Goal: Task Accomplishment & Management: Manage account settings

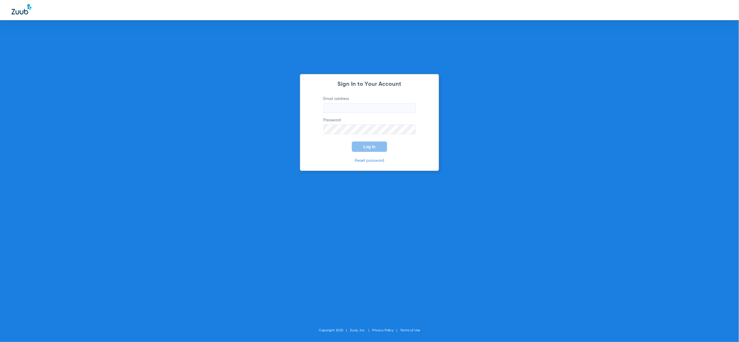
click at [367, 108] on input "Email address" at bounding box center [369, 108] width 92 height 10
type input "[PERSON_NAME][EMAIL_ADDRESS][PERSON_NAME][DOMAIN_NAME]"
click at [372, 147] on span "Log In" at bounding box center [370, 147] width 12 height 5
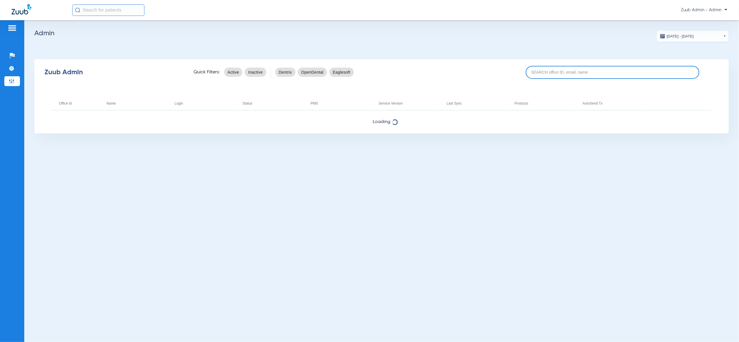
click at [587, 78] on input at bounding box center [613, 72] width 174 height 13
paste input "17006913"
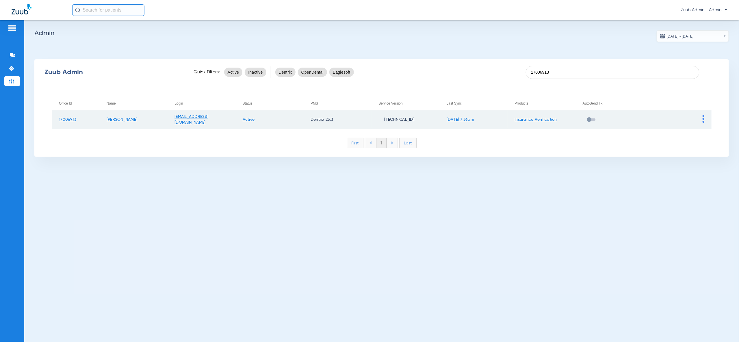
type input "17006913"
click at [704, 117] on img at bounding box center [704, 119] width 2 height 8
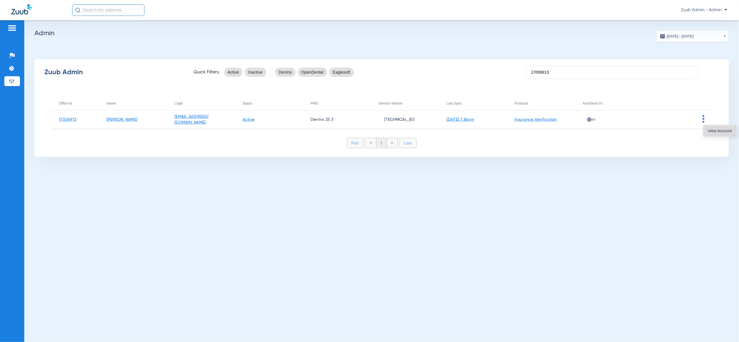
click at [717, 130] on span "View Account" at bounding box center [720, 131] width 24 height 4
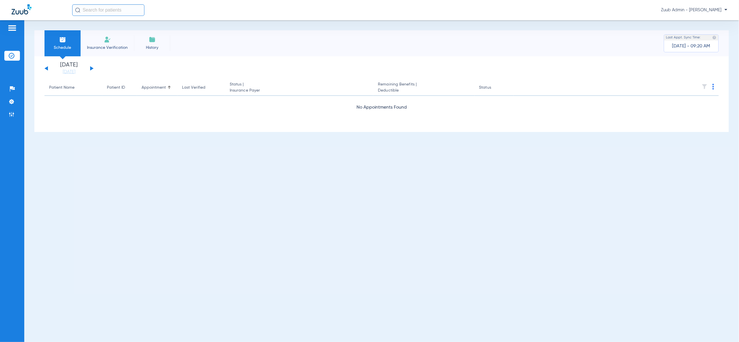
click at [92, 67] on div "Wednesday 06-18-2025 Thursday 06-19-2025 Friday 06-20-2025 Saturday 06-21-2025 …" at bounding box center [69, 68] width 49 height 13
click at [92, 68] on button at bounding box center [91, 68] width 3 height 4
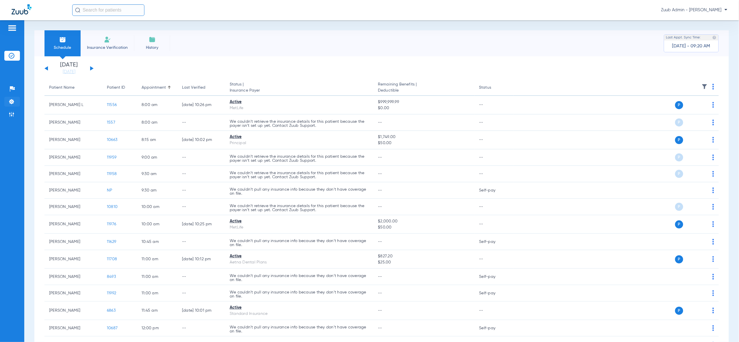
click at [12, 103] on img at bounding box center [12, 102] width 6 height 6
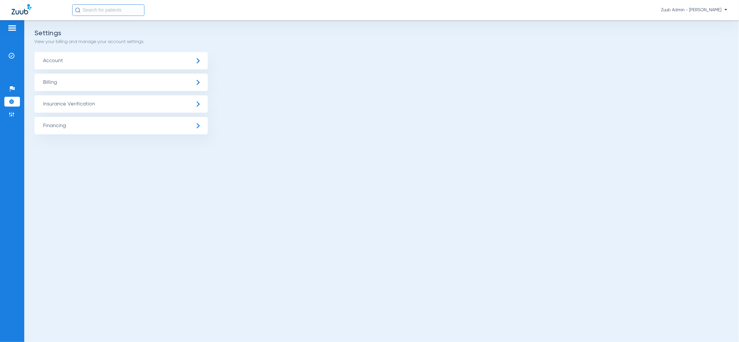
drag, startPoint x: 48, startPoint y: 102, endPoint x: 54, endPoint y: 107, distance: 7.4
click at [48, 102] on span "Insurance Verification" at bounding box center [120, 103] width 173 height 17
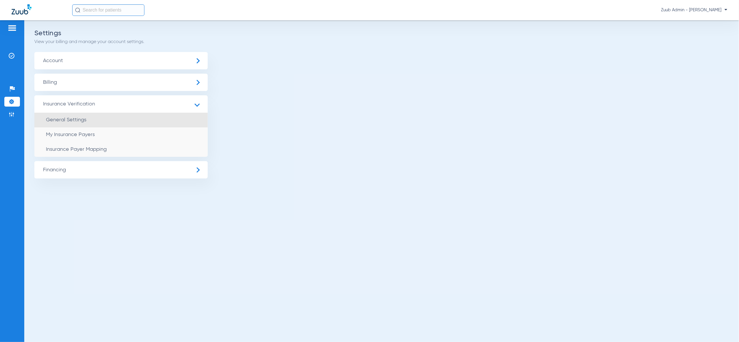
click at [68, 122] on span "General Settings" at bounding box center [66, 119] width 40 height 5
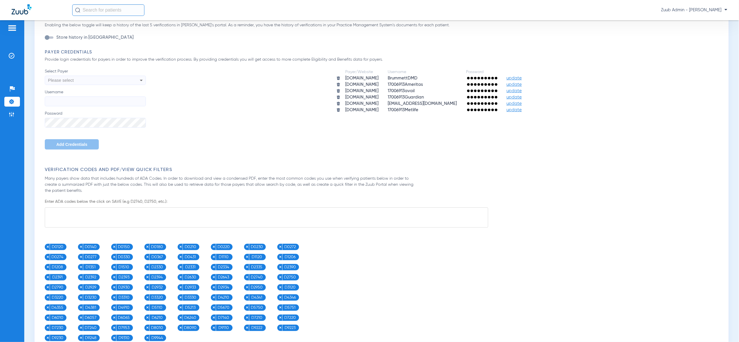
scroll to position [205, 0]
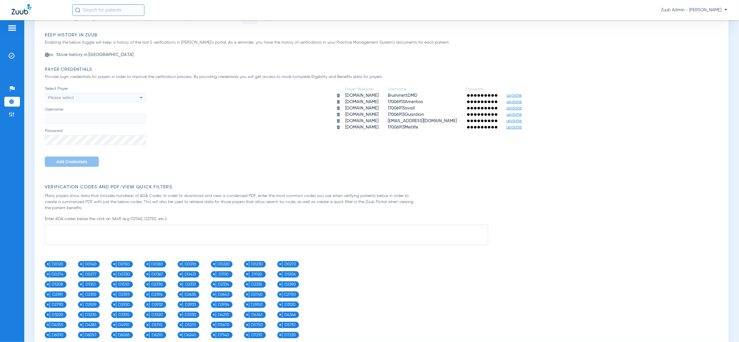
click at [12, 101] on img at bounding box center [12, 102] width 6 height 6
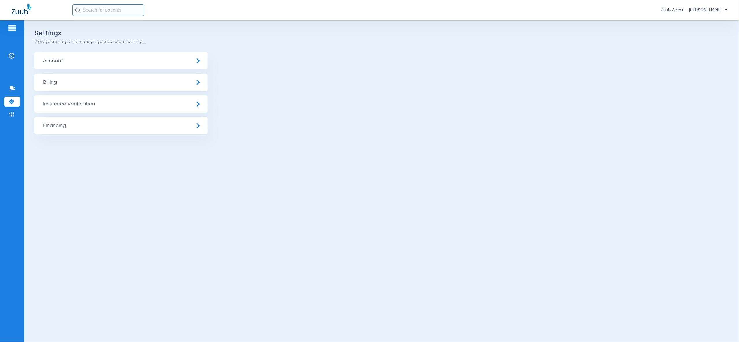
click at [73, 105] on span "Insurance Verification" at bounding box center [120, 103] width 173 height 17
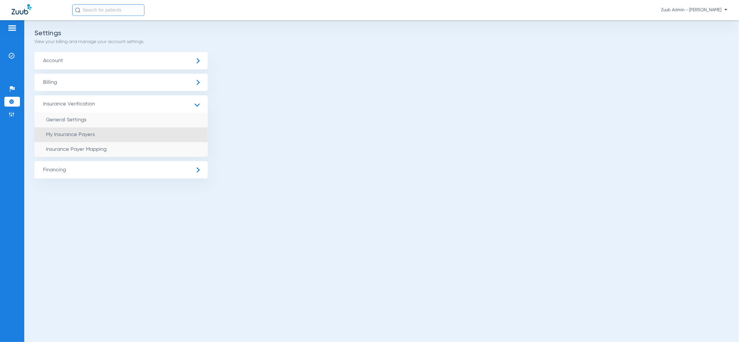
click at [118, 132] on li "My Insurance Payers" at bounding box center [120, 134] width 173 height 15
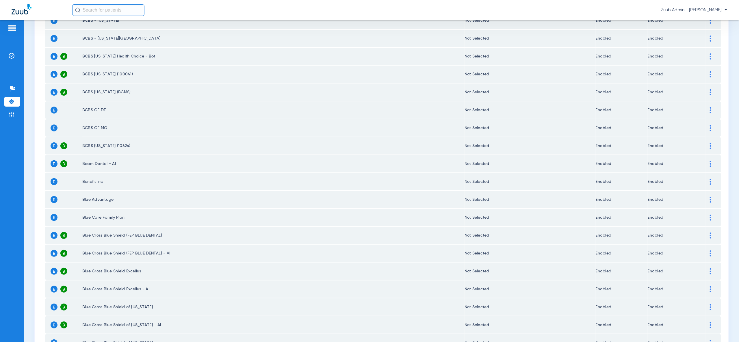
scroll to position [673, 0]
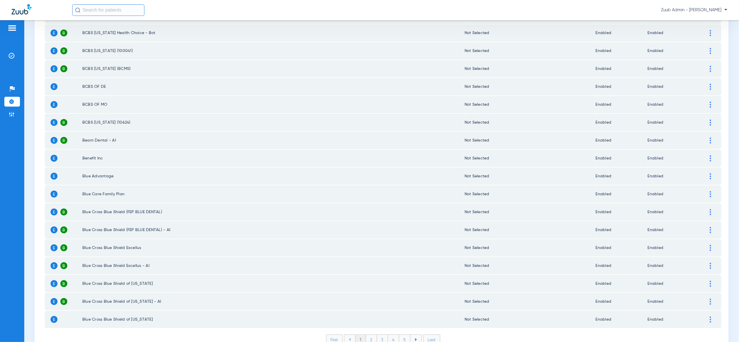
click at [382, 335] on li "3" at bounding box center [382, 340] width 11 height 10
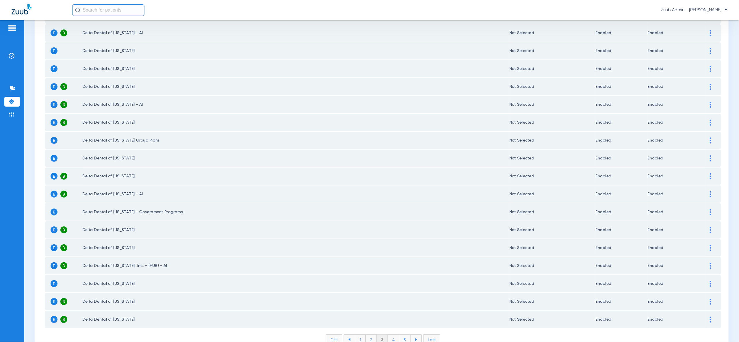
click at [393, 335] on li "4" at bounding box center [393, 340] width 11 height 10
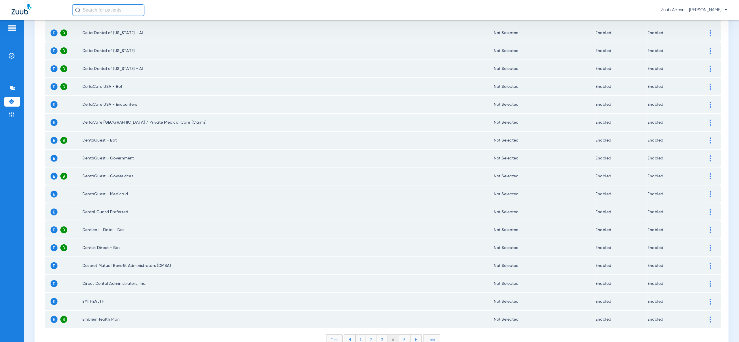
click at [407, 335] on li "5" at bounding box center [404, 340] width 11 height 10
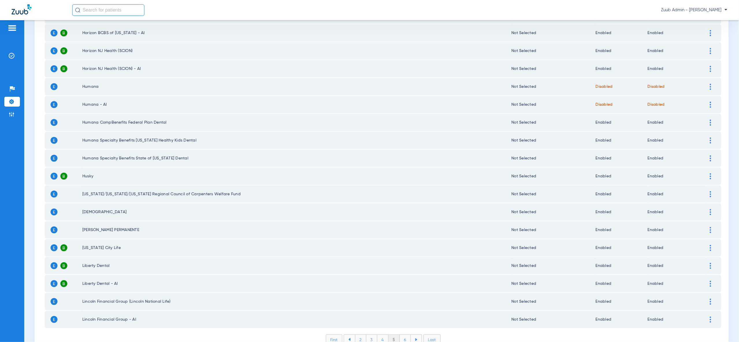
click at [9, 103] on img at bounding box center [12, 102] width 6 height 6
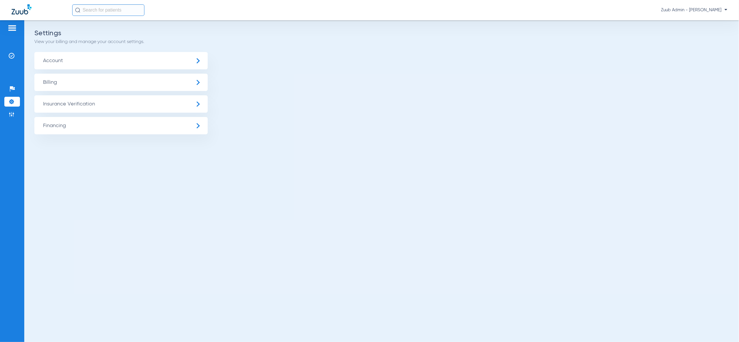
click at [49, 108] on span "Insurance Verification" at bounding box center [120, 103] width 173 height 17
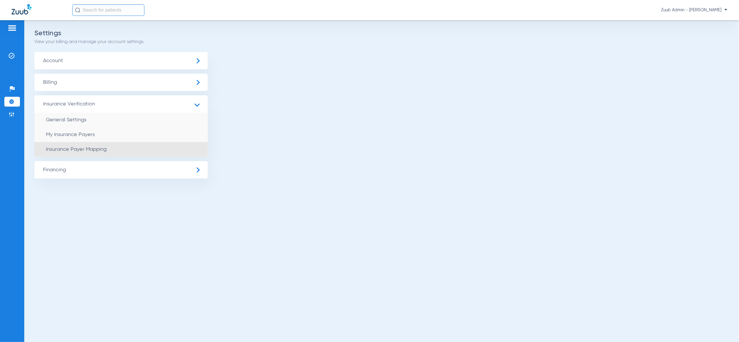
click at [121, 151] on li "Insurance Payer Mapping" at bounding box center [120, 149] width 173 height 15
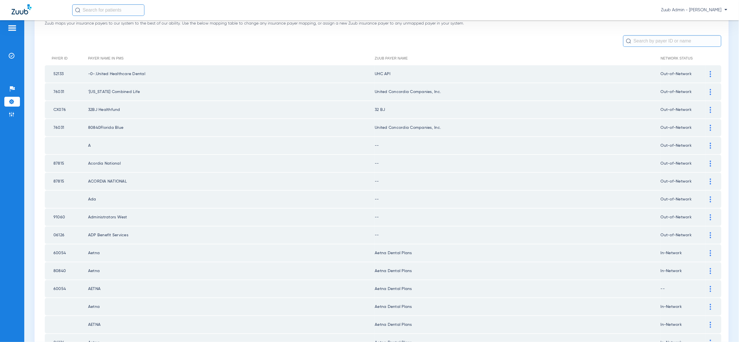
scroll to position [40, 0]
click at [710, 75] on img at bounding box center [710, 74] width 1 height 6
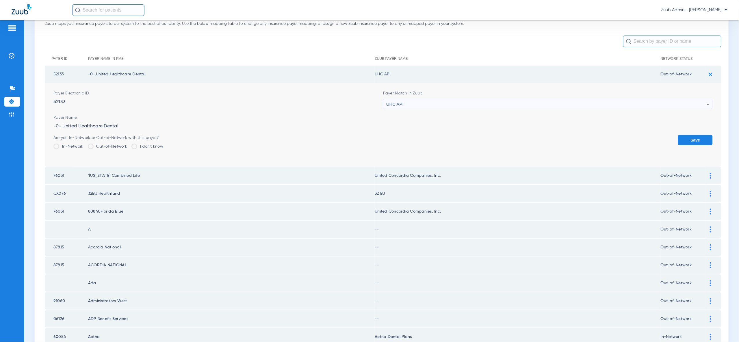
click at [699, 105] on div "UHC API" at bounding box center [546, 104] width 321 height 10
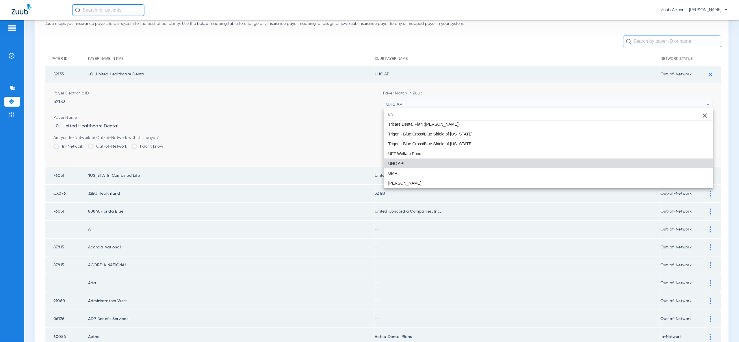
scroll to position [12, 0]
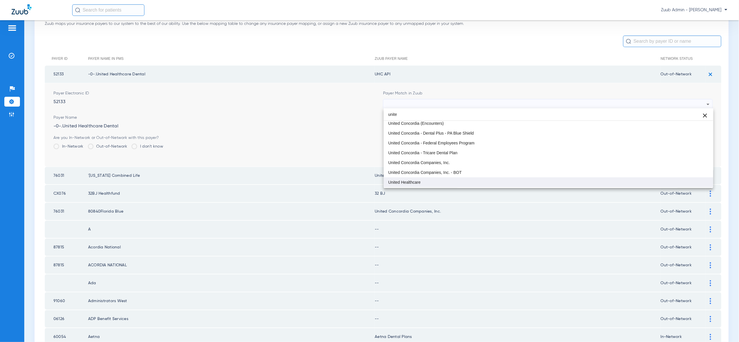
type input "unite"
drag, startPoint x: 694, startPoint y: 179, endPoint x: 700, endPoint y: 163, distance: 17.4
click at [694, 179] on mat-option "United Healthcare" at bounding box center [549, 182] width 330 height 10
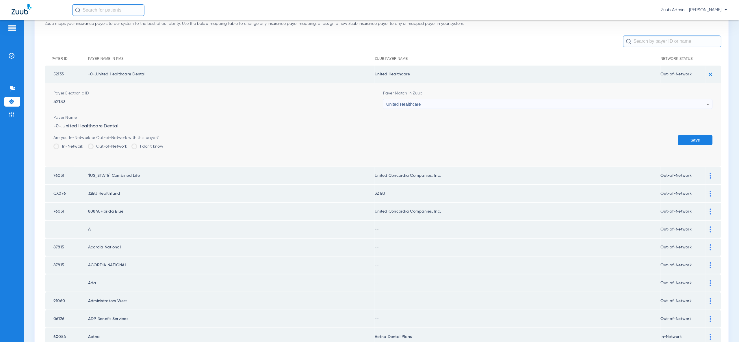
click at [703, 140] on button "Save" at bounding box center [695, 140] width 35 height 10
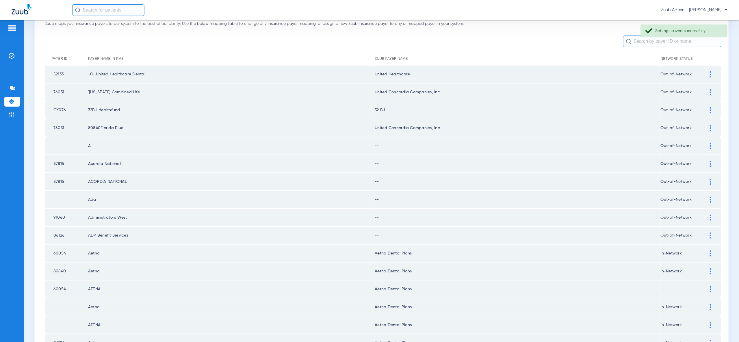
click at [709, 145] on div at bounding box center [711, 146] width 10 height 6
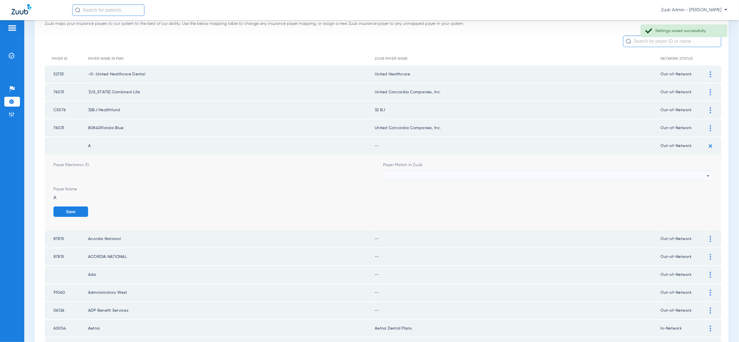
click at [696, 175] on div at bounding box center [546, 176] width 321 height 10
type input "vv"
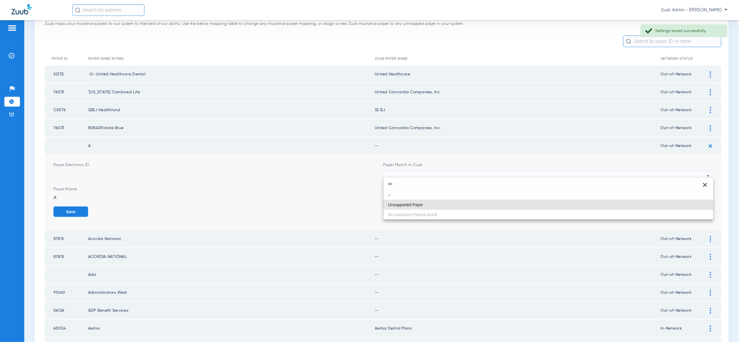
drag, startPoint x: 697, startPoint y: 202, endPoint x: 698, endPoint y: 207, distance: 5.3
click at [697, 202] on mat-option "Unsupported Payer" at bounding box center [549, 205] width 330 height 10
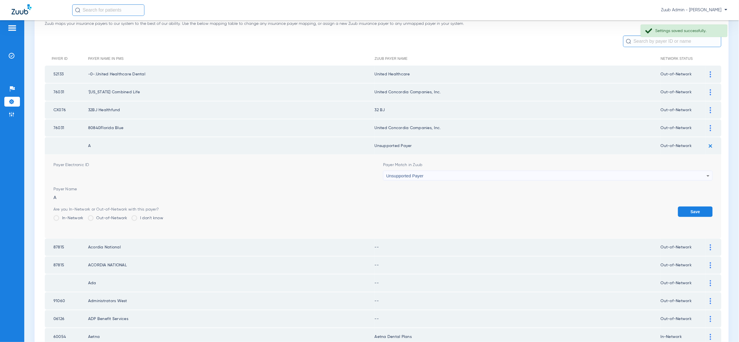
click at [698, 207] on button "Save" at bounding box center [695, 212] width 35 height 10
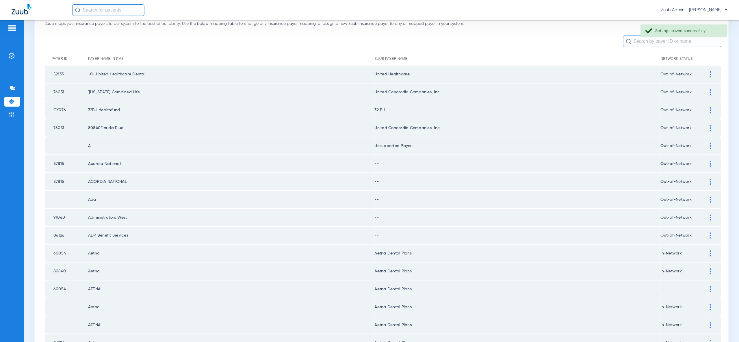
click at [711, 162] on img at bounding box center [710, 164] width 1 height 6
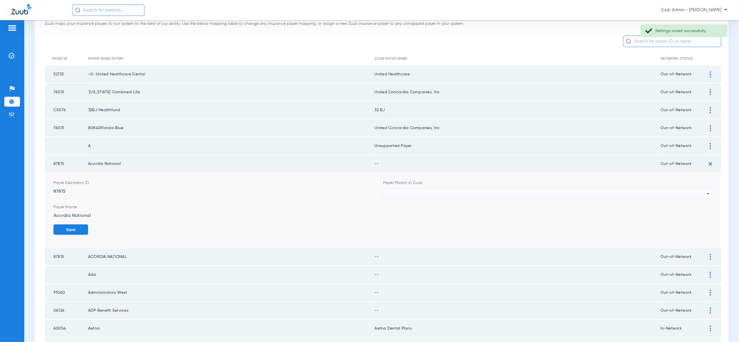
click at [699, 192] on div at bounding box center [546, 194] width 321 height 10
type input "vv"
click at [693, 223] on mat-option "Unsupported Payer" at bounding box center [549, 222] width 330 height 10
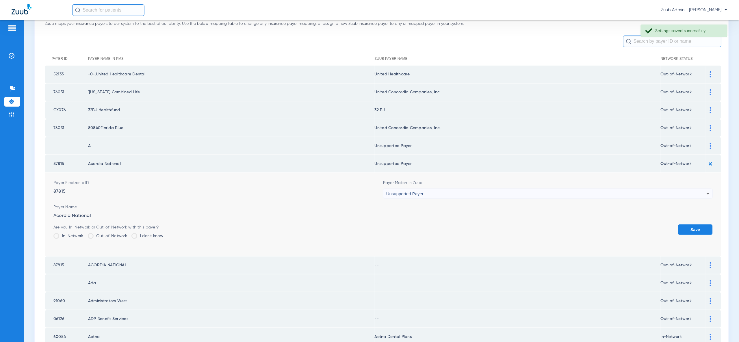
click at [694, 225] on button "Save" at bounding box center [695, 230] width 35 height 10
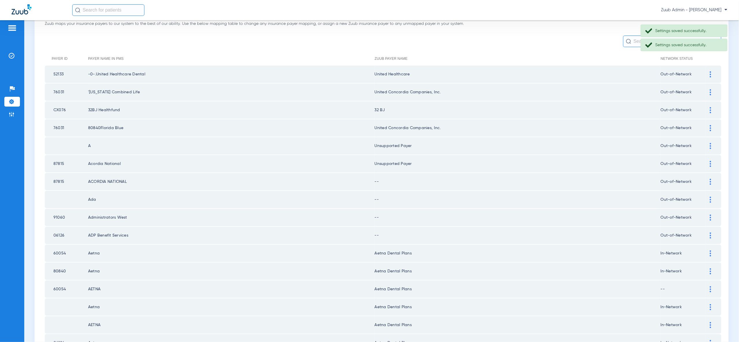
click at [712, 184] on td at bounding box center [714, 181] width 16 height 17
click at [710, 180] on img at bounding box center [710, 182] width 1 height 6
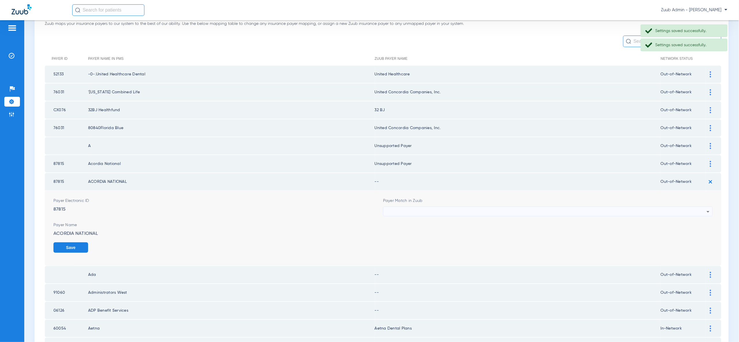
click at [705, 208] on icon at bounding box center [708, 211] width 7 height 7
type input "vv"
click at [696, 241] on mat-option "Unsupported Payer" at bounding box center [549, 240] width 330 height 10
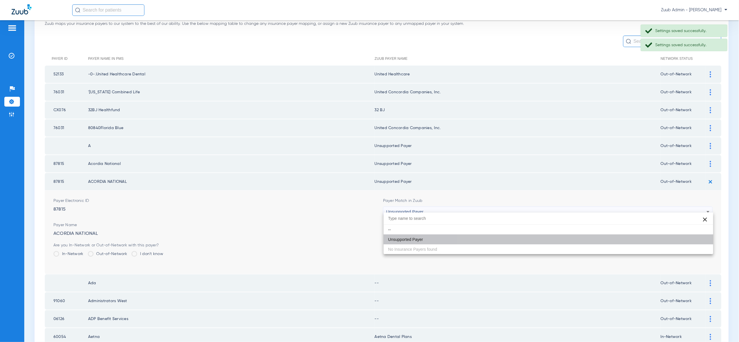
click at [696, 242] on button "Save" at bounding box center [695, 247] width 35 height 10
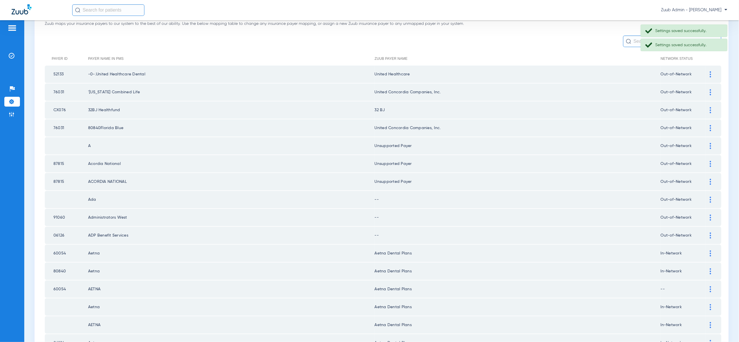
click at [713, 197] on div at bounding box center [711, 200] width 10 height 6
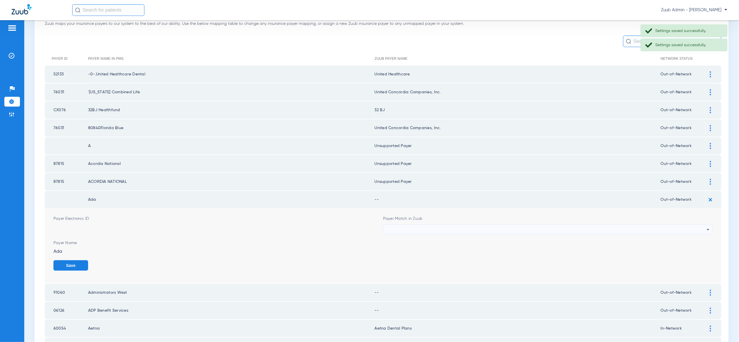
click at [702, 227] on div at bounding box center [546, 230] width 321 height 10
type input "vv"
drag, startPoint x: 702, startPoint y: 254, endPoint x: 704, endPoint y: 257, distance: 3.3
click at [702, 254] on mat-option "Unsupported Payer" at bounding box center [549, 257] width 330 height 10
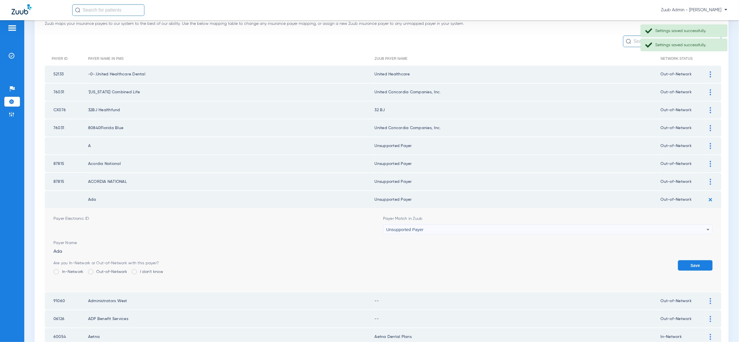
click at [704, 260] on button "Save" at bounding box center [695, 265] width 35 height 10
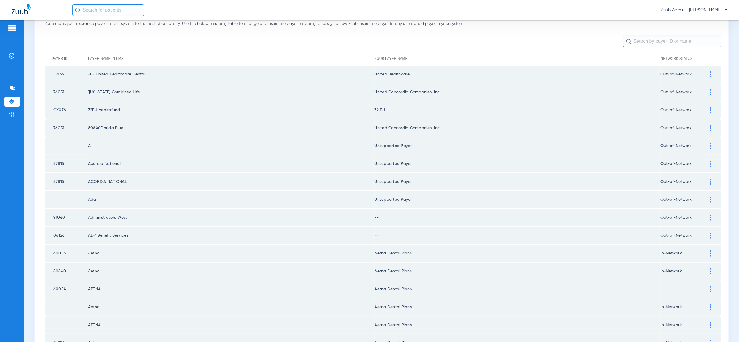
click at [710, 215] on img at bounding box center [710, 218] width 1 height 6
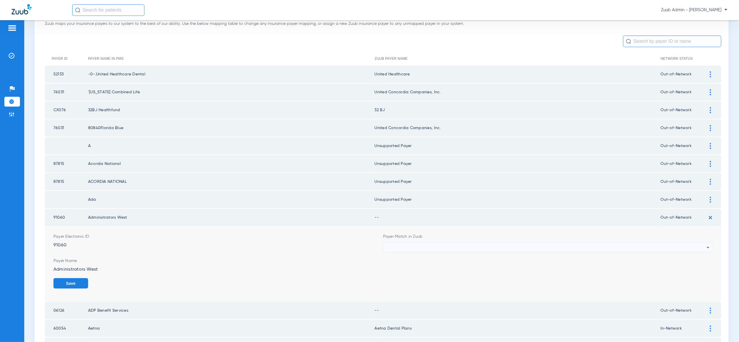
click at [694, 243] on div at bounding box center [546, 248] width 321 height 10
type input "vv"
click at [699, 273] on mat-option "Unsupported Payer" at bounding box center [549, 274] width 330 height 10
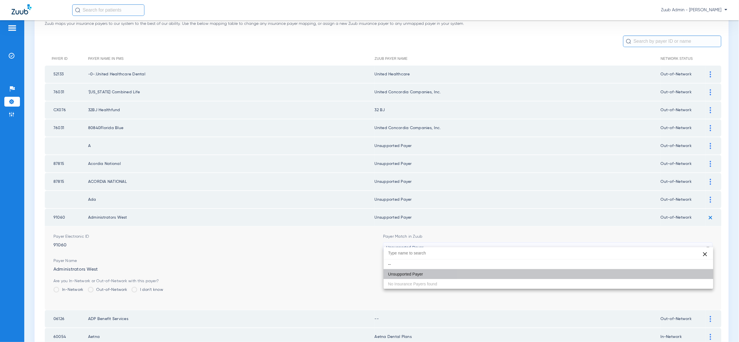
drag, startPoint x: 699, startPoint y: 273, endPoint x: 699, endPoint y: 265, distance: 8.4
click at [699, 278] on button "Save" at bounding box center [695, 283] width 35 height 10
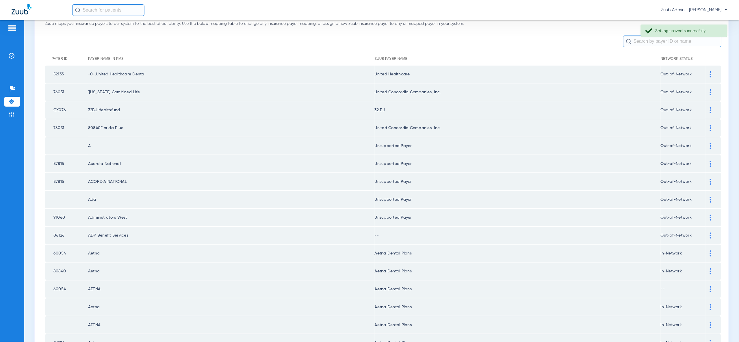
click at [712, 233] on div at bounding box center [711, 236] width 10 height 6
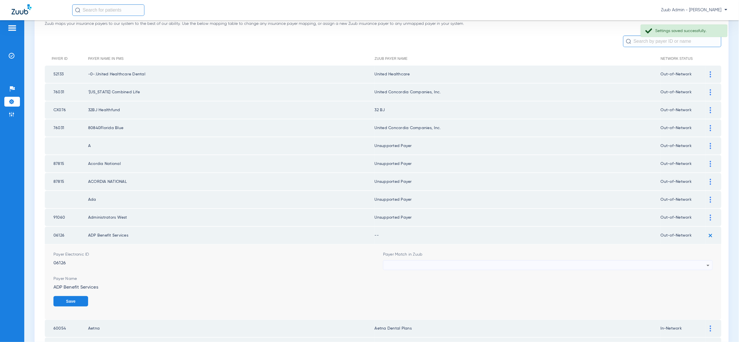
click at [705, 262] on icon at bounding box center [708, 265] width 7 height 7
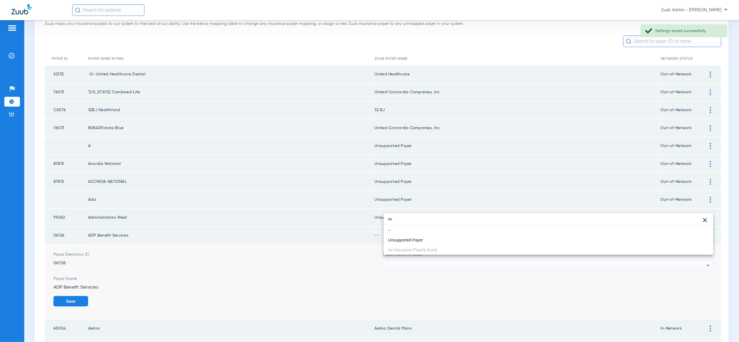
type input "vv"
click at [694, 240] on mat-option "Unsupported Payer" at bounding box center [549, 240] width 330 height 10
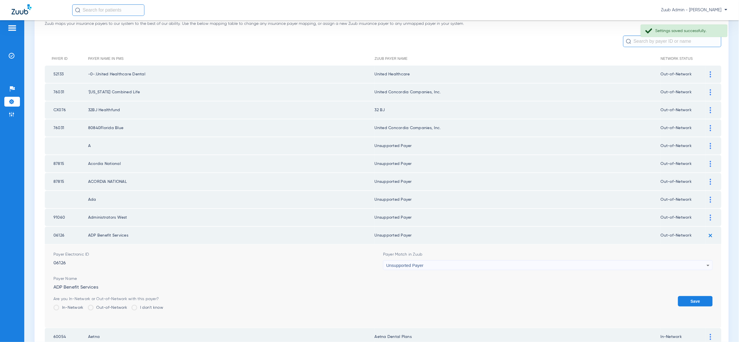
click at [693, 289] on form "Payer Electronic ID 06126 Payer Match in Zuub Unsupported Payer Payer Name ADP …" at bounding box center [383, 286] width 660 height 84
click at [696, 296] on button "Save" at bounding box center [695, 301] width 35 height 10
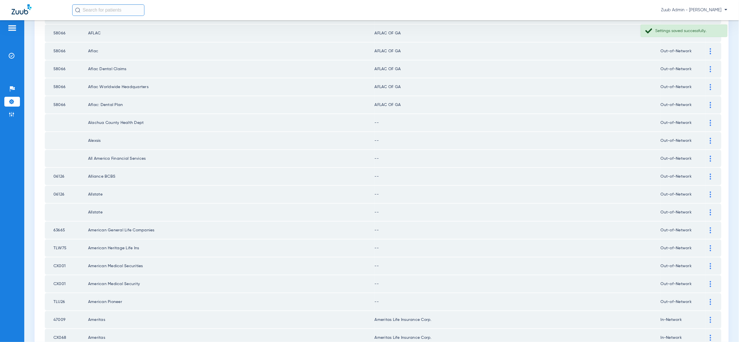
scroll to position [656, 0]
drag, startPoint x: 710, startPoint y: 98, endPoint x: 705, endPoint y: 122, distance: 24.5
click at [710, 119] on img at bounding box center [710, 122] width 1 height 6
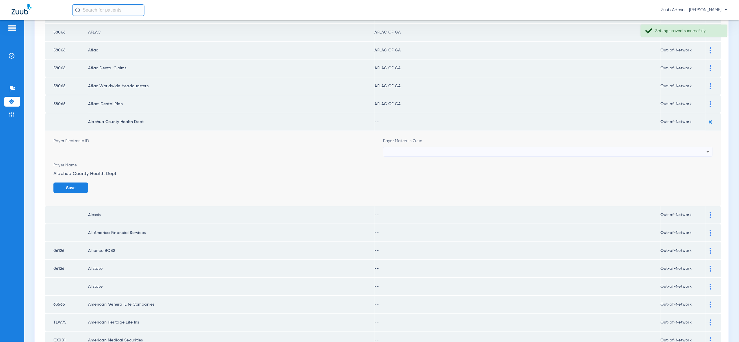
click at [701, 147] on div at bounding box center [546, 152] width 321 height 10
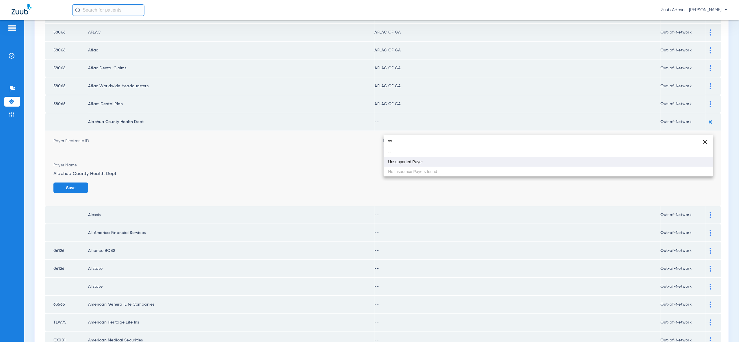
type input "vv"
click at [700, 162] on mat-option "Unsupported Payer" at bounding box center [549, 162] width 330 height 10
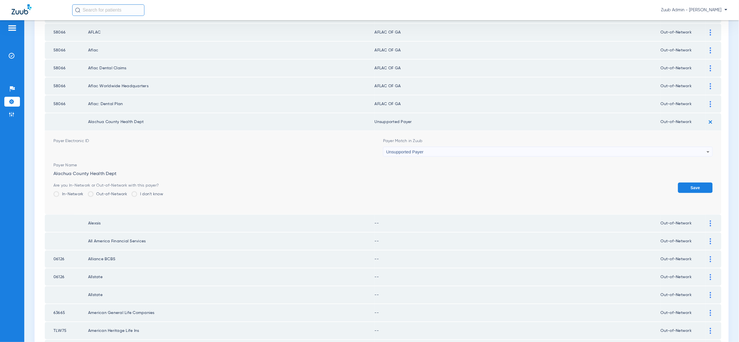
click at [700, 183] on button "Save" at bounding box center [695, 188] width 35 height 10
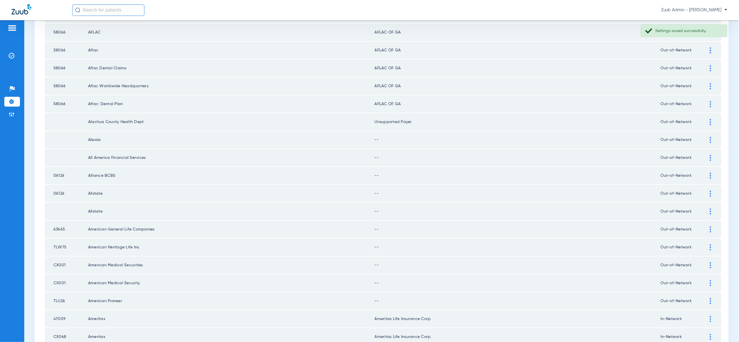
click at [710, 137] on div at bounding box center [711, 140] width 10 height 6
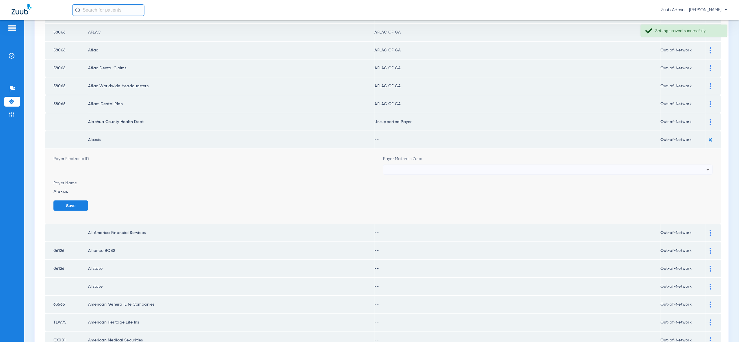
click at [705, 166] on icon at bounding box center [708, 169] width 7 height 7
type input "vv"
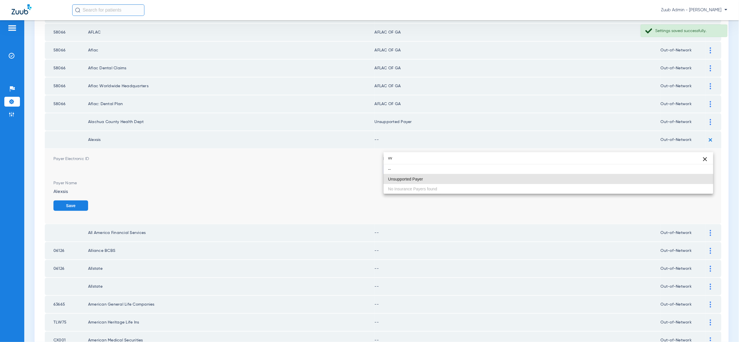
click at [697, 183] on mat-option "Unsupported Payer" at bounding box center [549, 179] width 330 height 10
click at [88, 201] on button "Save" at bounding box center [70, 206] width 35 height 10
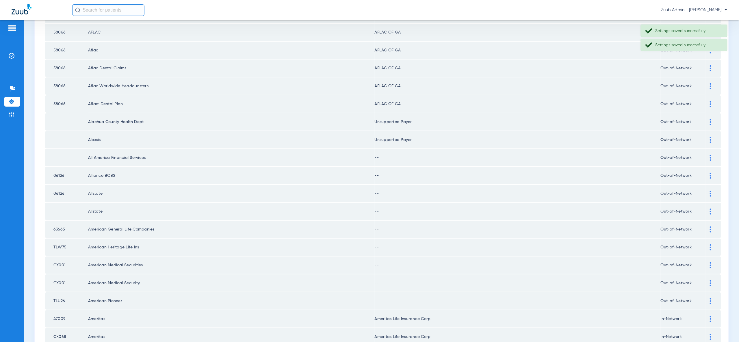
drag, startPoint x: 711, startPoint y: 129, endPoint x: 711, endPoint y: 135, distance: 6.4
click at [711, 149] on td at bounding box center [714, 157] width 16 height 17
drag, startPoint x: 711, startPoint y: 135, endPoint x: 699, endPoint y: 158, distance: 25.6
click at [711, 155] on img at bounding box center [710, 158] width 1 height 6
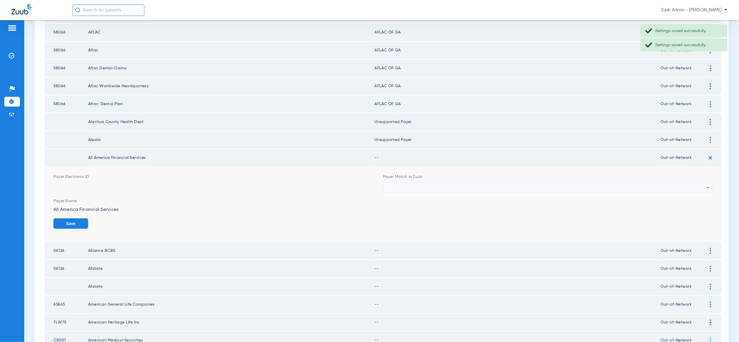
click at [694, 183] on div at bounding box center [546, 188] width 321 height 10
type input "vv"
click at [694, 192] on mat-option "Unsupported Payer" at bounding box center [549, 197] width 330 height 10
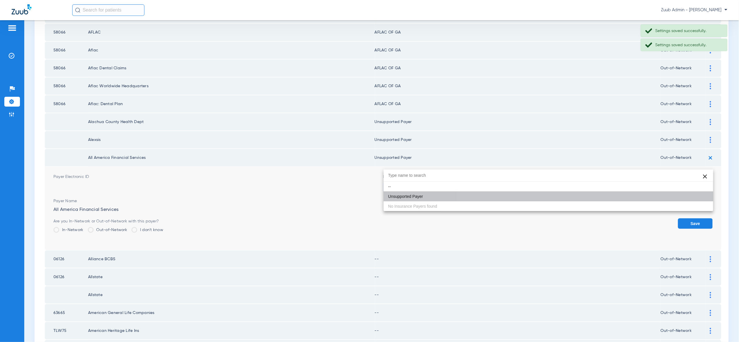
click at [694, 192] on form "Payer Electronic ID Payer Match in Zuub Unsupported Payer Payer Name All Americ…" at bounding box center [383, 209] width 660 height 84
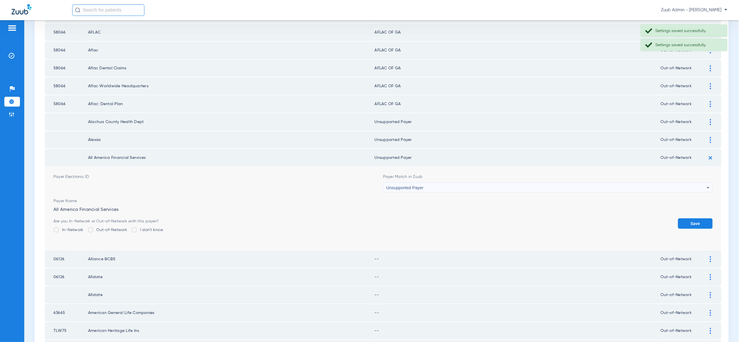
drag, startPoint x: 699, startPoint y: 197, endPoint x: 709, endPoint y: 173, distance: 26.0
click at [699, 218] on button "Save" at bounding box center [695, 223] width 35 height 10
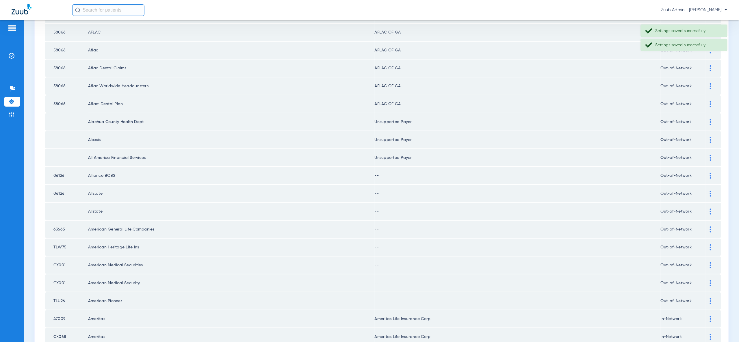
click at [714, 173] on div at bounding box center [711, 176] width 10 height 6
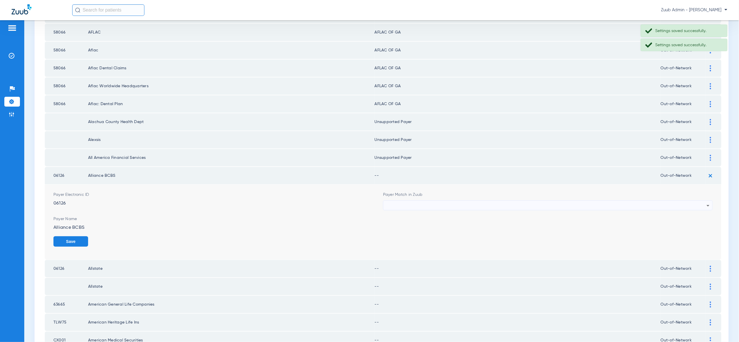
click at [701, 201] on div at bounding box center [546, 206] width 321 height 10
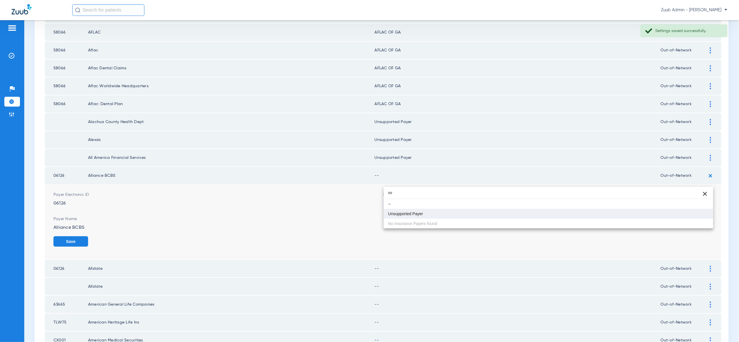
type input "vv"
drag, startPoint x: 702, startPoint y: 214, endPoint x: 535, endPoint y: 33, distance: 246.2
click at [702, 214] on mat-option "Unsupported Payer" at bounding box center [549, 214] width 330 height 10
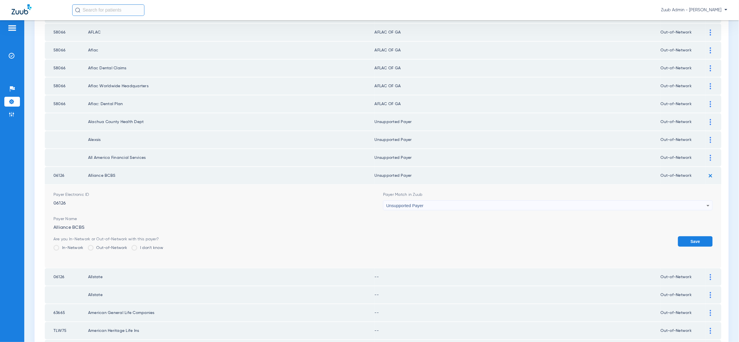
drag, startPoint x: 686, startPoint y: 219, endPoint x: 689, endPoint y: 202, distance: 17.4
click at [686, 236] on button "Save" at bounding box center [695, 241] width 35 height 10
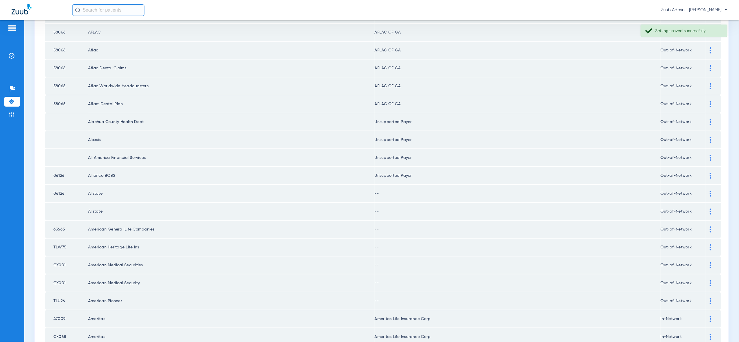
click at [713, 191] on div at bounding box center [711, 194] width 10 height 6
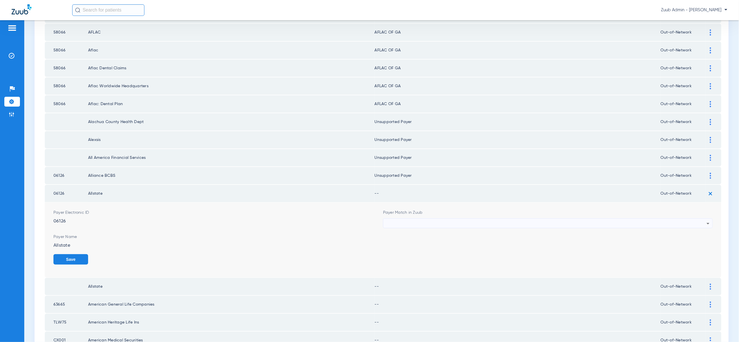
click at [489, 219] on div at bounding box center [546, 224] width 321 height 10
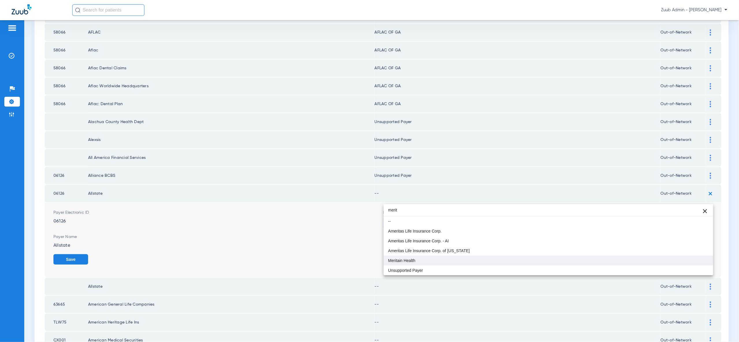
type input "merit"
drag, startPoint x: 506, startPoint y: 262, endPoint x: 510, endPoint y: 261, distance: 3.6
click at [507, 262] on mat-option "Meritain Health" at bounding box center [549, 261] width 330 height 10
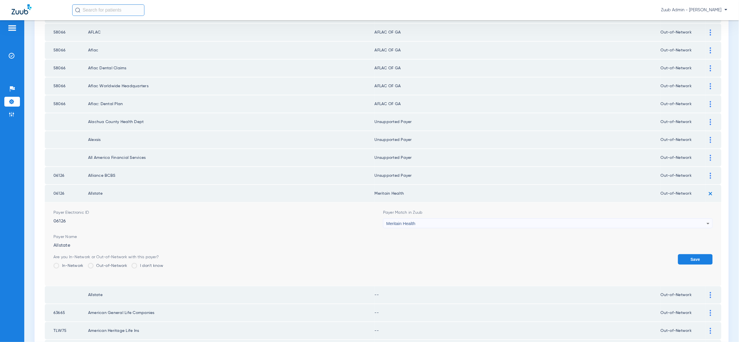
drag, startPoint x: 691, startPoint y: 236, endPoint x: 701, endPoint y: 224, distance: 15.5
click at [691, 254] on button "Save" at bounding box center [695, 259] width 35 height 10
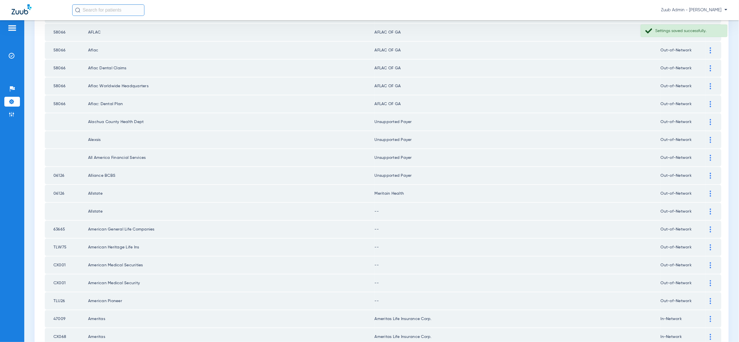
click at [712, 209] on div at bounding box center [711, 212] width 10 height 6
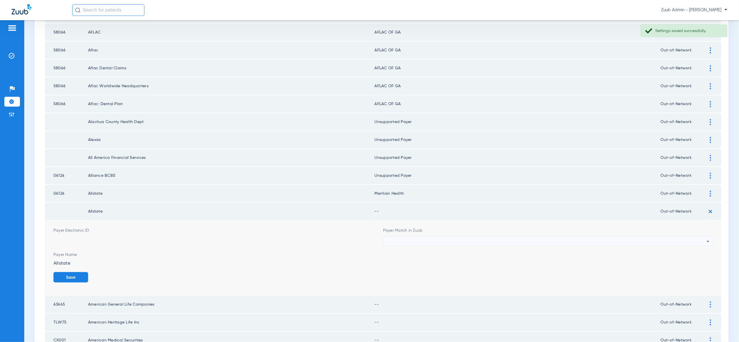
click at [678, 237] on div at bounding box center [546, 242] width 321 height 10
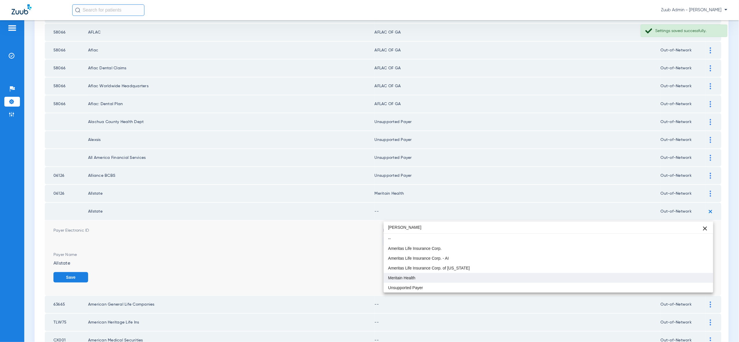
type input "merita"
drag, startPoint x: 686, startPoint y: 275, endPoint x: 696, endPoint y: 275, distance: 9.8
click at [686, 275] on mat-option "Meritain Health" at bounding box center [549, 278] width 330 height 10
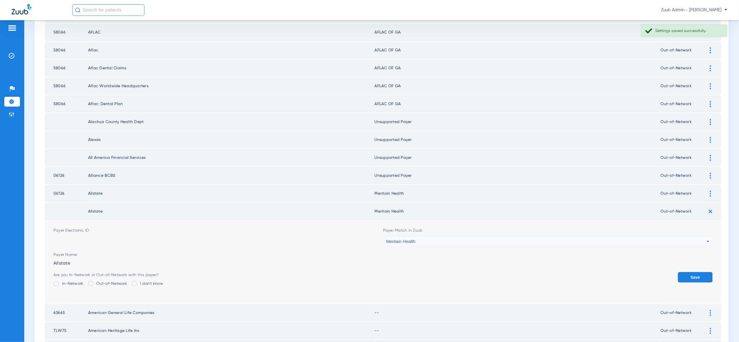
click at [696, 272] on button "Save" at bounding box center [695, 277] width 35 height 10
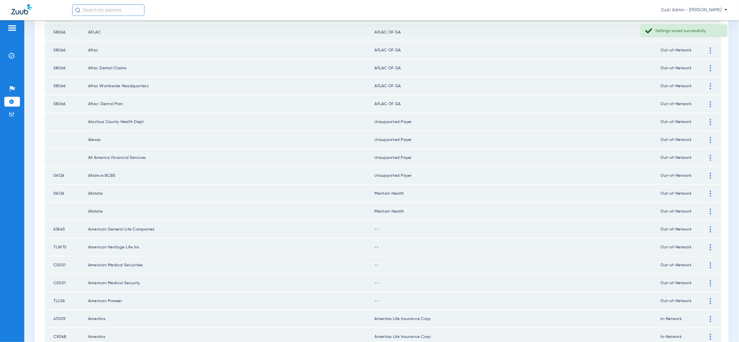
click at [710, 227] on div at bounding box center [711, 230] width 10 height 6
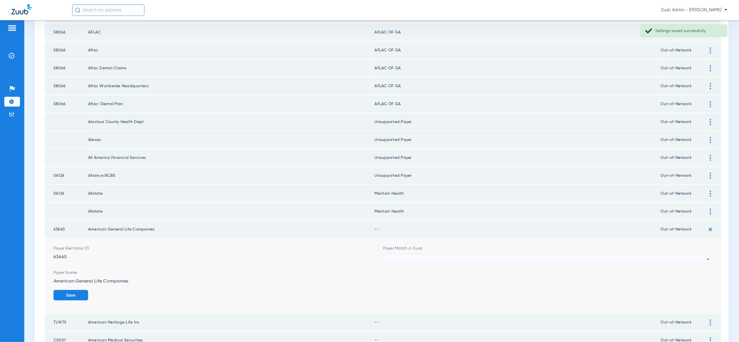
click at [694, 255] on div at bounding box center [546, 260] width 321 height 10
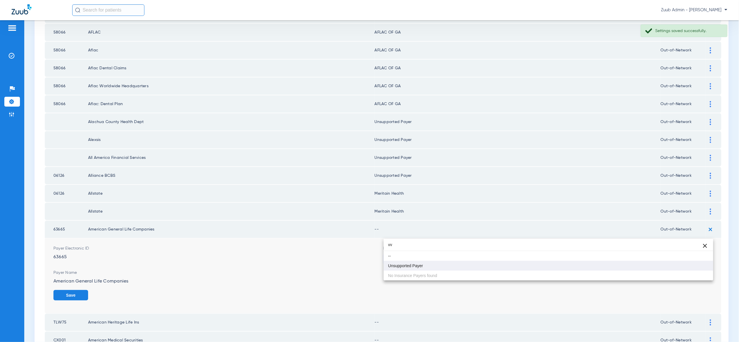
type input "vv"
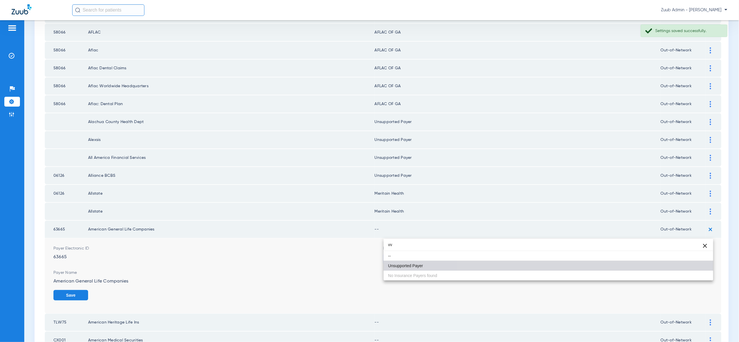
click at [696, 265] on mat-option "Unsupported Payer" at bounding box center [549, 266] width 330 height 10
click at [88, 290] on button "Save" at bounding box center [70, 295] width 35 height 10
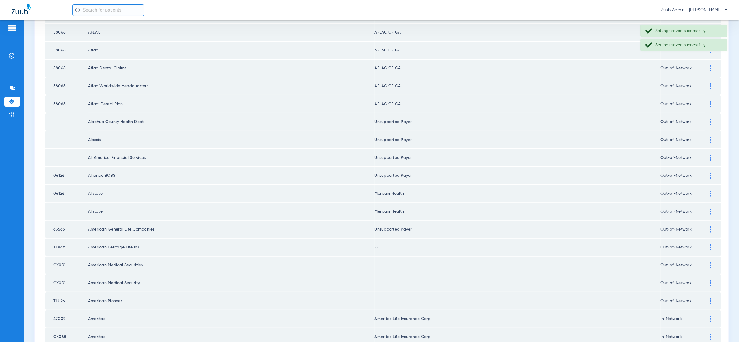
click at [711, 244] on img at bounding box center [710, 247] width 1 height 6
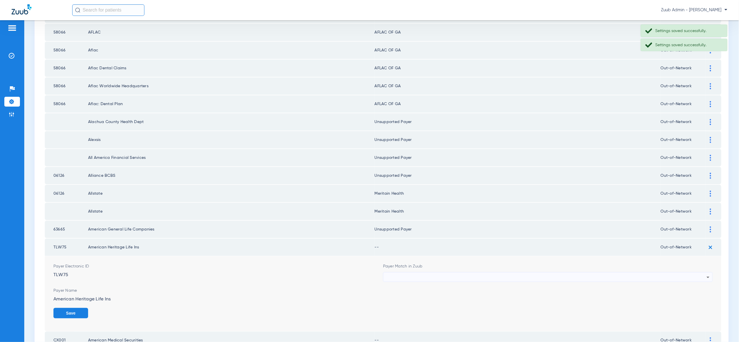
click at [705, 274] on icon at bounding box center [708, 277] width 7 height 7
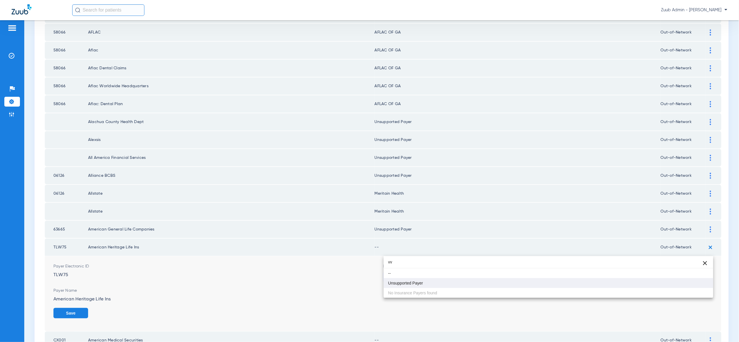
type input "vv"
click at [701, 281] on mat-option "Unsupported Payer" at bounding box center [549, 283] width 330 height 10
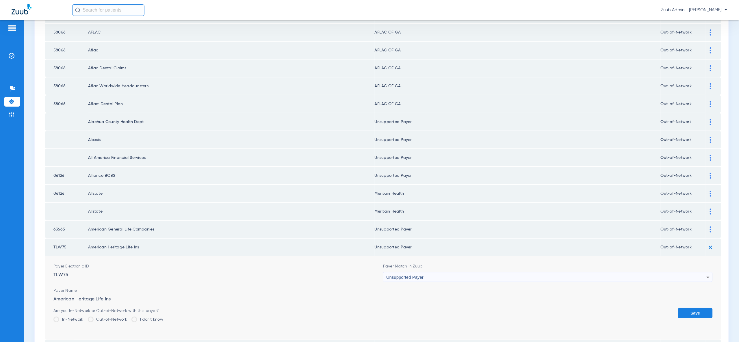
drag, startPoint x: 699, startPoint y: 279, endPoint x: 703, endPoint y: 289, distance: 10.7
click at [699, 279] on form "Payer Electronic ID TLW75 Payer Match in Zuub Unsupported Payer Payer Name Amer…" at bounding box center [383, 298] width 660 height 84
drag, startPoint x: 703, startPoint y: 289, endPoint x: 705, endPoint y: 277, distance: 13.0
click at [703, 308] on button "Save" at bounding box center [695, 313] width 35 height 10
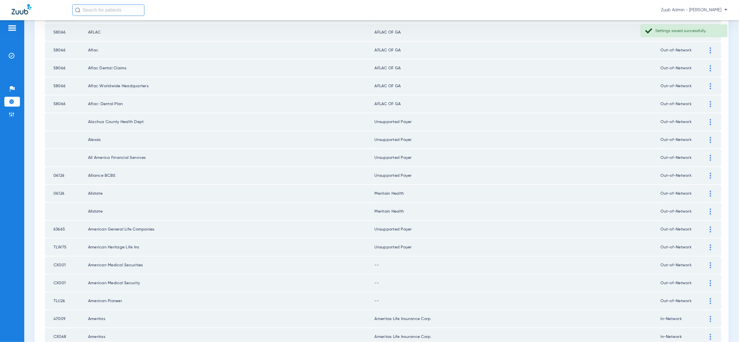
drag, startPoint x: 710, startPoint y: 238, endPoint x: 709, endPoint y: 246, distance: 7.4
click at [710, 262] on img at bounding box center [710, 265] width 1 height 6
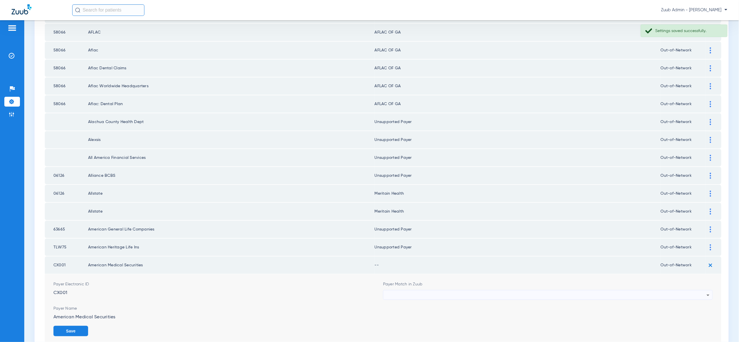
click at [702, 290] on div at bounding box center [546, 295] width 321 height 10
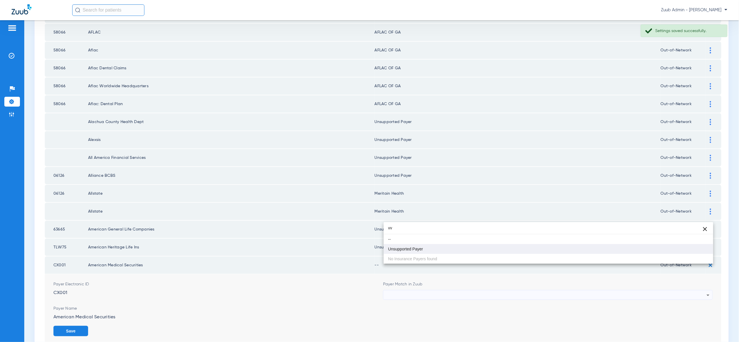
type input "vv"
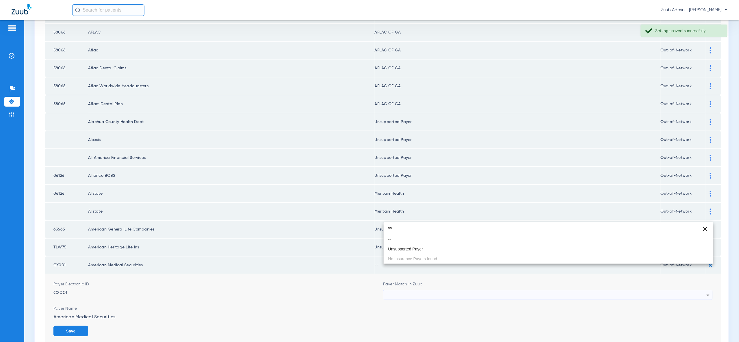
drag, startPoint x: 699, startPoint y: 251, endPoint x: 704, endPoint y: 273, distance: 22.2
click at [699, 251] on mat-option "Unsupported Payer" at bounding box center [549, 249] width 330 height 10
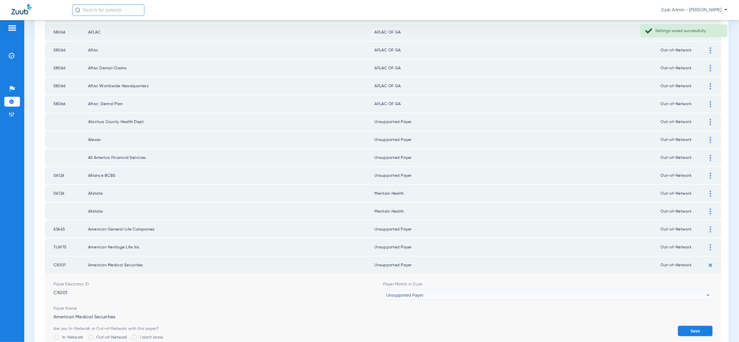
drag, startPoint x: 703, startPoint y: 307, endPoint x: 701, endPoint y: 281, distance: 26.6
click at [702, 326] on button "Save" at bounding box center [695, 331] width 35 height 10
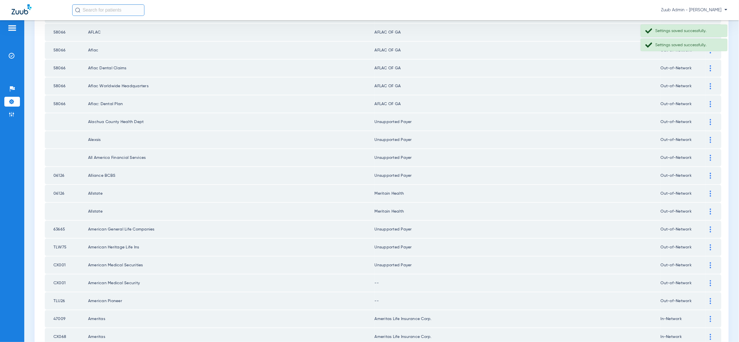
drag, startPoint x: 711, startPoint y: 255, endPoint x: 704, endPoint y: 270, distance: 16.3
click at [711, 280] on img at bounding box center [710, 283] width 1 height 6
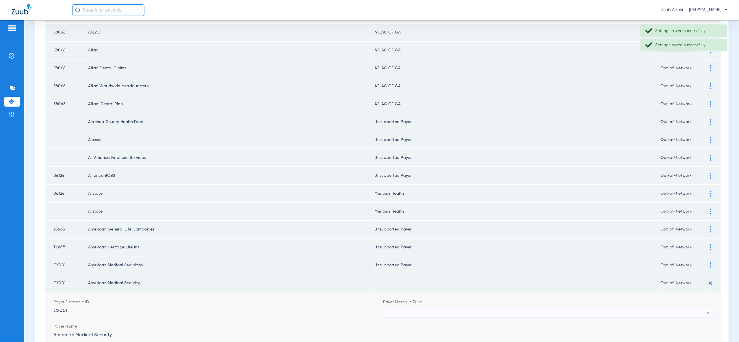
click at [694, 308] on div at bounding box center [546, 313] width 321 height 10
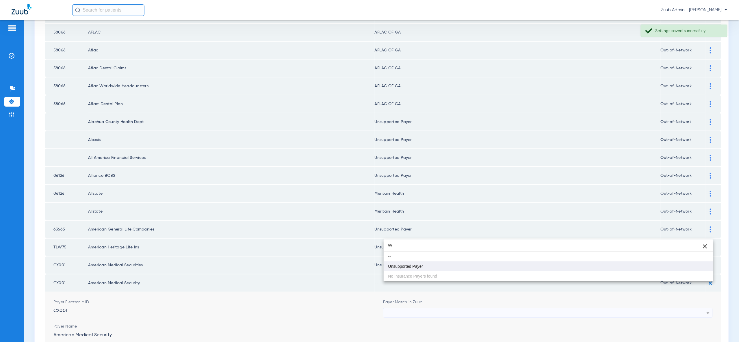
type input "vv"
drag, startPoint x: 694, startPoint y: 268, endPoint x: 698, endPoint y: 306, distance: 38.3
click at [694, 268] on mat-option "Unsupported Payer" at bounding box center [549, 267] width 330 height 10
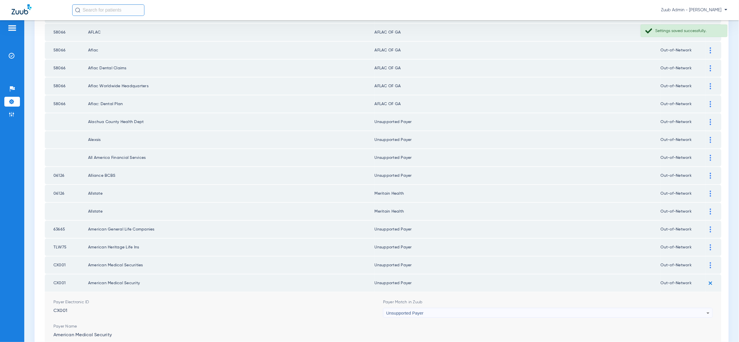
drag, startPoint x: 695, startPoint y: 323, endPoint x: 702, endPoint y: 300, distance: 24.3
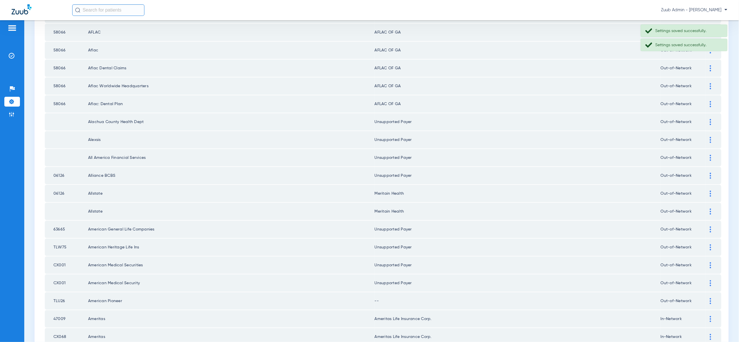
click at [712, 298] on div at bounding box center [711, 301] width 10 height 6
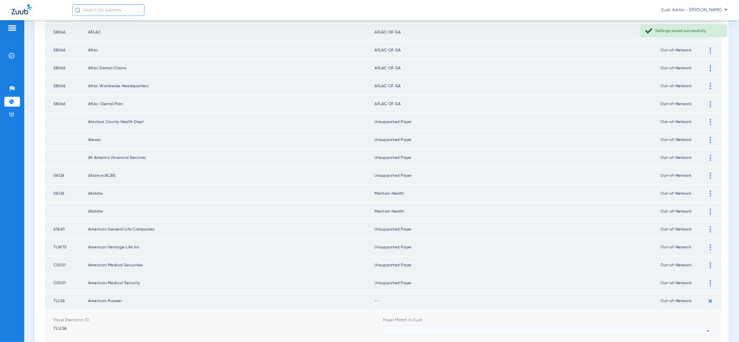
click at [700, 326] on div at bounding box center [546, 331] width 321 height 10
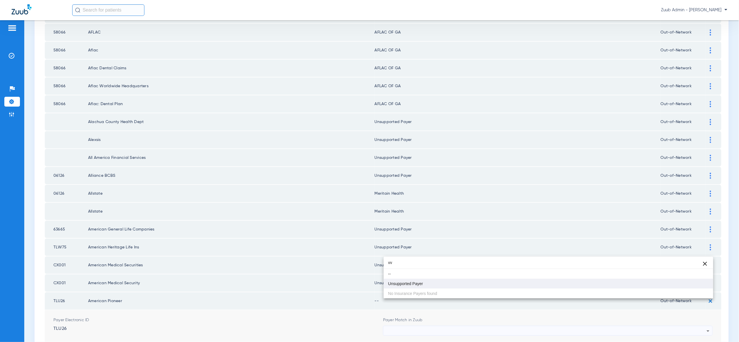
type input "vv"
click at [696, 283] on mat-option "Unsupported Payer" at bounding box center [549, 284] width 330 height 10
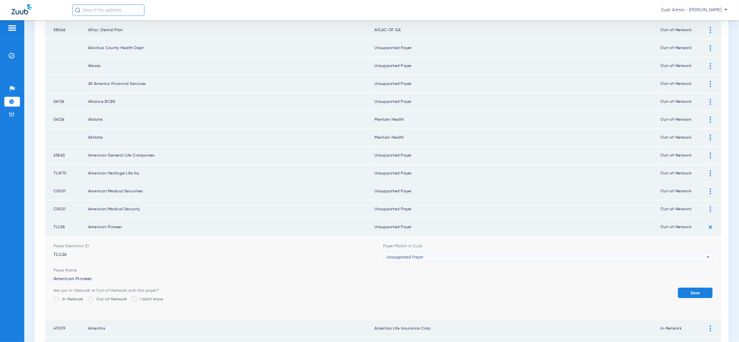
click at [695, 288] on button "Save" at bounding box center [695, 293] width 35 height 10
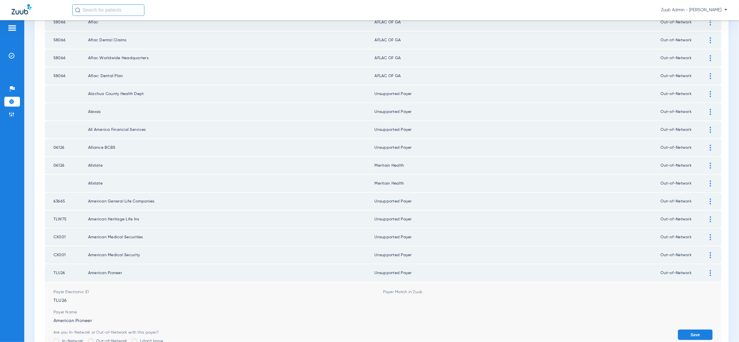
scroll to position [673, 0]
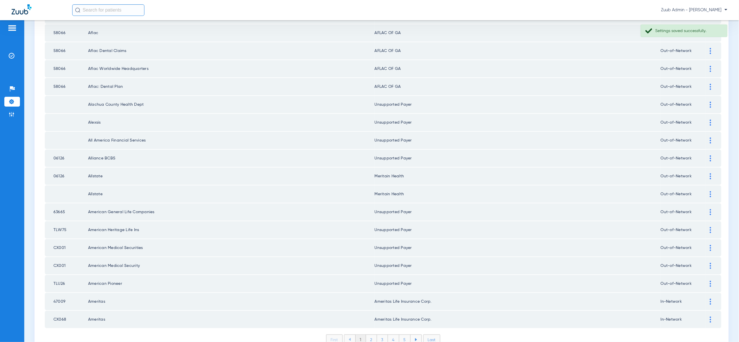
click at [375, 335] on li "2" at bounding box center [371, 340] width 11 height 10
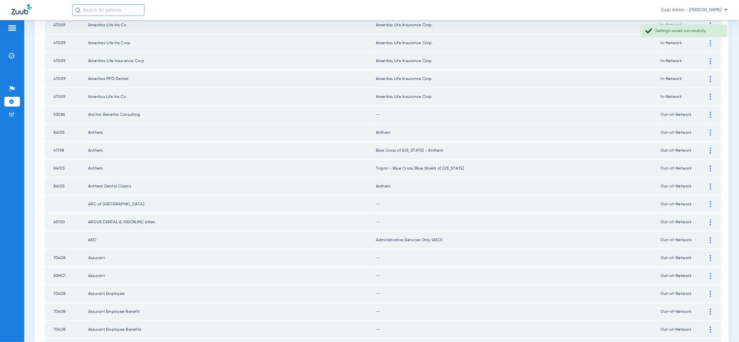
scroll to position [181, 0]
drag, startPoint x: 708, startPoint y: 106, endPoint x: 698, endPoint y: 118, distance: 15.4
click at [708, 110] on div at bounding box center [711, 113] width 10 height 6
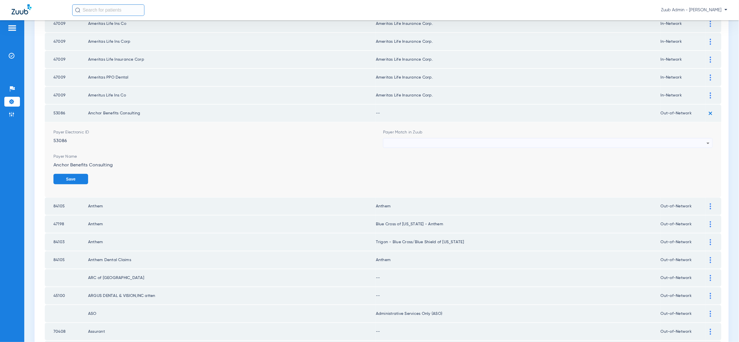
click at [689, 139] on div at bounding box center [546, 143] width 321 height 10
type input "vv"
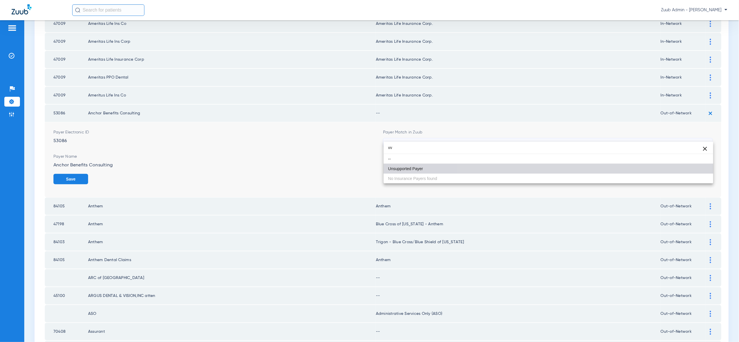
click at [688, 171] on mat-option "Unsupported Payer" at bounding box center [549, 169] width 330 height 10
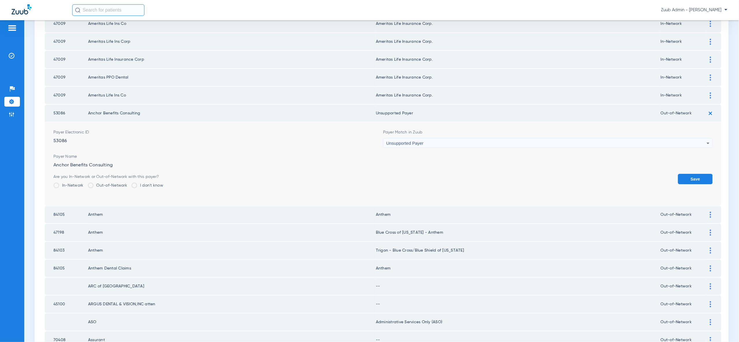
click at [689, 174] on button "Save" at bounding box center [695, 179] width 35 height 10
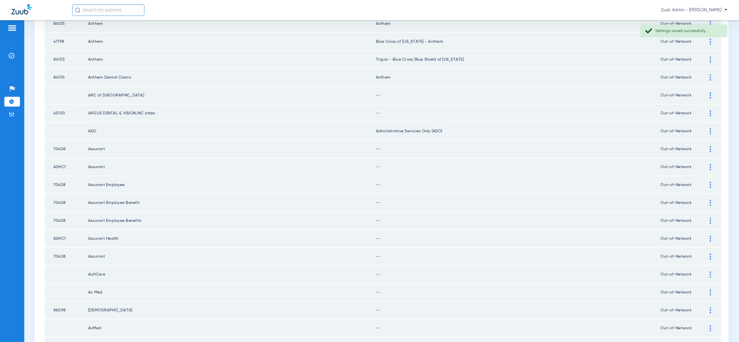
scroll to position [289, 0]
click at [710, 91] on img at bounding box center [710, 94] width 1 height 6
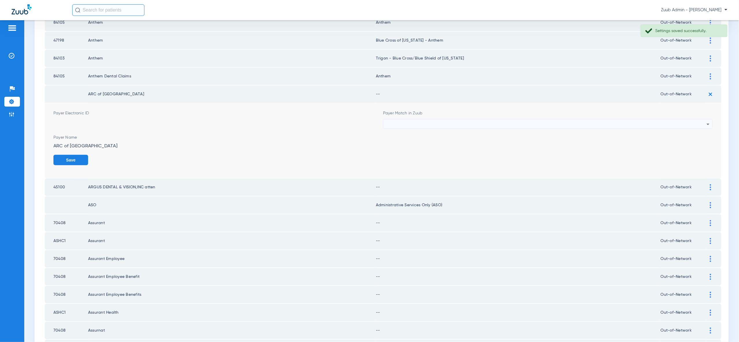
click at [708, 119] on div at bounding box center [548, 124] width 329 height 10
type input "vv"
click at [690, 149] on mat-option "Unsupported Payer" at bounding box center [549, 147] width 330 height 10
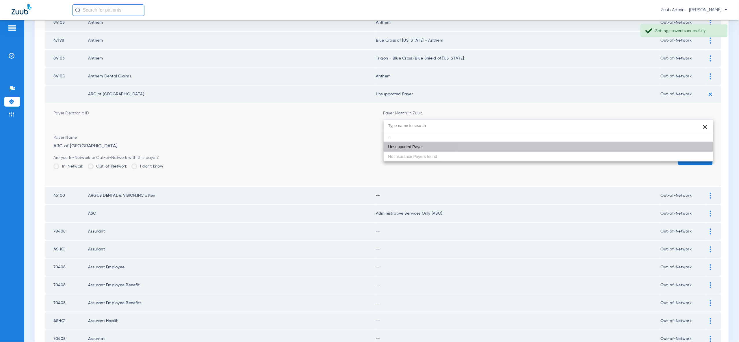
click at [690, 155] on button "Save" at bounding box center [695, 160] width 35 height 10
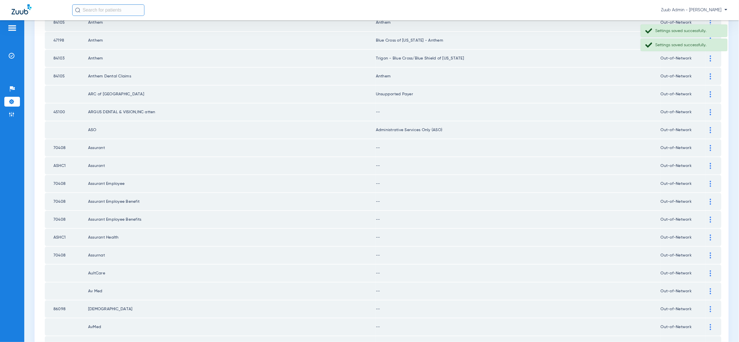
click at [708, 109] on div at bounding box center [711, 112] width 10 height 6
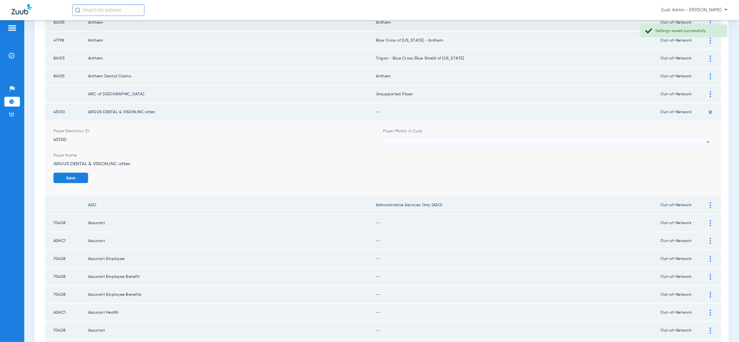
click at [697, 137] on div at bounding box center [546, 142] width 321 height 10
type input "vv"
click at [694, 163] on mat-option "Unsupported Payer" at bounding box center [549, 164] width 330 height 10
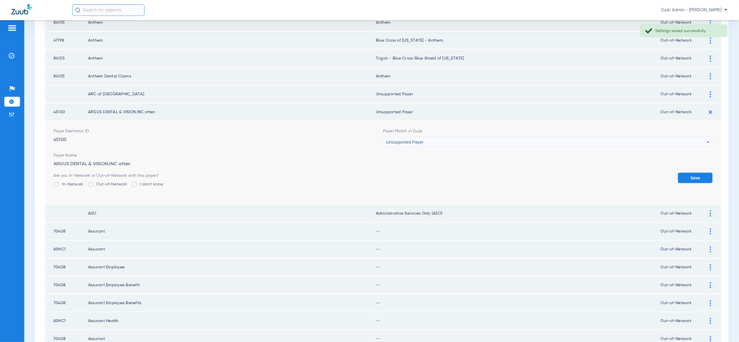
click at [694, 173] on button "Save" at bounding box center [695, 178] width 35 height 10
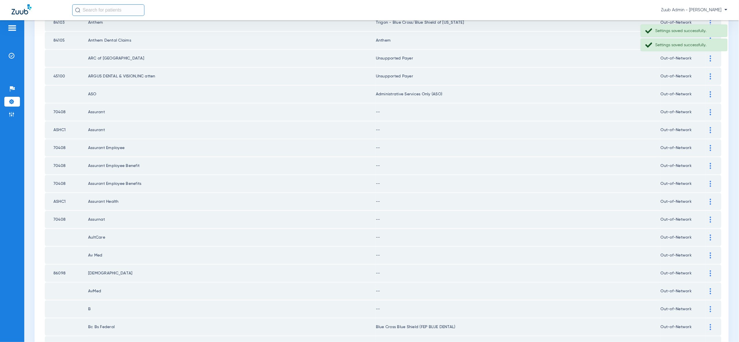
scroll to position [342, 0]
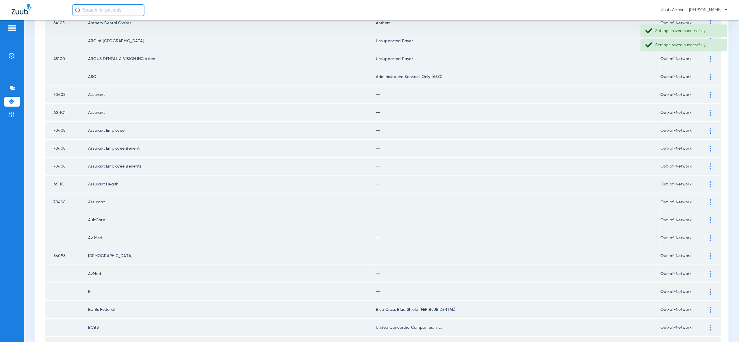
click at [712, 92] on div at bounding box center [711, 95] width 10 height 6
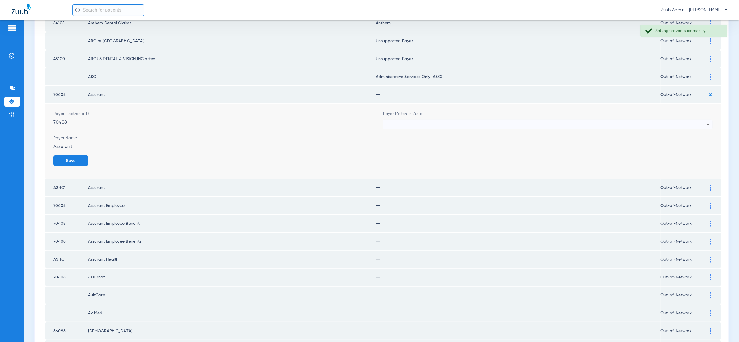
click at [702, 120] on div at bounding box center [546, 125] width 321 height 10
type input "vv"
click at [689, 148] on mat-option "Unsupported Payer" at bounding box center [549, 146] width 330 height 10
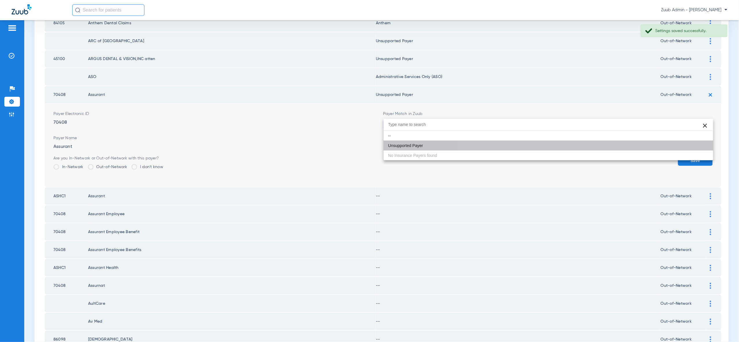
click at [690, 155] on button "Save" at bounding box center [695, 160] width 35 height 10
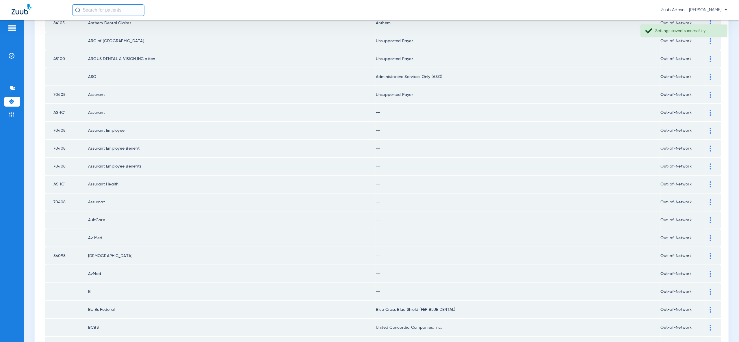
click at [713, 110] on div at bounding box center [711, 113] width 10 height 6
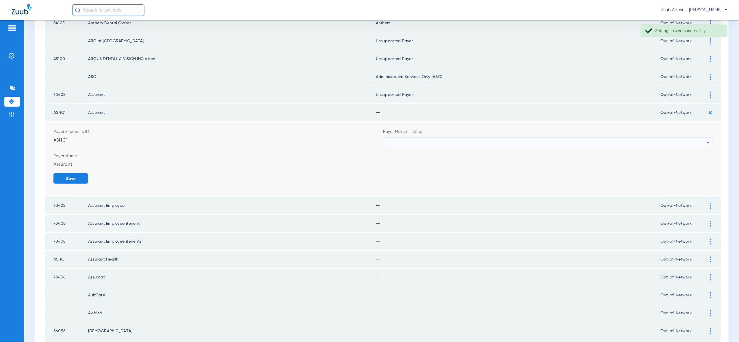
click at [698, 138] on div at bounding box center [546, 143] width 321 height 10
type input "vv"
click at [695, 161] on mat-option "Unsupported Payer" at bounding box center [549, 163] width 330 height 10
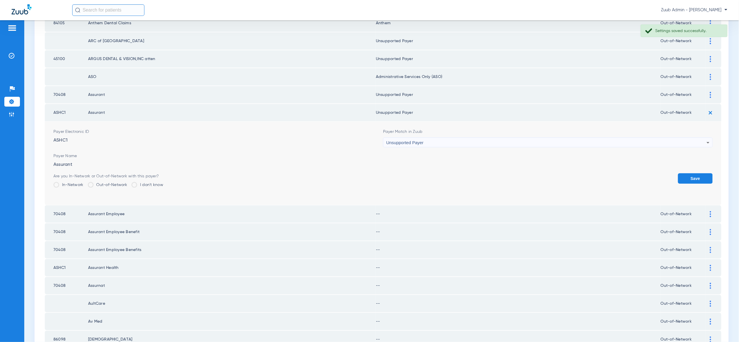
drag, startPoint x: 695, startPoint y: 163, endPoint x: 698, endPoint y: 163, distance: 3.2
click at [695, 173] on button "Save" at bounding box center [695, 178] width 35 height 10
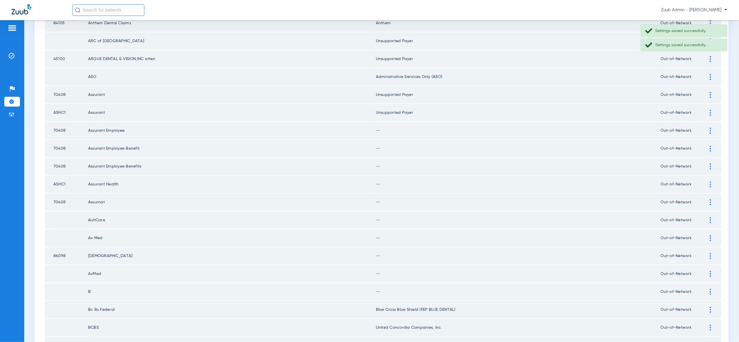
click at [709, 128] on div at bounding box center [711, 131] width 10 height 6
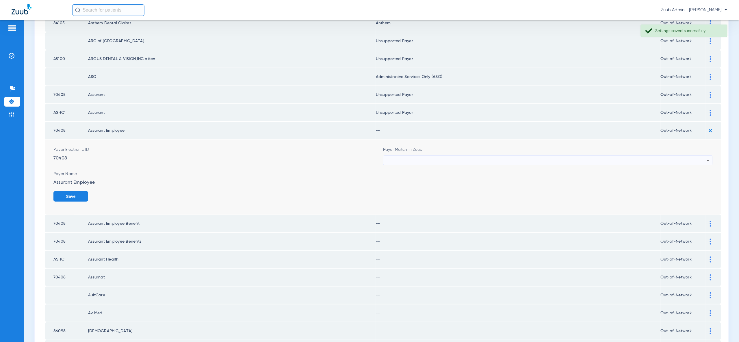
click at [701, 156] on div at bounding box center [546, 161] width 321 height 10
type input "vv"
click at [702, 183] on mat-option "Unsupported Payer" at bounding box center [549, 180] width 330 height 10
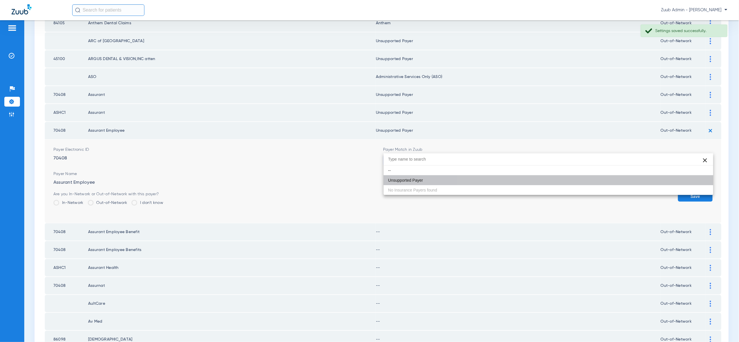
click at [702, 191] on button "Save" at bounding box center [695, 196] width 35 height 10
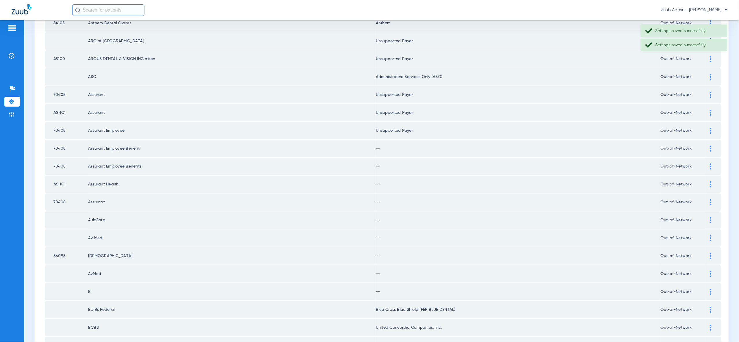
click at [711, 146] on img at bounding box center [710, 149] width 1 height 6
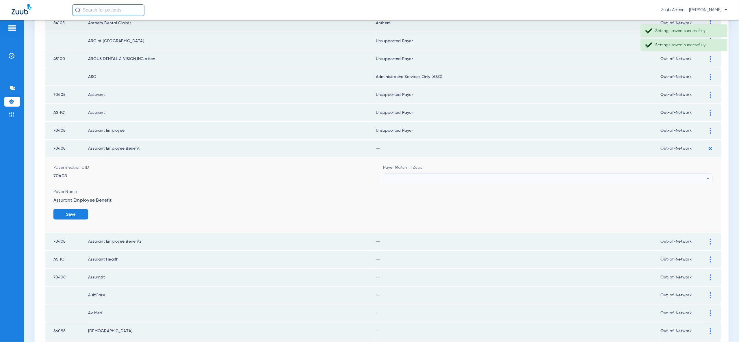
click at [704, 174] on div at bounding box center [546, 179] width 321 height 10
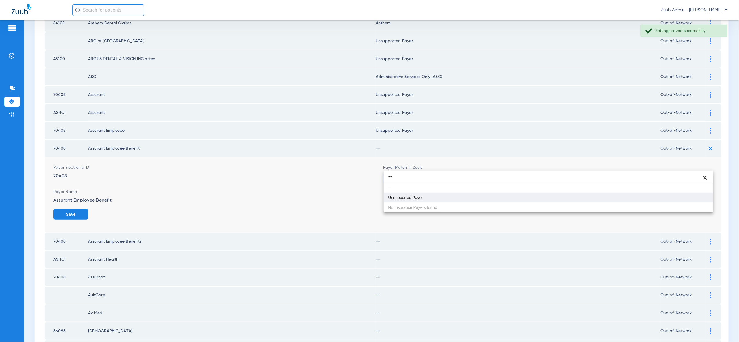
type input "vv"
click at [701, 196] on mat-option "Unsupported Payer" at bounding box center [549, 198] width 330 height 10
click at [88, 209] on button "Save" at bounding box center [70, 214] width 35 height 10
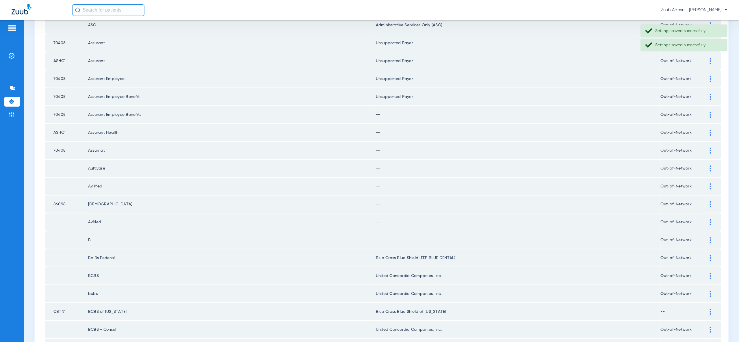
scroll to position [400, 0]
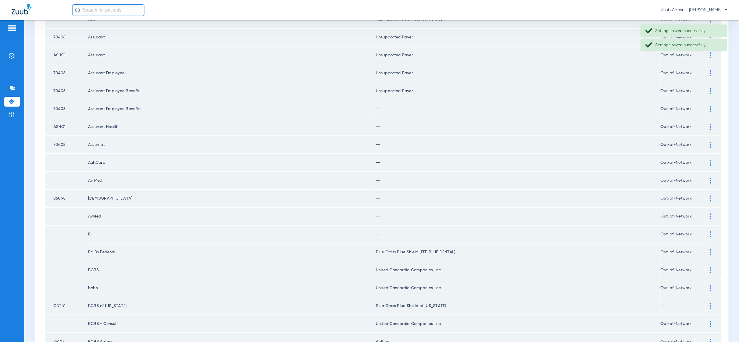
click at [710, 106] on img at bounding box center [710, 109] width 1 height 6
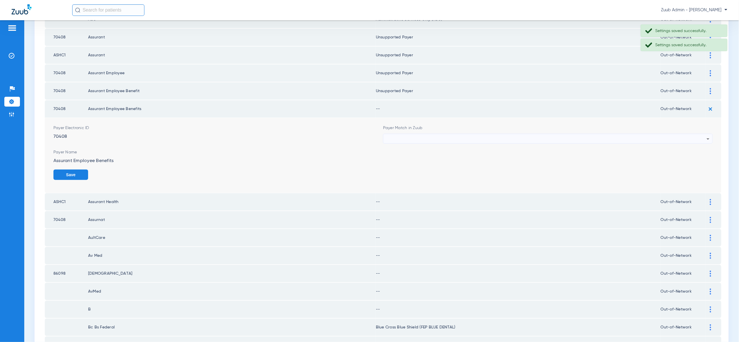
click at [705, 136] on icon at bounding box center [708, 139] width 7 height 7
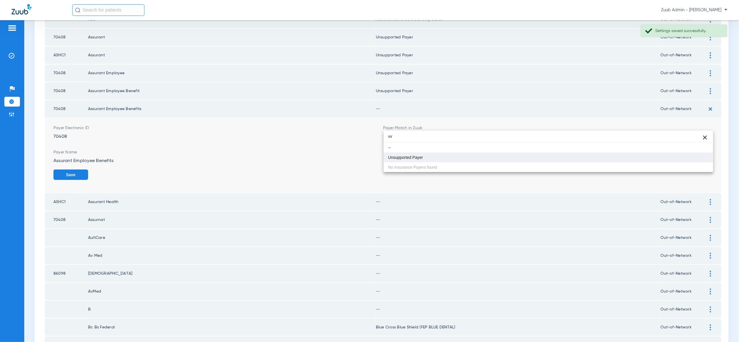
type input "vv"
click at [698, 159] on mat-option "Unsupported Payer" at bounding box center [549, 158] width 330 height 10
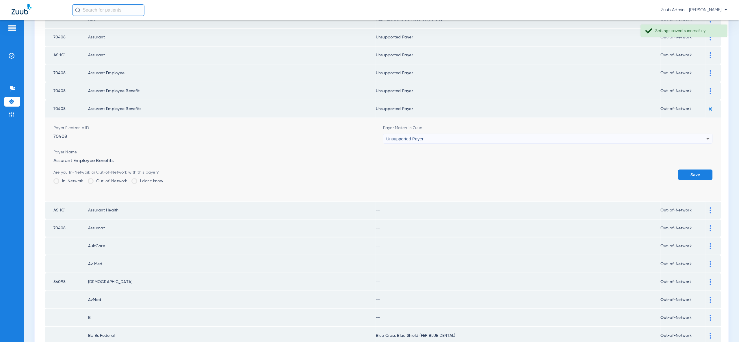
click at [701, 170] on button "Save" at bounding box center [695, 175] width 35 height 10
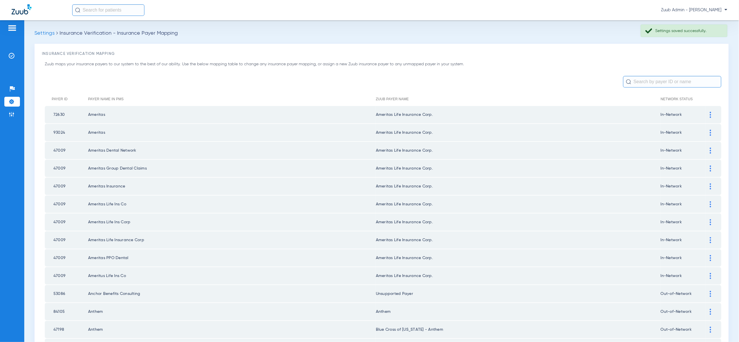
scroll to position [400, 0]
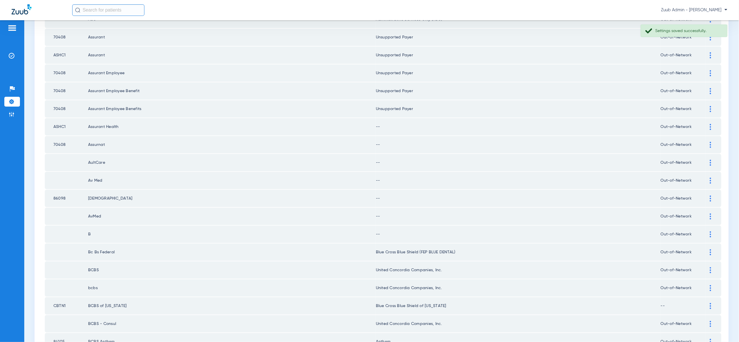
click at [711, 124] on img at bounding box center [710, 127] width 1 height 6
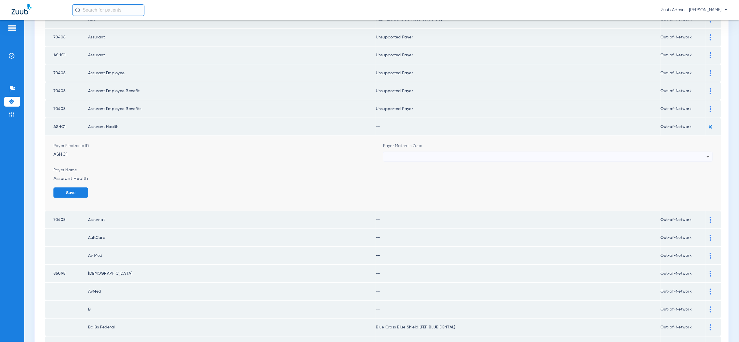
click at [701, 152] on div at bounding box center [546, 157] width 321 height 10
type input "vv"
click at [698, 173] on mat-option "Unsupported Payer" at bounding box center [549, 175] width 330 height 10
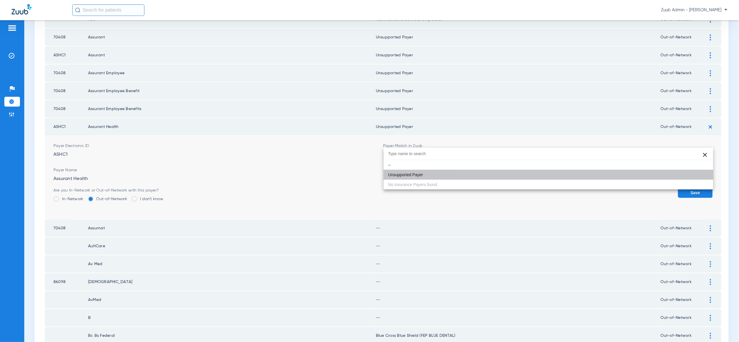
click at [699, 188] on button "Save" at bounding box center [695, 193] width 35 height 10
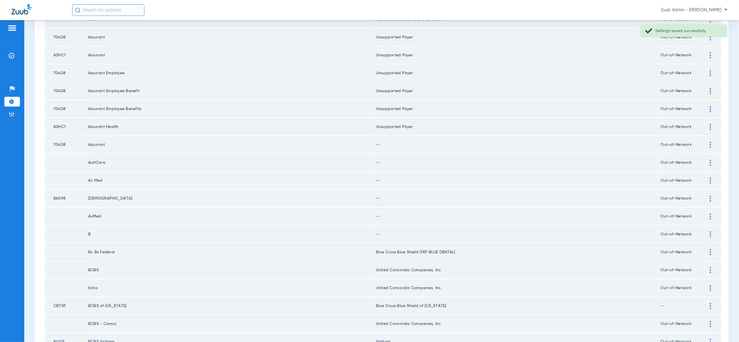
click at [710, 142] on img at bounding box center [710, 145] width 1 height 6
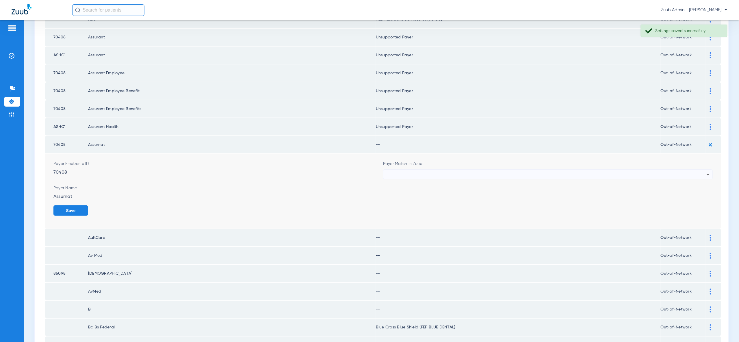
click at [705, 171] on icon at bounding box center [708, 174] width 7 height 7
type input "vv"
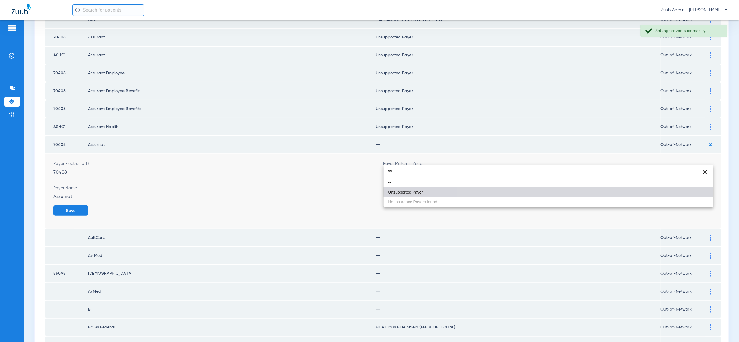
click at [698, 192] on mat-option "Unsupported Payer" at bounding box center [549, 192] width 330 height 10
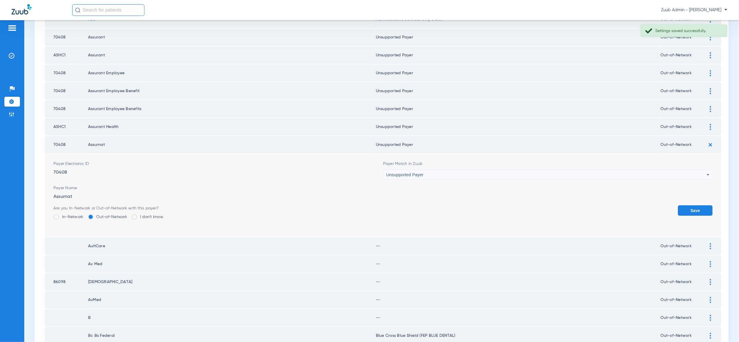
click at [699, 205] on button "Save" at bounding box center [695, 210] width 35 height 10
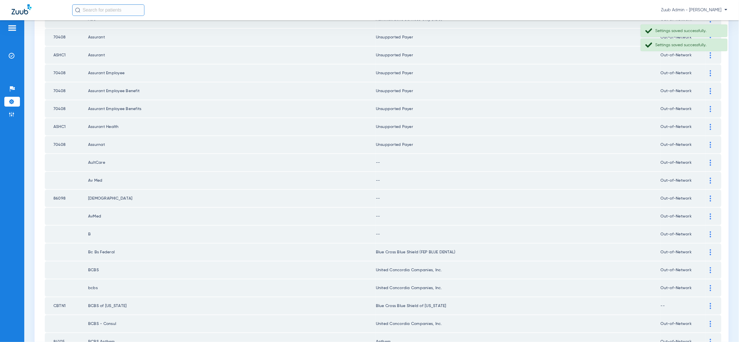
click at [712, 160] on div at bounding box center [711, 163] width 10 height 6
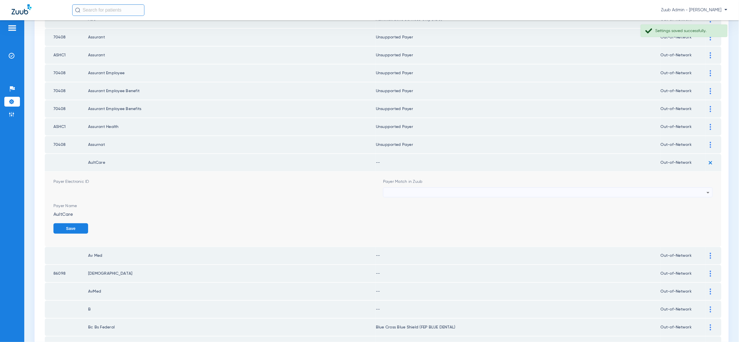
click at [702, 188] on div at bounding box center [546, 193] width 321 height 10
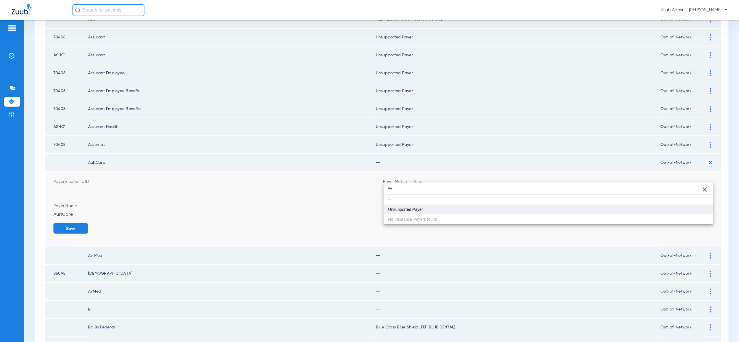
type input "vv"
click at [698, 209] on mat-option "Unsupported Payer" at bounding box center [549, 210] width 330 height 10
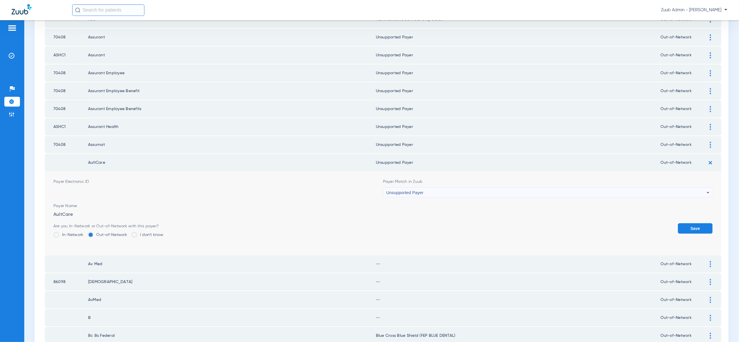
click at [703, 223] on button "Save" at bounding box center [695, 228] width 35 height 10
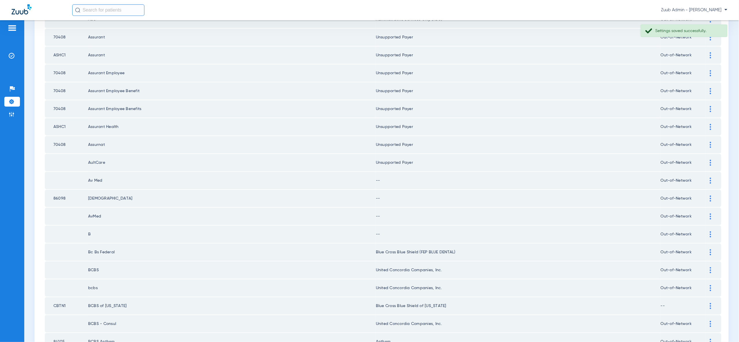
drag, startPoint x: 713, startPoint y: 166, endPoint x: 712, endPoint y: 173, distance: 6.1
click at [713, 178] on div at bounding box center [711, 181] width 10 height 6
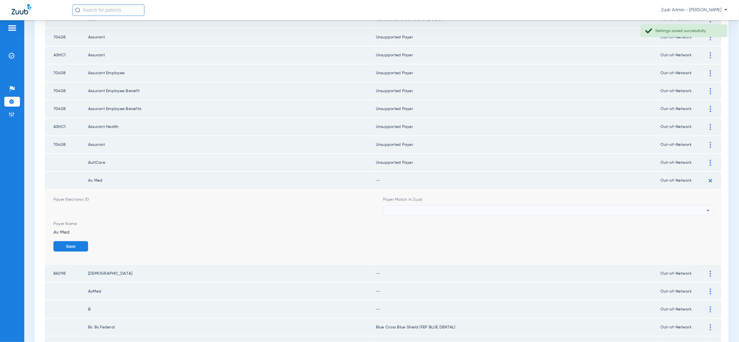
click at [700, 200] on form "Payer Electronic ID Payer Match in Zuub Payer Name Av Med Save" at bounding box center [383, 227] width 660 height 75
click at [701, 206] on div at bounding box center [546, 211] width 321 height 10
type input "vv"
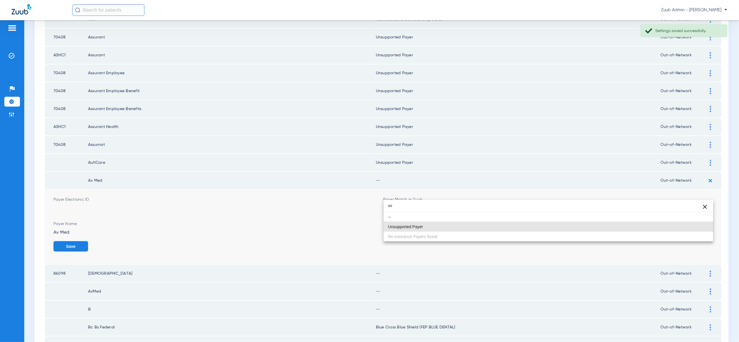
drag, startPoint x: 701, startPoint y: 227, endPoint x: 704, endPoint y: 234, distance: 7.4
click at [702, 227] on mat-option "Unsupported Payer" at bounding box center [549, 227] width 330 height 10
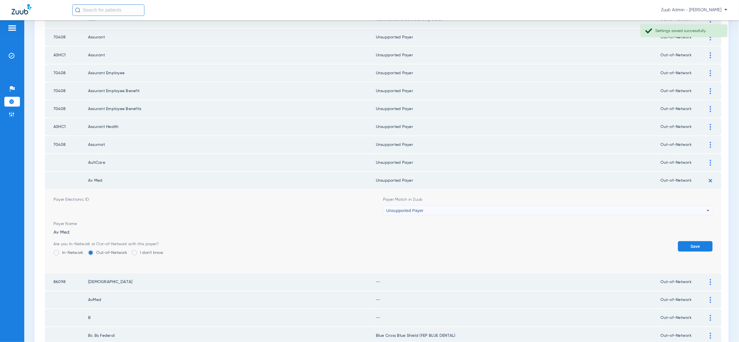
click at [704, 241] on button "Save" at bounding box center [695, 246] width 35 height 10
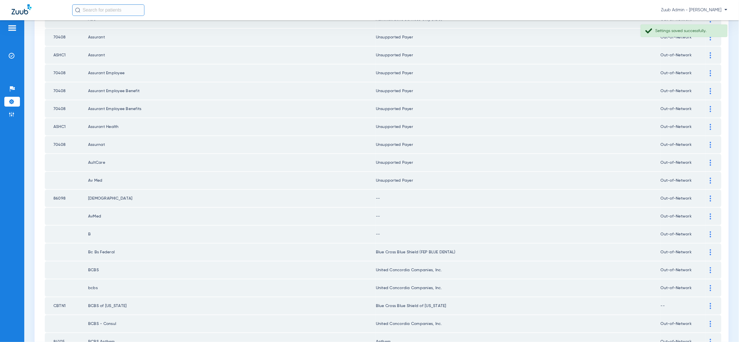
click at [711, 196] on img at bounding box center [710, 199] width 1 height 6
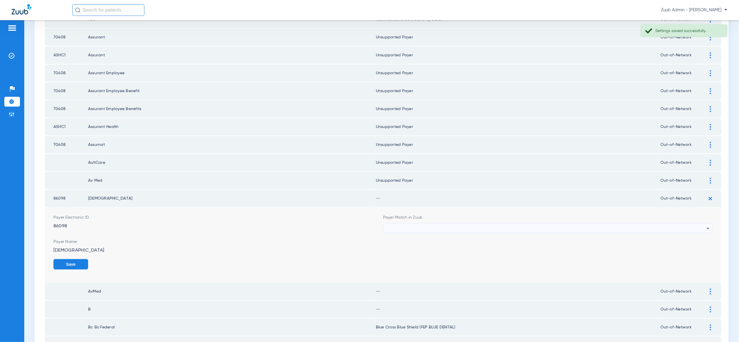
click at [696, 224] on div at bounding box center [546, 229] width 321 height 10
type input "vv"
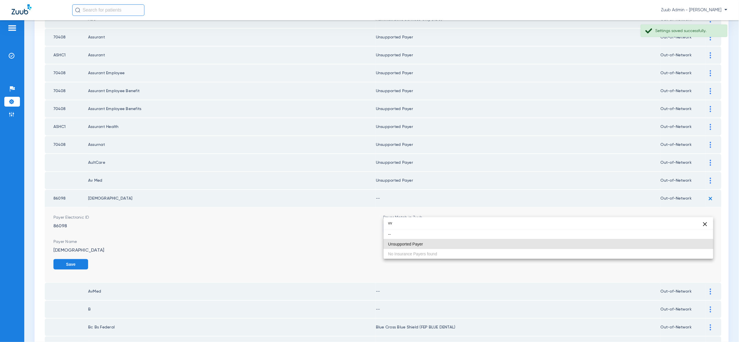
click at [698, 244] on mat-option "Unsupported Payer" at bounding box center [549, 244] width 330 height 10
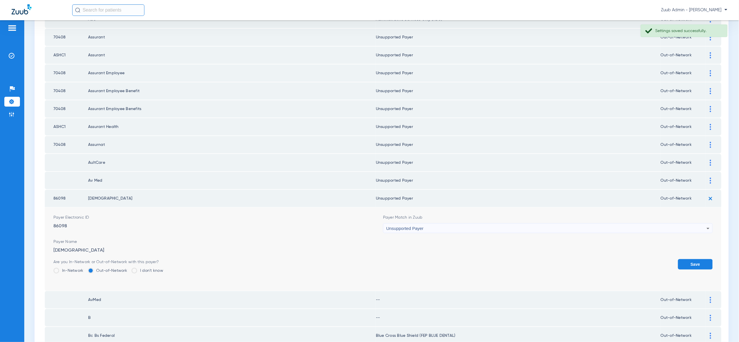
click at [697, 259] on button "Save" at bounding box center [695, 264] width 35 height 10
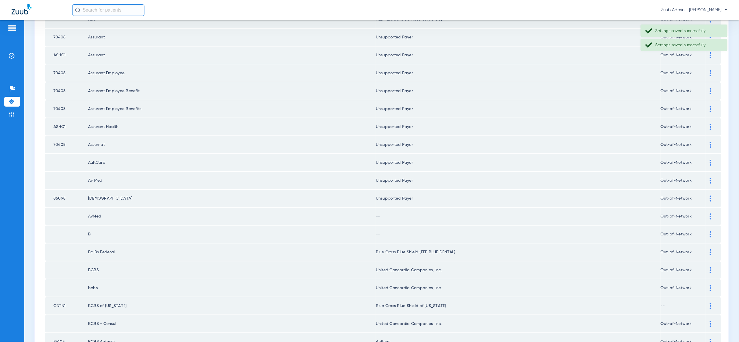
click at [709, 214] on div at bounding box center [711, 217] width 10 height 6
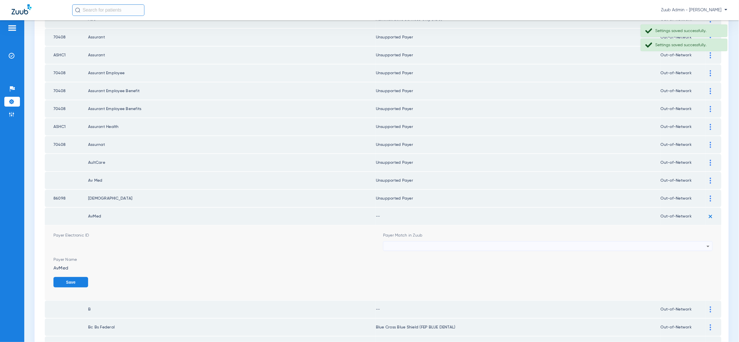
click at [701, 242] on div at bounding box center [546, 247] width 321 height 10
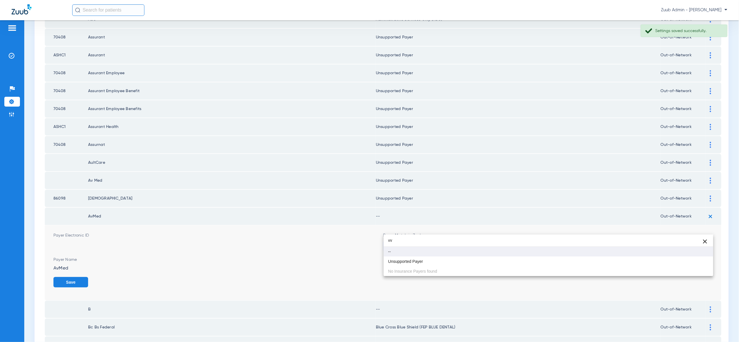
type input "vv"
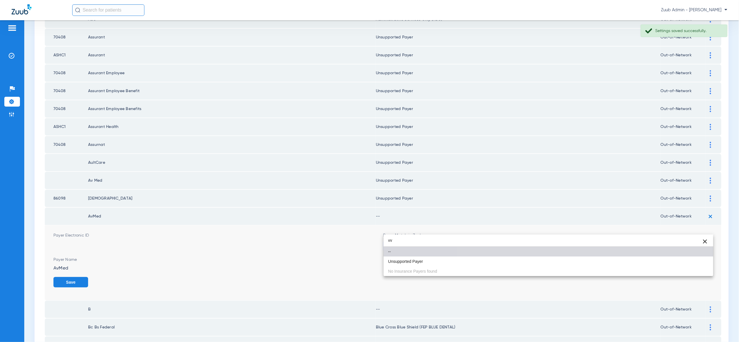
click at [701, 256] on mat-option "--" at bounding box center [549, 252] width 330 height 10
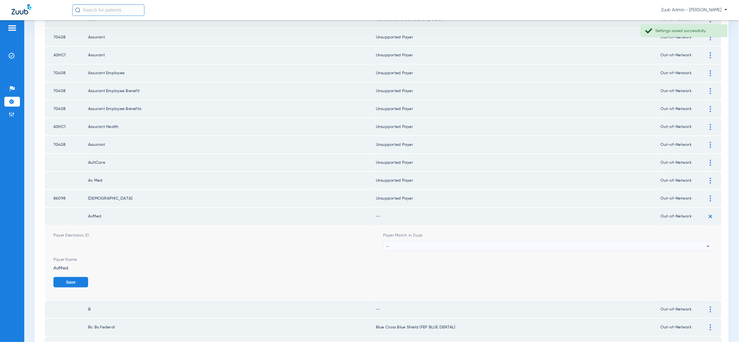
click at [712, 242] on div "--" at bounding box center [548, 247] width 329 height 10
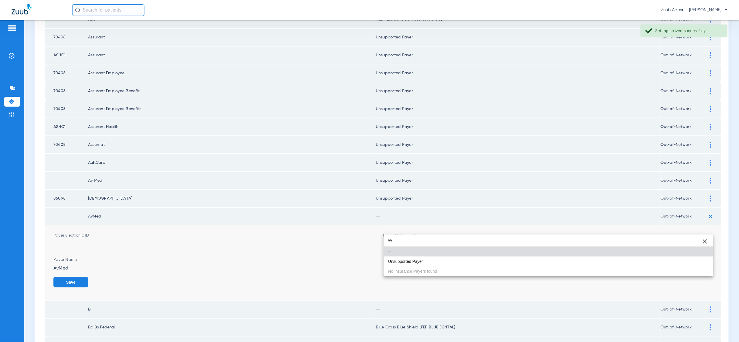
type input "vv"
click at [692, 262] on mat-option "Unsupported Payer" at bounding box center [549, 262] width 330 height 10
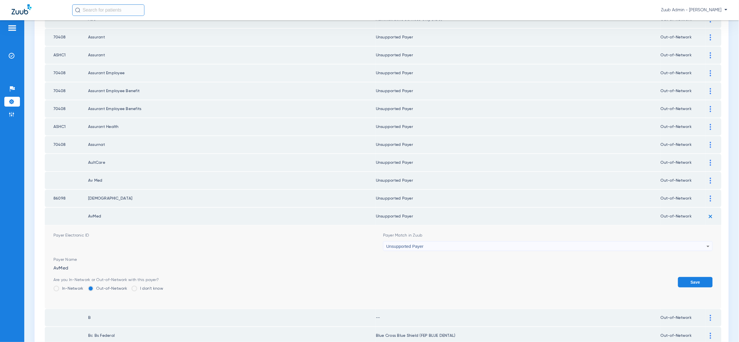
click at [695, 277] on button "Save" at bounding box center [695, 282] width 35 height 10
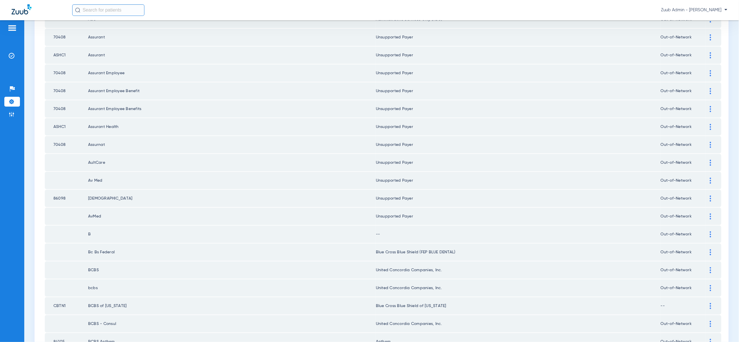
scroll to position [398, 0]
click at [711, 233] on img at bounding box center [710, 236] width 1 height 6
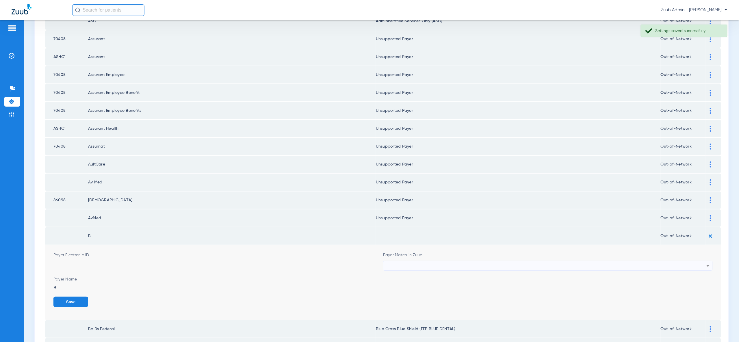
click at [701, 261] on div at bounding box center [546, 266] width 321 height 10
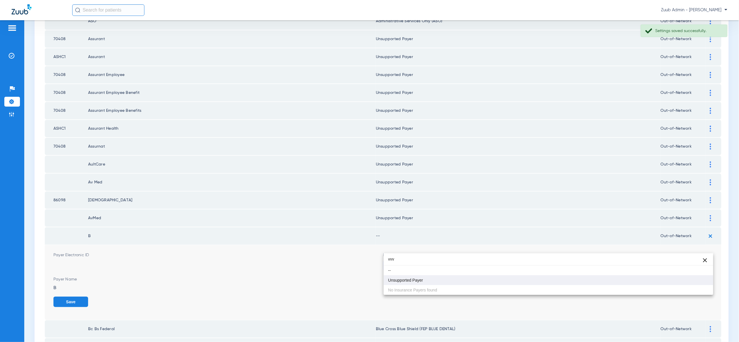
type input "vvv"
click at [694, 281] on mat-option "Unsupported Payer" at bounding box center [549, 280] width 330 height 10
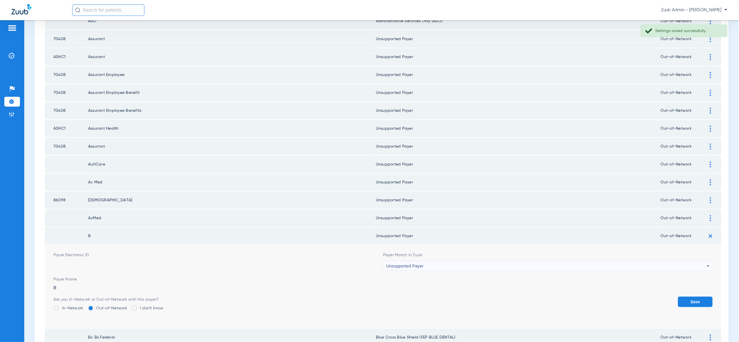
click at [694, 297] on button "Save" at bounding box center [695, 302] width 35 height 10
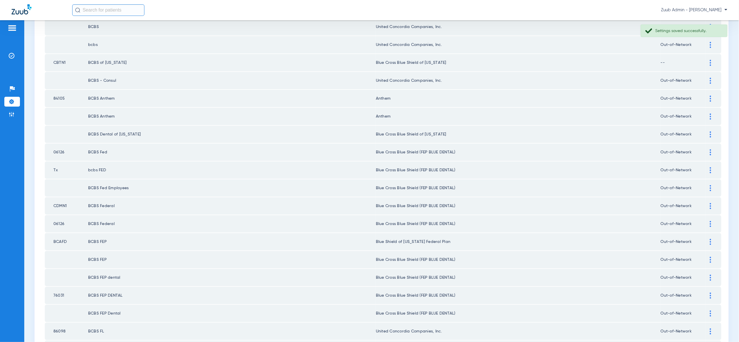
scroll to position [673, 0]
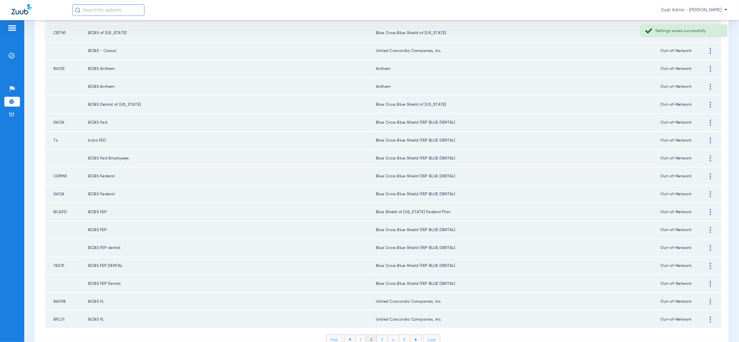
click at [379, 335] on li "3" at bounding box center [382, 340] width 11 height 10
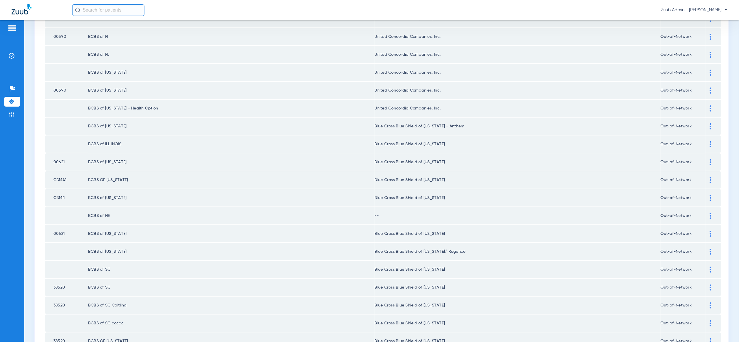
scroll to position [258, 0]
click at [707, 212] on div at bounding box center [711, 215] width 10 height 6
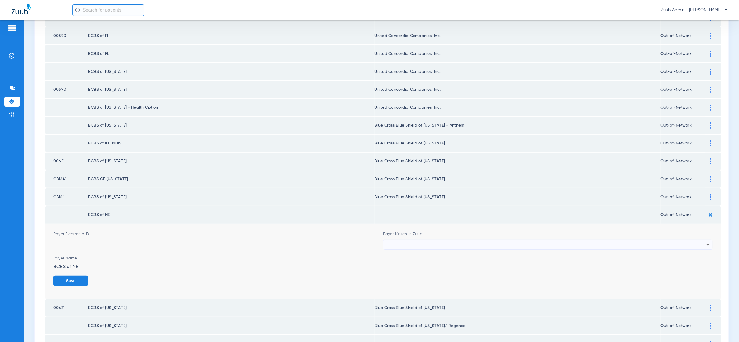
click at [698, 240] on div at bounding box center [546, 245] width 321 height 10
type input "vv"
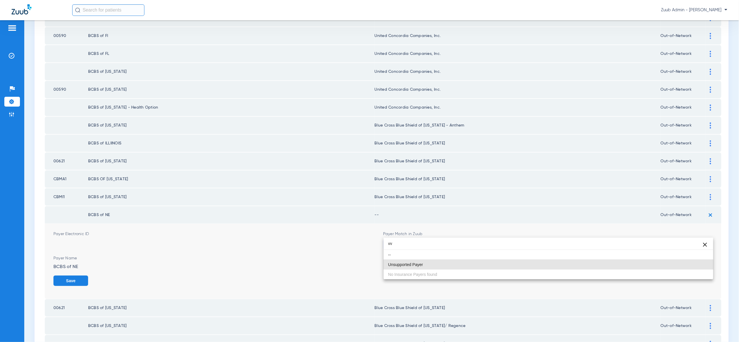
click at [701, 263] on mat-option "Unsupported Payer" at bounding box center [549, 265] width 330 height 10
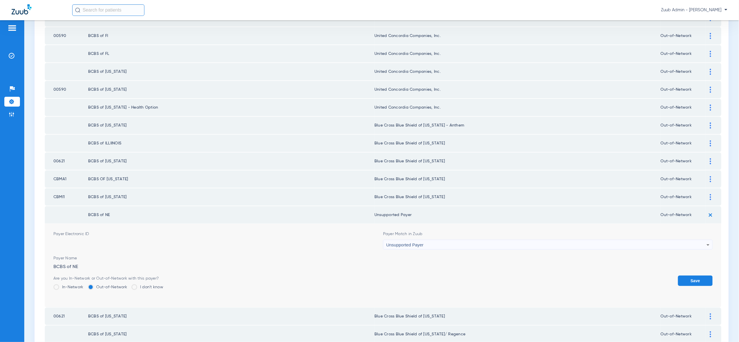
click at [703, 276] on button "Save" at bounding box center [695, 281] width 35 height 10
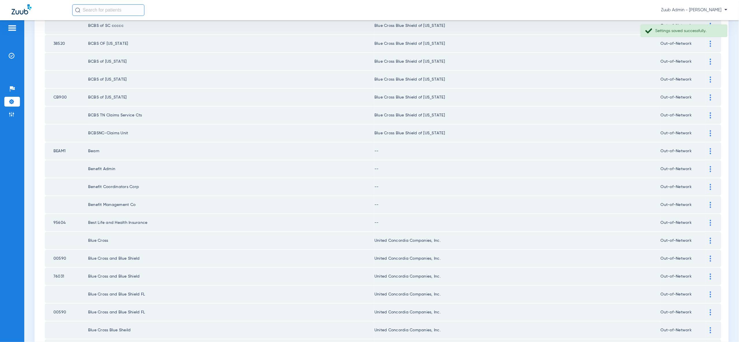
scroll to position [573, 0]
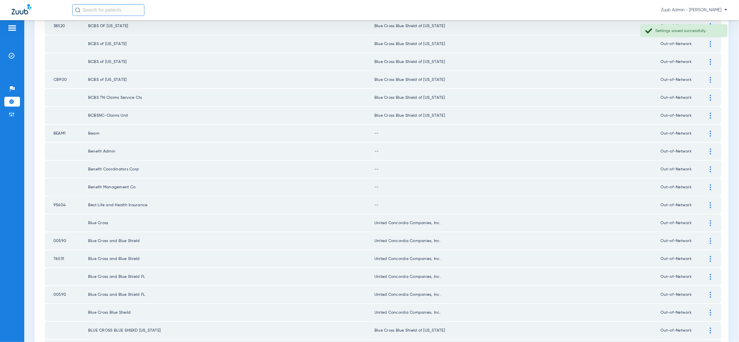
click at [709, 131] on div at bounding box center [711, 134] width 10 height 6
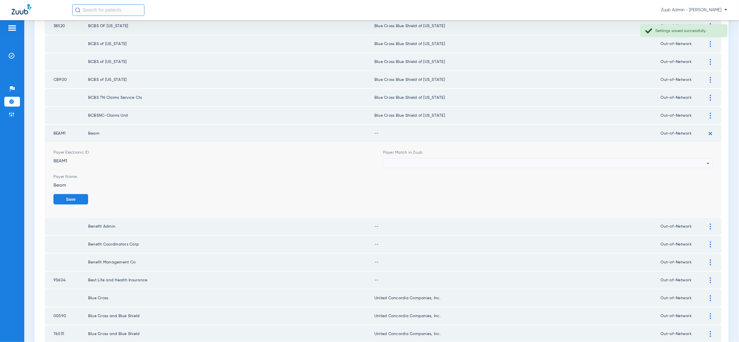
click at [704, 159] on div at bounding box center [546, 164] width 321 height 10
type input "bea"
click at [699, 175] on mat-option "Beam Dental - AI" at bounding box center [549, 176] width 330 height 10
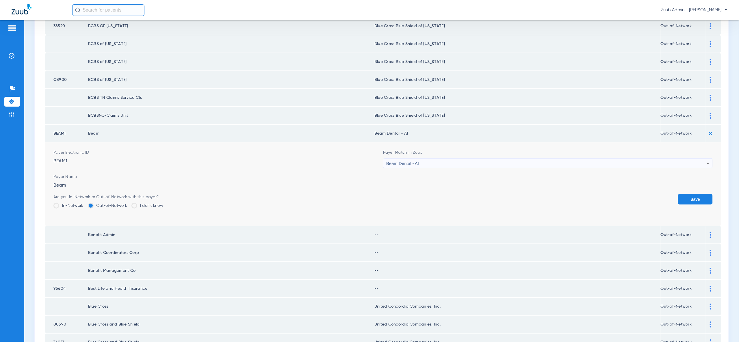
drag, startPoint x: 702, startPoint y: 178, endPoint x: 703, endPoint y: 166, distance: 11.4
click at [702, 194] on button "Save" at bounding box center [695, 199] width 35 height 10
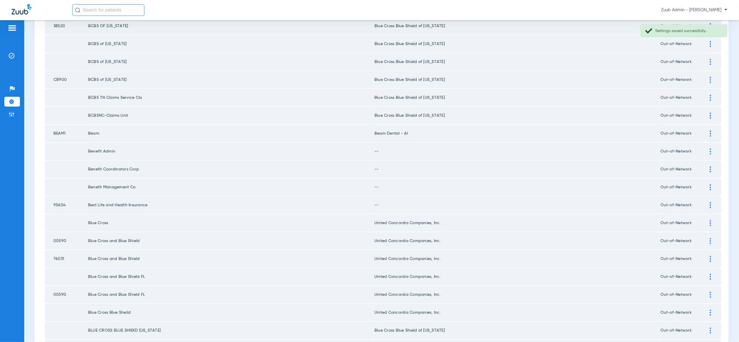
click at [712, 149] on div at bounding box center [711, 152] width 10 height 6
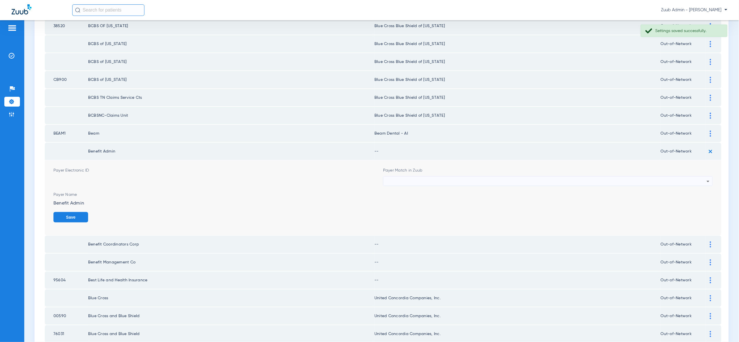
click at [709, 178] on icon at bounding box center [708, 181] width 7 height 7
type input "vv"
click at [699, 192] on mat-option "Unsupported Payer" at bounding box center [549, 193] width 330 height 10
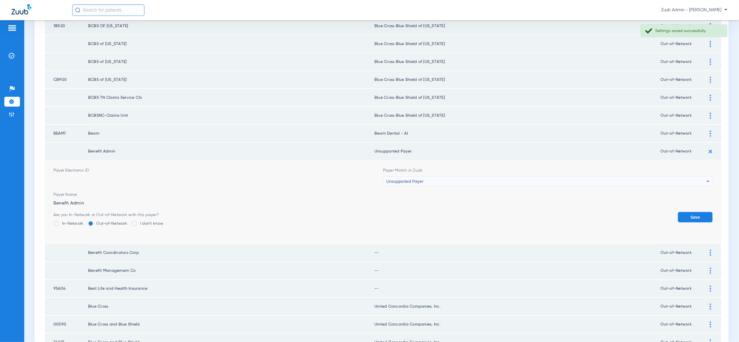
drag, startPoint x: 699, startPoint y: 195, endPoint x: 700, endPoint y: 182, distance: 13.0
click at [699, 212] on button "Save" at bounding box center [695, 217] width 35 height 10
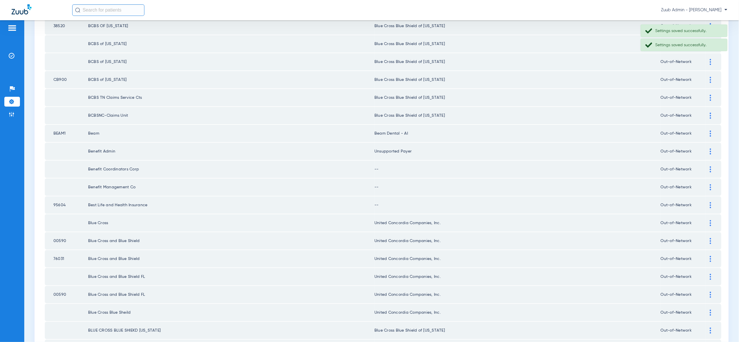
drag, startPoint x: 710, startPoint y: 150, endPoint x: 700, endPoint y: 168, distance: 21.5
click at [710, 166] on img at bounding box center [710, 169] width 1 height 6
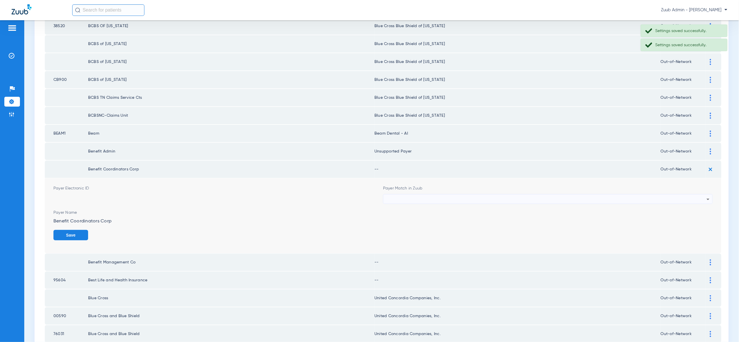
click at [700, 194] on div at bounding box center [546, 199] width 321 height 10
type input "vv"
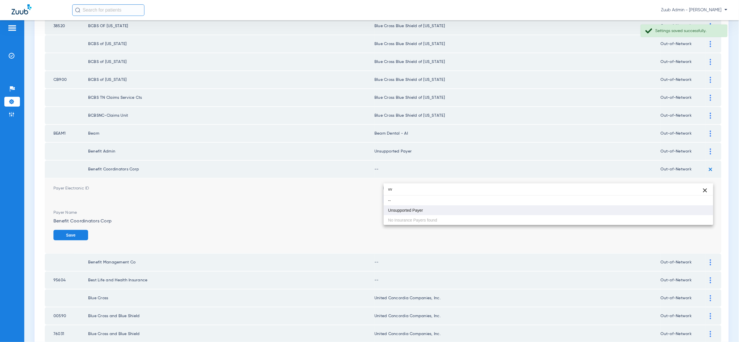
click at [699, 210] on mat-option "Unsupported Payer" at bounding box center [549, 210] width 330 height 10
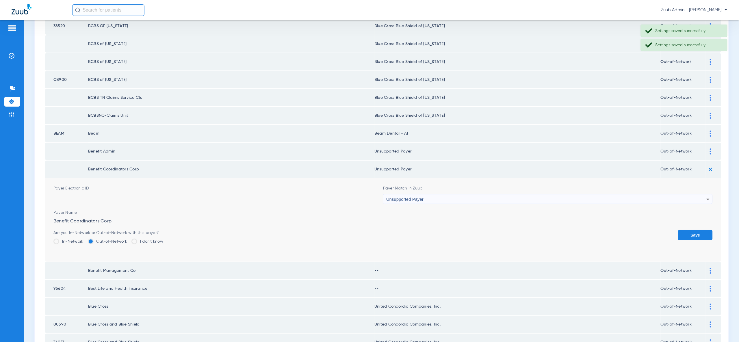
click at [699, 230] on button "Save" at bounding box center [695, 235] width 35 height 10
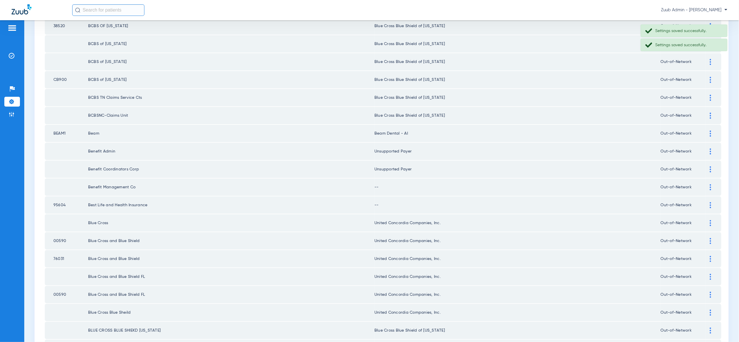
click at [713, 184] on div at bounding box center [711, 187] width 10 height 6
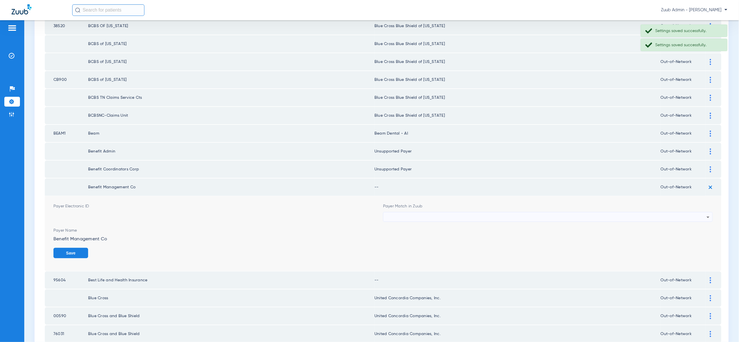
click at [705, 212] on div at bounding box center [546, 217] width 321 height 10
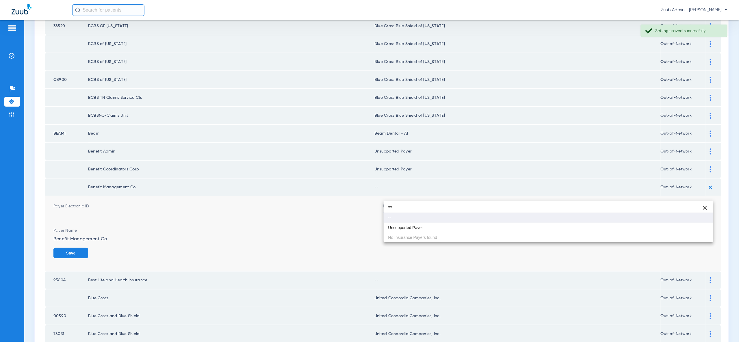
type input "vv"
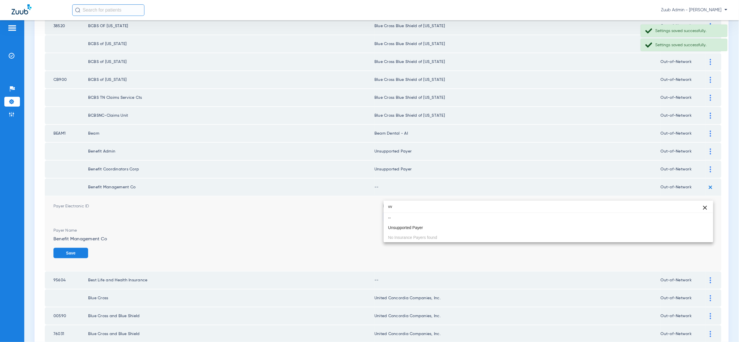
drag, startPoint x: 688, startPoint y: 222, endPoint x: 692, endPoint y: 229, distance: 8.6
click at [688, 222] on mat-option "--" at bounding box center [549, 218] width 330 height 10
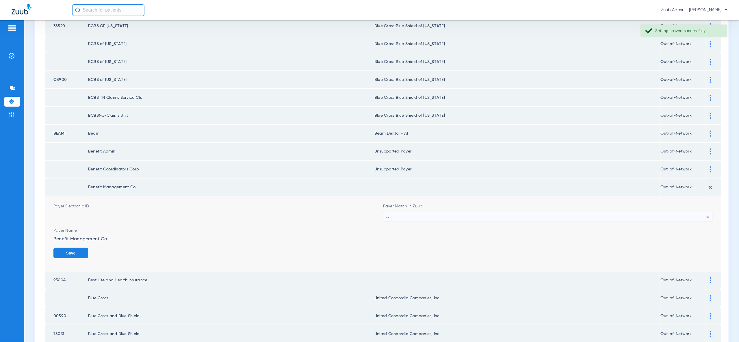
click at [694, 212] on div "--" at bounding box center [546, 217] width 321 height 10
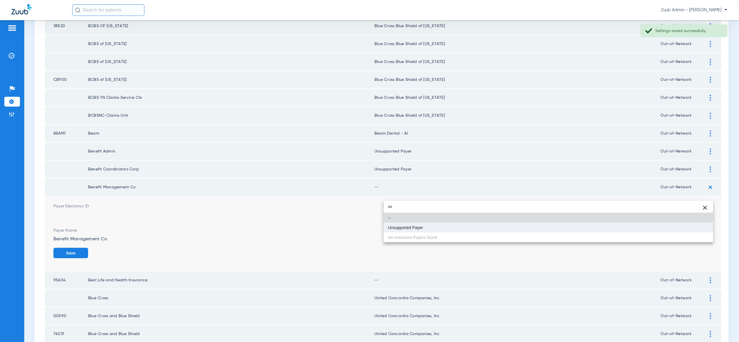
type input "vv"
click at [693, 227] on mat-option "Unsupported Payer" at bounding box center [549, 228] width 330 height 10
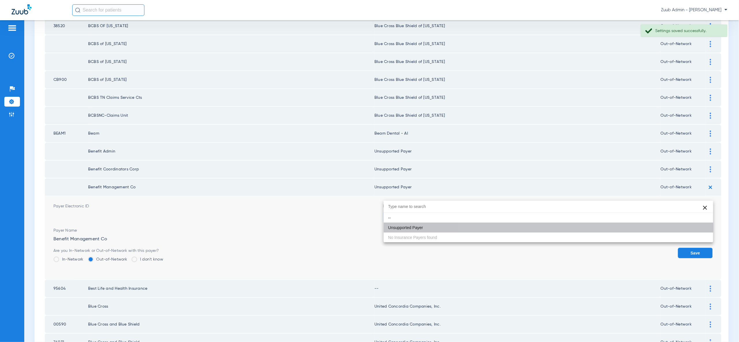
click at [693, 248] on button "Save" at bounding box center [695, 253] width 35 height 10
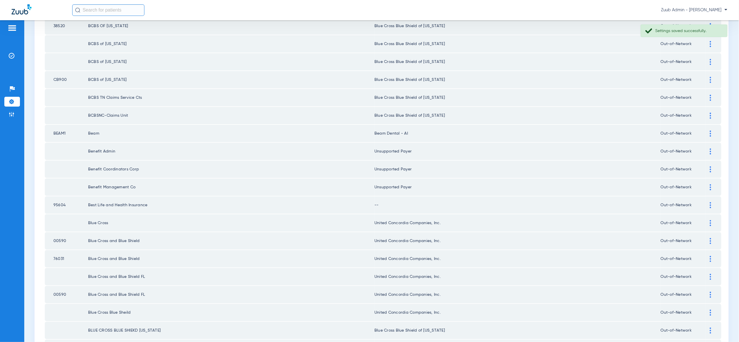
click at [711, 202] on img at bounding box center [710, 205] width 1 height 6
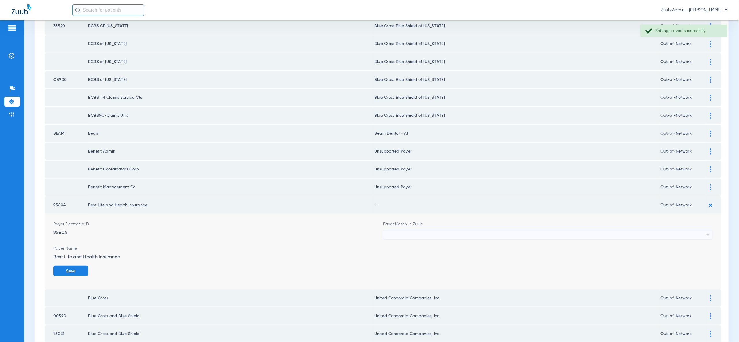
click at [702, 230] on div at bounding box center [546, 235] width 321 height 10
type input "vvv"
click at [698, 246] on mat-option "Unsupported Payer" at bounding box center [549, 245] width 330 height 10
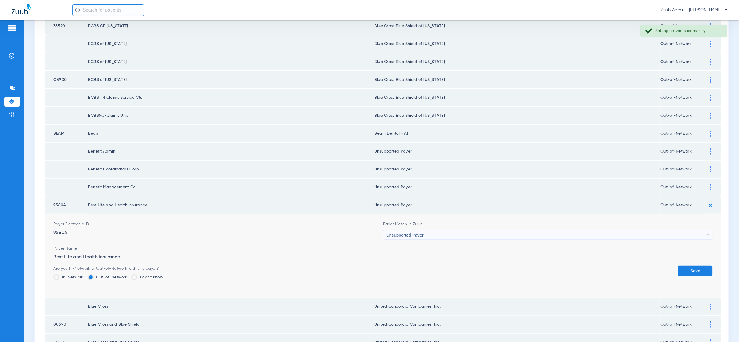
click at [701, 266] on button "Save" at bounding box center [695, 271] width 35 height 10
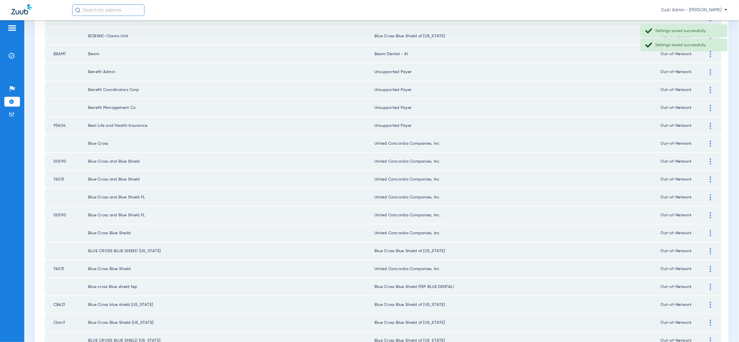
scroll to position [673, 0]
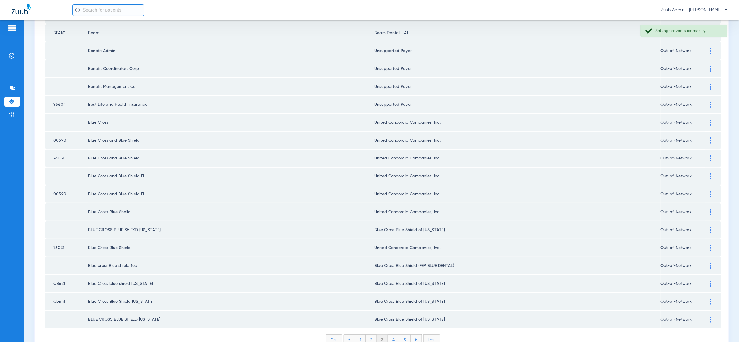
click at [391, 335] on li "4" at bounding box center [393, 340] width 11 height 10
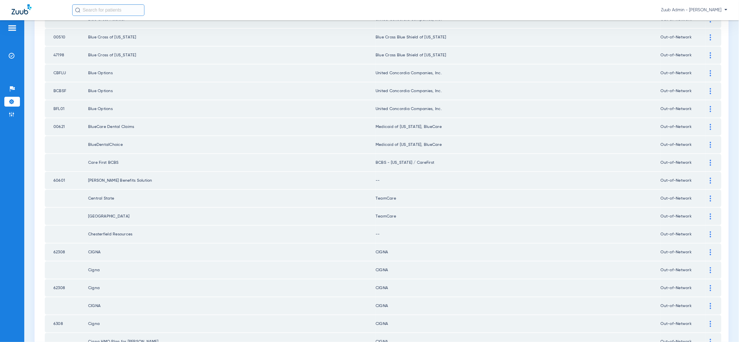
scroll to position [168, 0]
click at [708, 177] on div at bounding box center [711, 180] width 10 height 6
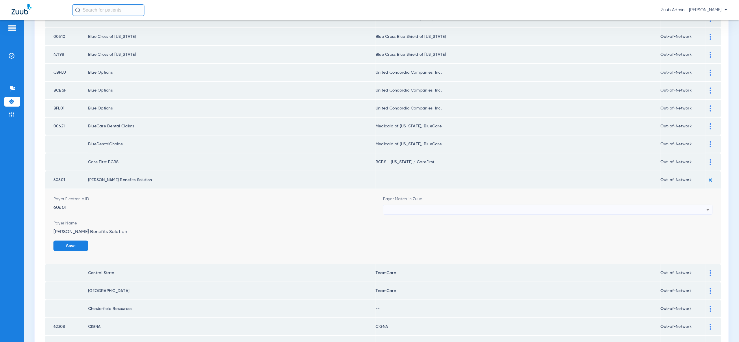
click at [701, 205] on div at bounding box center [546, 210] width 321 height 10
type input "vv"
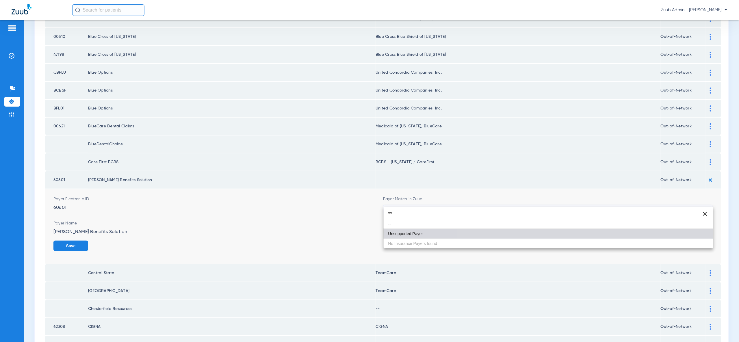
click at [698, 233] on mat-option "Unsupported Payer" at bounding box center [549, 234] width 330 height 10
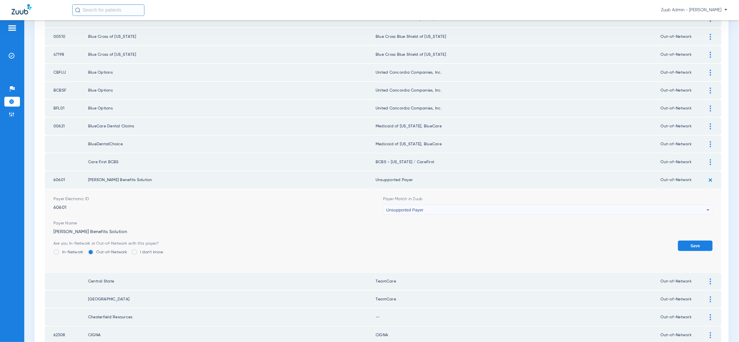
drag, startPoint x: 707, startPoint y: 250, endPoint x: 703, endPoint y: 241, distance: 9.7
click at [707, 249] on div "Save" at bounding box center [695, 250] width 35 height 19
drag, startPoint x: 701, startPoint y: 237, endPoint x: 704, endPoint y: 223, distance: 14.2
click at [701, 241] on button "Save" at bounding box center [695, 246] width 35 height 10
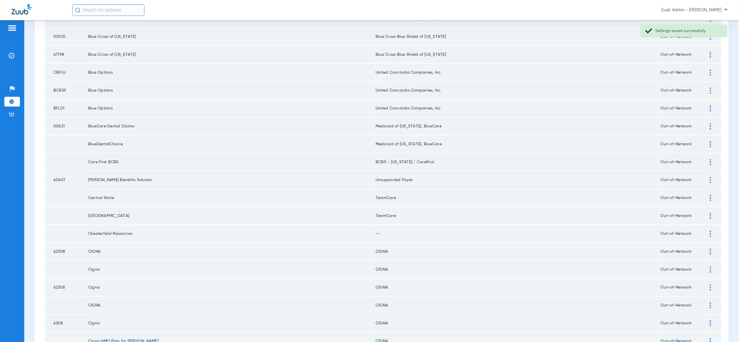
drag, startPoint x: 708, startPoint y: 223, endPoint x: 704, endPoint y: 240, distance: 17.5
click at [708, 231] on div at bounding box center [711, 234] width 10 height 6
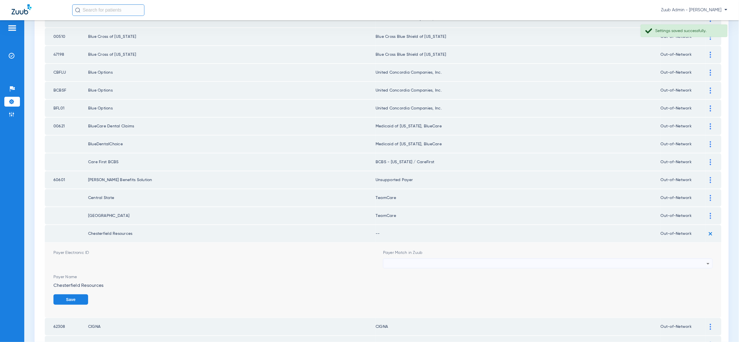
click at [704, 259] on div at bounding box center [546, 264] width 321 height 10
type input "vv"
click at [701, 286] on mat-option "Unsupported Payer" at bounding box center [549, 286] width 330 height 10
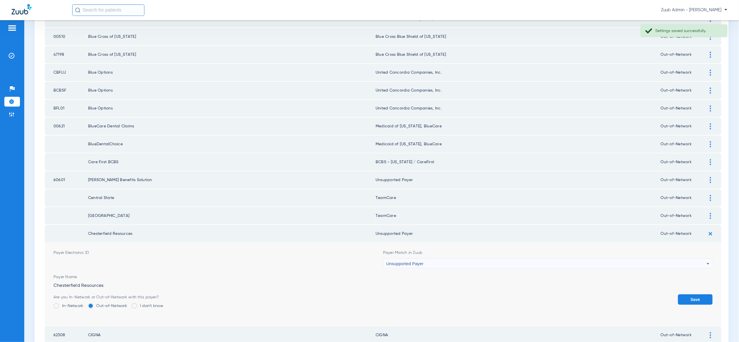
click at [701, 294] on button "Save" at bounding box center [695, 299] width 35 height 10
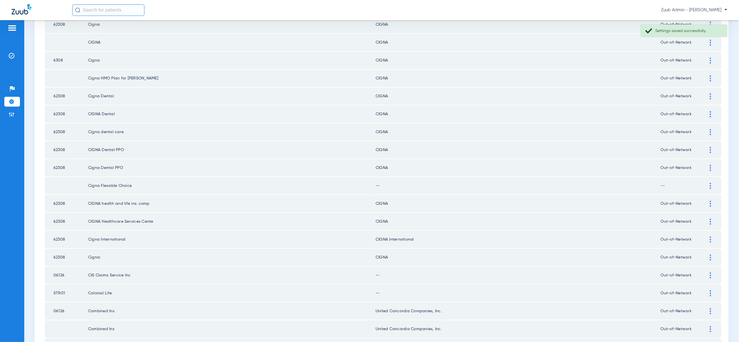
scroll to position [435, 0]
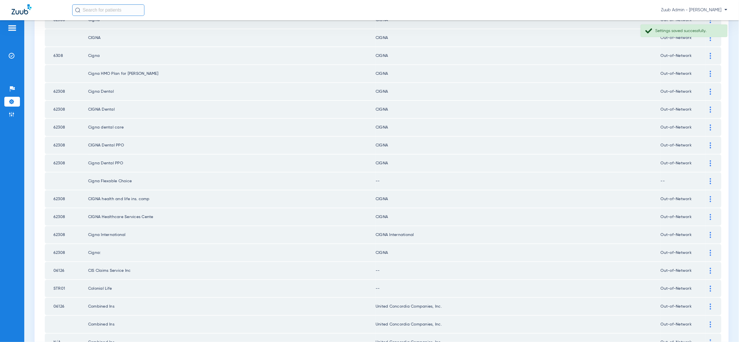
click at [709, 178] on div at bounding box center [711, 181] width 10 height 6
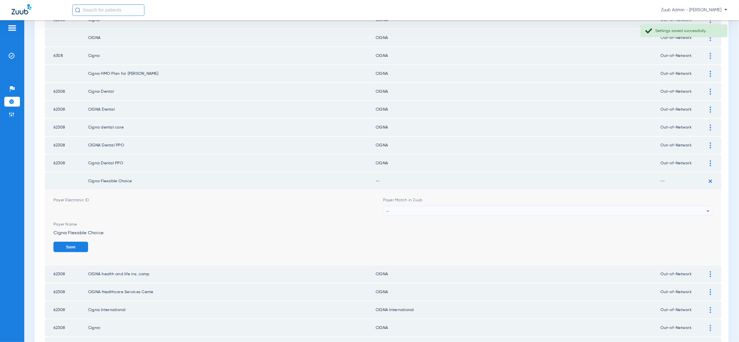
click at [689, 206] on div "--" at bounding box center [546, 211] width 321 height 10
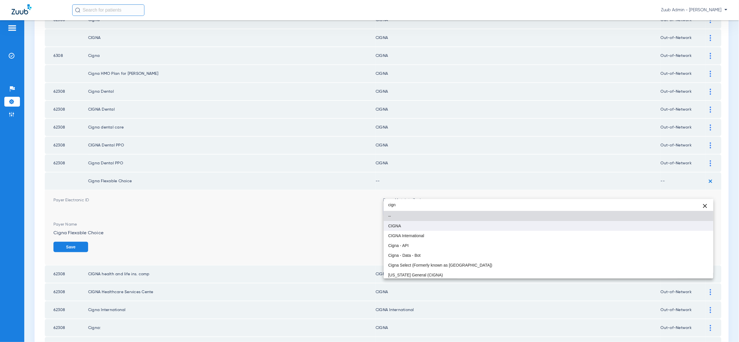
type input "cign"
click at [692, 225] on mat-option "CIGNA" at bounding box center [549, 226] width 330 height 10
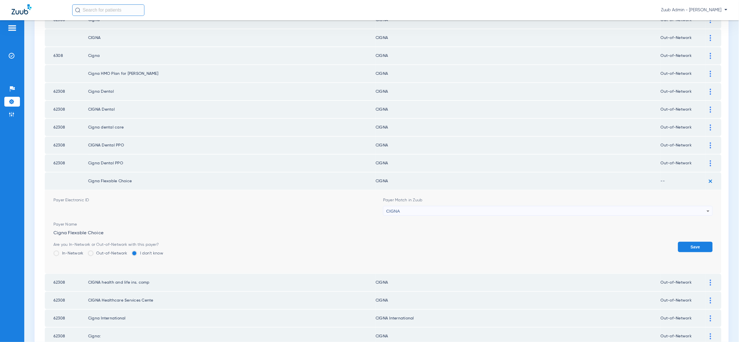
click at [695, 242] on button "Save" at bounding box center [695, 247] width 35 height 10
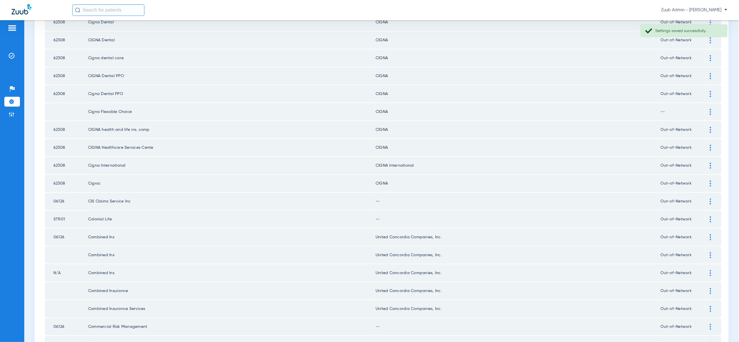
scroll to position [557, 0]
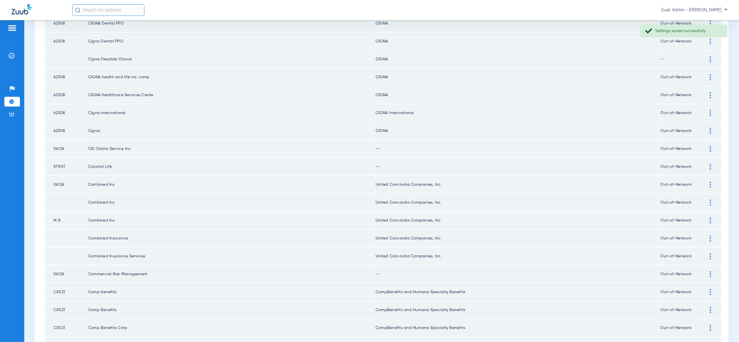
click at [710, 146] on div at bounding box center [711, 149] width 10 height 6
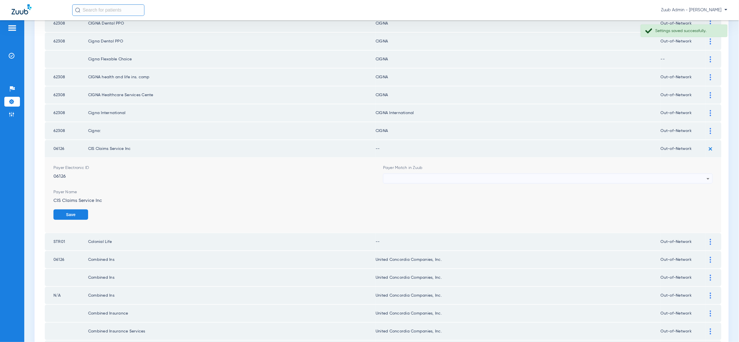
click at [706, 175] on icon at bounding box center [708, 178] width 7 height 7
type input "vv"
click at [690, 193] on mat-option "Unsupported Payer" at bounding box center [549, 191] width 330 height 10
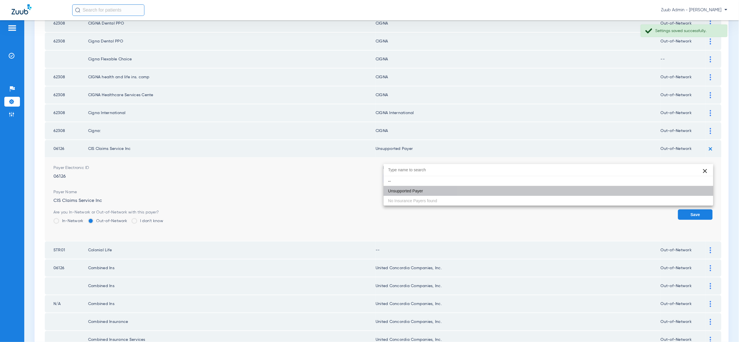
click at [690, 210] on button "Save" at bounding box center [695, 215] width 35 height 10
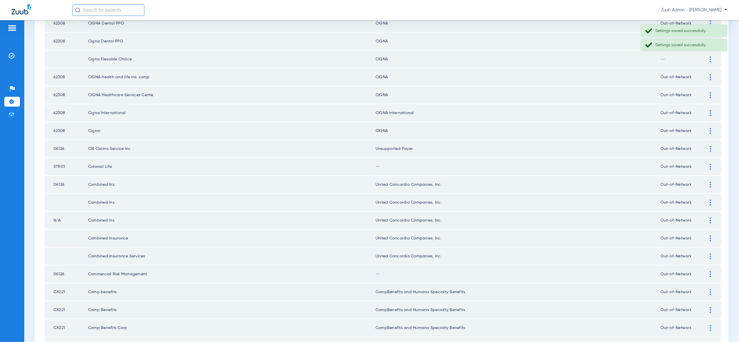
drag, startPoint x: 712, startPoint y: 146, endPoint x: 709, endPoint y: 153, distance: 8.0
click at [712, 164] on div at bounding box center [711, 167] width 10 height 6
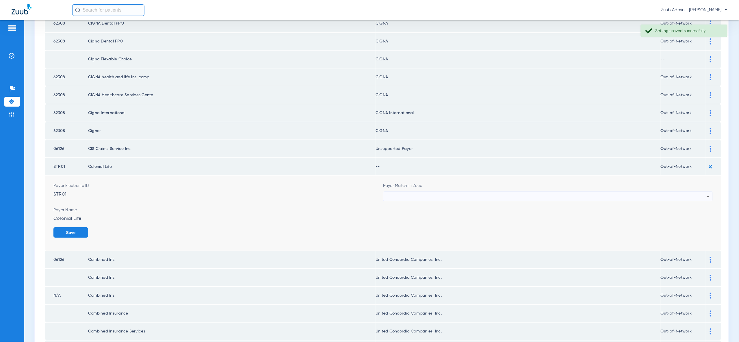
click at [694, 192] on div at bounding box center [546, 197] width 321 height 10
type input "vv"
click at [692, 205] on mat-option "Unsupported Payer" at bounding box center [549, 208] width 330 height 10
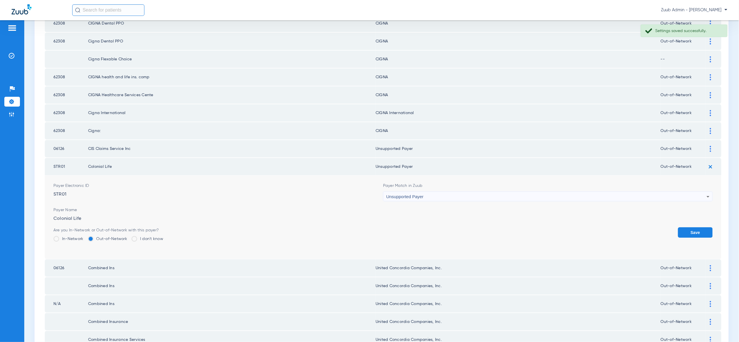
click at [694, 227] on button "Save" at bounding box center [695, 232] width 35 height 10
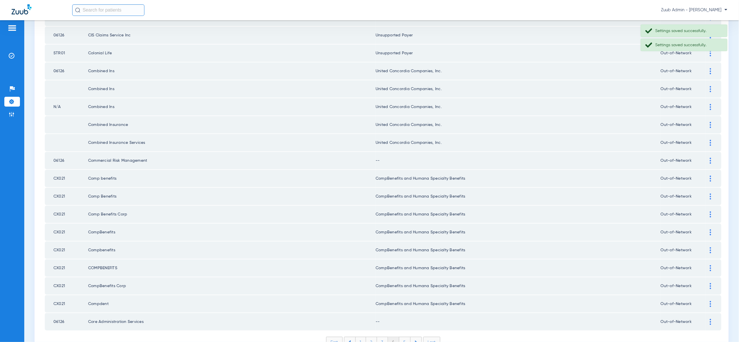
scroll to position [673, 0]
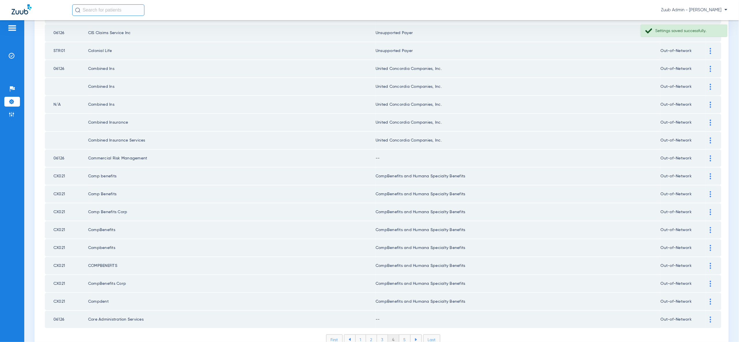
click at [710, 155] on img at bounding box center [710, 158] width 1 height 6
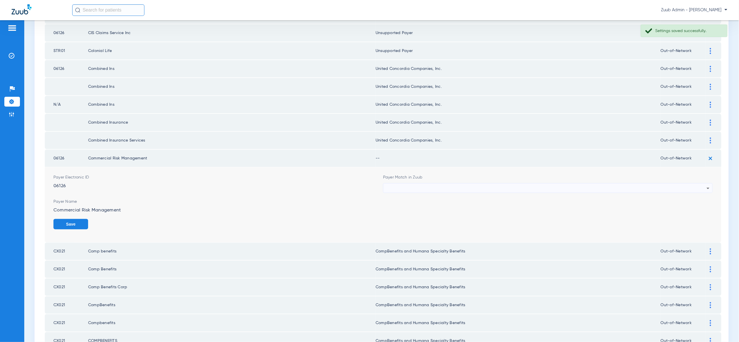
click at [698, 184] on div at bounding box center [546, 189] width 321 height 10
type input "vv"
click at [688, 192] on mat-option "Unsupported Payer" at bounding box center [549, 197] width 330 height 10
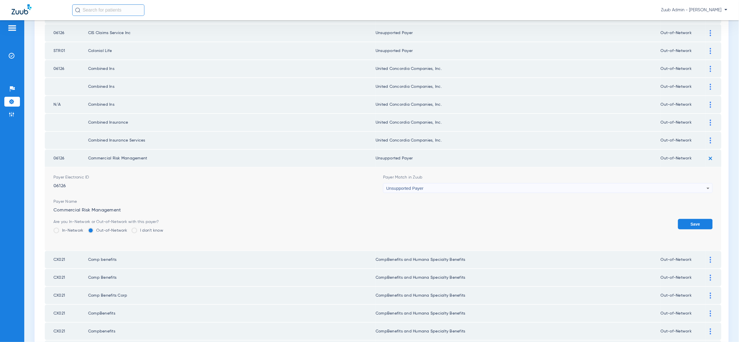
click at [696, 219] on button "Save" at bounding box center [695, 224] width 35 height 10
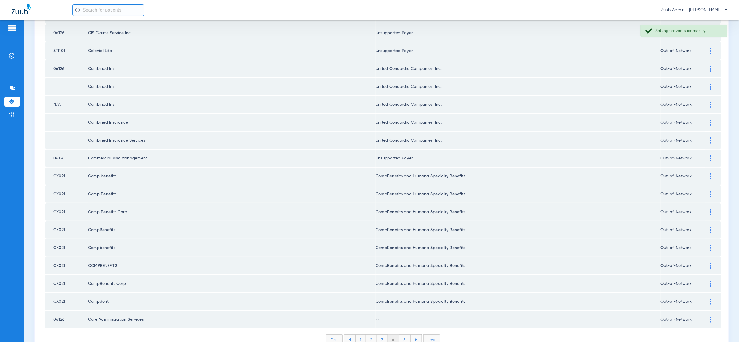
click at [711, 317] on img at bounding box center [710, 320] width 1 height 6
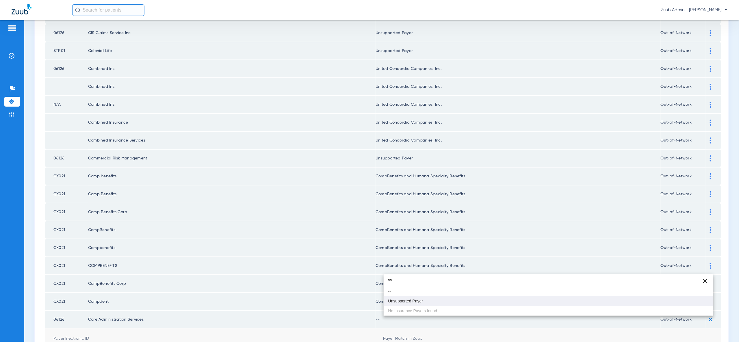
type input "vv"
click at [653, 302] on mat-option "Unsupported Payer" at bounding box center [549, 301] width 330 height 10
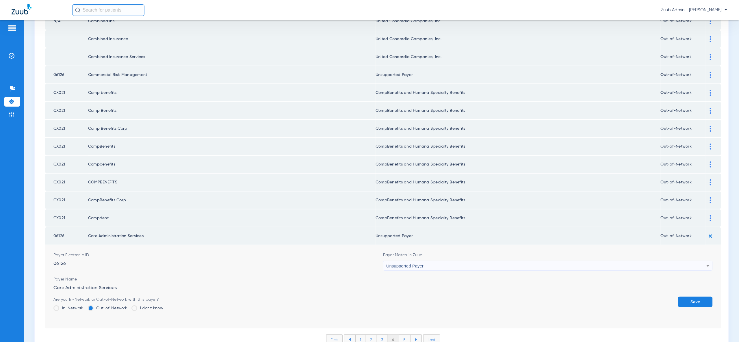
click at [683, 297] on button "Save" at bounding box center [695, 302] width 35 height 10
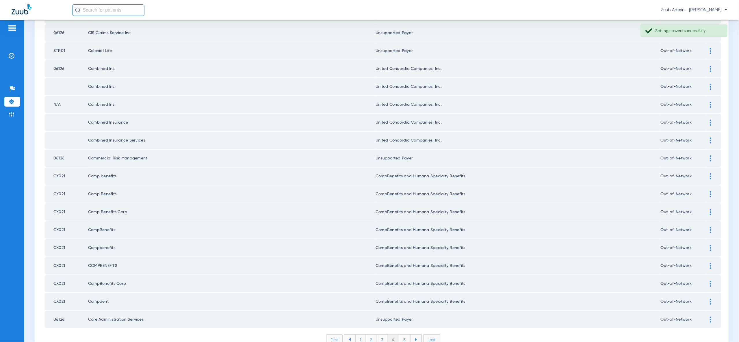
click at [409, 335] on li "5" at bounding box center [404, 340] width 11 height 10
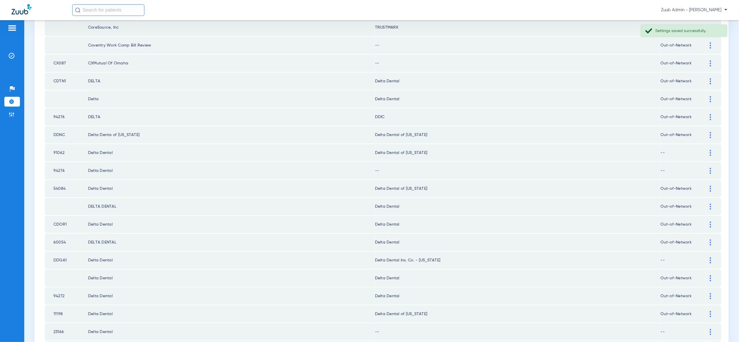
scroll to position [0, 0]
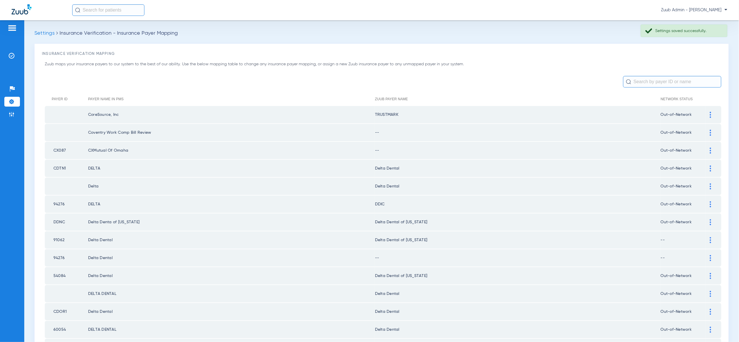
click at [712, 134] on div at bounding box center [711, 133] width 10 height 6
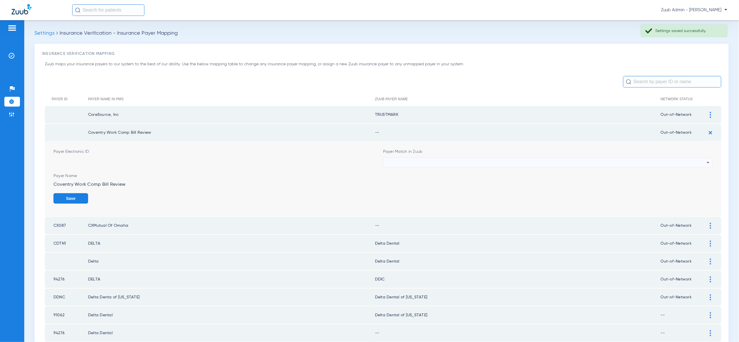
click at [699, 160] on div at bounding box center [546, 163] width 321 height 10
type input "vv"
drag, startPoint x: 693, startPoint y: 191, endPoint x: 699, endPoint y: 194, distance: 6.3
click at [694, 191] on mat-option "Unsupported Payer" at bounding box center [549, 193] width 330 height 10
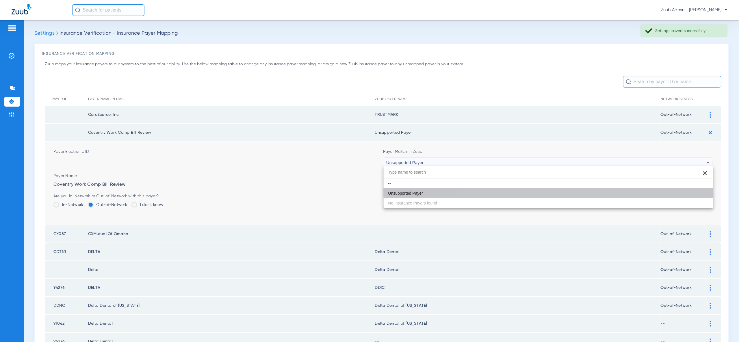
click at [699, 193] on button "Save" at bounding box center [695, 198] width 35 height 10
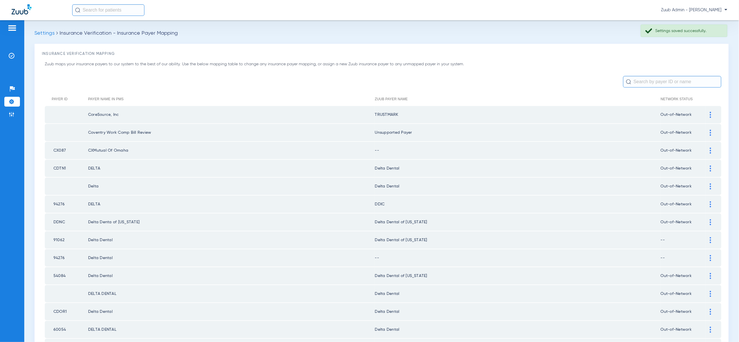
click at [710, 150] on img at bounding box center [710, 151] width 1 height 6
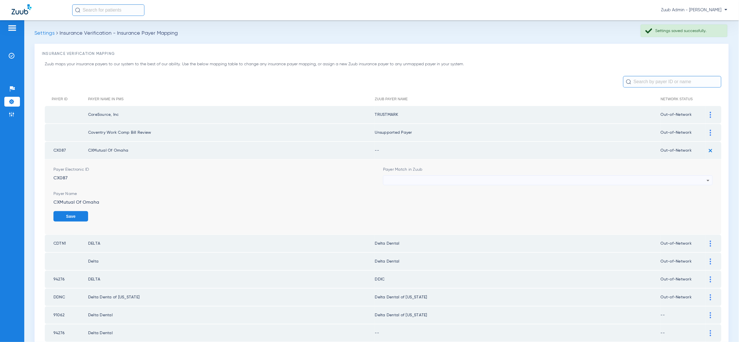
drag, startPoint x: 705, startPoint y: 176, endPoint x: 689, endPoint y: 182, distance: 17.4
click at [705, 177] on icon at bounding box center [708, 180] width 7 height 7
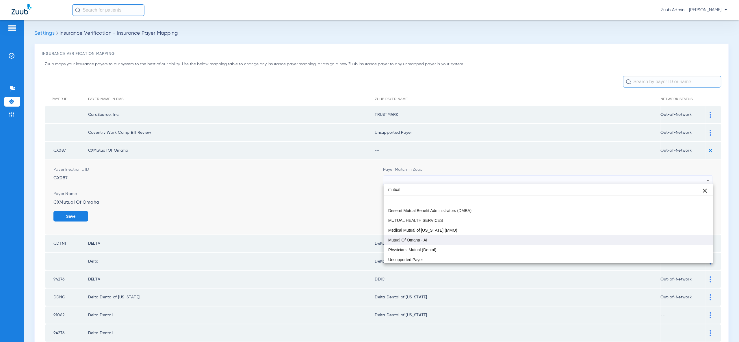
type input "mutual"
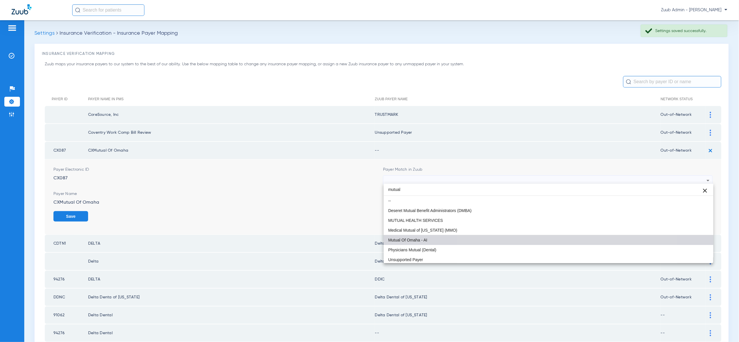
click at [564, 235] on mat-option "Mutual Of Omaha - AI" at bounding box center [549, 240] width 330 height 10
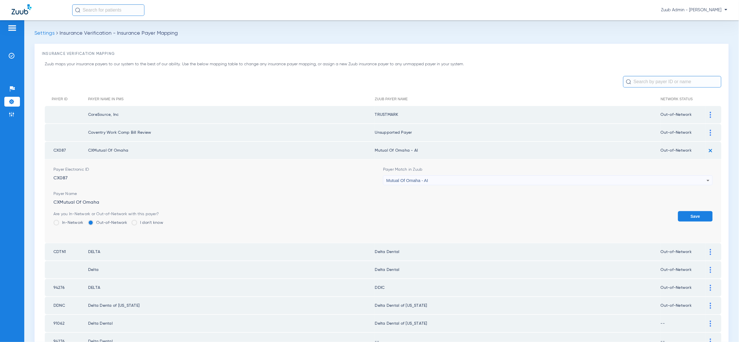
click at [694, 214] on button "Save" at bounding box center [695, 216] width 35 height 10
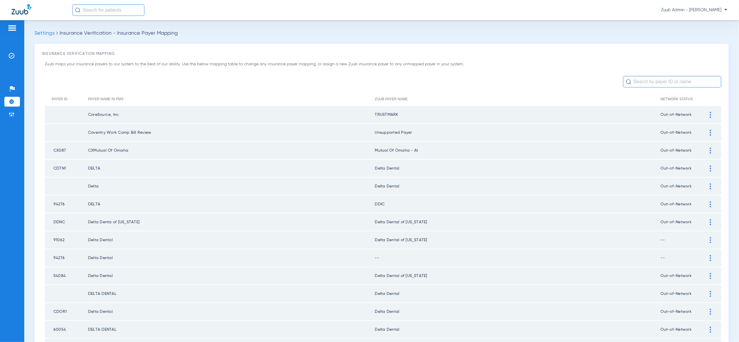
drag, startPoint x: 713, startPoint y: 168, endPoint x: 711, endPoint y: 172, distance: 4.3
click at [713, 168] on div at bounding box center [711, 169] width 10 height 6
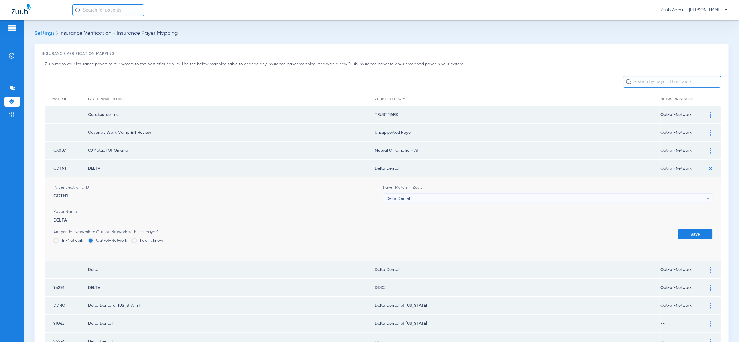
click at [693, 201] on div "Delta Dental" at bounding box center [546, 199] width 321 height 10
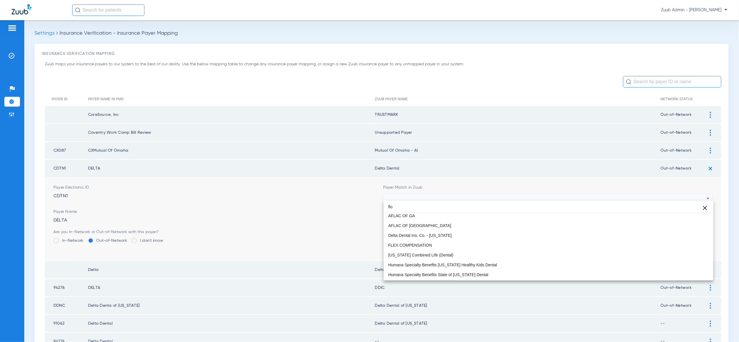
scroll to position [12, 0]
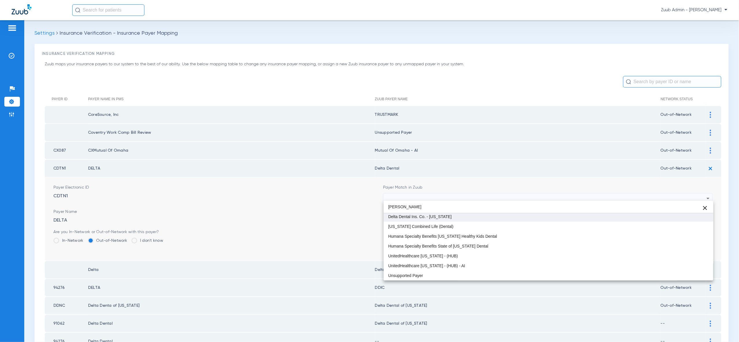
type input "flor"
click at [685, 217] on mat-option "Delta Dental Ins. Co. - Florida" at bounding box center [549, 217] width 330 height 10
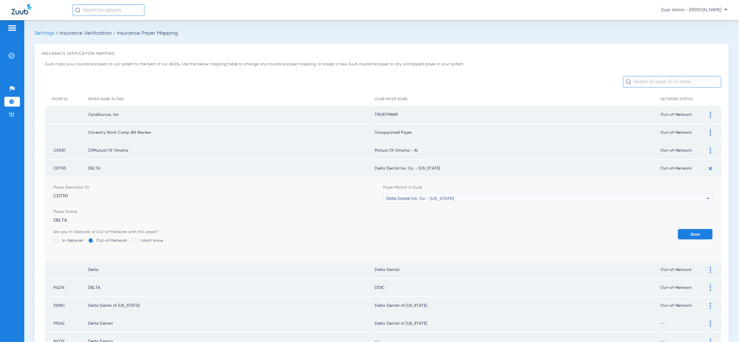
drag, startPoint x: 694, startPoint y: 234, endPoint x: 703, endPoint y: 217, distance: 19.0
click at [694, 234] on button "Save" at bounding box center [695, 234] width 35 height 10
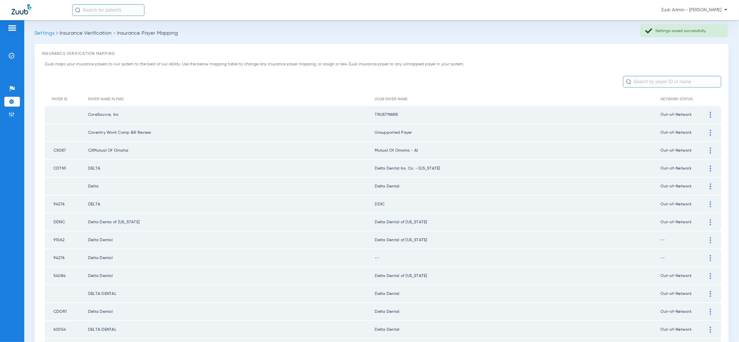
drag, startPoint x: 711, startPoint y: 181, endPoint x: 682, endPoint y: 225, distance: 51.9
click at [711, 184] on img at bounding box center [710, 187] width 1 height 6
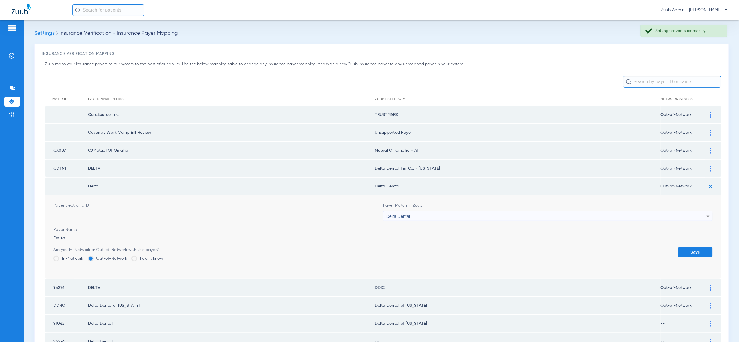
click at [673, 214] on div "Delta Dental" at bounding box center [546, 217] width 321 height 10
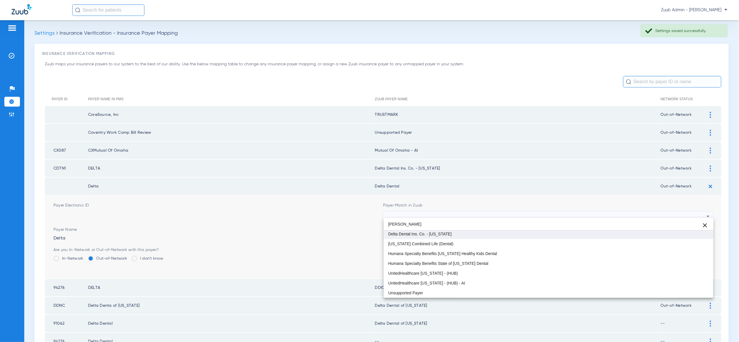
type input "flor"
click at [672, 234] on mat-option "Delta Dental Ins. Co. - Florida" at bounding box center [549, 234] width 330 height 10
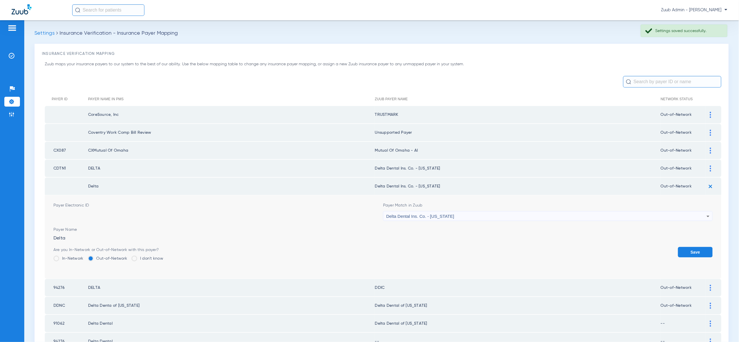
drag, startPoint x: 692, startPoint y: 250, endPoint x: 675, endPoint y: 249, distance: 16.8
click at [692, 250] on button "Save" at bounding box center [695, 252] width 35 height 10
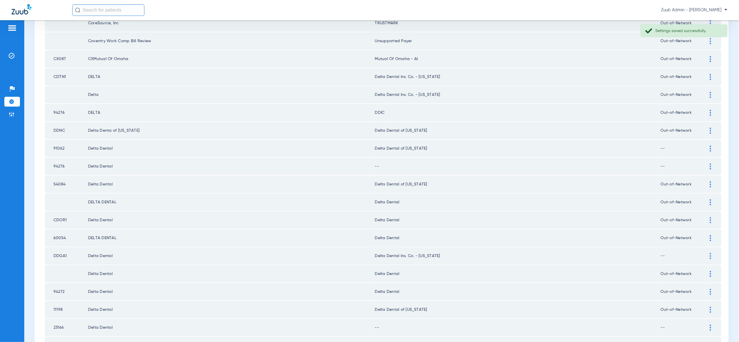
scroll to position [92, 0]
click at [707, 163] on div at bounding box center [711, 166] width 10 height 6
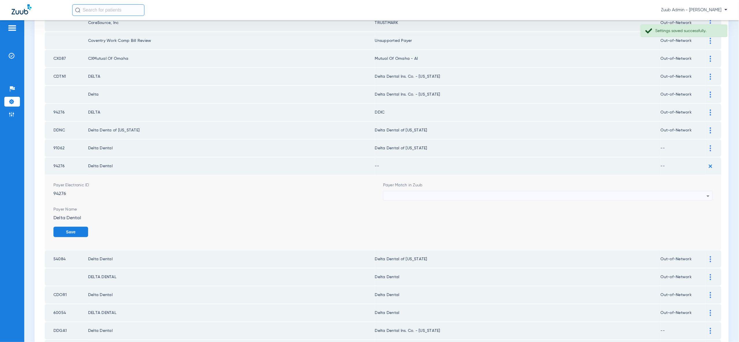
click at [695, 191] on div at bounding box center [546, 196] width 321 height 10
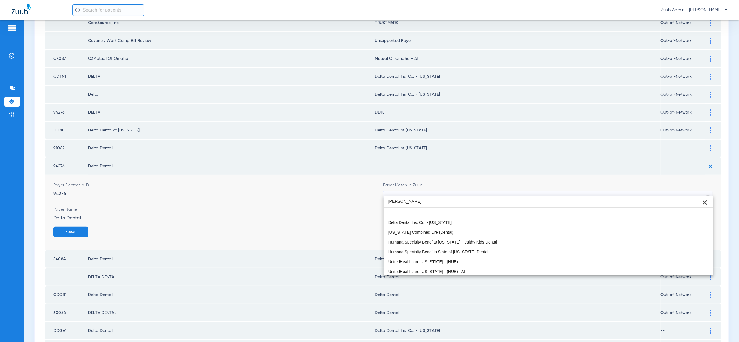
type input "flor"
click at [688, 223] on mat-option "Delta Dental Ins. Co. - Florida" at bounding box center [549, 223] width 330 height 10
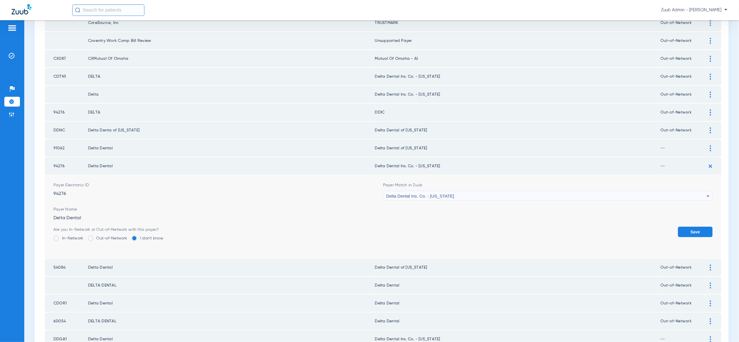
click at [702, 227] on button "Save" at bounding box center [695, 232] width 35 height 10
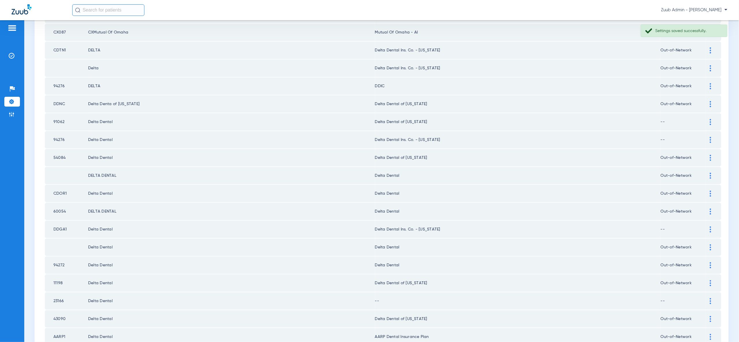
scroll to position [119, 0]
click at [710, 172] on img at bounding box center [710, 175] width 1 height 6
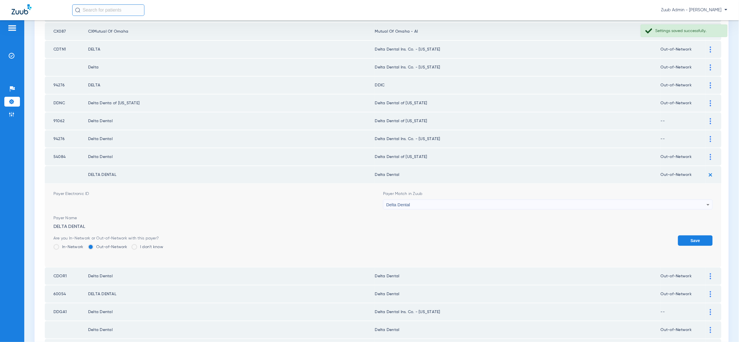
click at [692, 200] on div "Delta Dental" at bounding box center [546, 205] width 321 height 10
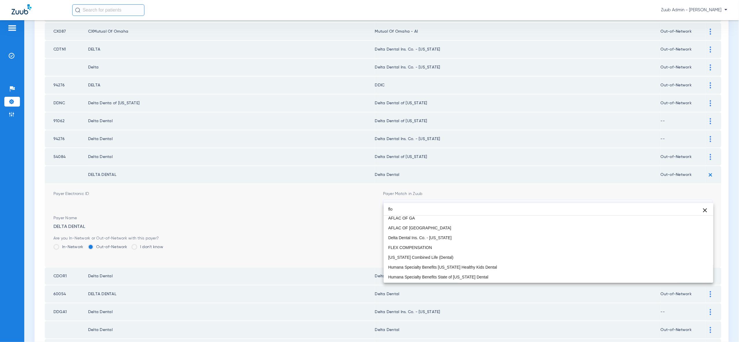
scroll to position [12, 0]
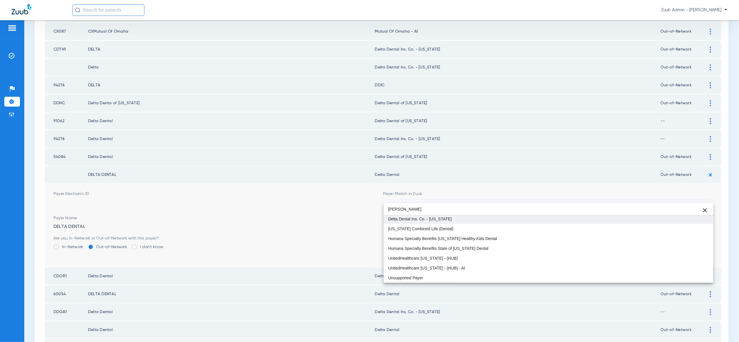
type input "flor"
click at [686, 221] on mat-option "Delta Dental Ins. Co. - Florida" at bounding box center [549, 219] width 330 height 10
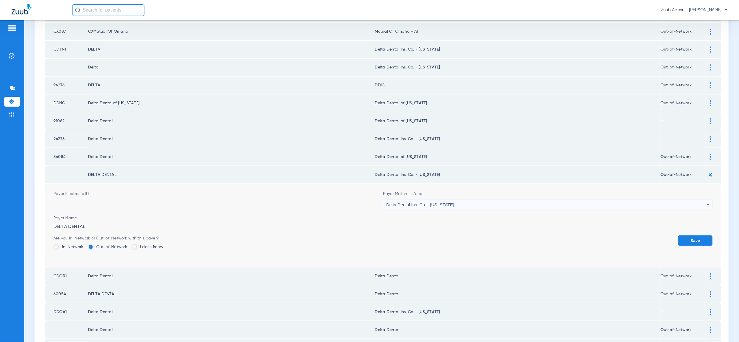
drag, startPoint x: 694, startPoint y: 236, endPoint x: 701, endPoint y: 221, distance: 16.3
click at [695, 236] on button "Save" at bounding box center [695, 241] width 35 height 10
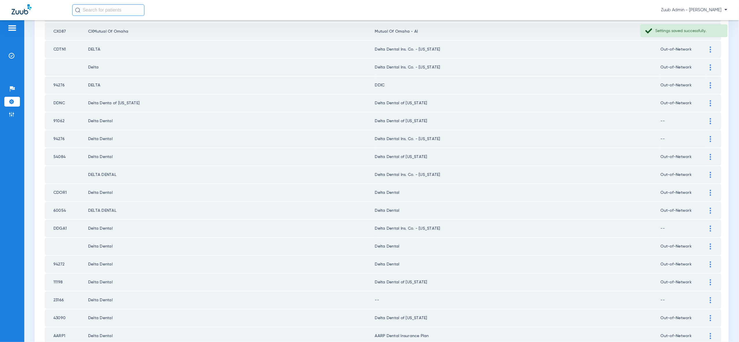
drag, startPoint x: 710, startPoint y: 185, endPoint x: 695, endPoint y: 205, distance: 25.6
click at [710, 190] on img at bounding box center [710, 193] width 1 height 6
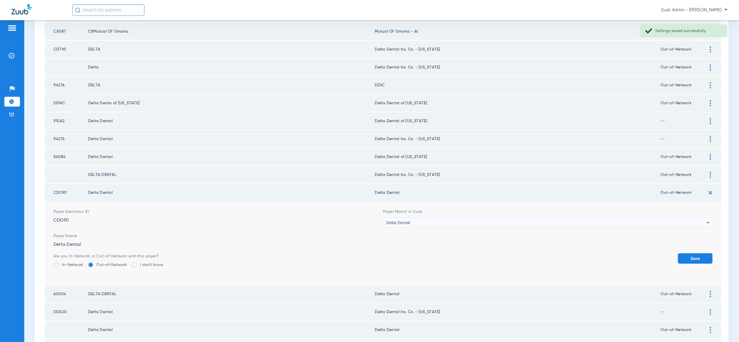
click at [690, 219] on div "Delta Dental" at bounding box center [546, 223] width 321 height 10
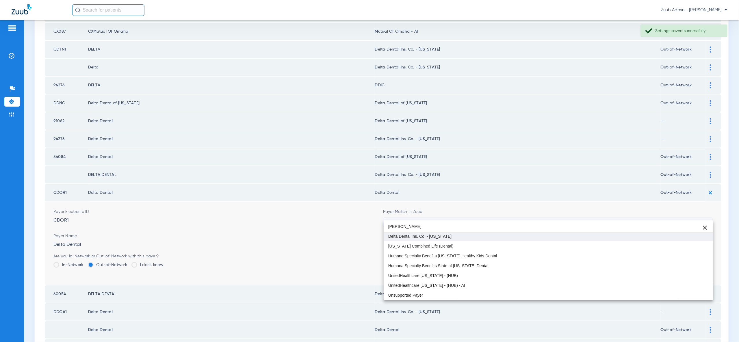
type input "flor"
drag, startPoint x: 692, startPoint y: 238, endPoint x: 696, endPoint y: 245, distance: 8.2
click at [692, 238] on mat-option "Delta Dental Ins. Co. - Florida" at bounding box center [549, 236] width 330 height 10
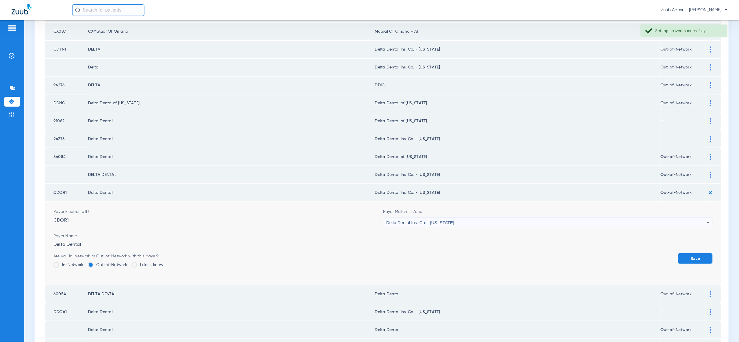
click at [696, 245] on form "Payer Electronic ID CDOR1 Payer Match in Zuub Delta Dental Ins. Co. - Florida P…" at bounding box center [383, 244] width 660 height 84
drag, startPoint x: 695, startPoint y: 249, endPoint x: 696, endPoint y: 247, distance: 2.9
click at [695, 253] on button "Save" at bounding box center [695, 258] width 35 height 10
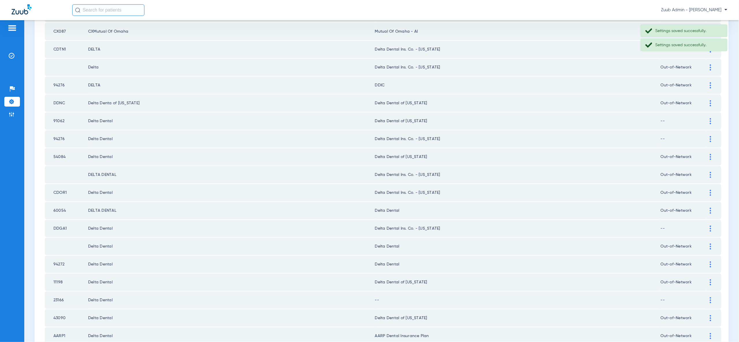
click at [710, 208] on div at bounding box center [711, 211] width 10 height 6
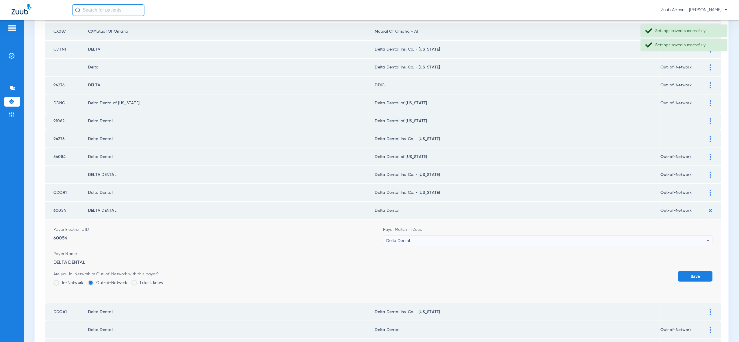
click at [695, 236] on div "Delta Dental" at bounding box center [546, 241] width 321 height 10
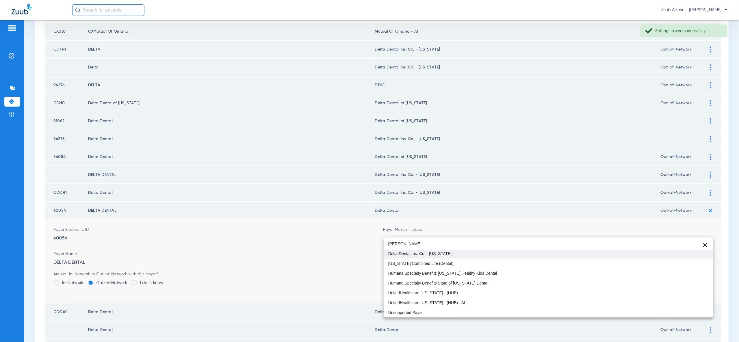
type input "flor"
click at [692, 254] on mat-option "Delta Dental Ins. Co. - Florida" at bounding box center [549, 254] width 330 height 10
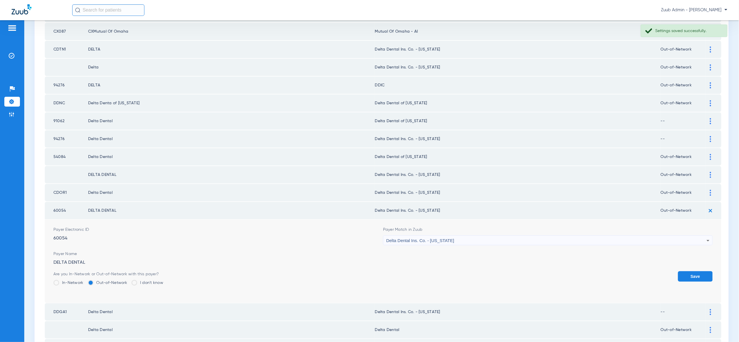
click at [694, 271] on button "Save" at bounding box center [695, 276] width 35 height 10
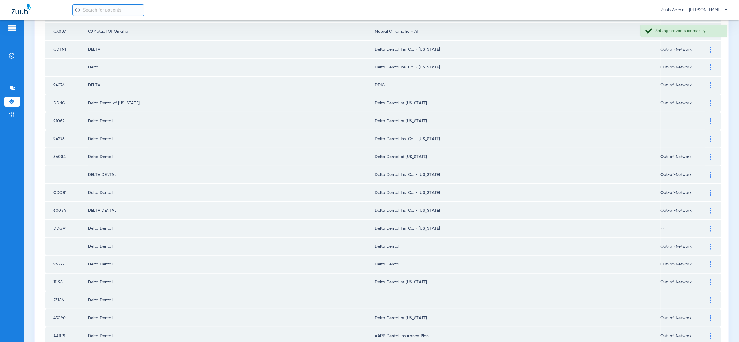
click at [712, 244] on div at bounding box center [711, 247] width 10 height 6
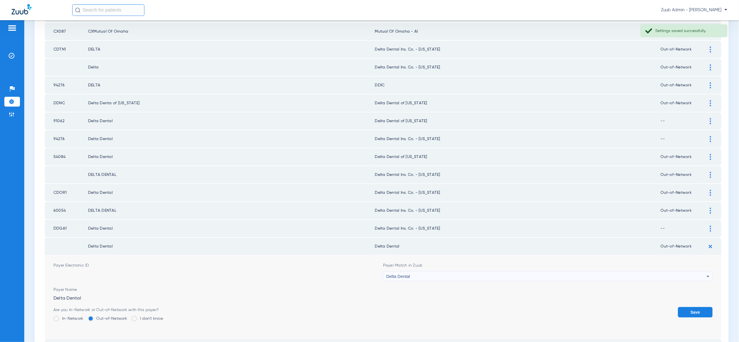
click at [695, 272] on div "Delta Dental" at bounding box center [546, 277] width 321 height 10
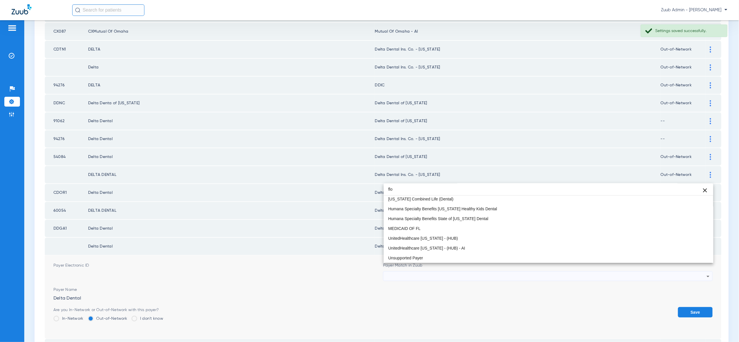
scroll to position [0, 0]
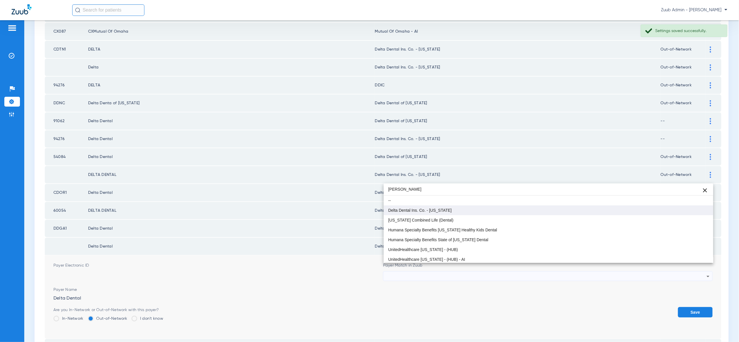
type input "flor"
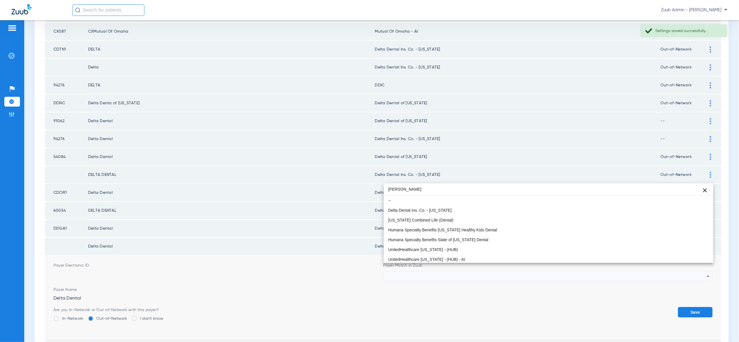
drag, startPoint x: 710, startPoint y: 213, endPoint x: 710, endPoint y: 275, distance: 61.3
click at [710, 214] on mat-option "Delta Dental Ins. Co. - Florida" at bounding box center [549, 210] width 330 height 10
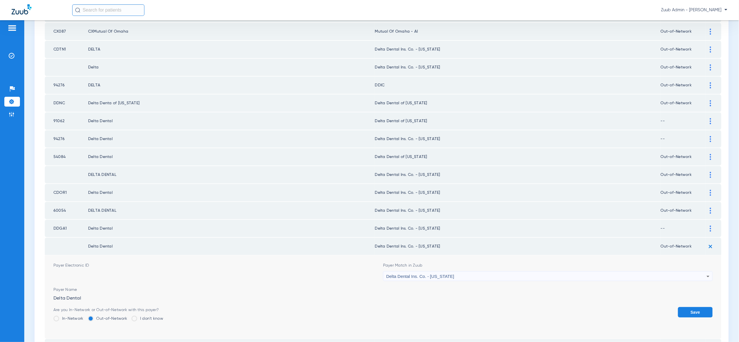
drag, startPoint x: 698, startPoint y: 302, endPoint x: 704, endPoint y: 284, distance: 18.6
click at [698, 307] on button "Save" at bounding box center [695, 312] width 35 height 10
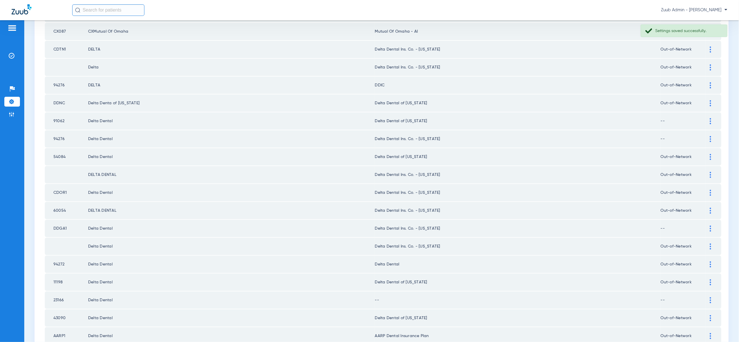
click at [708, 262] on div at bounding box center [711, 265] width 10 height 6
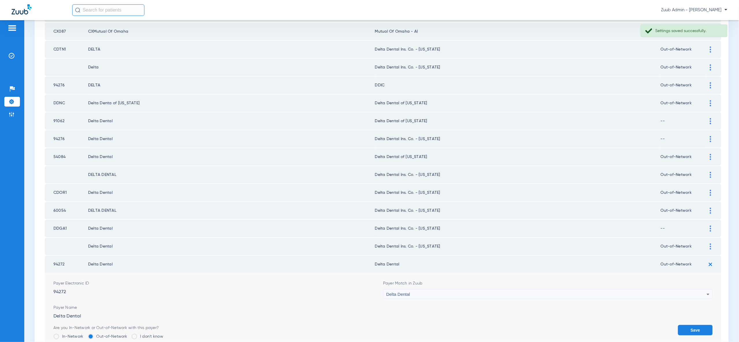
click at [697, 291] on form "Payer Electronic ID 94272 Payer Match in Zuub Delta Dental Payer Name Delta Den…" at bounding box center [383, 315] width 660 height 84
click at [698, 290] on div "Delta Dental" at bounding box center [546, 295] width 321 height 10
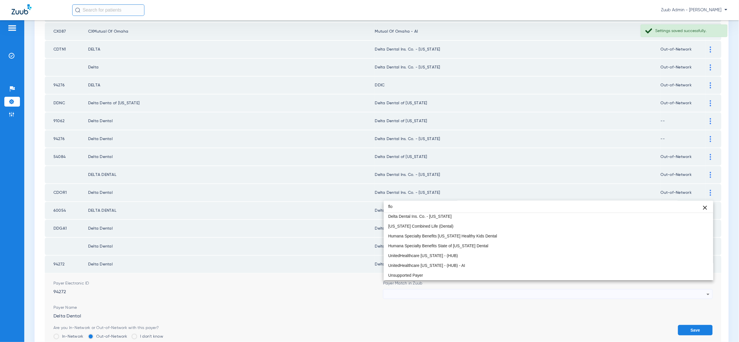
scroll to position [12, 0]
type input "flor"
drag, startPoint x: 702, startPoint y: 216, endPoint x: 703, endPoint y: 227, distance: 10.8
click at [702, 216] on mat-option "Delta Dental Ins. Co. - Florida" at bounding box center [549, 217] width 330 height 10
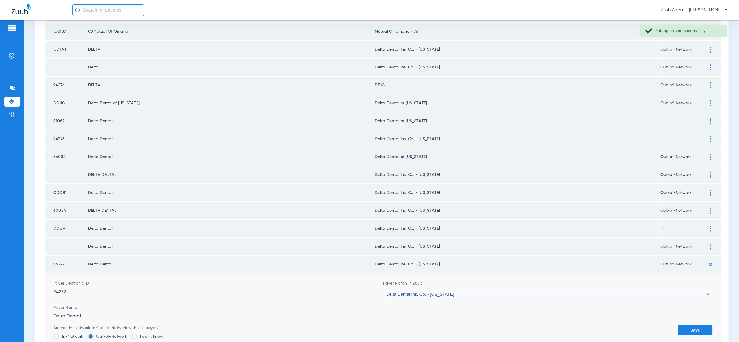
drag, startPoint x: 697, startPoint y: 320, endPoint x: 681, endPoint y: 310, distance: 18.8
click at [697, 325] on button "Save" at bounding box center [695, 330] width 35 height 10
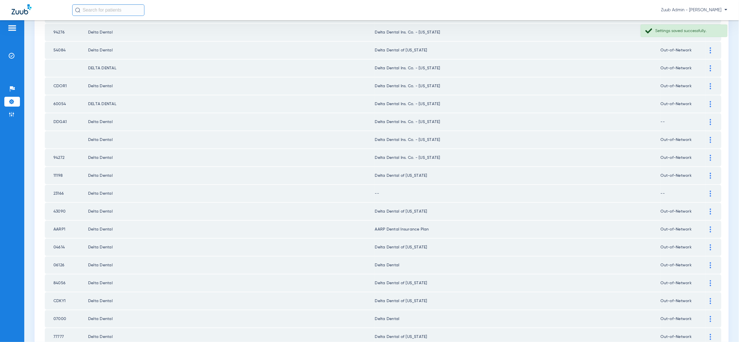
scroll to position [226, 0]
click at [710, 190] on img at bounding box center [710, 193] width 1 height 6
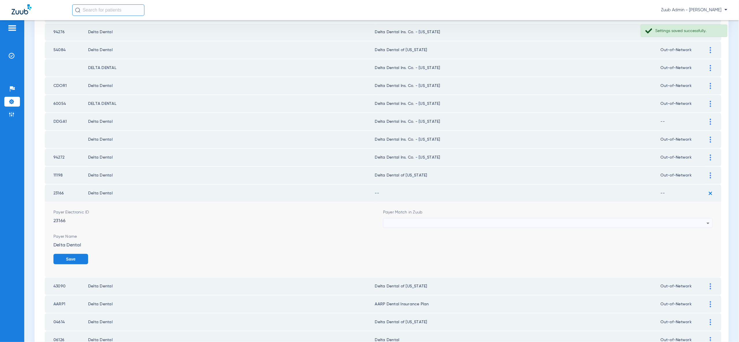
click at [696, 218] on div at bounding box center [546, 223] width 321 height 10
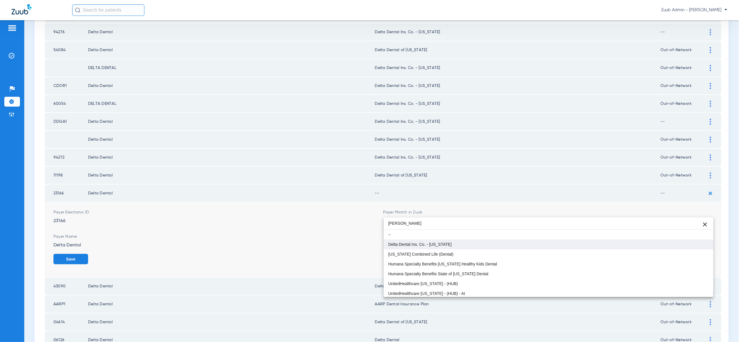
type input "flor"
click at [704, 242] on mat-option "Delta Dental Ins. Co. - Florida" at bounding box center [549, 245] width 330 height 10
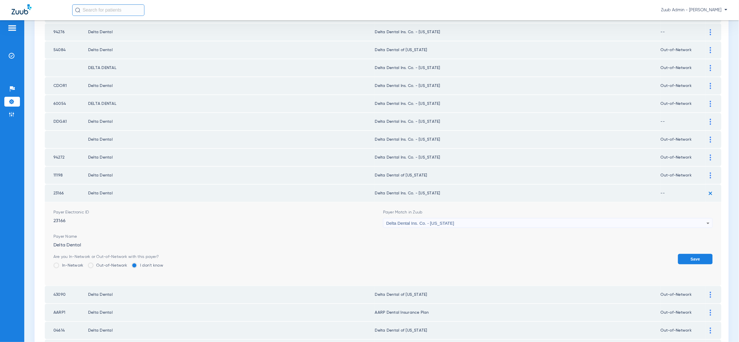
click at [697, 254] on button "Save" at bounding box center [695, 259] width 35 height 10
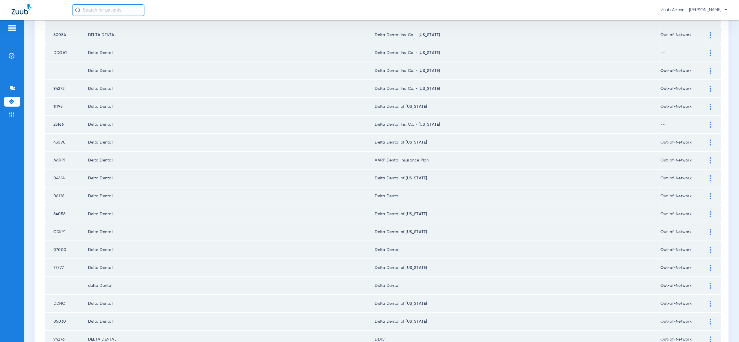
scroll to position [294, 0]
click at [712, 194] on div at bounding box center [711, 197] width 10 height 6
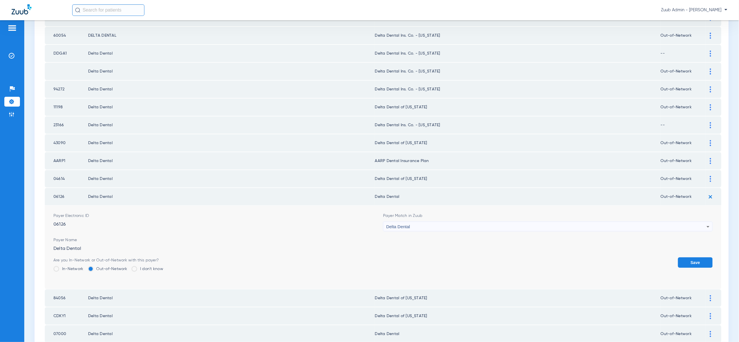
click at [697, 222] on div "Delta Dental" at bounding box center [546, 227] width 321 height 10
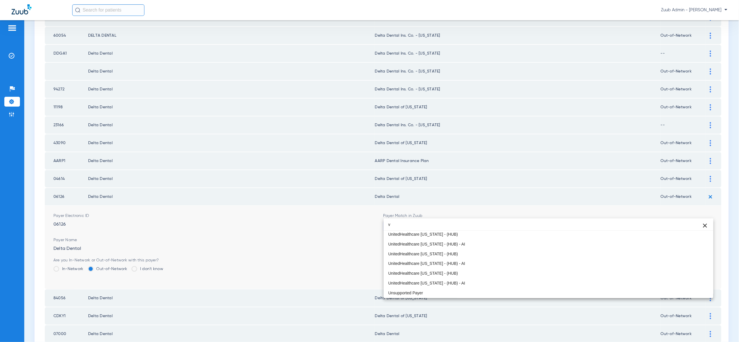
scroll to position [0, 0]
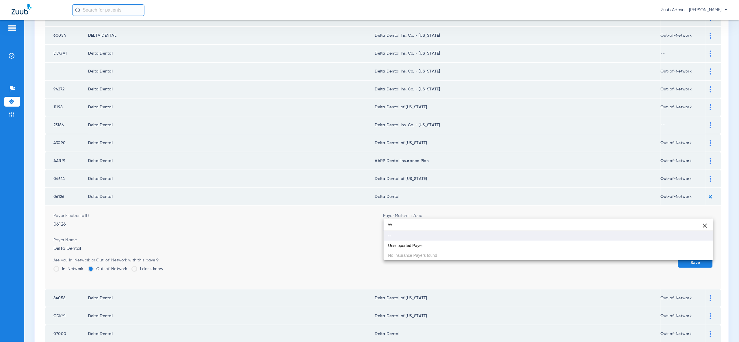
type input "v"
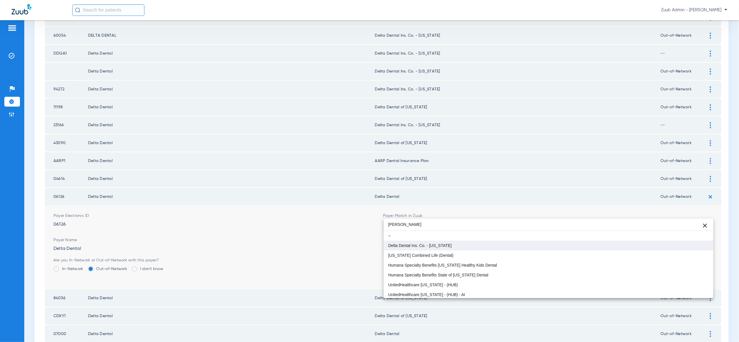
type input "flor"
click at [696, 243] on mat-option "Delta Dental Ins. Co. - Florida" at bounding box center [549, 246] width 330 height 10
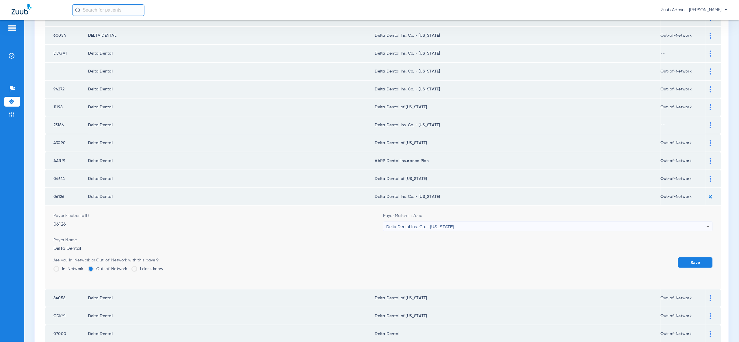
click at [697, 258] on button "Save" at bounding box center [695, 263] width 35 height 10
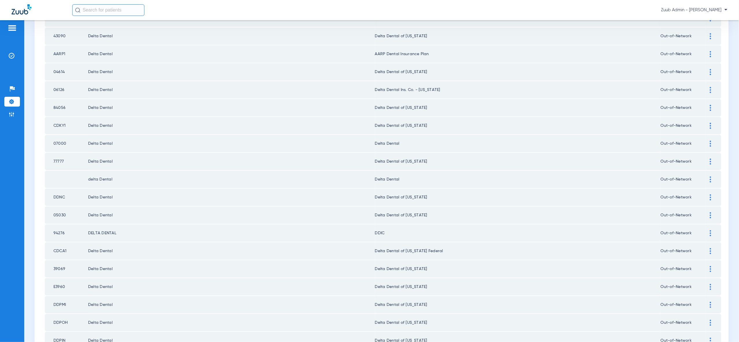
scroll to position [409, 0]
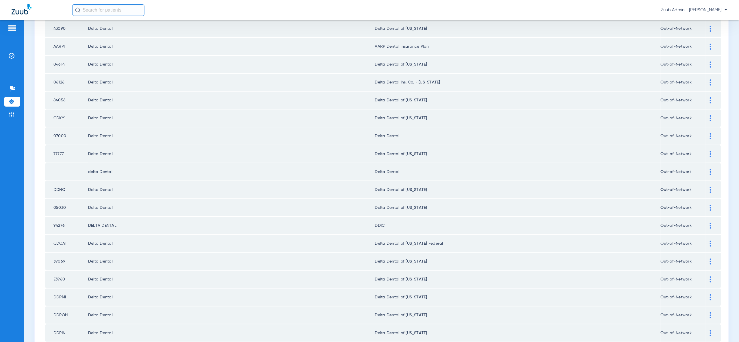
click at [712, 133] on div at bounding box center [711, 136] width 10 height 6
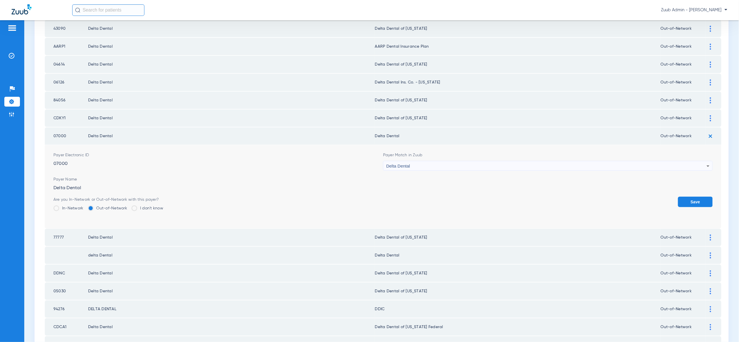
click at [695, 161] on div "Delta Dental" at bounding box center [546, 166] width 321 height 10
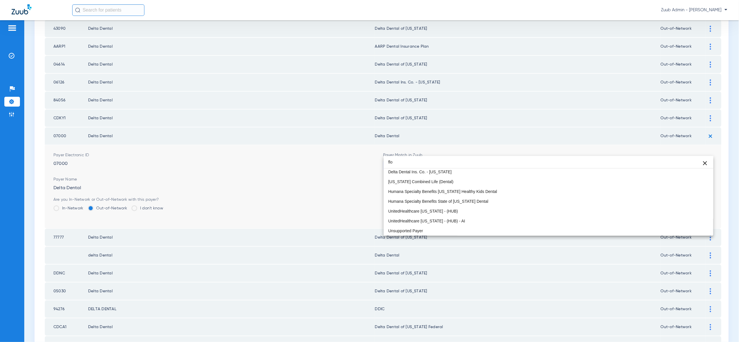
scroll to position [12, 0]
type input "flor"
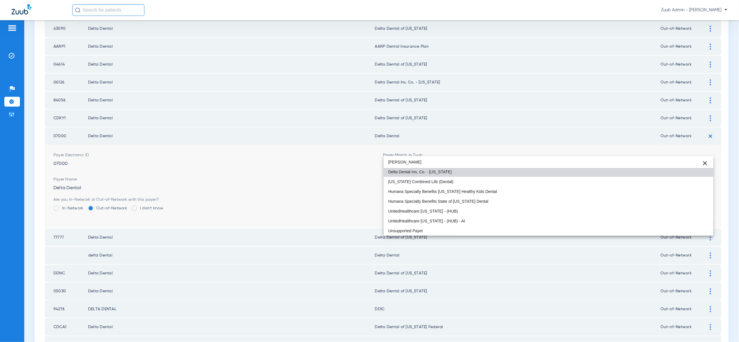
click at [691, 171] on mat-option "Delta Dental Ins. Co. - Florida" at bounding box center [549, 172] width 330 height 10
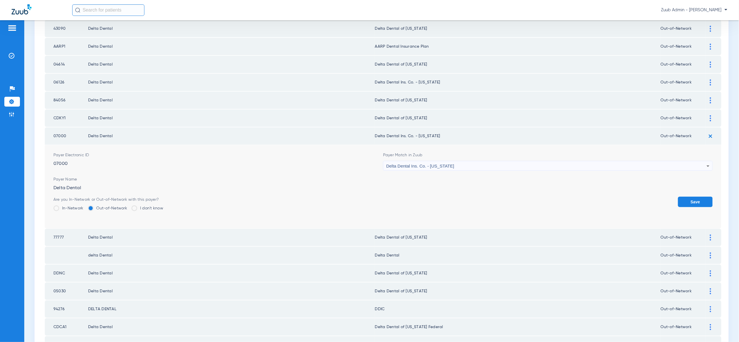
click at [696, 197] on button "Save" at bounding box center [695, 202] width 35 height 10
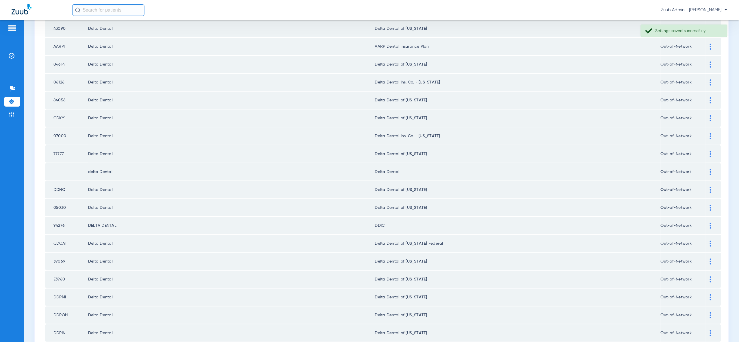
click at [711, 169] on img at bounding box center [710, 172] width 1 height 6
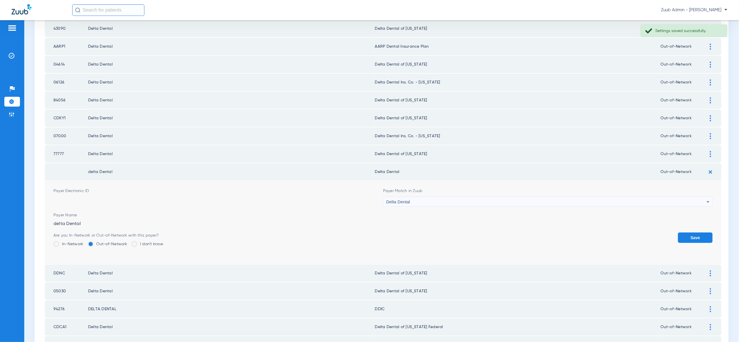
click at [700, 197] on div "Delta Dental" at bounding box center [546, 202] width 321 height 10
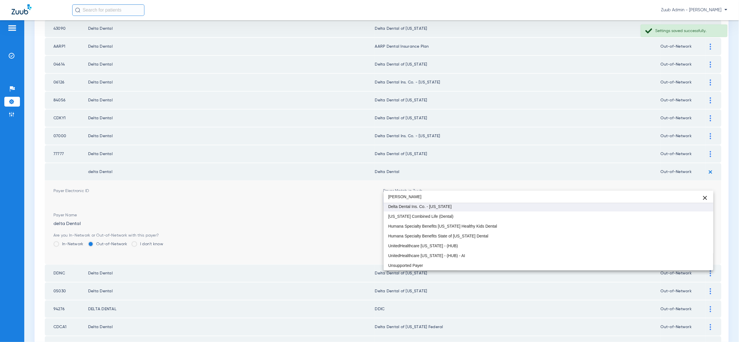
type input "flor"
click at [690, 209] on mat-option "Delta Dental Ins. Co. - Florida" at bounding box center [549, 207] width 330 height 10
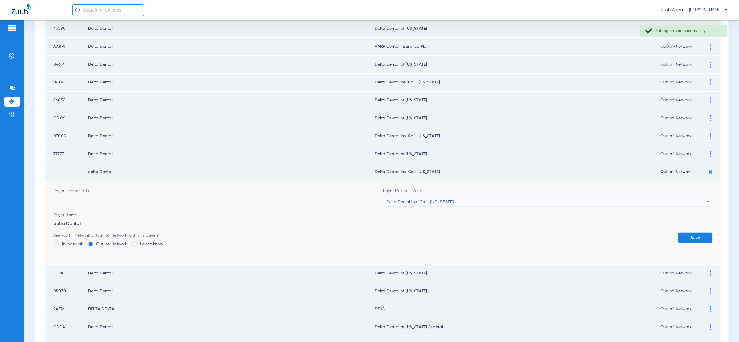
click at [692, 233] on button "Save" at bounding box center [695, 238] width 35 height 10
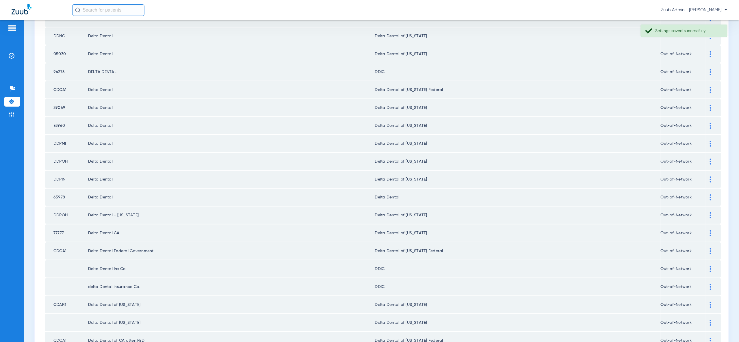
scroll to position [563, 0]
click at [709, 194] on div at bounding box center [711, 197] width 10 height 6
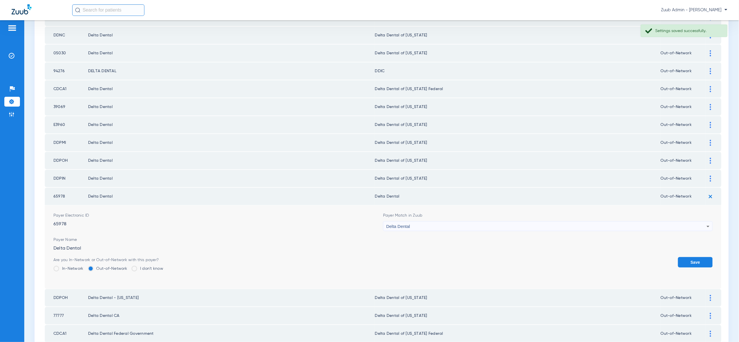
click at [699, 222] on div "Delta Dental" at bounding box center [546, 227] width 321 height 10
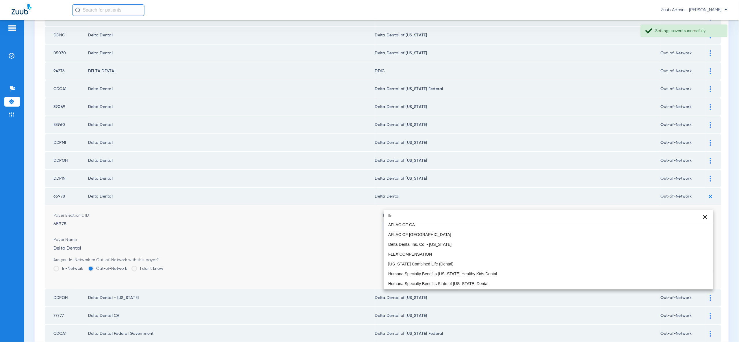
scroll to position [12, 0]
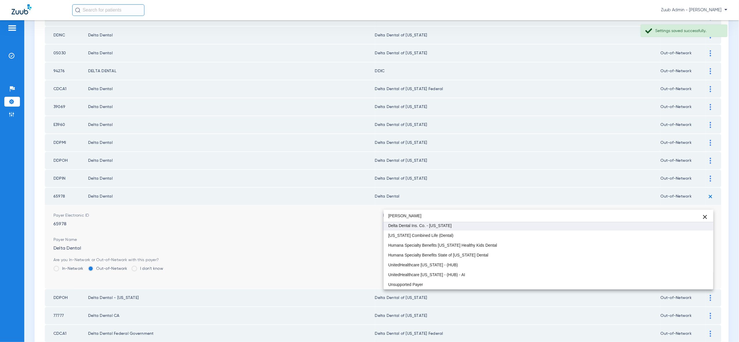
type input "flor"
drag, startPoint x: 692, startPoint y: 229, endPoint x: 693, endPoint y: 232, distance: 3.8
click at [692, 229] on mat-option "Delta Dental Ins. Co. - Florida" at bounding box center [549, 226] width 330 height 10
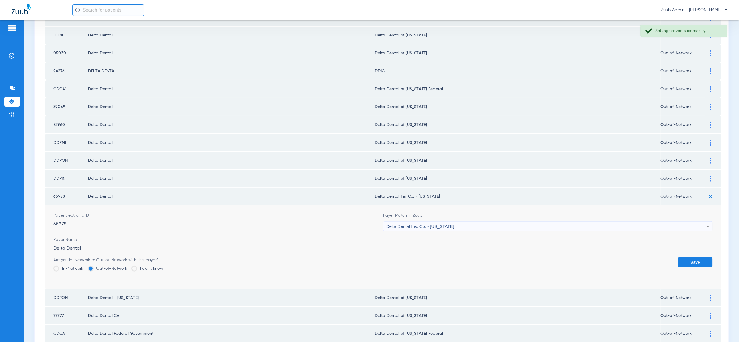
click at [694, 257] on button "Save" at bounding box center [695, 262] width 35 height 10
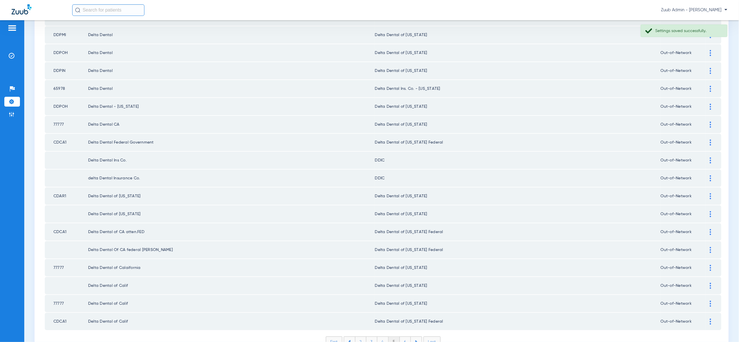
scroll to position [673, 0]
click at [405, 335] on li "6" at bounding box center [405, 340] width 11 height 10
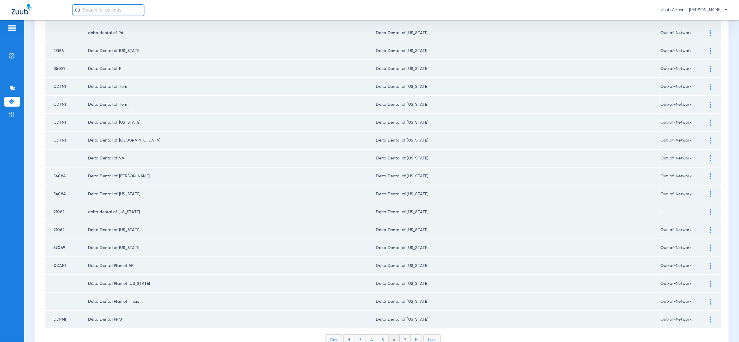
click at [403, 335] on li "7" at bounding box center [405, 340] width 11 height 10
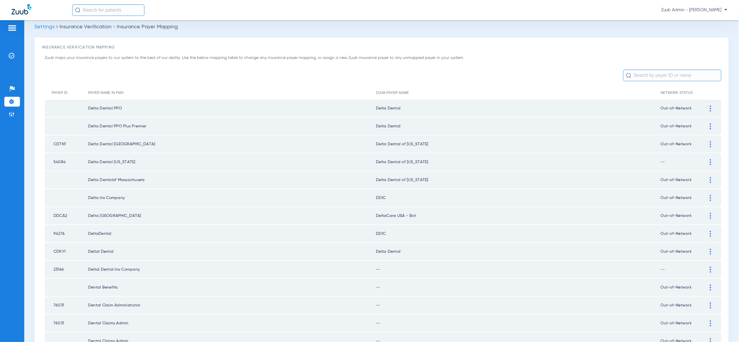
scroll to position [0, 0]
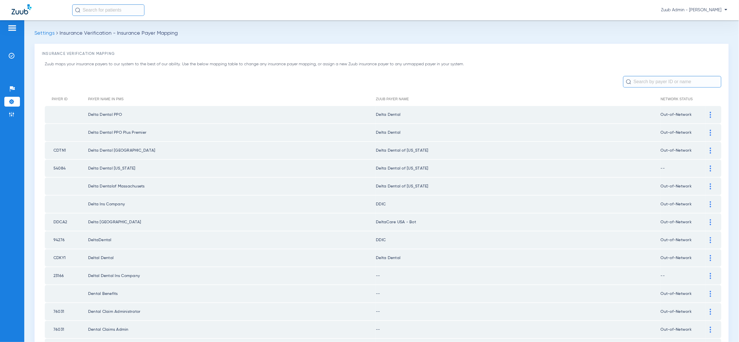
drag, startPoint x: 717, startPoint y: 116, endPoint x: 710, endPoint y: 116, distance: 6.9
click at [716, 116] on td at bounding box center [714, 114] width 16 height 17
click at [710, 116] on img at bounding box center [710, 115] width 1 height 6
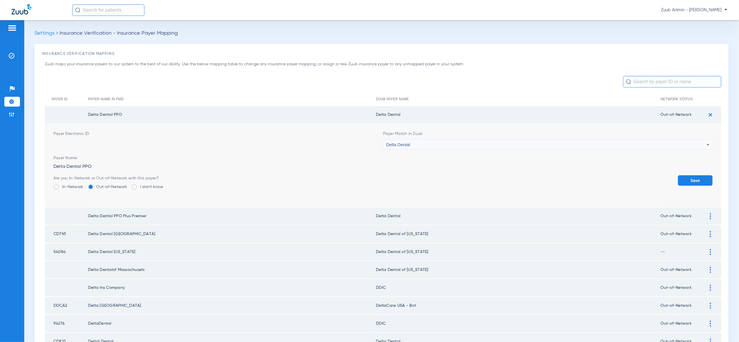
click at [692, 140] on div "Delta Dental" at bounding box center [546, 145] width 321 height 10
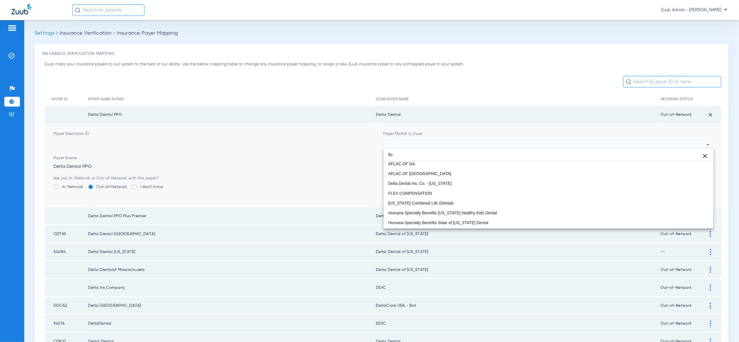
scroll to position [12, 0]
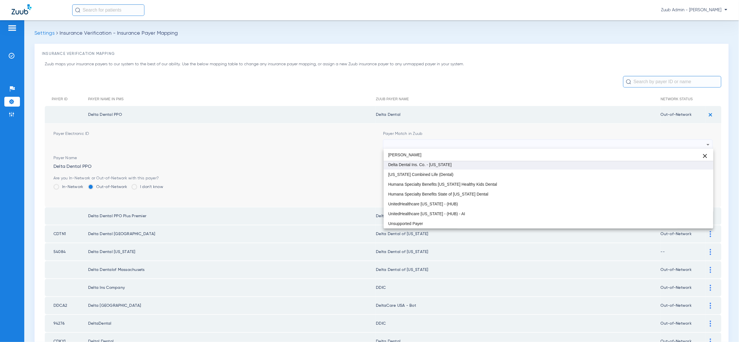
type input "flor"
drag, startPoint x: 690, startPoint y: 165, endPoint x: 693, endPoint y: 170, distance: 6.0
click at [691, 165] on mat-option "Delta Dental Ins. Co. - Florida" at bounding box center [549, 165] width 330 height 10
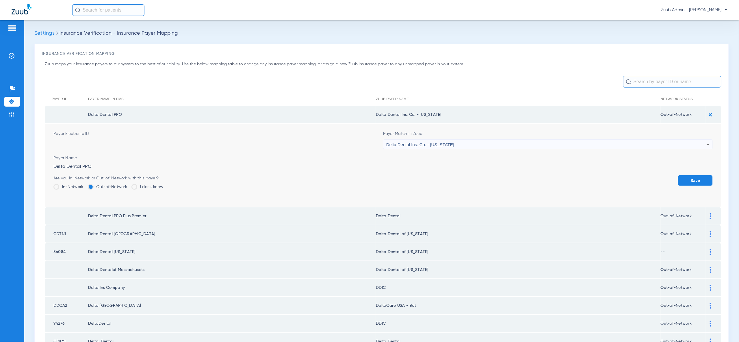
click at [694, 175] on button "Save" at bounding box center [695, 180] width 35 height 10
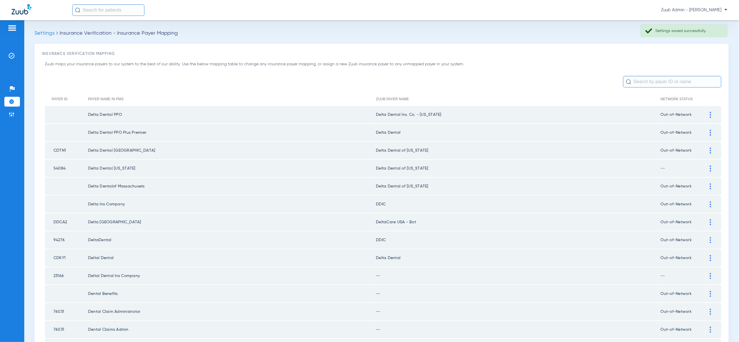
click at [708, 131] on div at bounding box center [711, 133] width 10 height 6
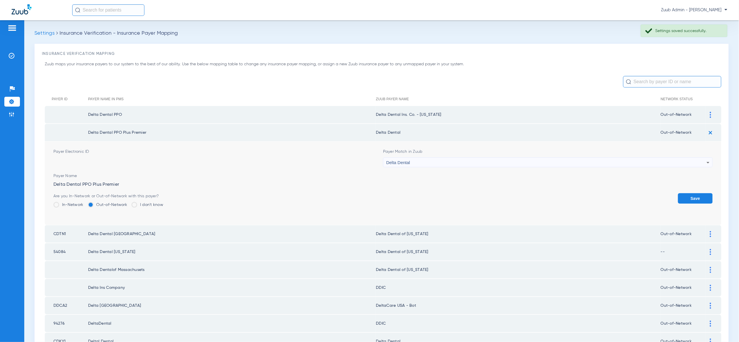
click at [703, 160] on div "Delta Dental" at bounding box center [546, 163] width 321 height 10
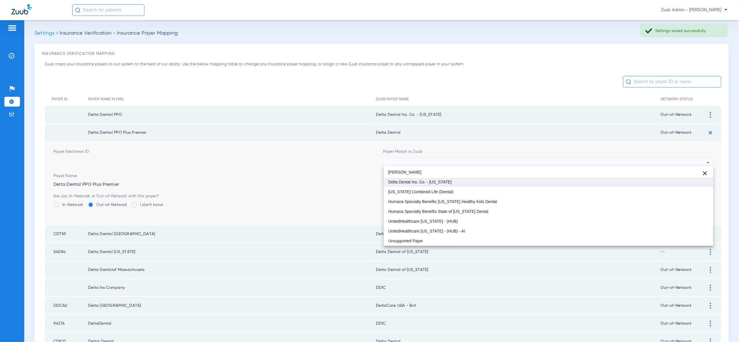
type input "flor"
click at [702, 184] on mat-option "Delta Dental Ins. Co. - Florida" at bounding box center [549, 182] width 330 height 10
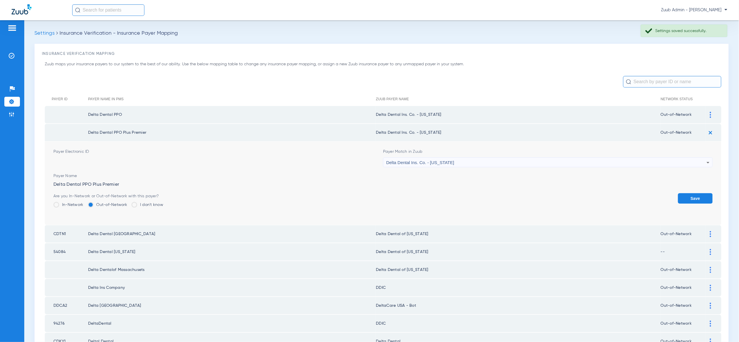
click at [700, 191] on form "Payer Electronic ID Payer Match in Zuub Delta Dental Ins. Co. - Florida Payer N…" at bounding box center [383, 184] width 660 height 84
click at [699, 196] on button "Save" at bounding box center [695, 198] width 35 height 10
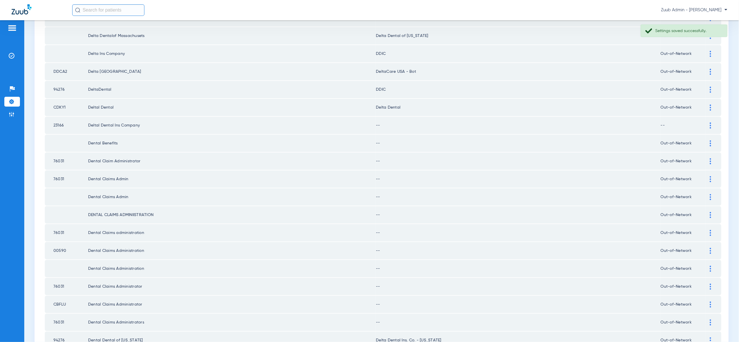
scroll to position [151, 0]
click at [711, 104] on img at bounding box center [710, 107] width 1 height 6
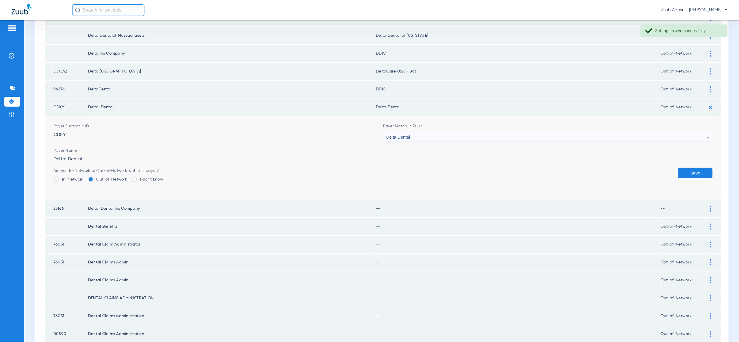
click at [693, 133] on div "Delta Dental" at bounding box center [546, 137] width 321 height 10
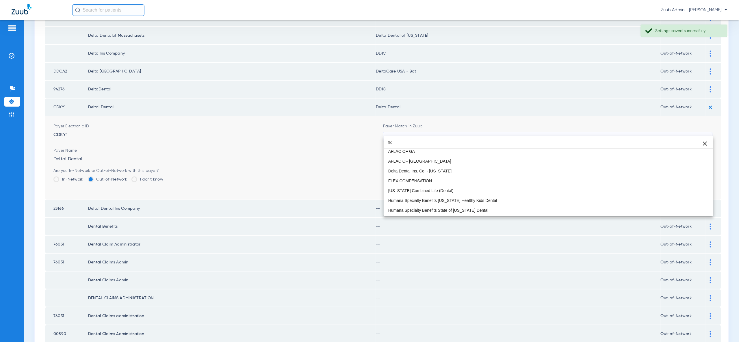
scroll to position [12, 0]
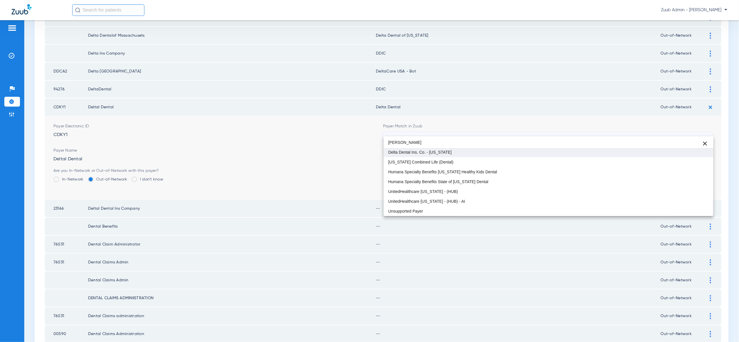
type input "flor"
click at [691, 155] on mat-option "Delta Dental Ins. Co. - Florida" at bounding box center [549, 152] width 330 height 10
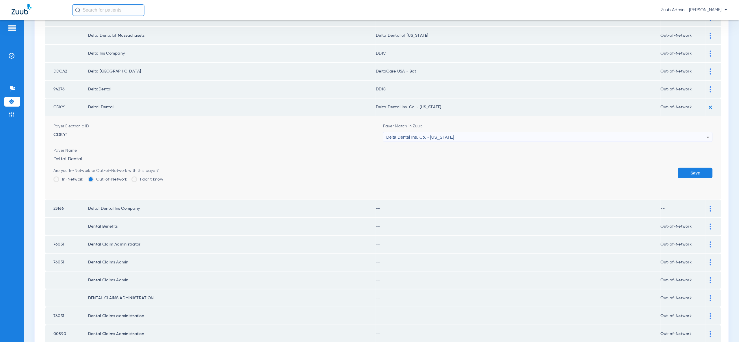
click at [705, 170] on button "Save" at bounding box center [695, 173] width 35 height 10
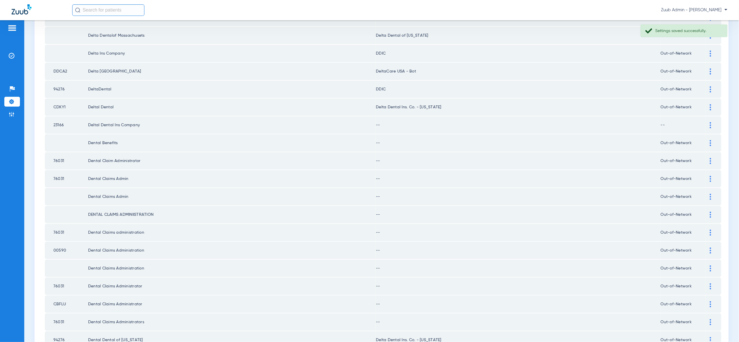
click at [709, 122] on div at bounding box center [711, 125] width 10 height 6
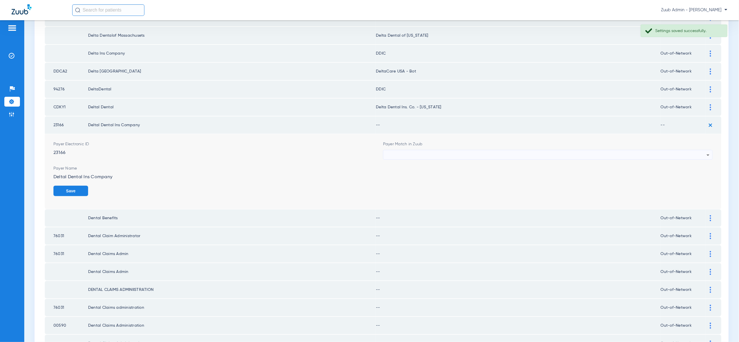
click at [680, 150] on div at bounding box center [546, 155] width 321 height 10
type input "ddic"
click at [678, 181] on mat-option "DDIC" at bounding box center [549, 181] width 330 height 10
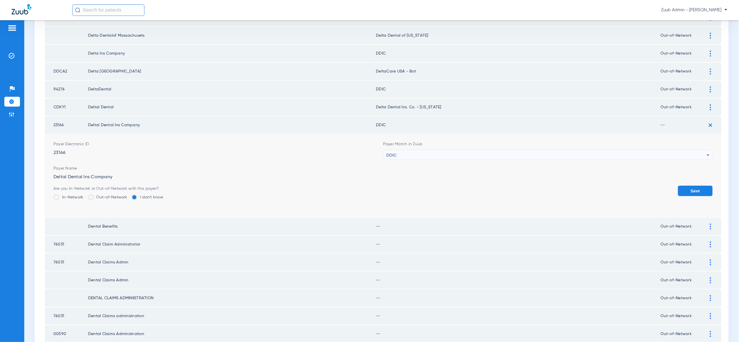
click at [690, 186] on button "Save" at bounding box center [695, 191] width 35 height 10
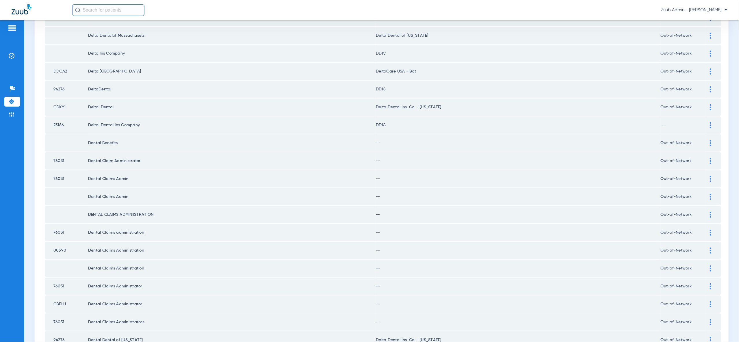
click at [712, 140] on div at bounding box center [711, 143] width 10 height 6
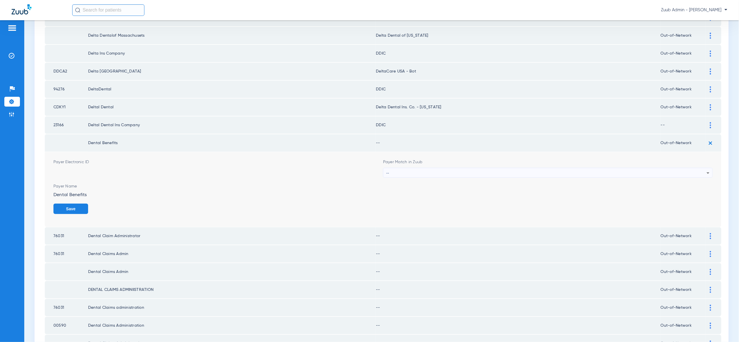
click at [706, 170] on icon at bounding box center [708, 173] width 7 height 7
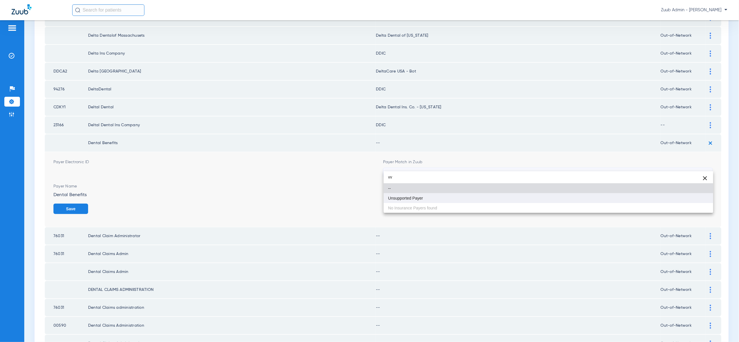
type input "vv"
drag, startPoint x: 703, startPoint y: 198, endPoint x: 702, endPoint y: 202, distance: 4.1
click at [703, 198] on mat-option "Unsupported Payer" at bounding box center [549, 198] width 330 height 10
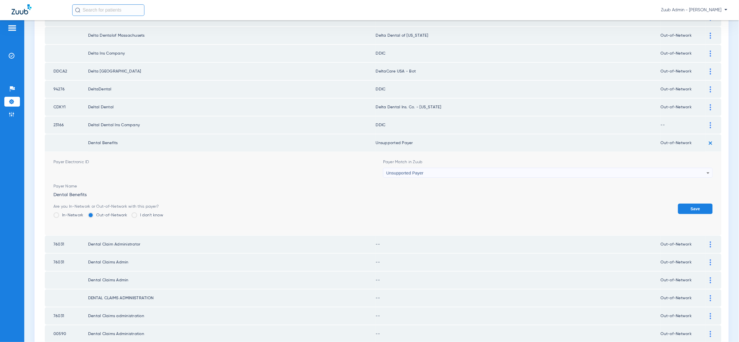
click at [702, 204] on button "Save" at bounding box center [695, 209] width 35 height 10
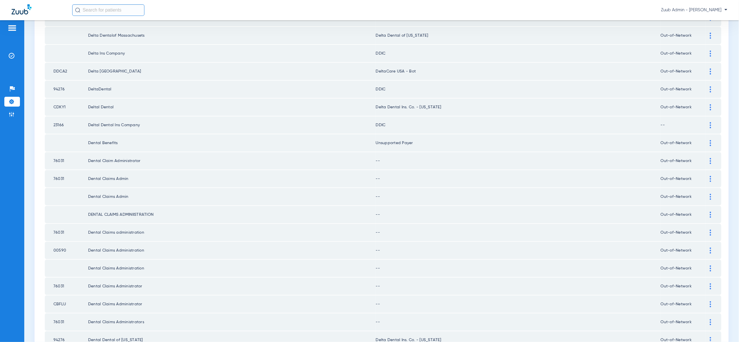
click at [711, 158] on img at bounding box center [710, 161] width 1 height 6
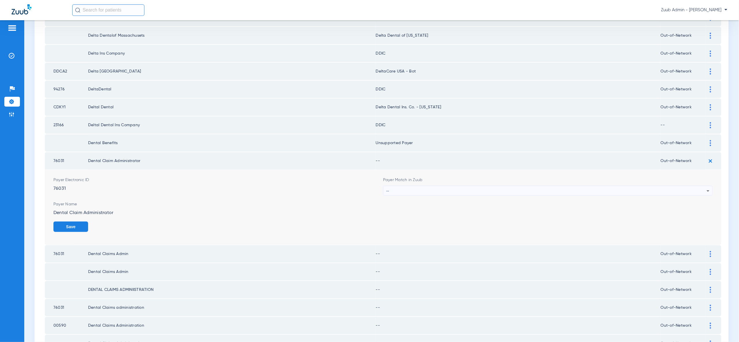
click at [709, 188] on icon at bounding box center [708, 191] width 7 height 7
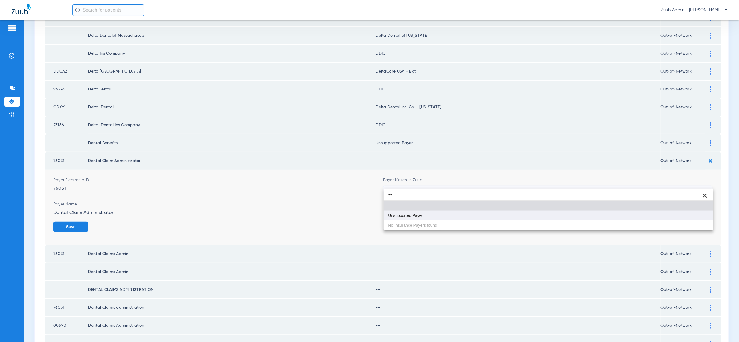
type input "vv"
click at [691, 217] on mat-option "Unsupported Payer" at bounding box center [549, 216] width 330 height 10
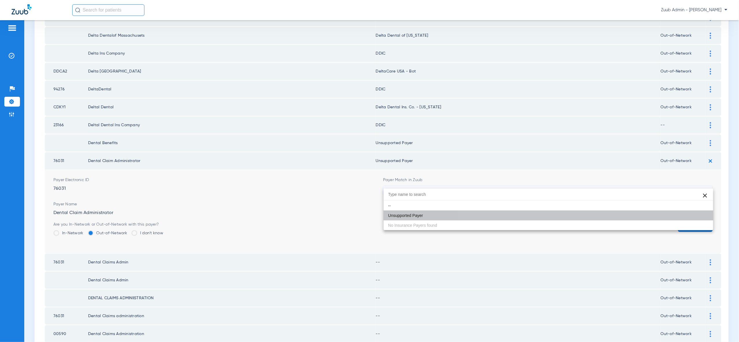
drag, startPoint x: 691, startPoint y: 217, endPoint x: 694, endPoint y: 208, distance: 9.4
click at [691, 222] on button "Save" at bounding box center [695, 227] width 35 height 10
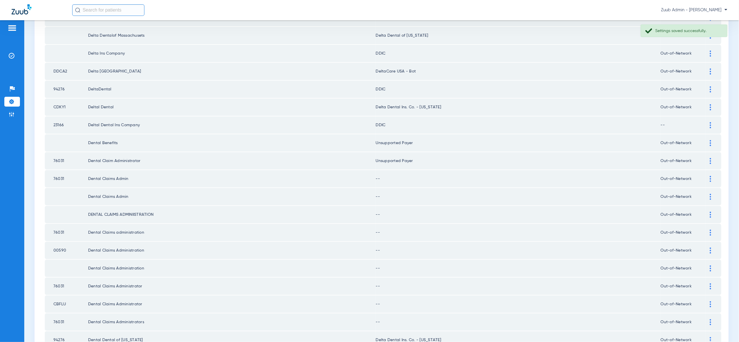
drag, startPoint x: 709, startPoint y: 169, endPoint x: 703, endPoint y: 195, distance: 26.6
click at [709, 176] on div at bounding box center [711, 179] width 10 height 6
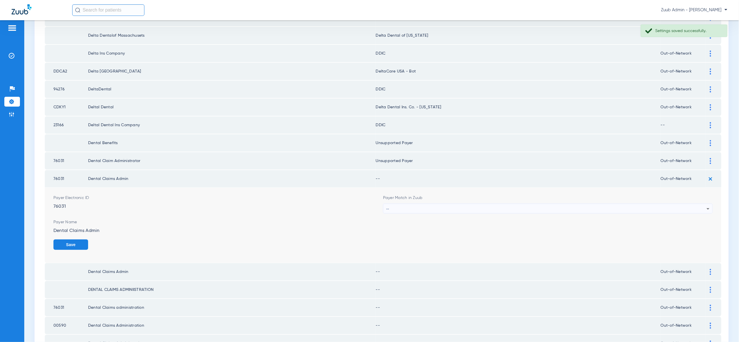
click at [702, 204] on div "--" at bounding box center [546, 209] width 321 height 10
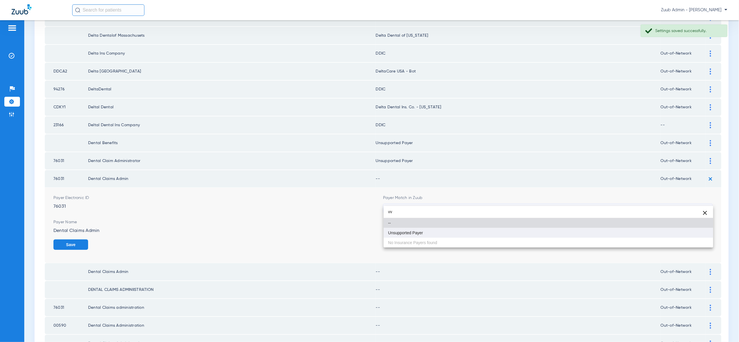
type input "vv"
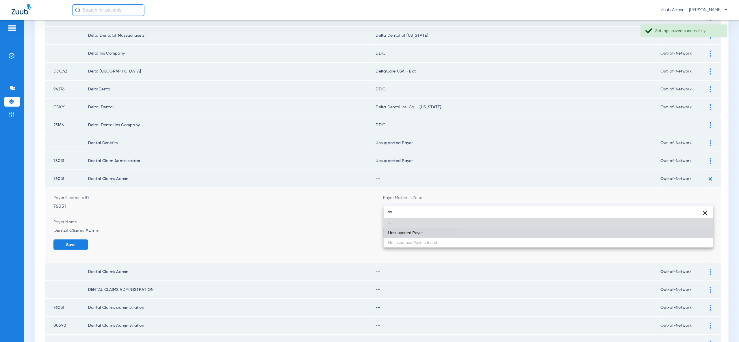
click at [698, 231] on mat-option "Unsupported Payer" at bounding box center [549, 233] width 330 height 10
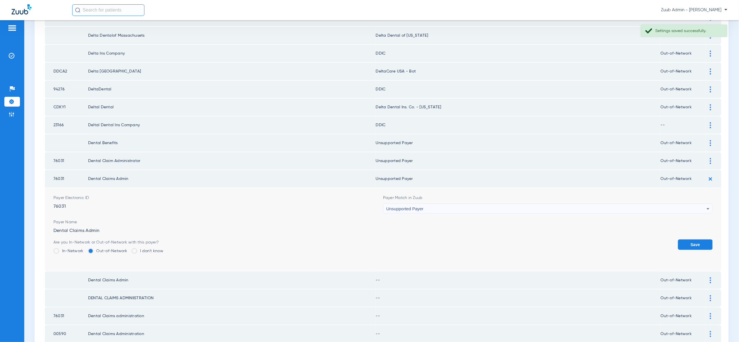
drag, startPoint x: 700, startPoint y: 236, endPoint x: 704, endPoint y: 201, distance: 34.6
click at [700, 240] on button "Save" at bounding box center [695, 245] width 35 height 10
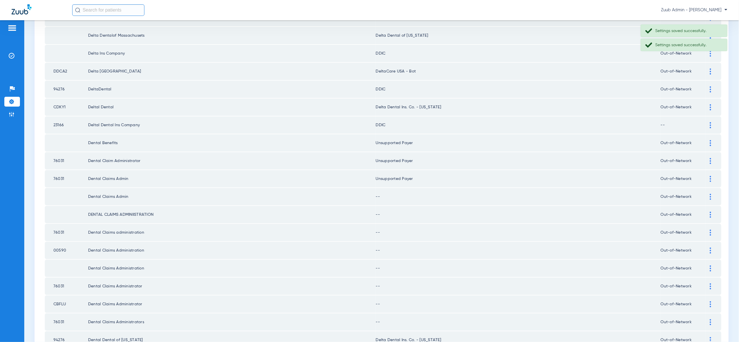
click at [711, 194] on img at bounding box center [710, 197] width 1 height 6
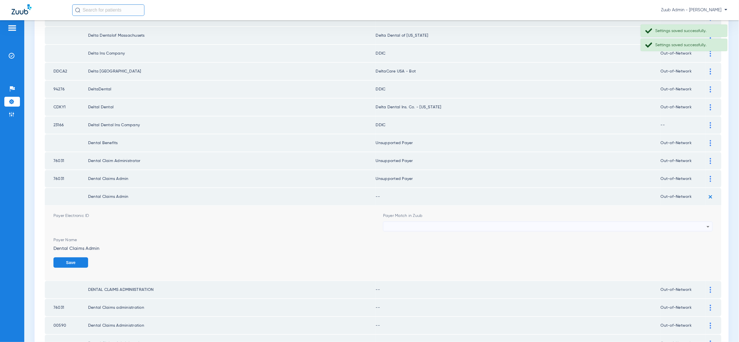
click at [711, 223] on icon at bounding box center [708, 226] width 7 height 7
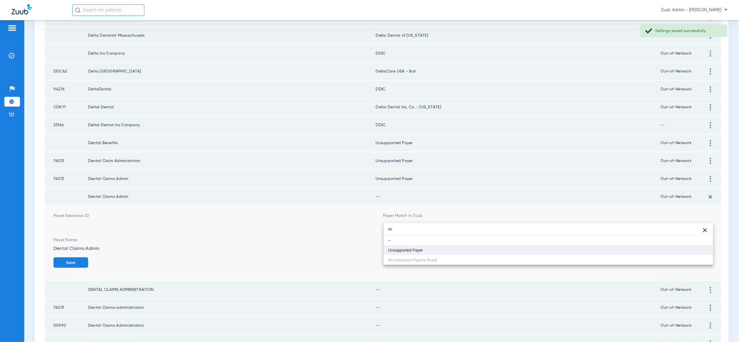
type input "vv"
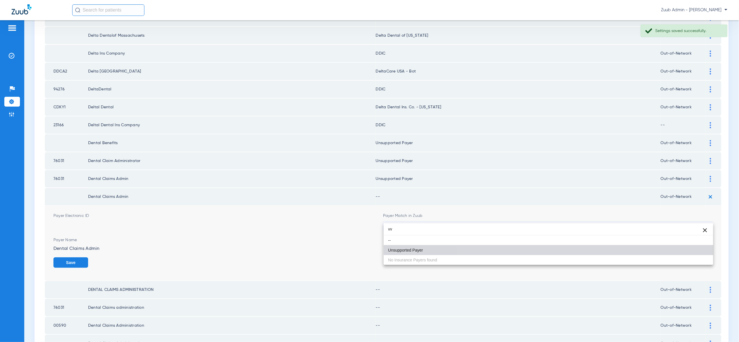
click at [691, 250] on mat-option "Unsupported Payer" at bounding box center [549, 250] width 330 height 10
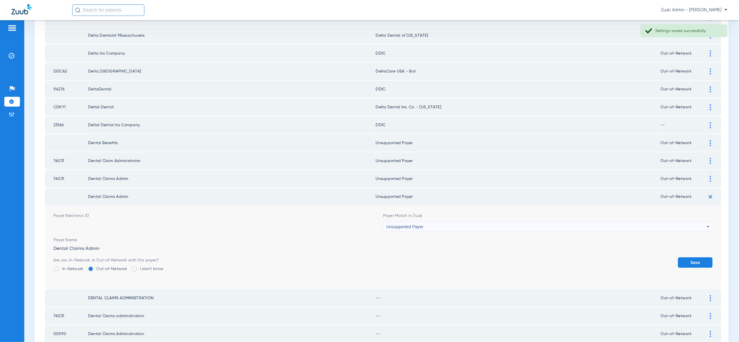
click at [698, 258] on button "Save" at bounding box center [695, 263] width 35 height 10
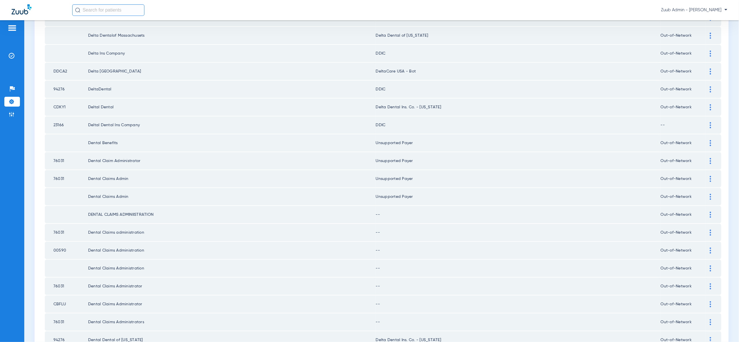
click at [710, 212] on div at bounding box center [711, 215] width 10 height 6
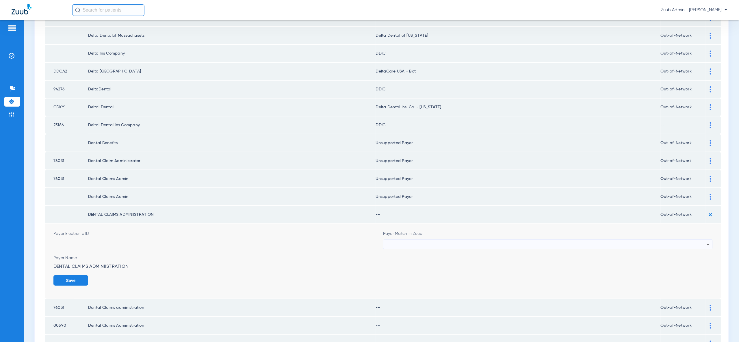
click at [702, 240] on div at bounding box center [546, 245] width 321 height 10
type input "vv"
click at [691, 260] on mat-option "--" at bounding box center [549, 258] width 330 height 10
click at [692, 240] on div "--" at bounding box center [546, 245] width 321 height 10
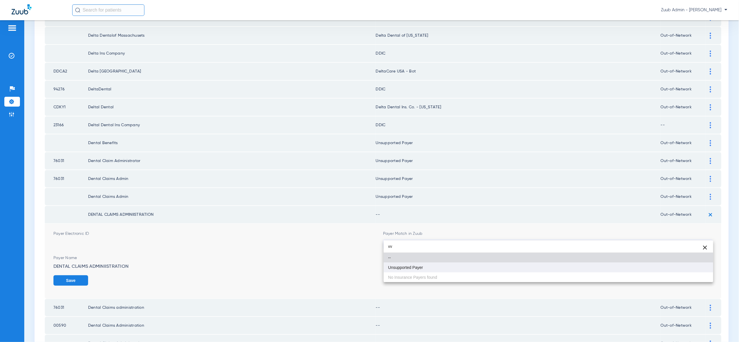
type input "vv"
click at [688, 271] on mat-option "Unsupported Payer" at bounding box center [549, 268] width 330 height 10
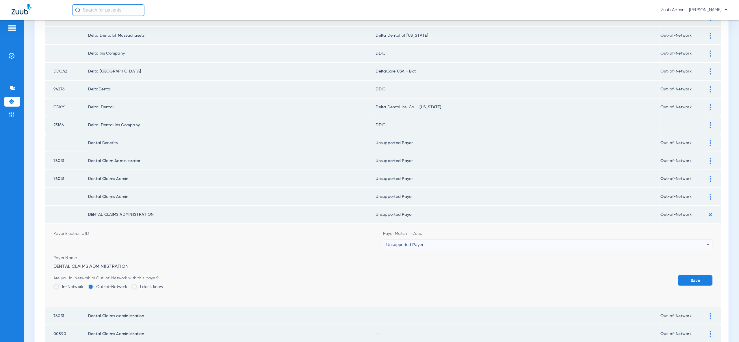
drag, startPoint x: 695, startPoint y: 273, endPoint x: 699, endPoint y: 256, distance: 17.2
click at [695, 275] on button "Save" at bounding box center [695, 280] width 35 height 10
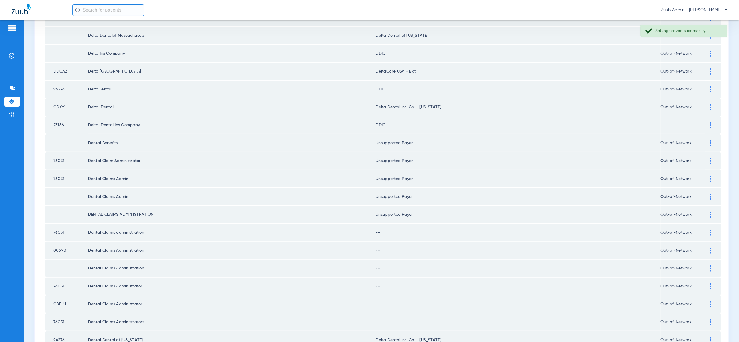
click at [710, 230] on img at bounding box center [710, 233] width 1 height 6
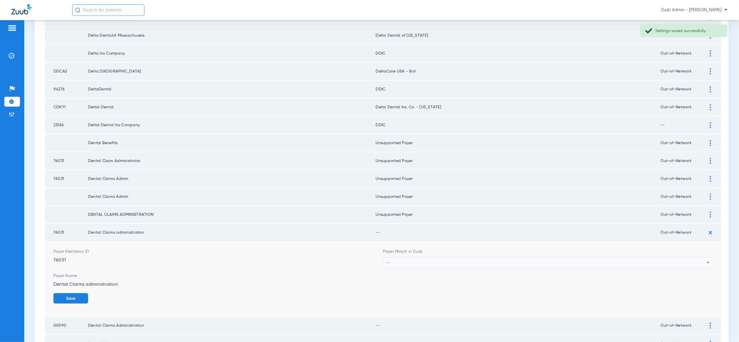
click at [702, 258] on div "--" at bounding box center [546, 263] width 321 height 10
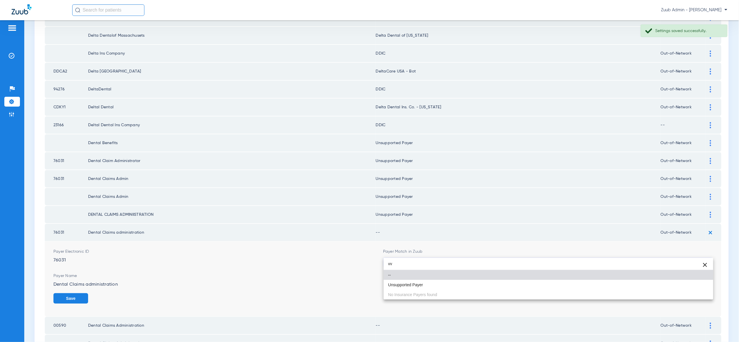
type input "vv"
click at [698, 282] on mat-option "Unsupported Payer" at bounding box center [549, 285] width 330 height 10
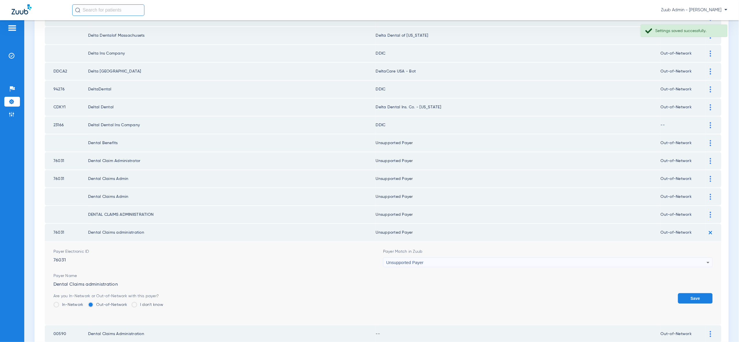
drag, startPoint x: 699, startPoint y: 290, endPoint x: 699, endPoint y: 284, distance: 6.1
click at [699, 293] on button "Save" at bounding box center [695, 298] width 35 height 10
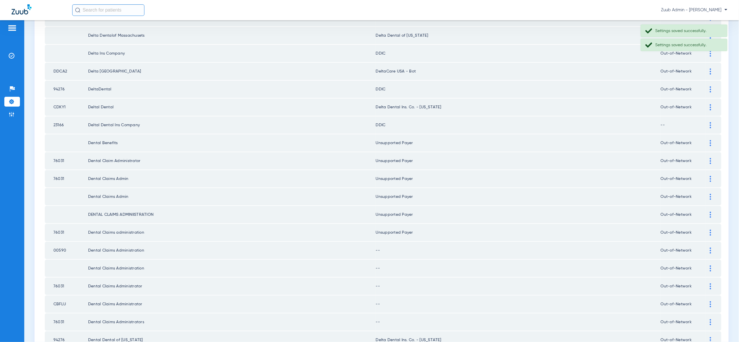
click at [711, 248] on img at bounding box center [710, 251] width 1 height 6
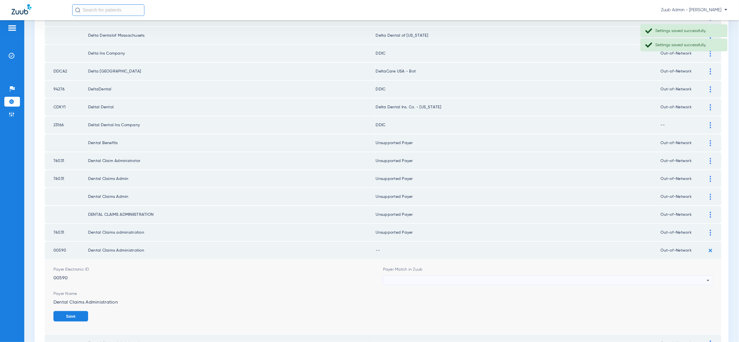
click at [705, 277] on icon at bounding box center [708, 280] width 7 height 7
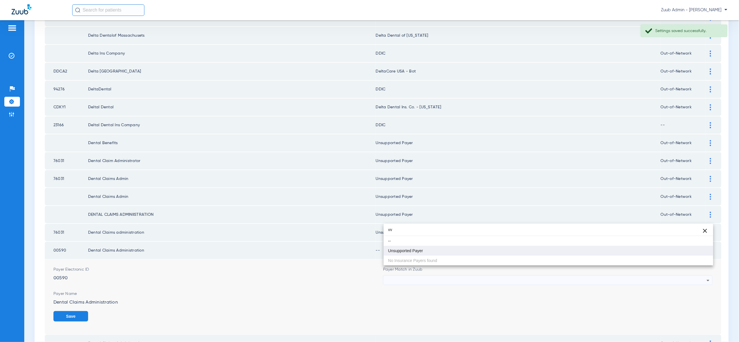
type input "vv"
drag, startPoint x: 699, startPoint y: 254, endPoint x: 701, endPoint y: 298, distance: 44.3
click at [700, 254] on mat-option "Unsupported Payer" at bounding box center [549, 251] width 330 height 10
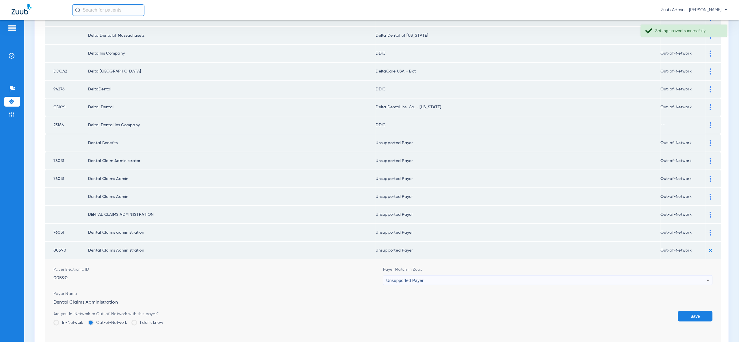
click at [699, 311] on button "Save" at bounding box center [695, 316] width 35 height 10
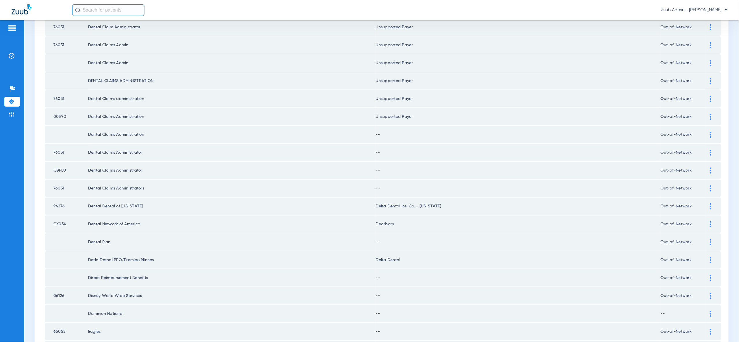
scroll to position [290, 0]
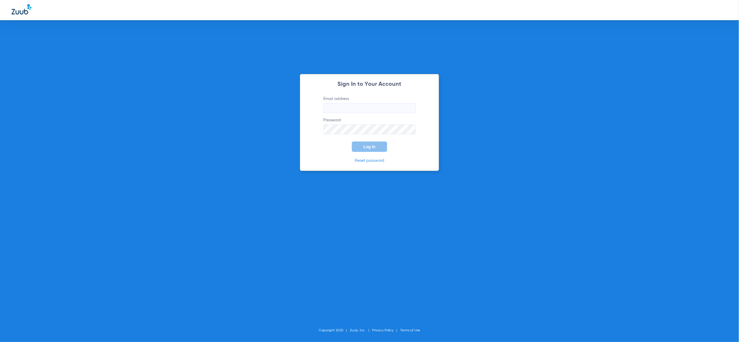
click at [363, 108] on input "Email address" at bounding box center [369, 108] width 92 height 10
type input "mary.grassano@zuub.com"
click at [379, 147] on button "Log In" at bounding box center [369, 147] width 35 height 10
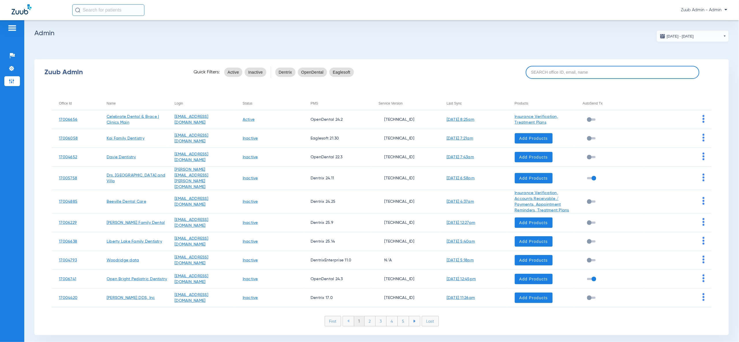
click at [660, 71] on input at bounding box center [613, 72] width 174 height 13
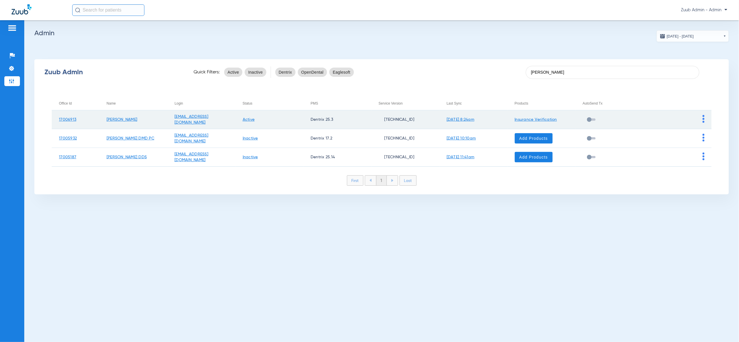
type input "james"
click at [703, 118] on img at bounding box center [704, 119] width 2 height 8
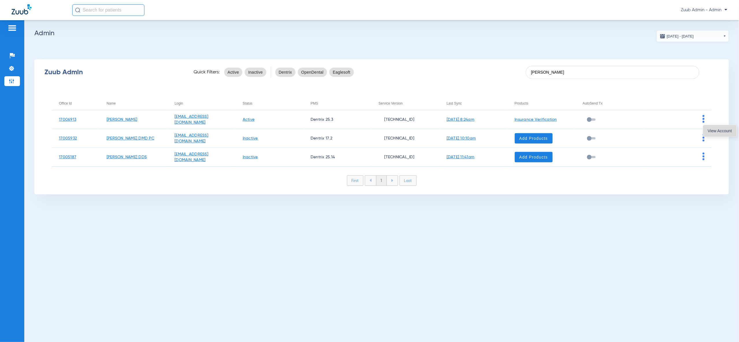
click at [714, 130] on span "View Account" at bounding box center [720, 131] width 24 height 4
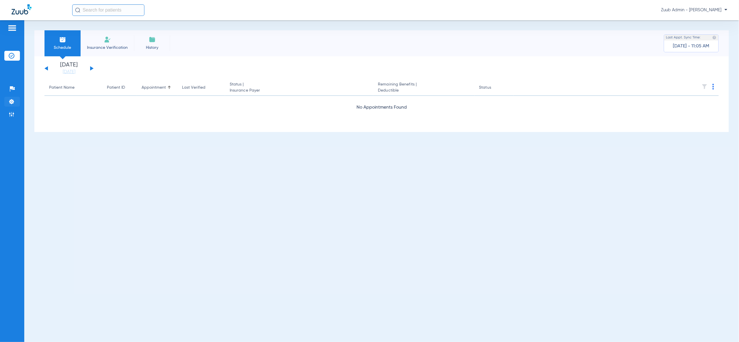
click at [12, 102] on img at bounding box center [12, 102] width 6 height 6
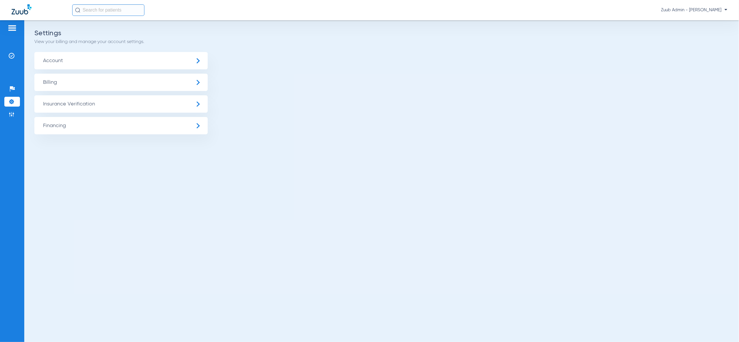
click at [77, 108] on span "Insurance Verification" at bounding box center [120, 103] width 173 height 17
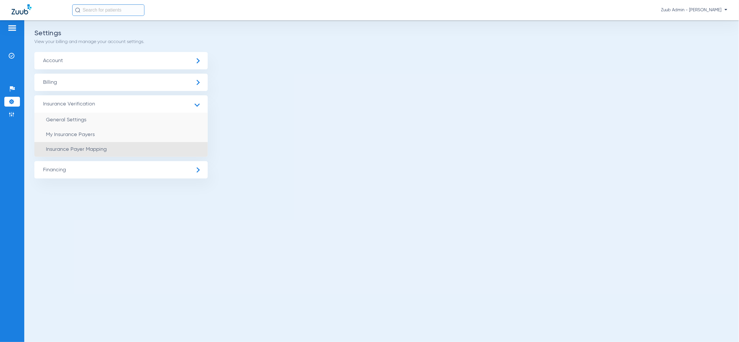
click at [93, 148] on span "Insurance Payer Mapping" at bounding box center [76, 149] width 61 height 5
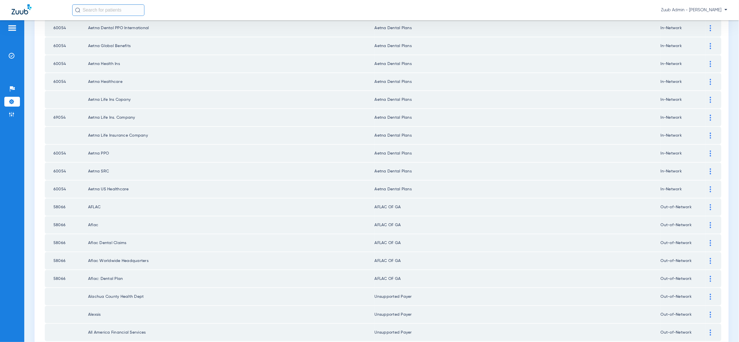
scroll to position [673, 0]
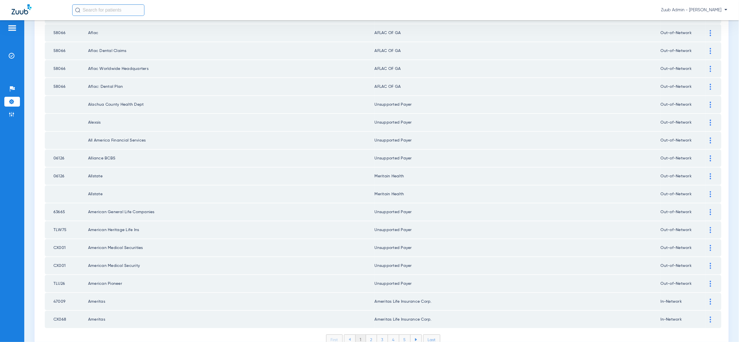
click at [403, 335] on li "5" at bounding box center [404, 340] width 11 height 10
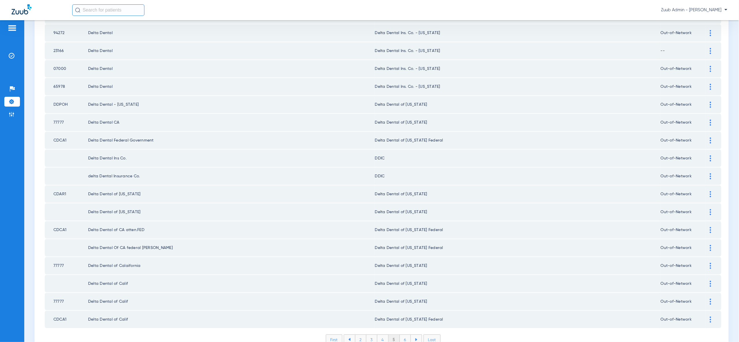
click at [404, 335] on li "6" at bounding box center [405, 340] width 11 height 10
click at [404, 335] on li "7" at bounding box center [405, 340] width 11 height 10
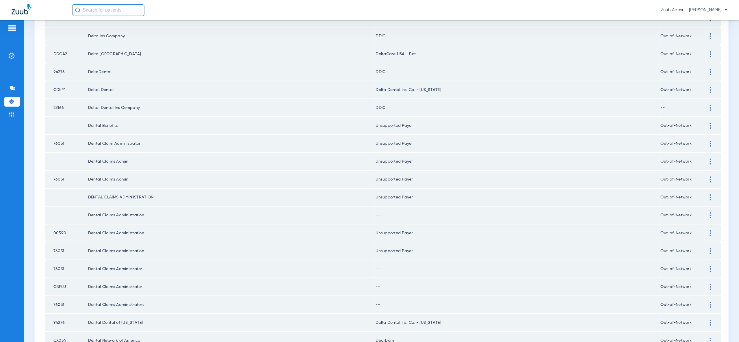
scroll to position [168, 0]
click at [711, 213] on img at bounding box center [710, 216] width 1 height 6
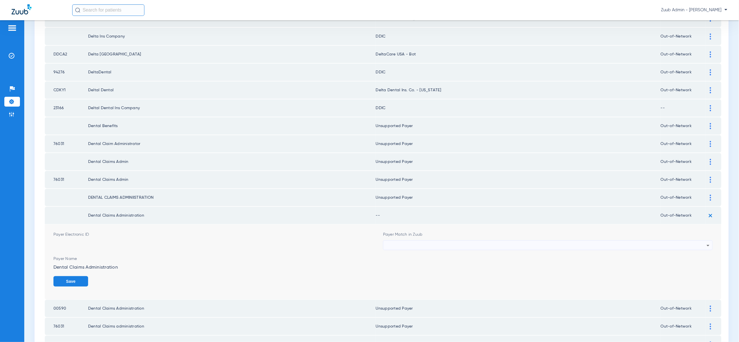
click at [705, 242] on icon at bounding box center [708, 245] width 7 height 7
type input "vv"
drag, startPoint x: 703, startPoint y: 264, endPoint x: 704, endPoint y: 268, distance: 4.2
click at [703, 264] on mat-option "Unsupported Payer" at bounding box center [549, 268] width 330 height 10
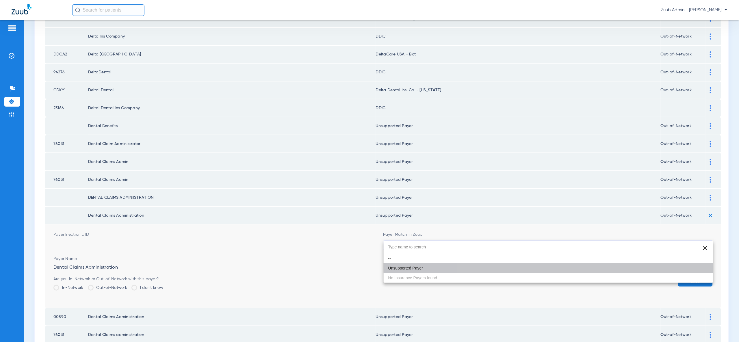
click at [704, 276] on button "Save" at bounding box center [695, 281] width 35 height 10
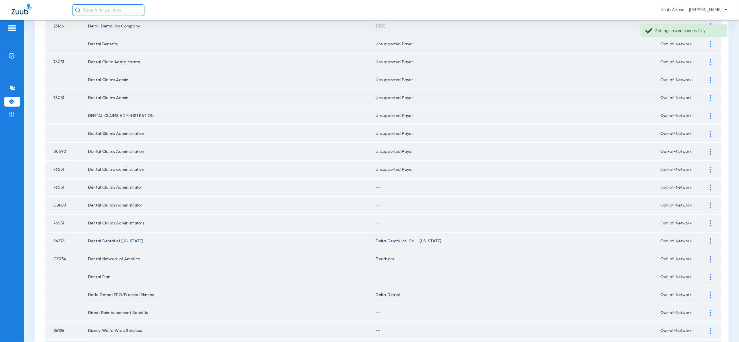
scroll to position [283, 0]
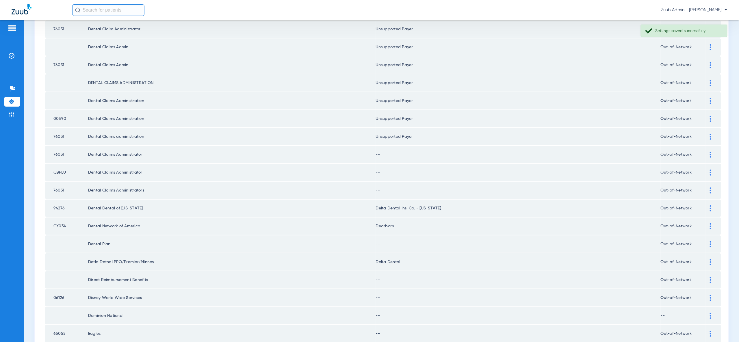
drag, startPoint x: 713, startPoint y: 146, endPoint x: 710, endPoint y: 162, distance: 15.5
click at [713, 152] on div at bounding box center [711, 155] width 10 height 6
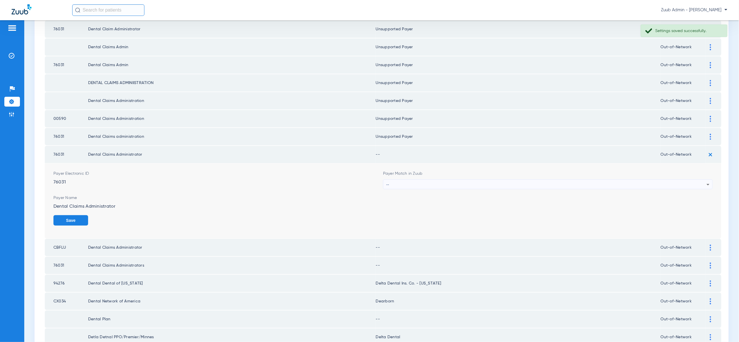
click at [705, 181] on icon at bounding box center [708, 184] width 7 height 7
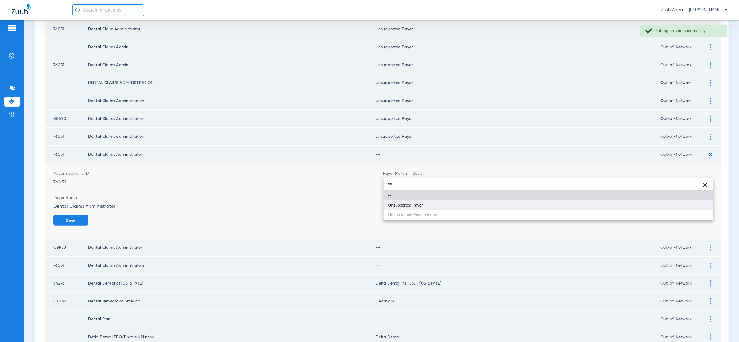
type input "vv"
click at [700, 203] on mat-option "Unsupported Payer" at bounding box center [549, 205] width 330 height 10
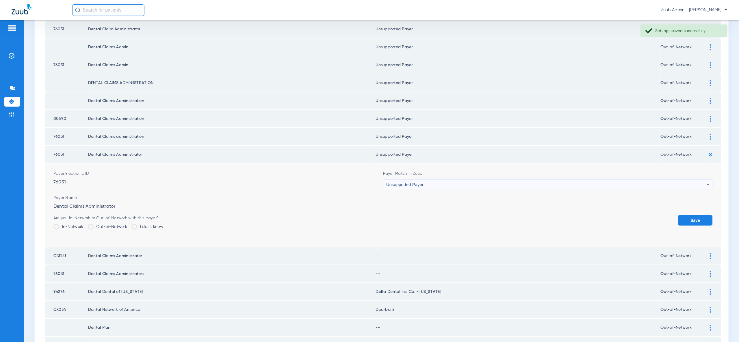
drag, startPoint x: 703, startPoint y: 214, endPoint x: 701, endPoint y: 203, distance: 11.1
click at [703, 215] on div "Save" at bounding box center [695, 224] width 35 height 19
click at [701, 215] on button "Save" at bounding box center [695, 220] width 35 height 10
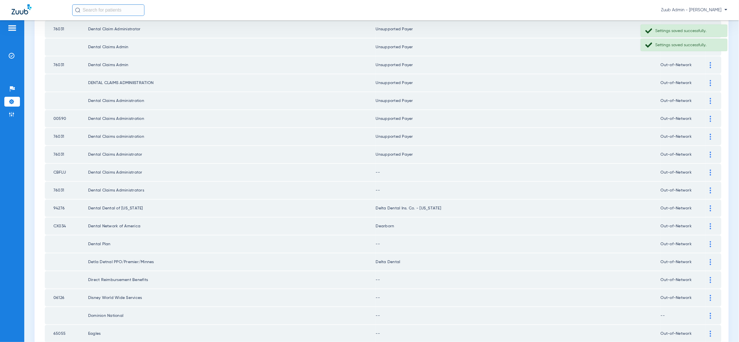
drag, startPoint x: 711, startPoint y: 162, endPoint x: 703, endPoint y: 183, distance: 22.1
click at [711, 170] on img at bounding box center [710, 173] width 1 height 6
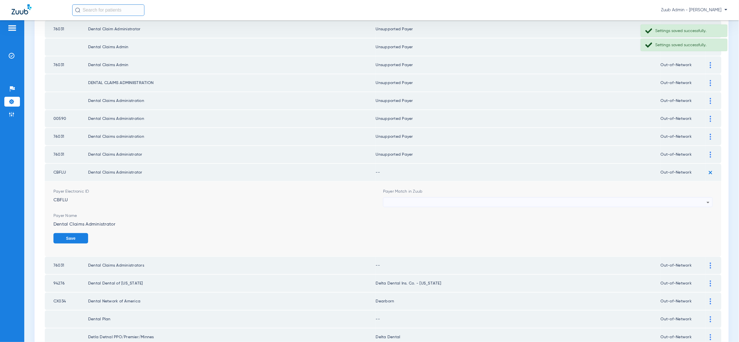
click at [701, 198] on div at bounding box center [546, 203] width 321 height 10
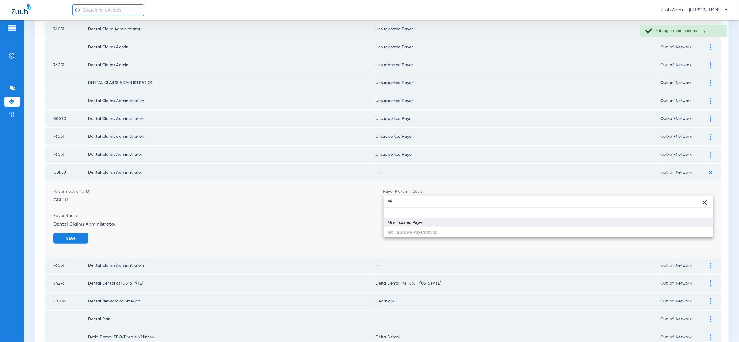
type input "vv"
drag, startPoint x: 698, startPoint y: 223, endPoint x: 701, endPoint y: 227, distance: 5.5
click at [698, 223] on mat-option "Unsupported Payer" at bounding box center [549, 223] width 330 height 10
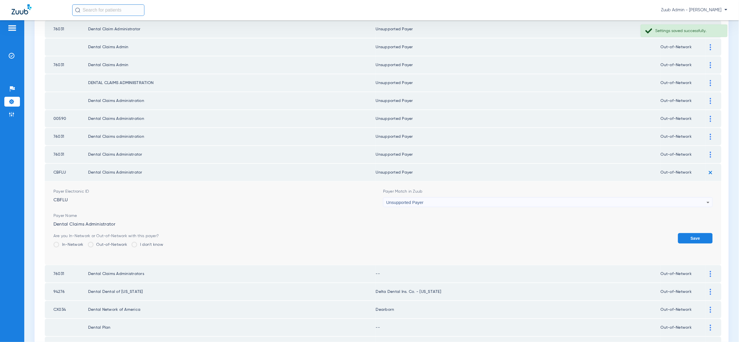
click at [701, 233] on button "Save" at bounding box center [695, 238] width 35 height 10
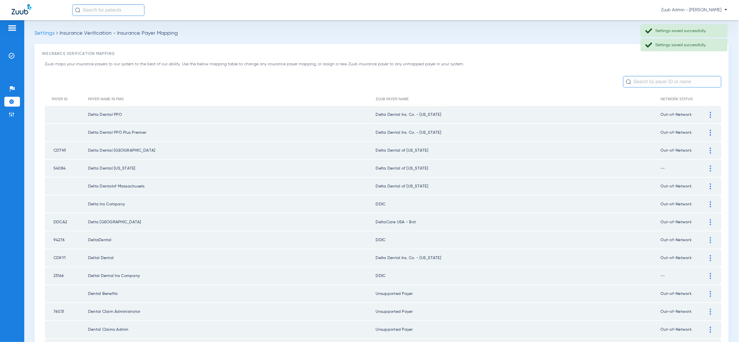
scroll to position [283, 0]
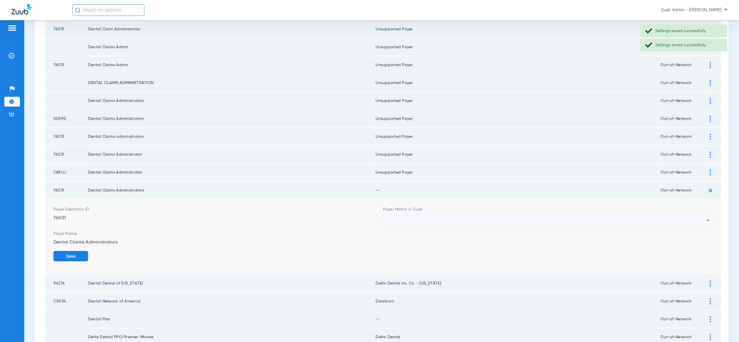
click at [701, 216] on div at bounding box center [546, 221] width 321 height 10
type input "vv"
drag, startPoint x: 696, startPoint y: 240, endPoint x: 697, endPoint y: 242, distance: 3.0
click at [696, 240] on mat-option "Unsupported Payer" at bounding box center [549, 240] width 330 height 10
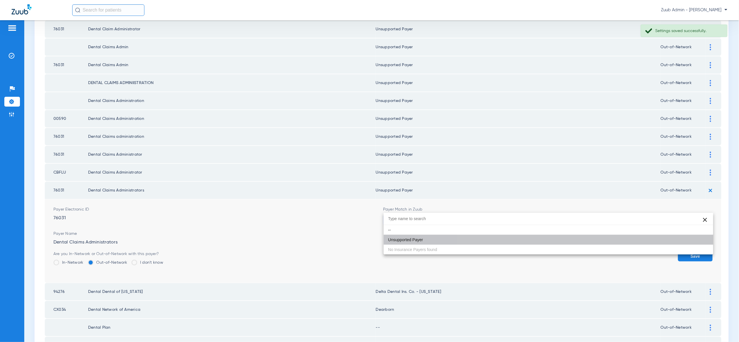
click at [697, 251] on button "Save" at bounding box center [695, 256] width 35 height 10
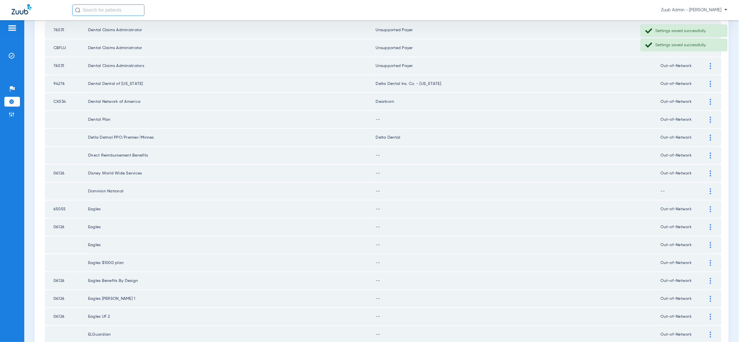
scroll to position [407, 0]
drag, startPoint x: 710, startPoint y: 105, endPoint x: 706, endPoint y: 124, distance: 19.8
click at [710, 116] on img at bounding box center [710, 119] width 1 height 6
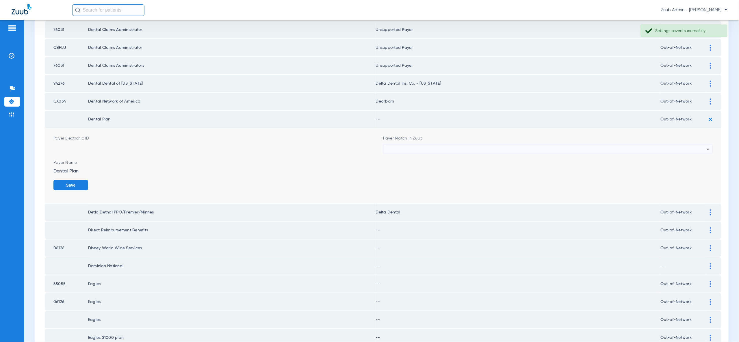
click at [697, 145] on div at bounding box center [546, 150] width 321 height 10
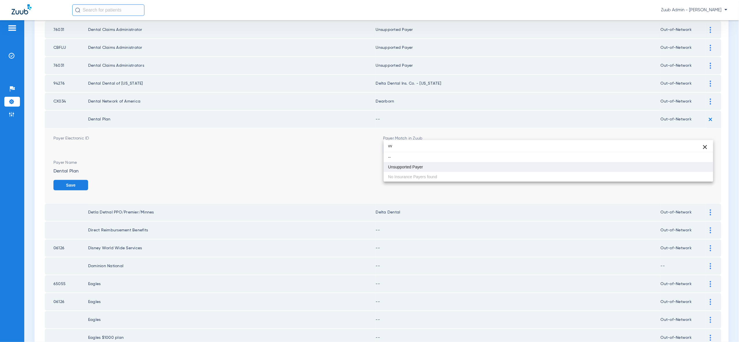
type input "vv"
drag, startPoint x: 697, startPoint y: 168, endPoint x: 699, endPoint y: 173, distance: 5.7
click at [697, 168] on mat-option "Unsupported Payer" at bounding box center [549, 167] width 330 height 10
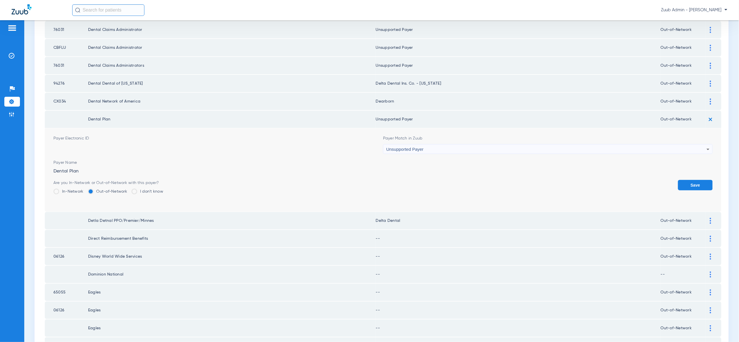
click at [699, 180] on button "Save" at bounding box center [695, 185] width 35 height 10
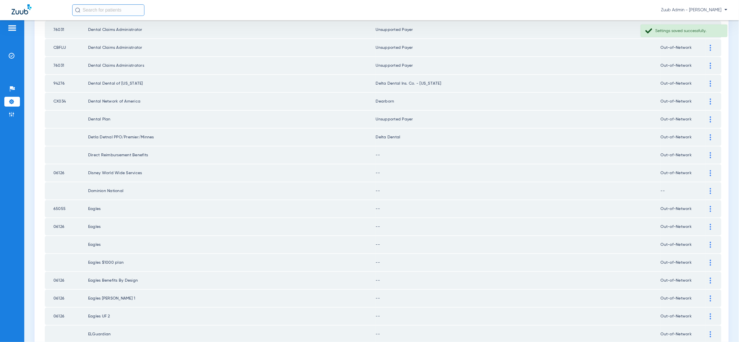
drag, startPoint x: 712, startPoint y: 123, endPoint x: 708, endPoint y: 128, distance: 6.6
click at [712, 134] on div at bounding box center [711, 137] width 10 height 6
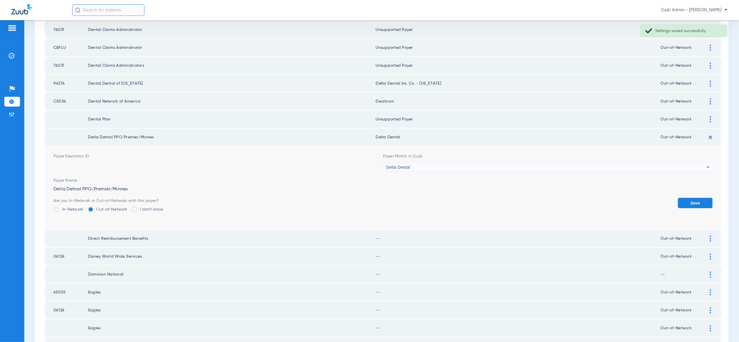
click at [615, 162] on div "Delta Dental" at bounding box center [546, 167] width 321 height 10
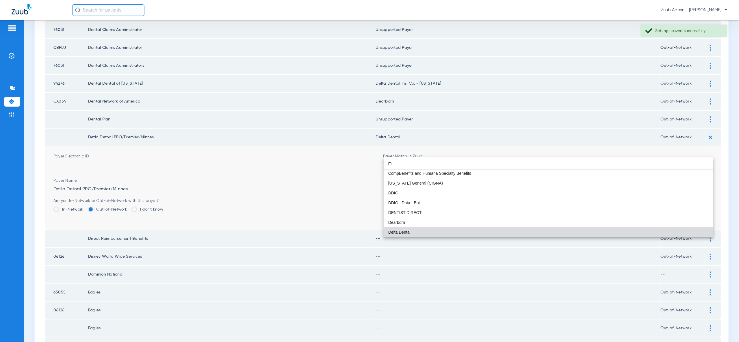
scroll to position [12, 0]
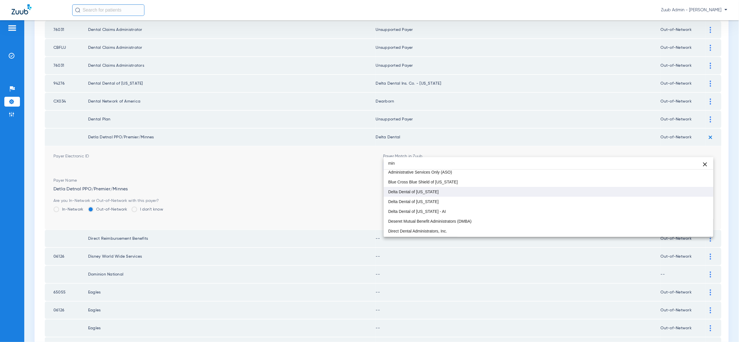
type input "min"
click at [612, 189] on mat-option "Delta Dental of [US_STATE]" at bounding box center [549, 192] width 330 height 10
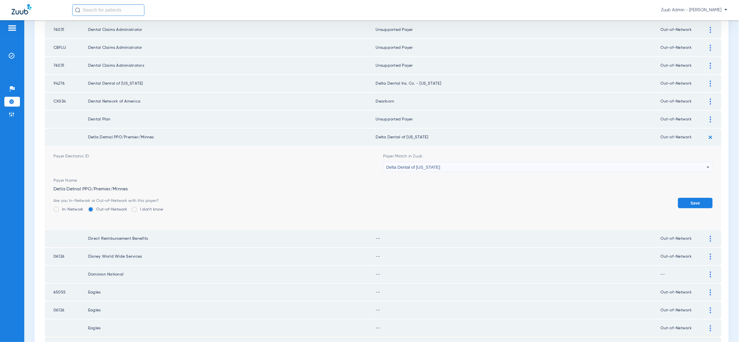
click at [697, 198] on button "Save" at bounding box center [695, 203] width 35 height 10
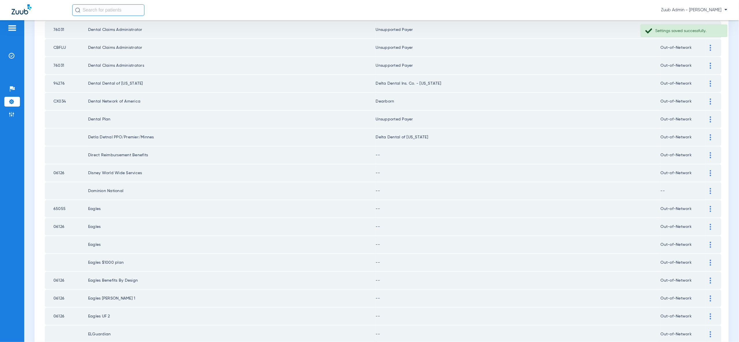
click at [711, 152] on img at bounding box center [710, 155] width 1 height 6
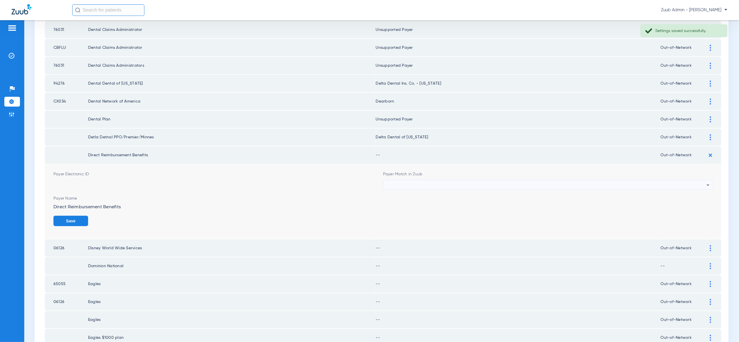
click at [701, 180] on div at bounding box center [546, 185] width 321 height 10
type input "vv"
click at [696, 198] on mat-option "Unsupported Payer" at bounding box center [549, 202] width 330 height 10
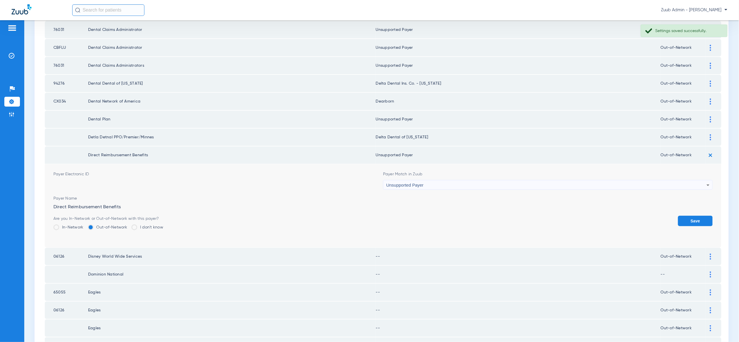
click at [698, 216] on button "Save" at bounding box center [695, 221] width 35 height 10
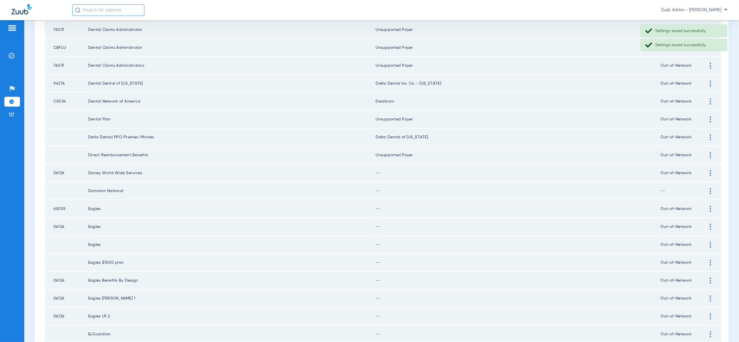
click at [709, 170] on div at bounding box center [711, 173] width 10 height 6
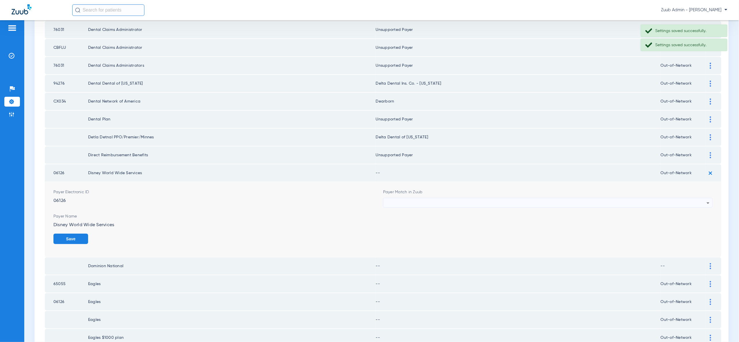
click at [705, 200] on icon at bounding box center [708, 203] width 7 height 7
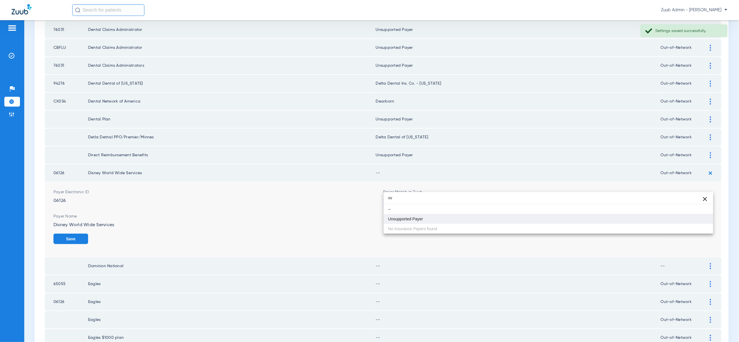
type input "vv"
click at [694, 220] on mat-option "Unsupported Payer" at bounding box center [549, 219] width 330 height 10
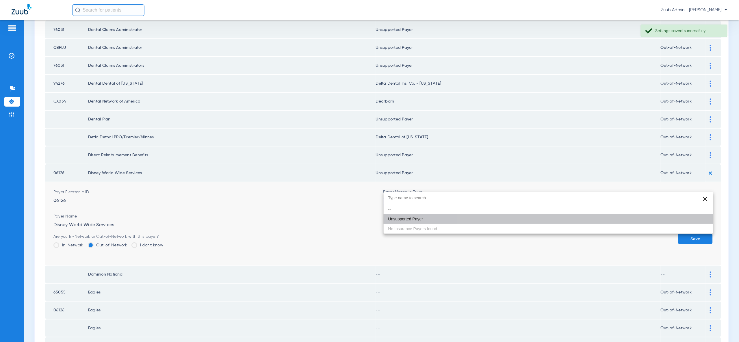
click at [695, 234] on button "Save" at bounding box center [695, 239] width 35 height 10
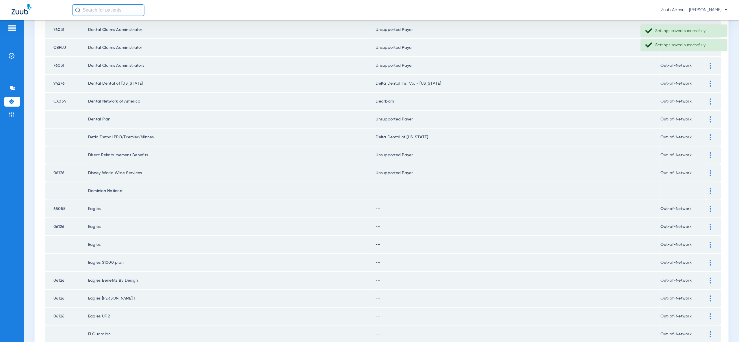
click at [707, 188] on div at bounding box center [711, 191] width 10 height 6
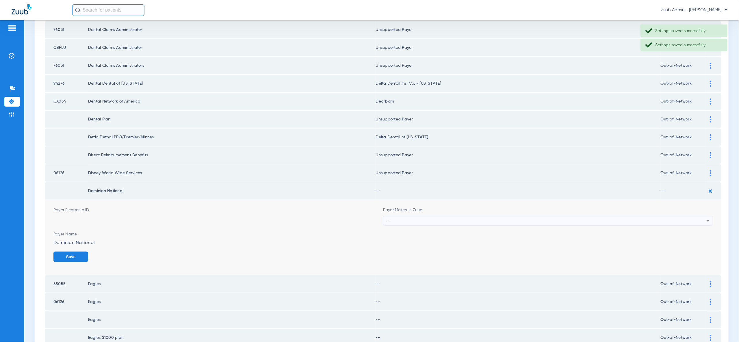
click at [696, 216] on div "--" at bounding box center [546, 221] width 321 height 10
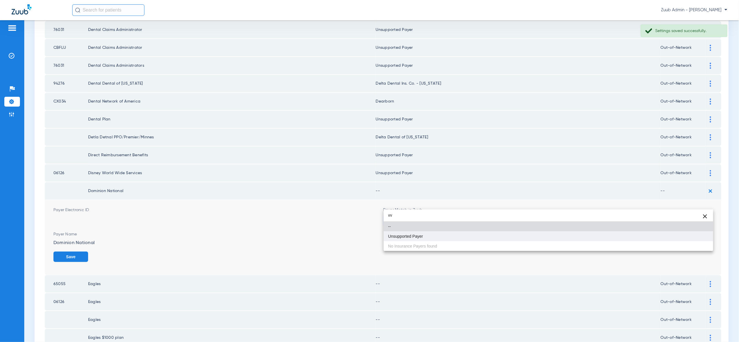
type input "vv"
click at [686, 238] on mat-option "Unsupported Payer" at bounding box center [549, 236] width 330 height 10
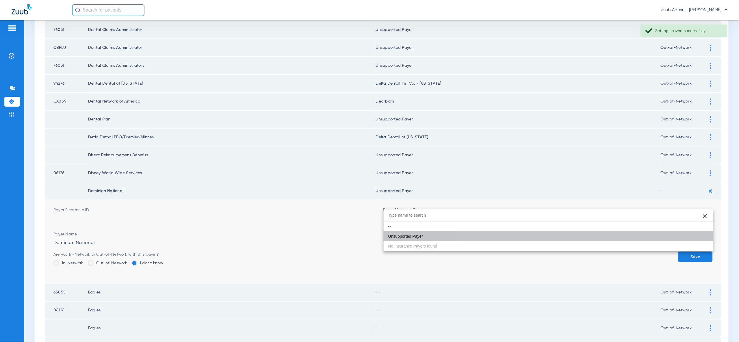
click at [688, 252] on button "Save" at bounding box center [695, 257] width 35 height 10
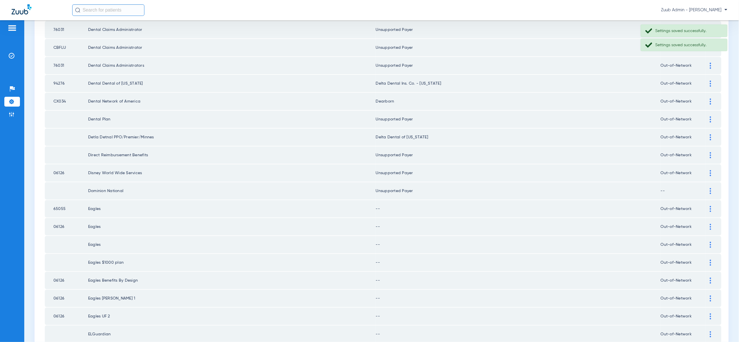
click at [710, 206] on img at bounding box center [710, 209] width 1 height 6
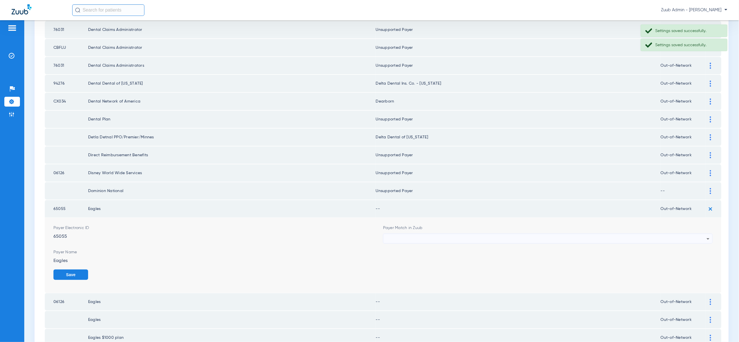
click at [702, 229] on form "Payer Electronic ID 65055 Payer Match in Zuub Payer Name Eagles Save" at bounding box center [383, 255] width 660 height 75
click at [700, 234] on div at bounding box center [546, 239] width 321 height 10
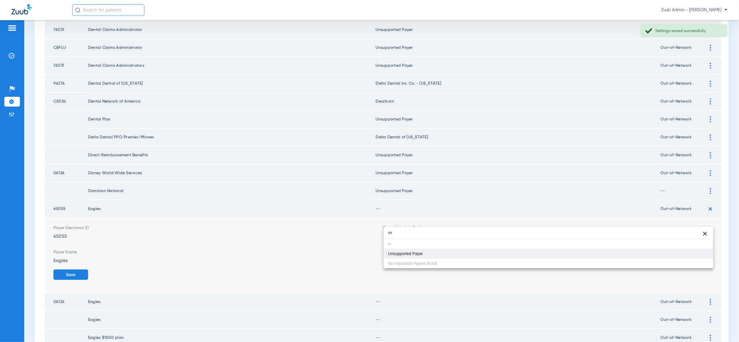
type input "vv"
drag, startPoint x: 695, startPoint y: 253, endPoint x: 696, endPoint y: 257, distance: 4.0
click at [695, 253] on mat-option "Unsupported Payer" at bounding box center [549, 254] width 330 height 10
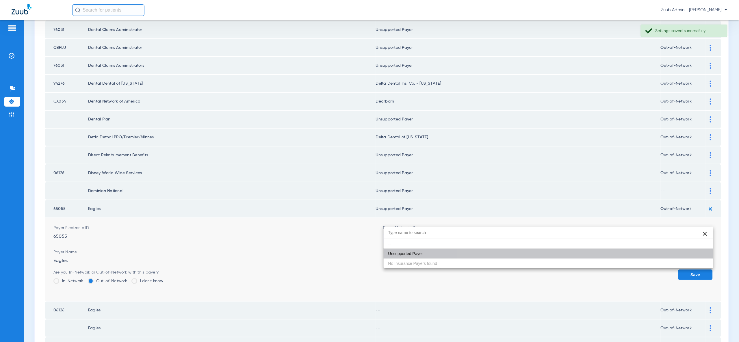
drag, startPoint x: 696, startPoint y: 258, endPoint x: 699, endPoint y: 251, distance: 7.8
click at [697, 270] on button "Save" at bounding box center [695, 275] width 35 height 10
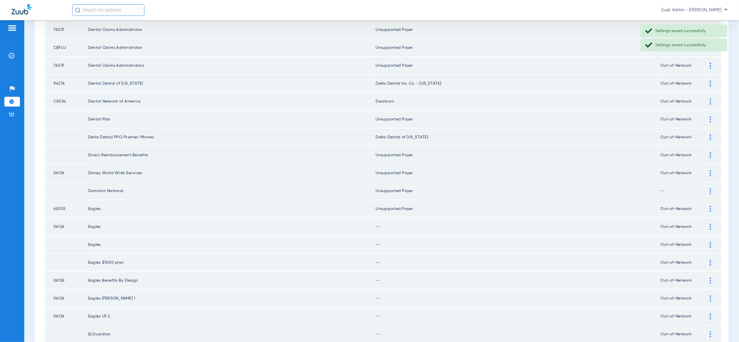
drag, startPoint x: 708, startPoint y: 208, endPoint x: 704, endPoint y: 229, distance: 21.4
click at [708, 224] on div at bounding box center [711, 227] width 10 height 6
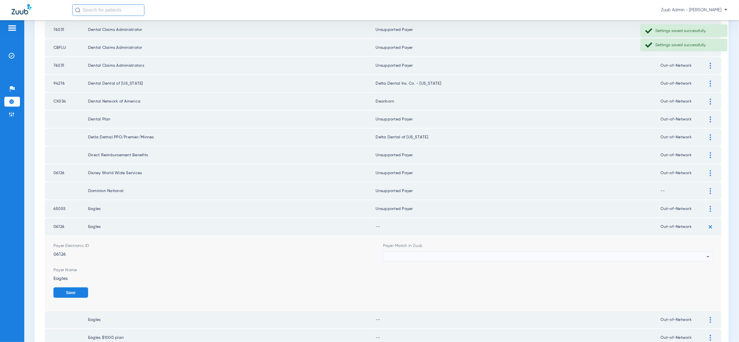
click at [702, 252] on div at bounding box center [546, 257] width 321 height 10
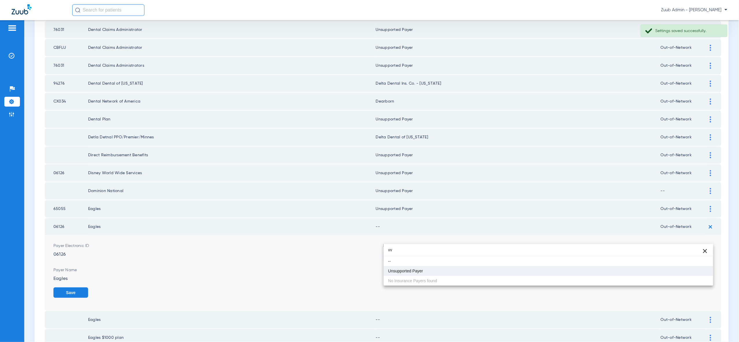
type input "vv"
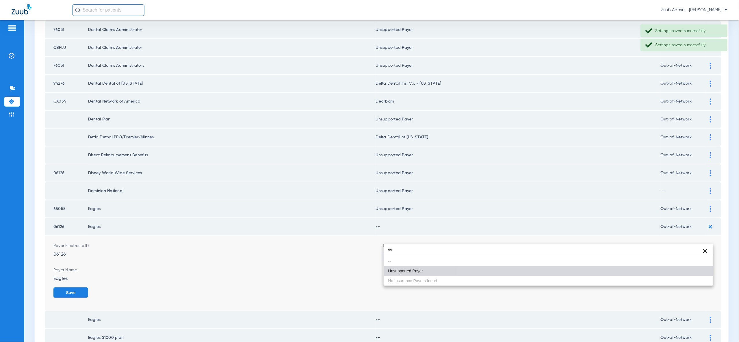
click at [701, 272] on mat-option "Unsupported Payer" at bounding box center [549, 271] width 330 height 10
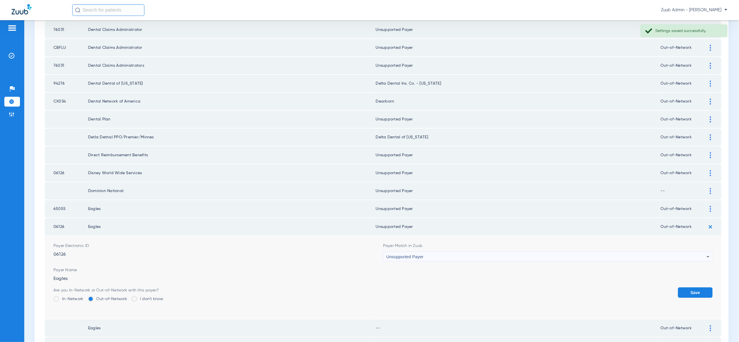
drag, startPoint x: 701, startPoint y: 272, endPoint x: 701, endPoint y: 255, distance: 16.8
click at [701, 288] on button "Save" at bounding box center [695, 293] width 35 height 10
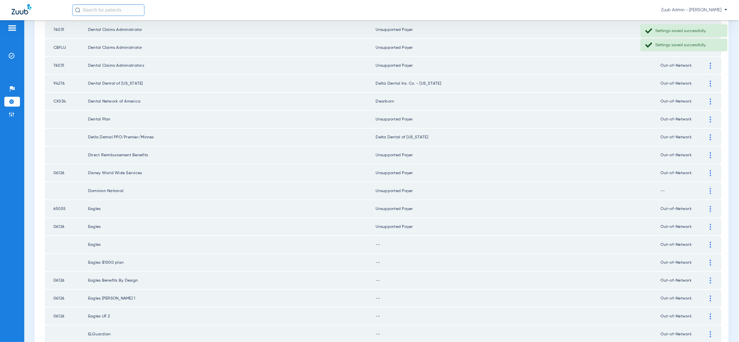
click at [710, 242] on img at bounding box center [710, 245] width 1 height 6
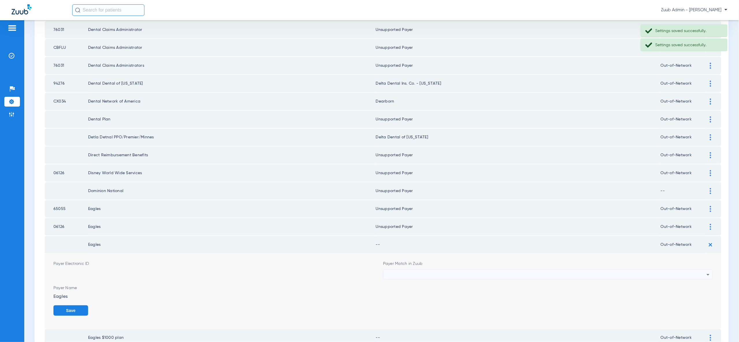
click at [698, 270] on div at bounding box center [546, 275] width 321 height 10
type input "vv"
click at [695, 288] on mat-option "Unsupported Payer" at bounding box center [549, 289] width 330 height 10
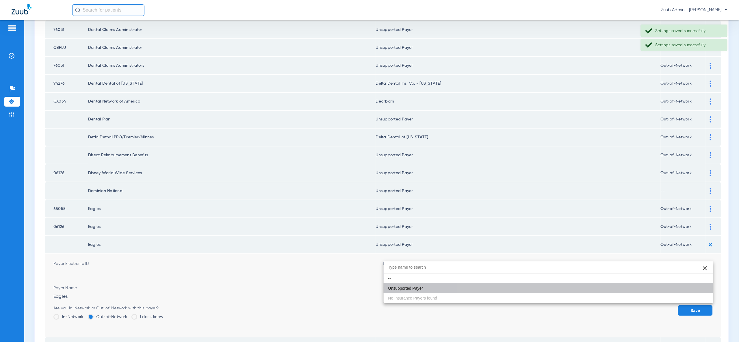
click at [697, 305] on button "Save" at bounding box center [695, 310] width 35 height 10
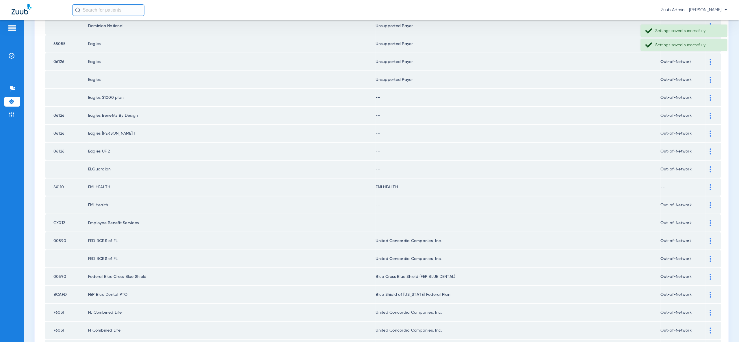
scroll to position [577, 0]
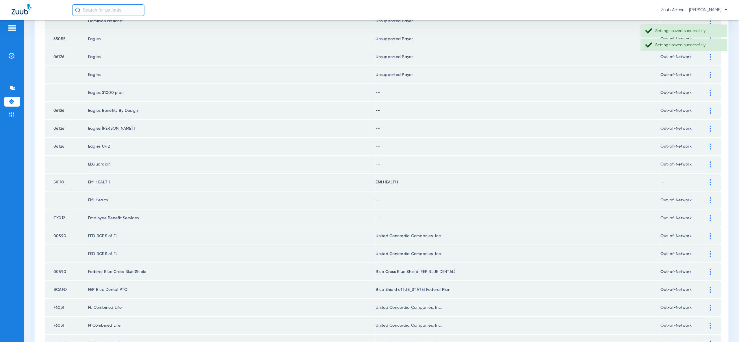
drag, startPoint x: 709, startPoint y: 75, endPoint x: 709, endPoint y: 92, distance: 16.5
click at [710, 90] on div at bounding box center [711, 93] width 10 height 6
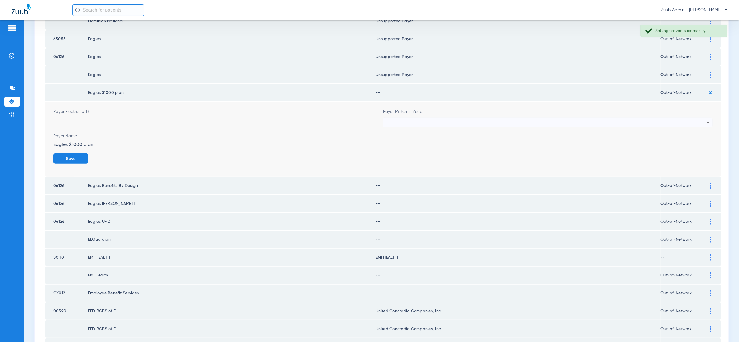
click at [703, 118] on div at bounding box center [546, 123] width 321 height 10
type input "vv"
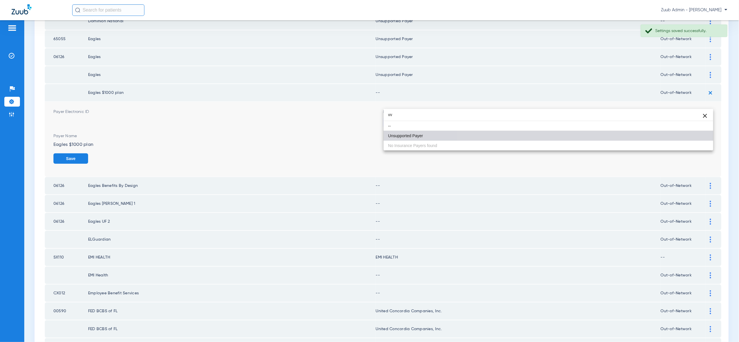
click at [701, 138] on mat-option "Unsupported Payer" at bounding box center [549, 136] width 330 height 10
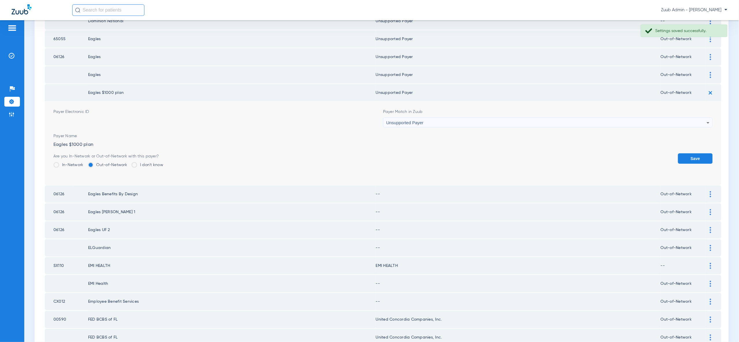
click at [701, 153] on button "Save" at bounding box center [695, 158] width 35 height 10
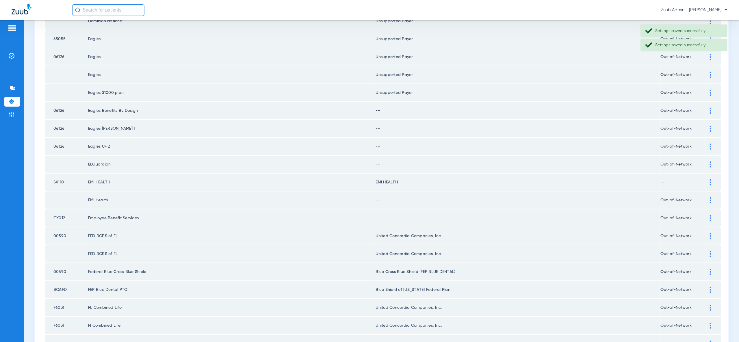
click at [711, 108] on img at bounding box center [710, 111] width 1 height 6
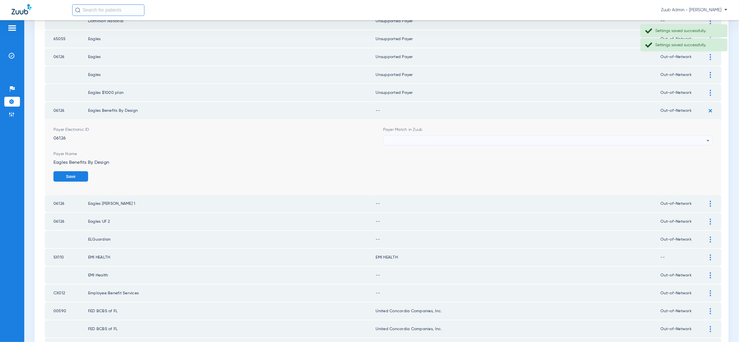
click at [701, 136] on div at bounding box center [546, 141] width 321 height 10
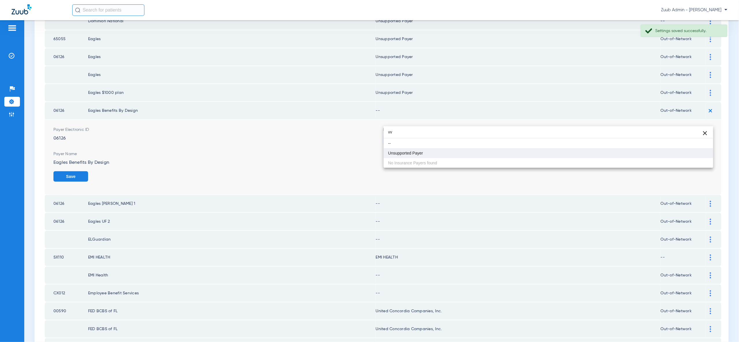
type input "vv"
click at [697, 155] on mat-option "Unsupported Payer" at bounding box center [549, 153] width 330 height 10
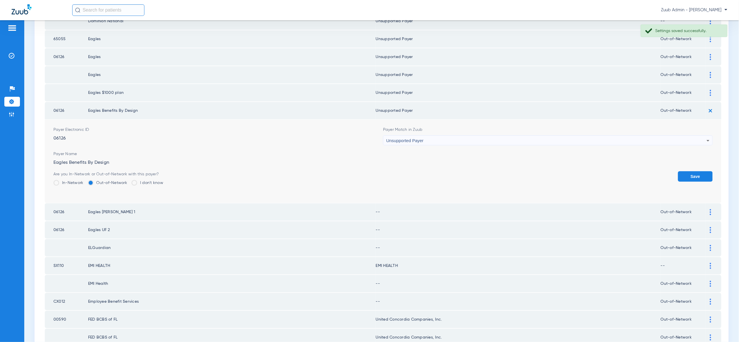
click at [696, 171] on button "Save" at bounding box center [695, 176] width 35 height 10
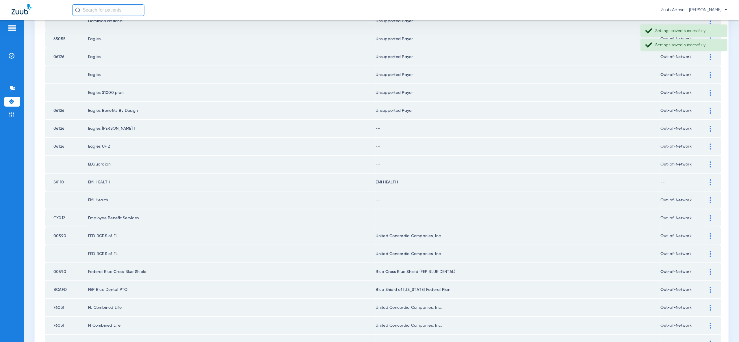
click at [711, 126] on img at bounding box center [710, 129] width 1 height 6
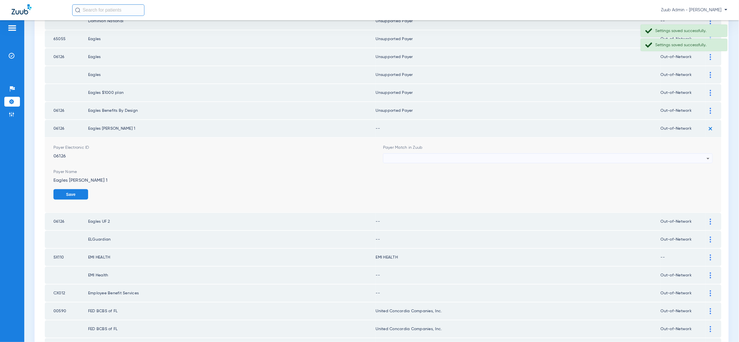
click at [702, 154] on div at bounding box center [546, 159] width 321 height 10
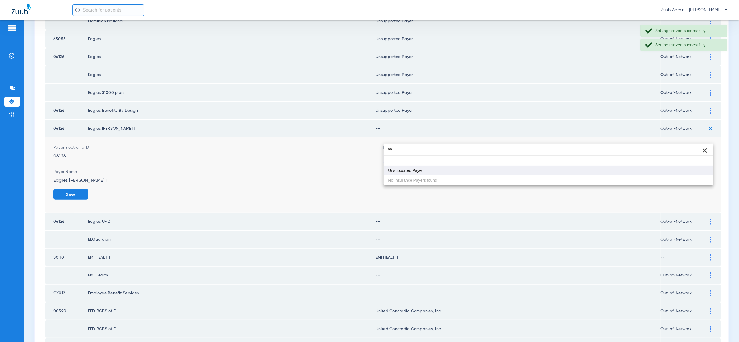
type input "vv"
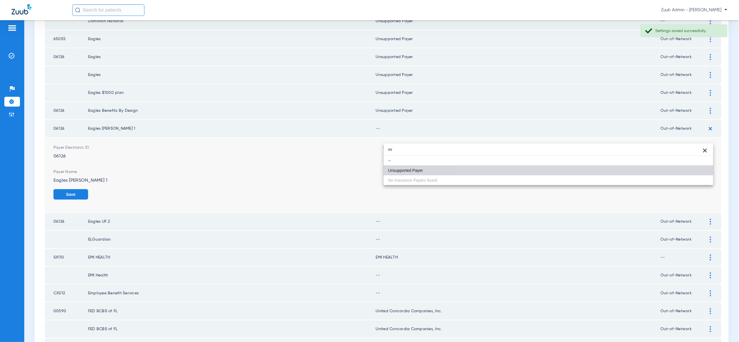
click at [698, 166] on mat-option "Unsupported Payer" at bounding box center [549, 171] width 330 height 10
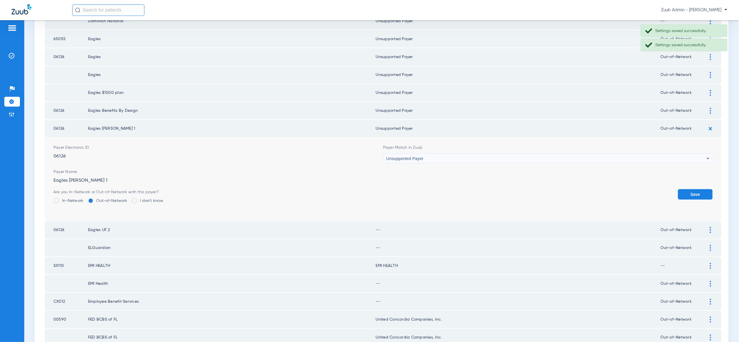
drag, startPoint x: 698, startPoint y: 173, endPoint x: 703, endPoint y: 164, distance: 9.5
click at [698, 189] on button "Save" at bounding box center [695, 194] width 35 height 10
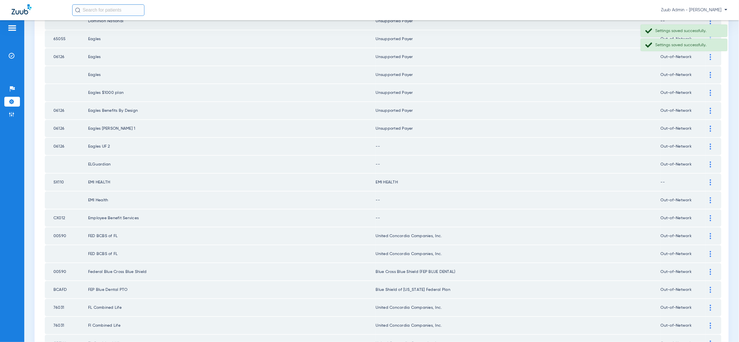
click at [710, 144] on div at bounding box center [711, 147] width 10 height 6
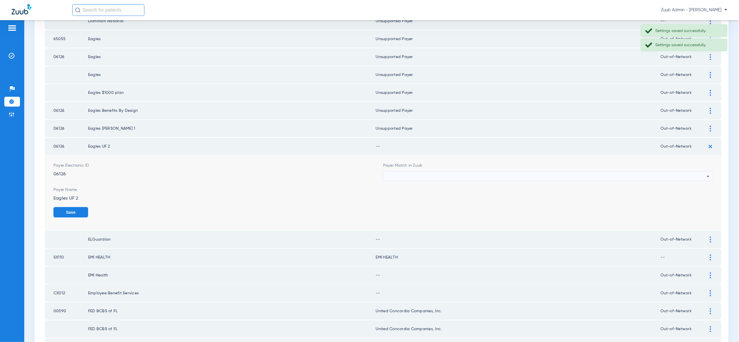
click at [699, 172] on div at bounding box center [546, 177] width 321 height 10
type input "vv"
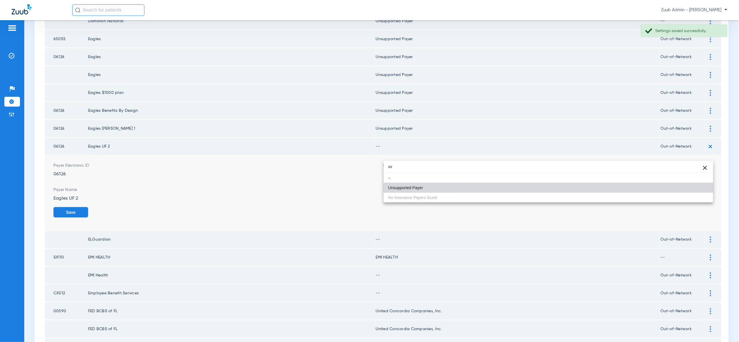
click at [696, 191] on mat-option "Unsupported Payer" at bounding box center [549, 188] width 330 height 10
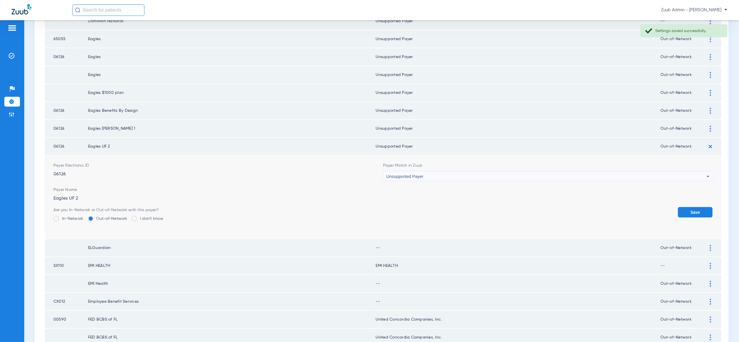
click at [698, 207] on button "Save" at bounding box center [695, 212] width 35 height 10
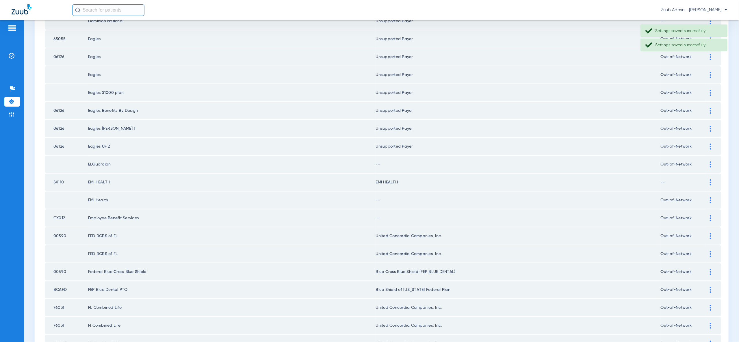
click at [713, 162] on div at bounding box center [711, 165] width 10 height 6
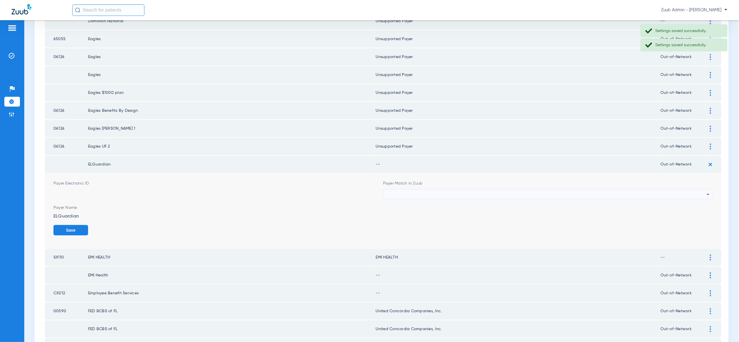
click at [700, 190] on div at bounding box center [546, 195] width 321 height 10
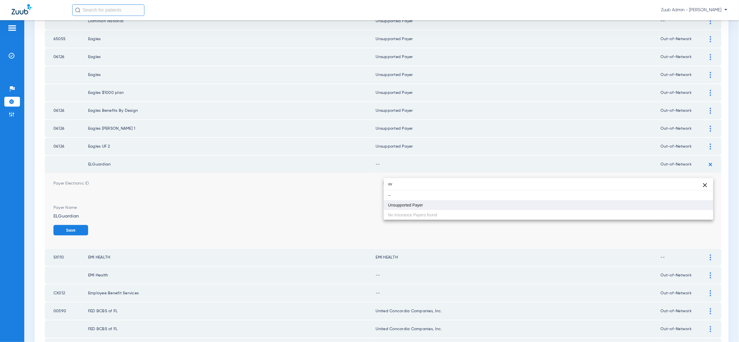
type input "vv"
click at [704, 207] on mat-option "Unsupported Payer" at bounding box center [549, 205] width 330 height 10
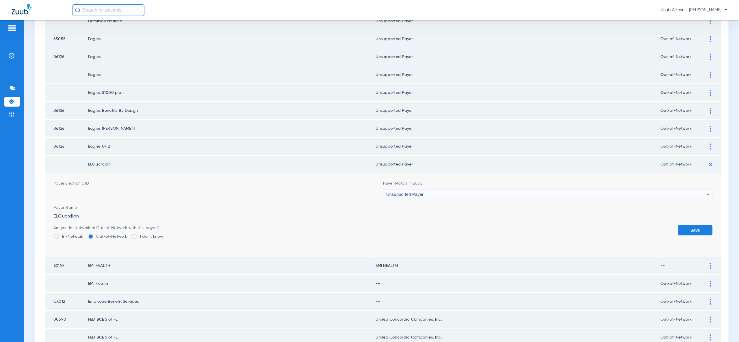
click at [702, 225] on button "Save" at bounding box center [695, 230] width 35 height 10
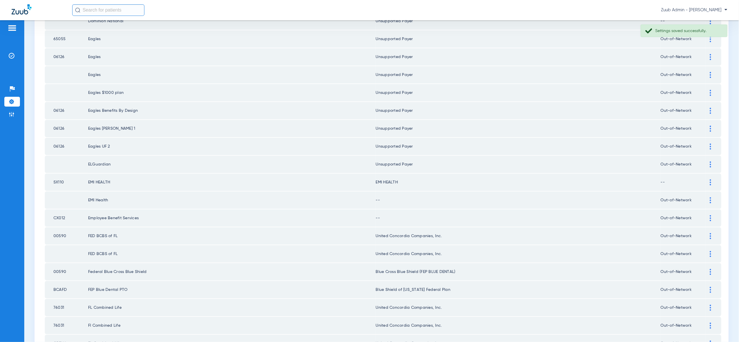
click at [711, 197] on img at bounding box center [710, 200] width 1 height 6
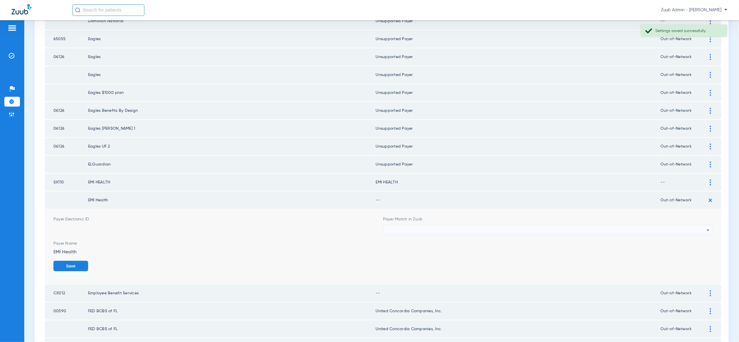
click at [699, 225] on div at bounding box center [546, 230] width 321 height 10
type input "mi h"
click at [703, 239] on mat-option "EMI HEALTH" at bounding box center [549, 240] width 330 height 10
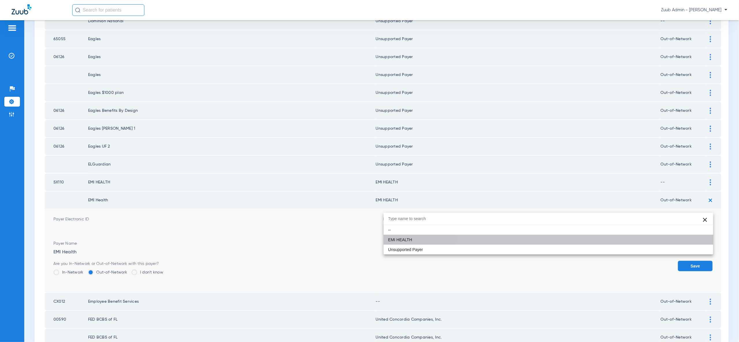
click at [703, 261] on button "Save" at bounding box center [695, 266] width 35 height 10
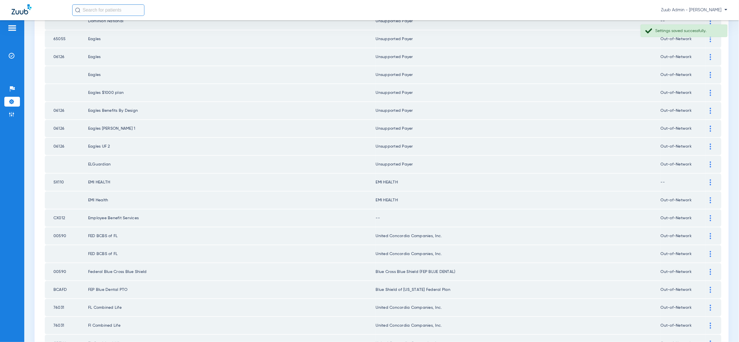
click at [713, 215] on div at bounding box center [711, 218] width 10 height 6
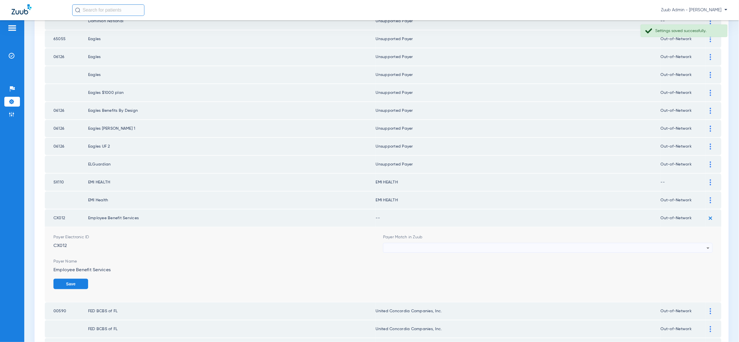
click at [703, 243] on div at bounding box center [546, 248] width 321 height 10
type input "vv"
click at [706, 260] on mat-option "Unsupported Payer" at bounding box center [549, 257] width 330 height 10
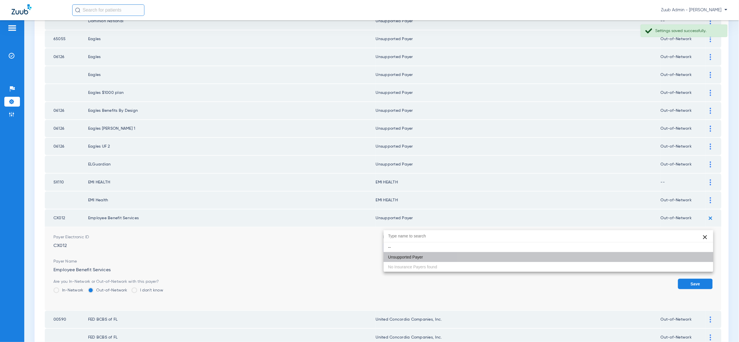
click at [706, 279] on button "Save" at bounding box center [695, 284] width 35 height 10
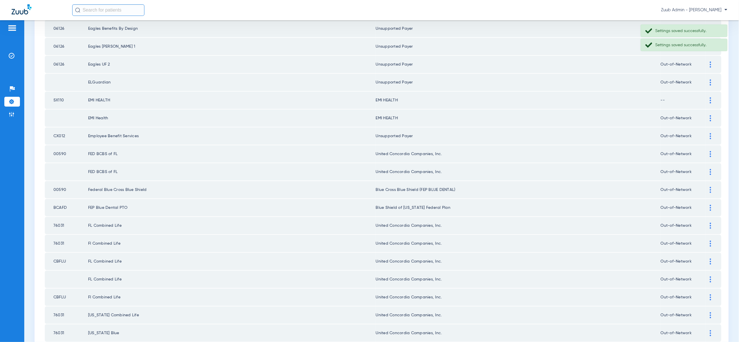
scroll to position [673, 0]
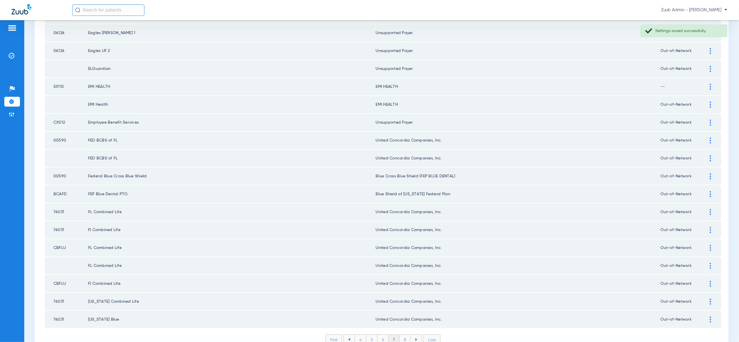
click at [406, 335] on li "8" at bounding box center [405, 340] width 11 height 10
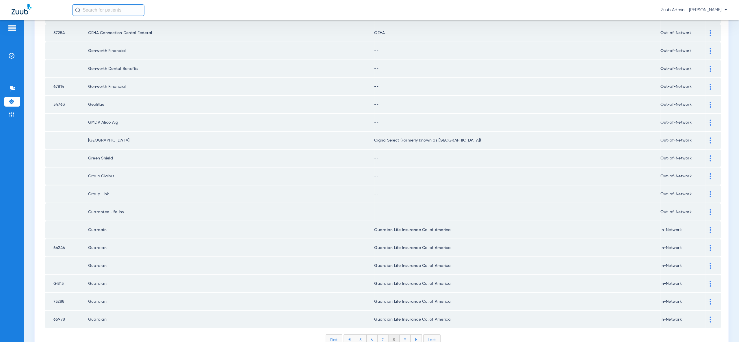
click at [428, 335] on li "Last" at bounding box center [432, 340] width 17 height 10
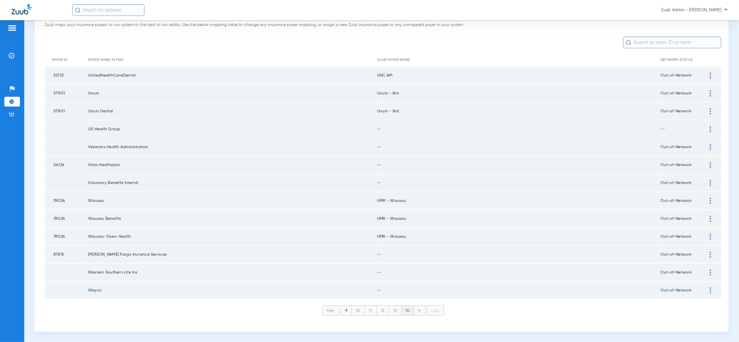
scroll to position [32, 0]
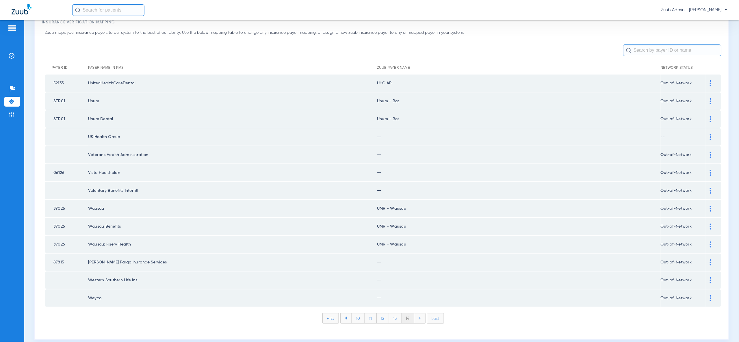
click at [327, 313] on li "First" at bounding box center [331, 318] width 16 height 10
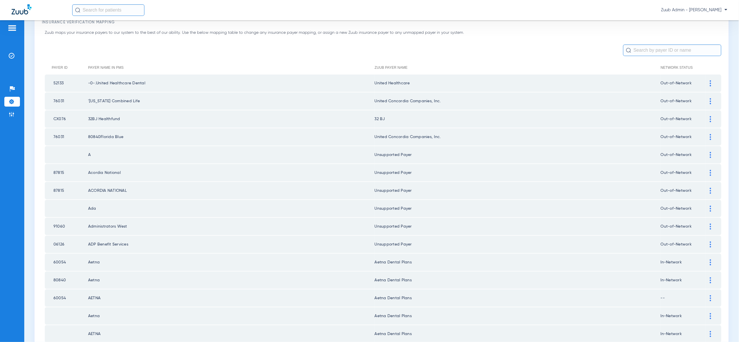
scroll to position [673, 0]
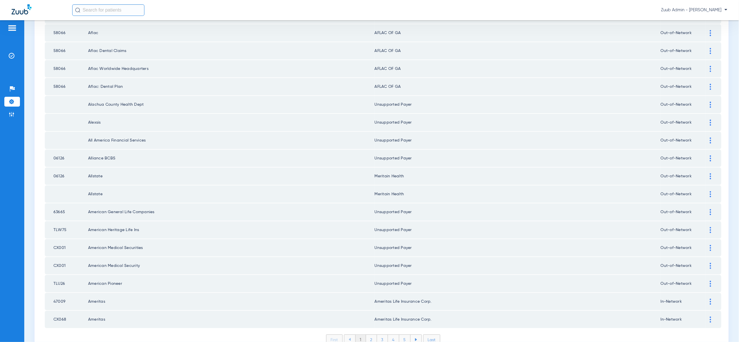
click at [413, 335] on li at bounding box center [416, 340] width 11 height 10
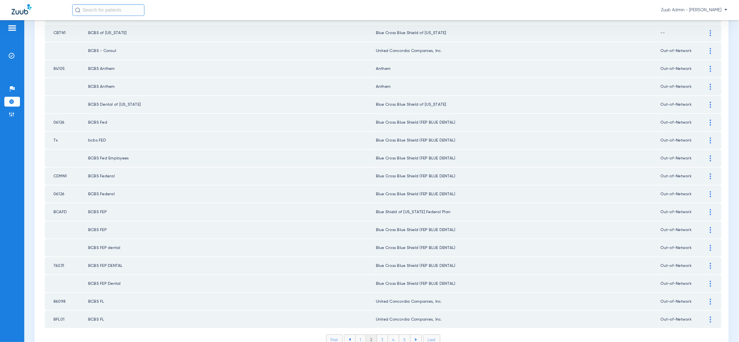
click at [413, 335] on li at bounding box center [416, 340] width 11 height 10
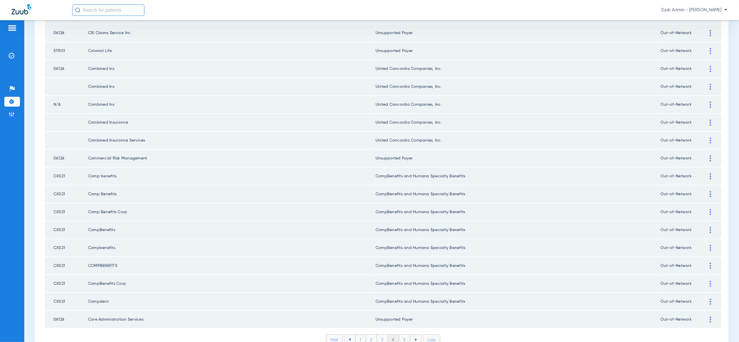
click at [413, 335] on li at bounding box center [416, 340] width 11 height 10
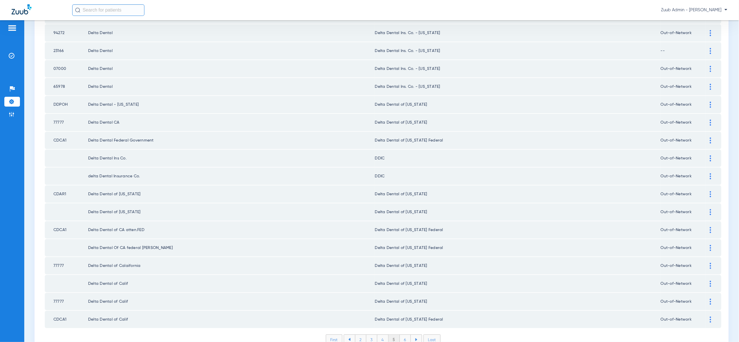
click at [413, 335] on li at bounding box center [416, 340] width 11 height 10
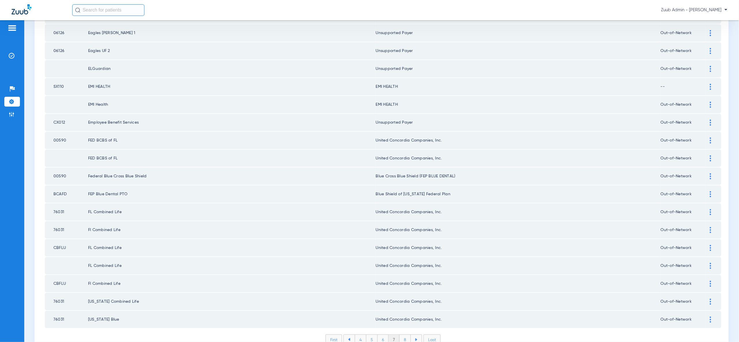
click at [413, 335] on li at bounding box center [416, 340] width 11 height 10
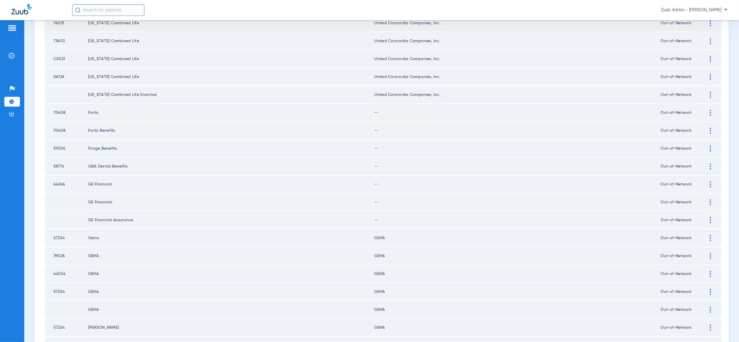
scroll to position [343, 0]
click at [711, 109] on img at bounding box center [710, 112] width 1 height 6
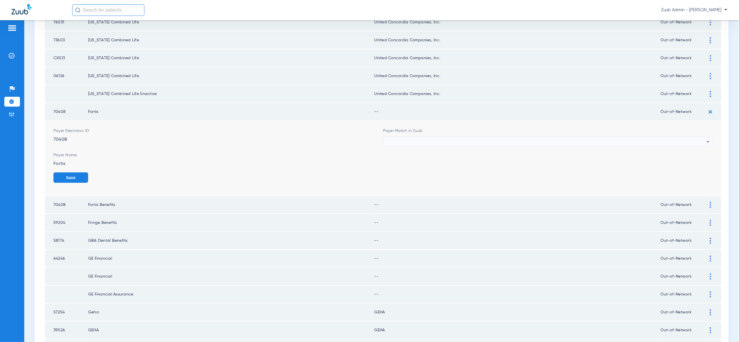
click at [702, 137] on div at bounding box center [546, 142] width 321 height 10
type input "vv"
drag, startPoint x: 696, startPoint y: 162, endPoint x: 698, endPoint y: 168, distance: 6.0
click at [696, 162] on mat-option "Unsupported Payer" at bounding box center [549, 162] width 330 height 10
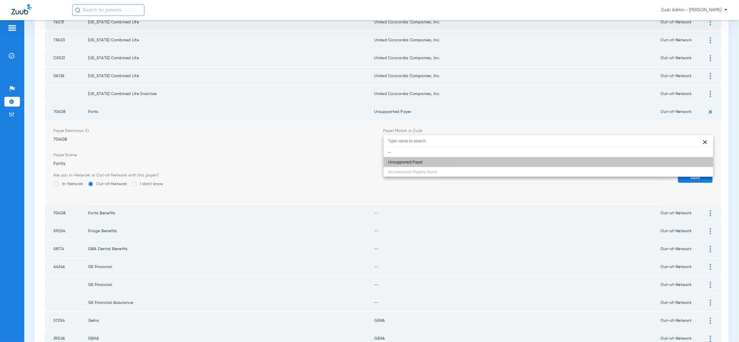
click at [698, 173] on button "Save" at bounding box center [695, 178] width 35 height 10
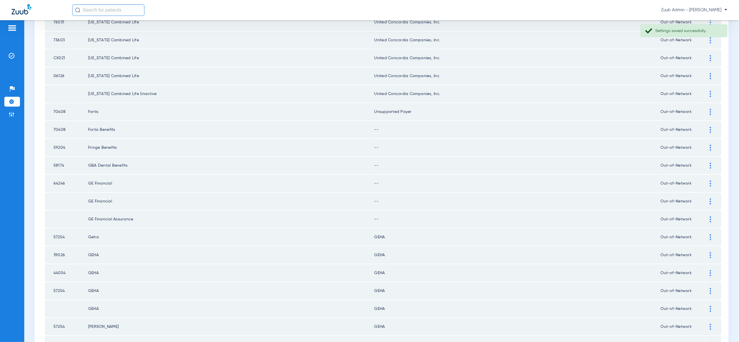
click at [711, 127] on img at bounding box center [710, 130] width 1 height 6
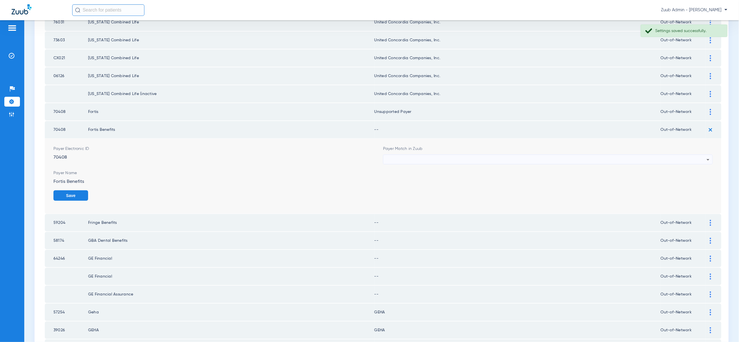
click at [705, 156] on icon at bounding box center [708, 159] width 7 height 7
type input "vv"
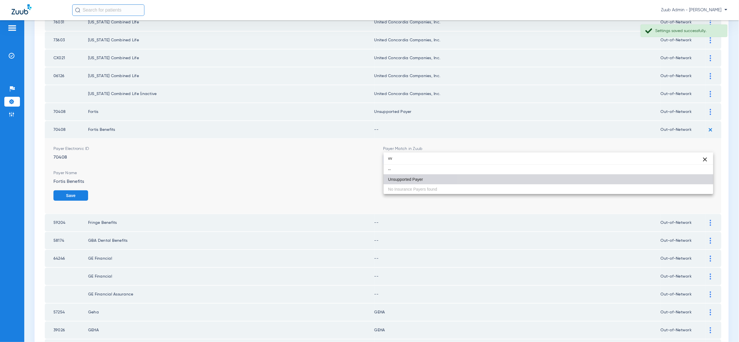
click at [697, 181] on mat-option "Unsupported Payer" at bounding box center [549, 180] width 330 height 10
click at [88, 190] on button "Save" at bounding box center [70, 195] width 35 height 10
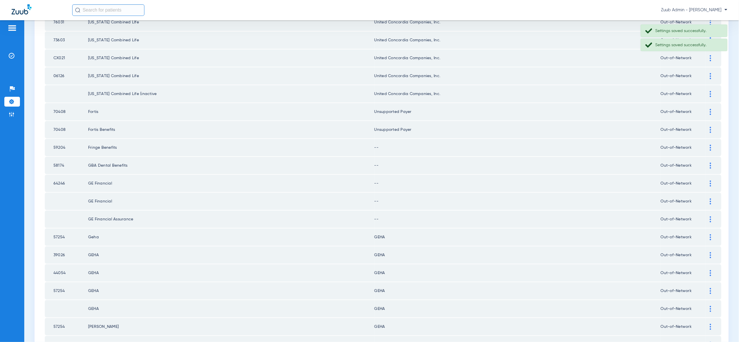
click at [710, 145] on img at bounding box center [710, 148] width 1 height 6
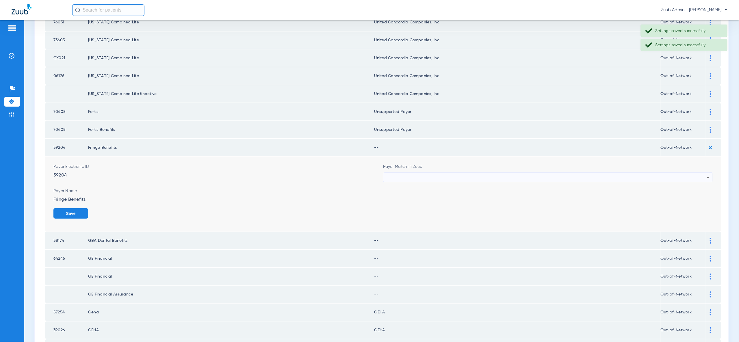
click at [700, 173] on div at bounding box center [546, 178] width 321 height 10
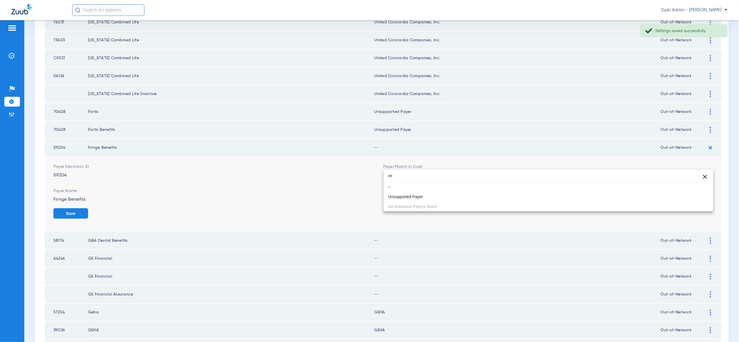
type input "vv"
click at [699, 197] on mat-option "Unsupported Payer" at bounding box center [549, 197] width 330 height 10
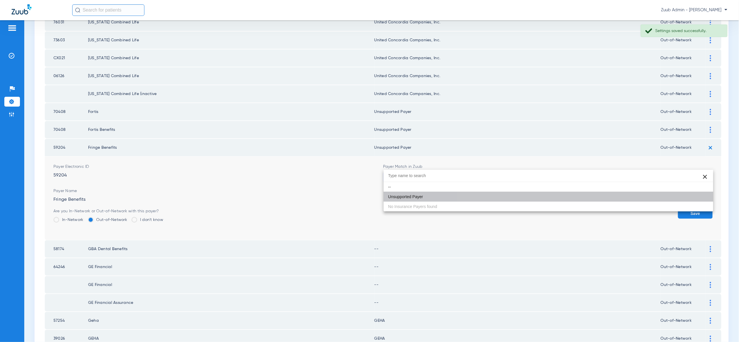
click at [703, 208] on button "Save" at bounding box center [695, 213] width 35 height 10
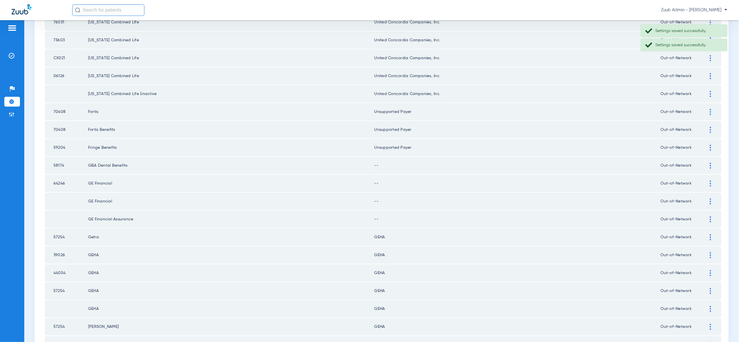
click at [709, 163] on div at bounding box center [711, 166] width 10 height 6
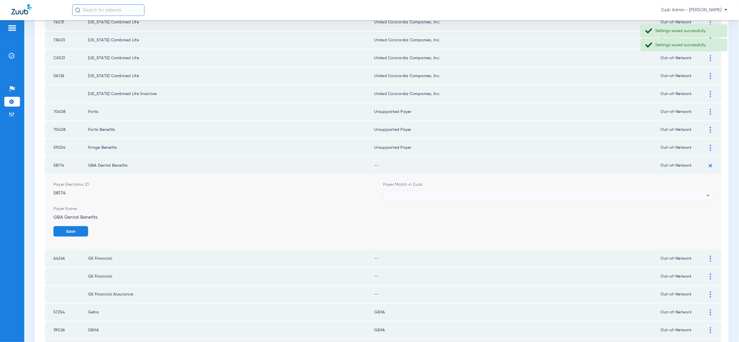
click at [701, 191] on div at bounding box center [546, 196] width 321 height 10
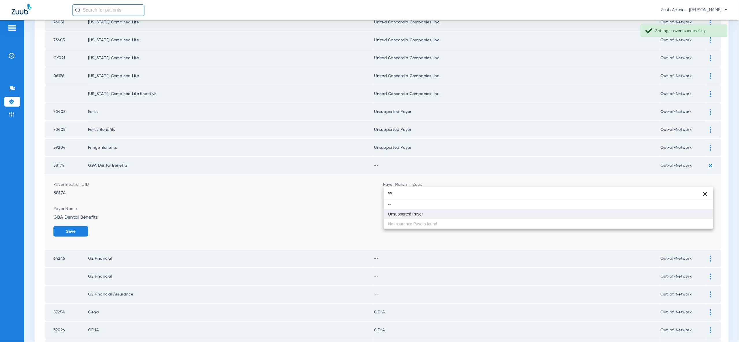
type input "vv"
click at [703, 216] on mat-option "Unsupported Payer" at bounding box center [549, 214] width 330 height 10
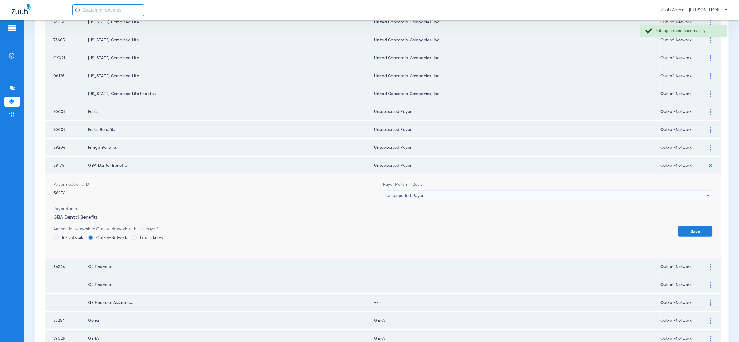
drag, startPoint x: 704, startPoint y: 219, endPoint x: 710, endPoint y: 192, distance: 27.7
click at [704, 226] on button "Save" at bounding box center [695, 231] width 35 height 10
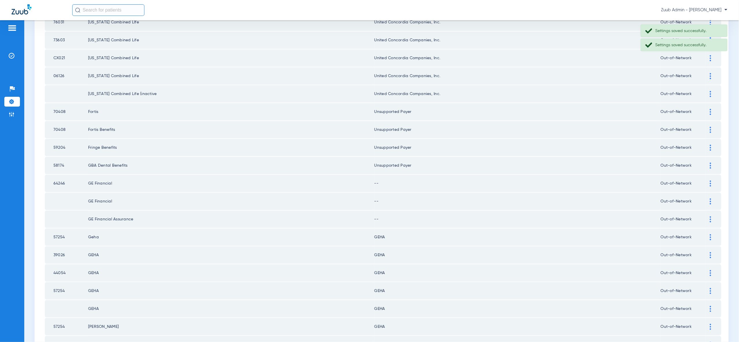
drag, startPoint x: 714, startPoint y: 168, endPoint x: 713, endPoint y: 190, distance: 22.0
click at [714, 181] on div at bounding box center [711, 184] width 10 height 6
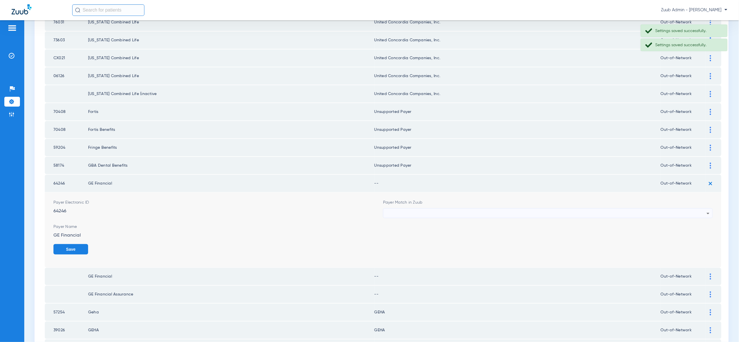
click at [708, 210] on icon at bounding box center [708, 213] width 7 height 7
type input "vv"
click at [704, 229] on mat-option "Unsupported Payer" at bounding box center [549, 232] width 330 height 10
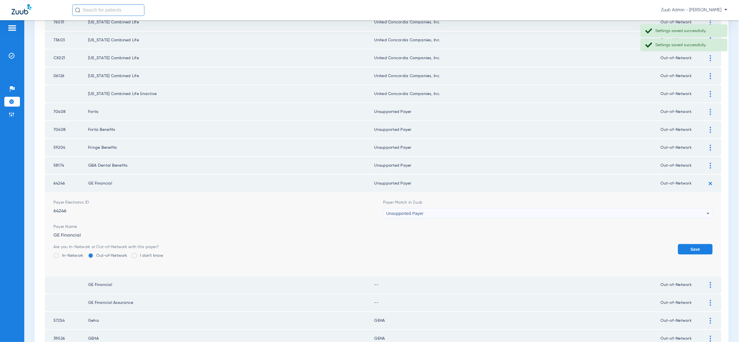
drag, startPoint x: 703, startPoint y: 238, endPoint x: 702, endPoint y: 228, distance: 10.5
click at [703, 244] on button "Save" at bounding box center [695, 249] width 35 height 10
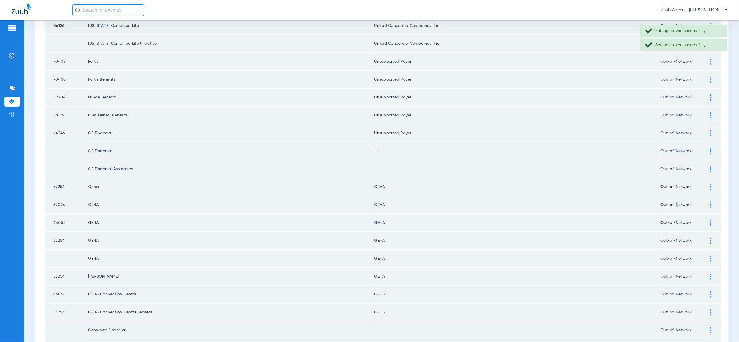
scroll to position [404, 0]
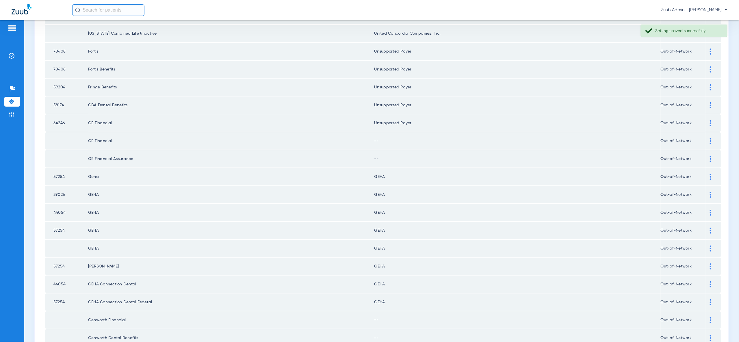
click at [712, 138] on div at bounding box center [711, 141] width 10 height 6
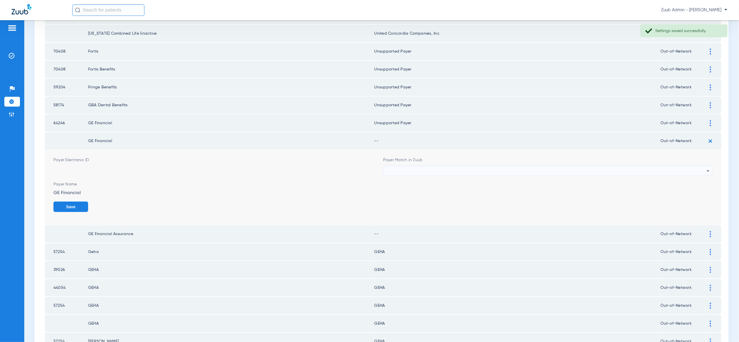
click at [699, 166] on div at bounding box center [546, 171] width 321 height 10
type input "vv"
click at [691, 186] on mat-option "Unsupported Payer" at bounding box center [549, 189] width 330 height 10
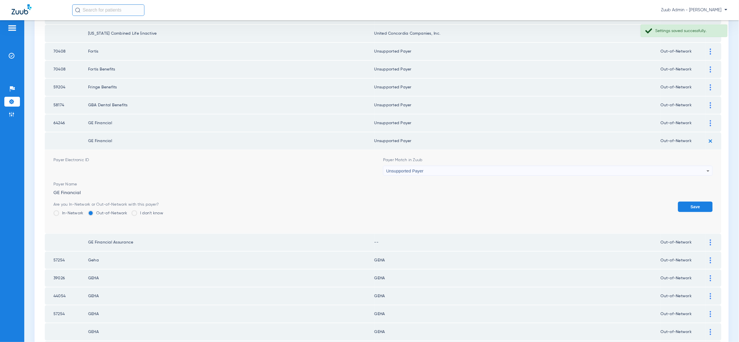
click at [694, 202] on button "Save" at bounding box center [695, 207] width 35 height 10
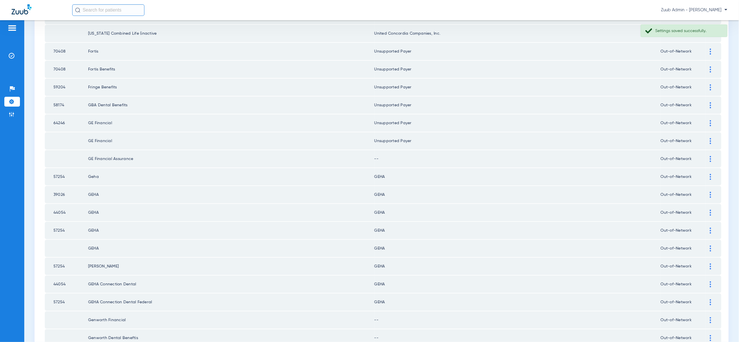
drag, startPoint x: 710, startPoint y: 143, endPoint x: 710, endPoint y: 151, distance: 8.1
click at [710, 156] on div at bounding box center [711, 159] width 10 height 6
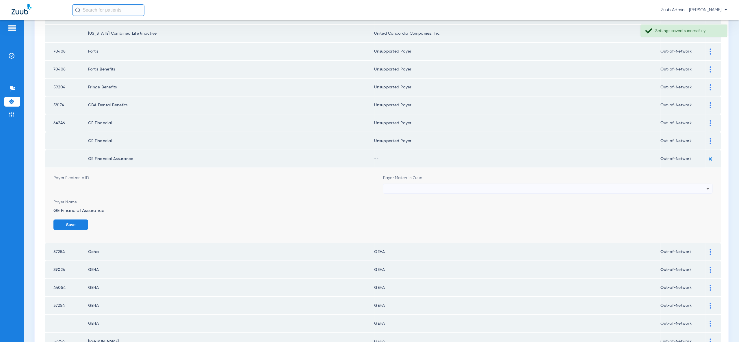
click at [702, 184] on div at bounding box center [546, 189] width 321 height 10
type input "vv"
click at [699, 209] on mat-option "Unsupported Payer" at bounding box center [549, 206] width 330 height 10
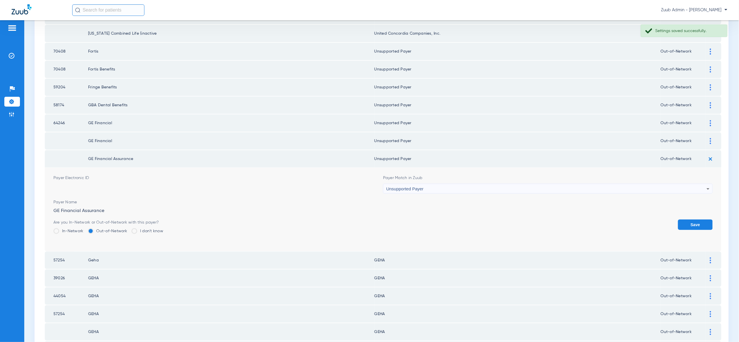
click at [699, 220] on button "Save" at bounding box center [695, 225] width 35 height 10
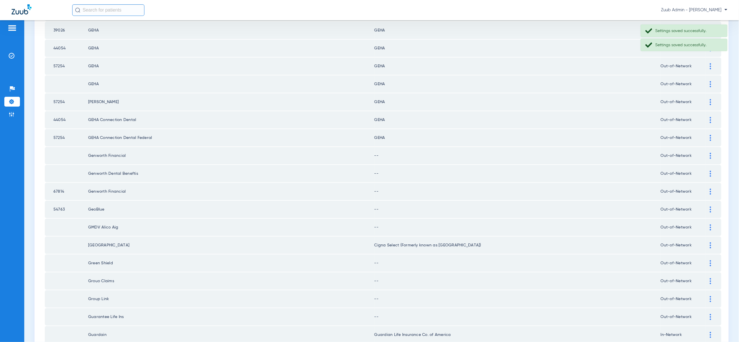
scroll to position [579, 0]
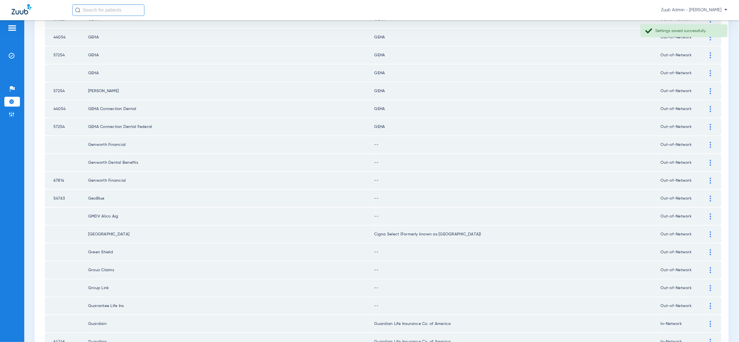
click at [709, 142] on div at bounding box center [711, 145] width 10 height 6
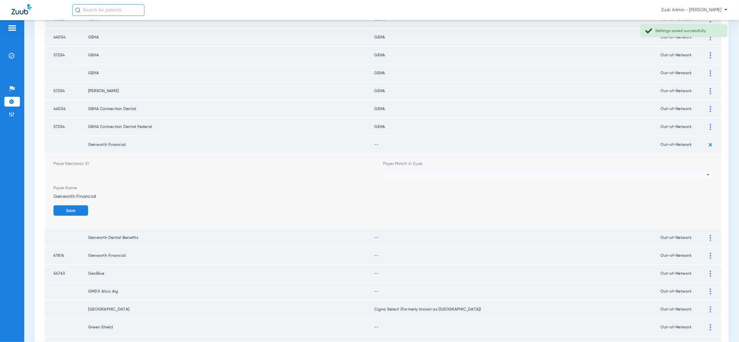
click at [705, 171] on icon at bounding box center [708, 174] width 7 height 7
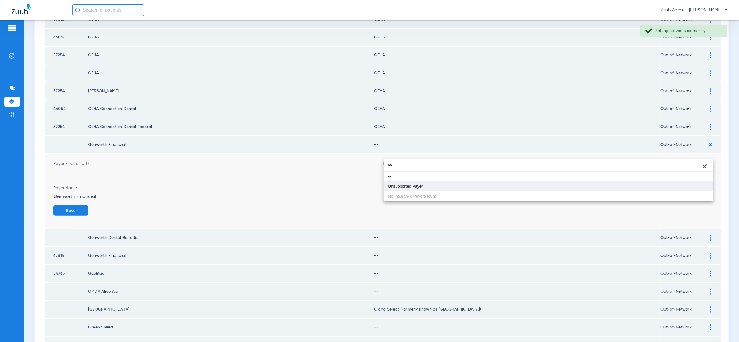
type input "vv"
click at [689, 189] on mat-option "Unsupported Payer" at bounding box center [549, 186] width 330 height 10
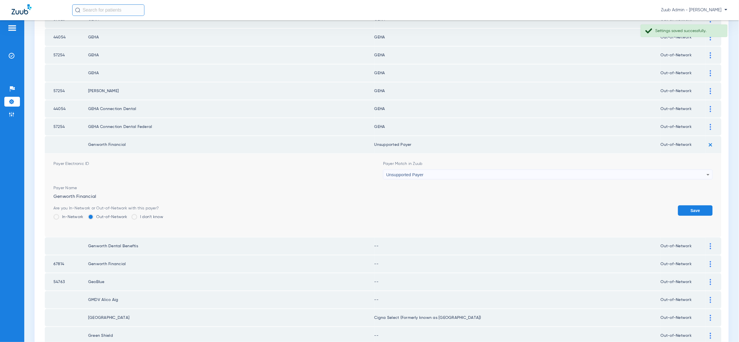
click at [694, 205] on button "Save" at bounding box center [695, 210] width 35 height 10
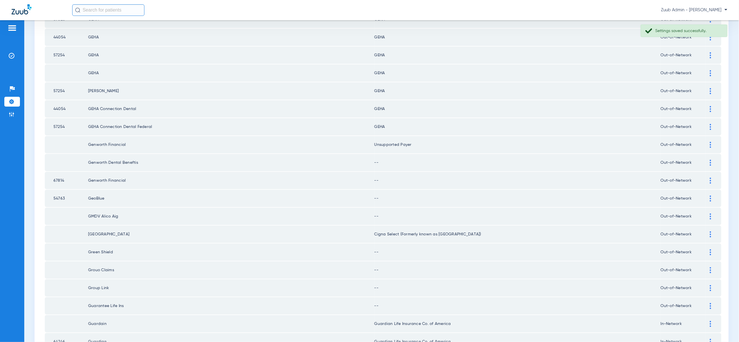
click at [712, 160] on div at bounding box center [711, 163] width 10 height 6
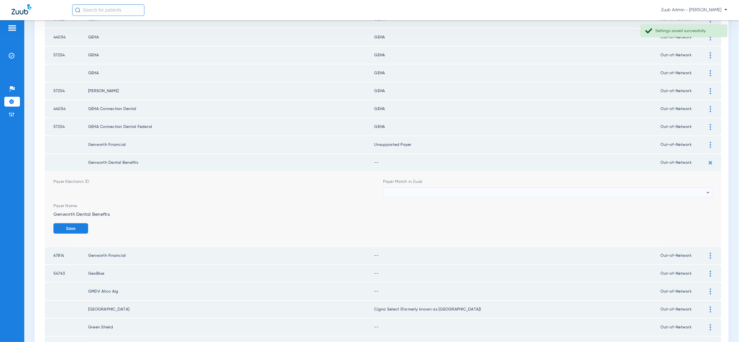
click at [696, 188] on div at bounding box center [546, 193] width 321 height 10
type input "vv"
click at [686, 203] on mat-option "Unsupported Payer" at bounding box center [549, 204] width 330 height 10
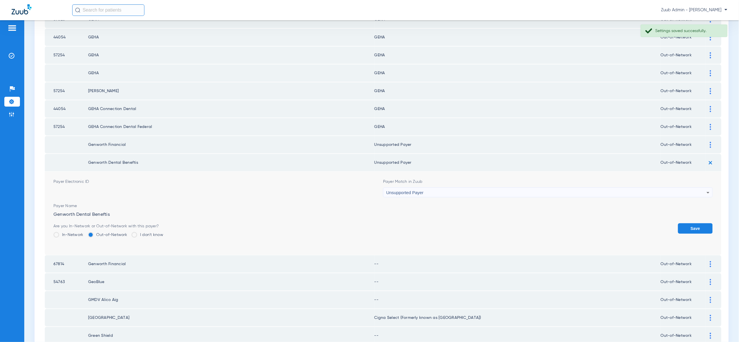
click at [686, 223] on button "Save" at bounding box center [695, 228] width 35 height 10
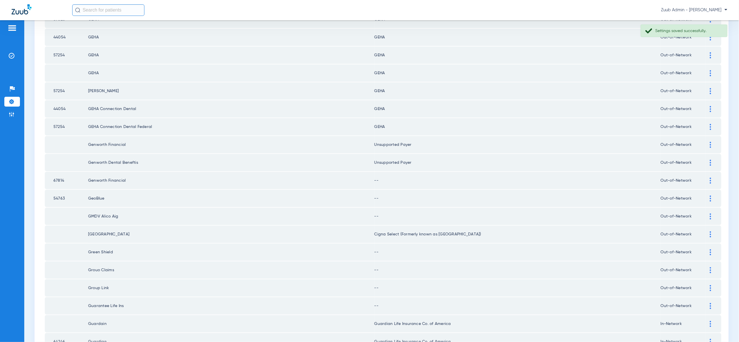
drag, startPoint x: 713, startPoint y: 157, endPoint x: 709, endPoint y: 171, distance: 14.9
click at [713, 178] on div at bounding box center [711, 181] width 10 height 6
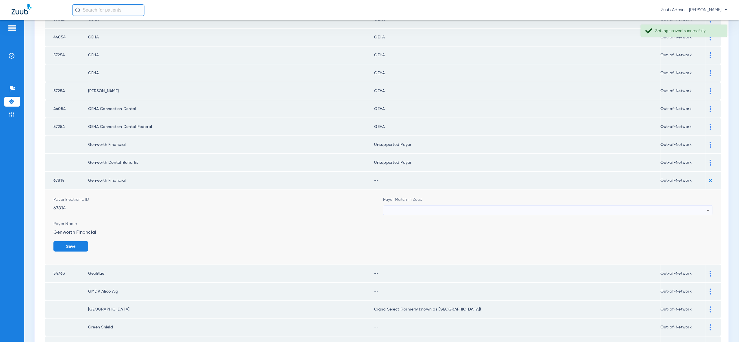
click at [703, 206] on div at bounding box center [546, 211] width 321 height 10
type input "vv"
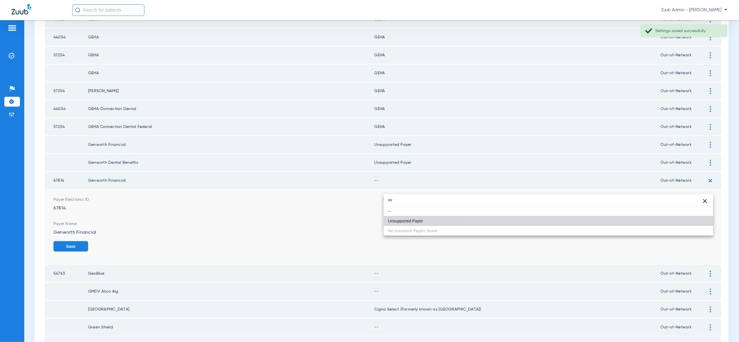
click at [700, 221] on mat-option "Unsupported Payer" at bounding box center [549, 221] width 330 height 10
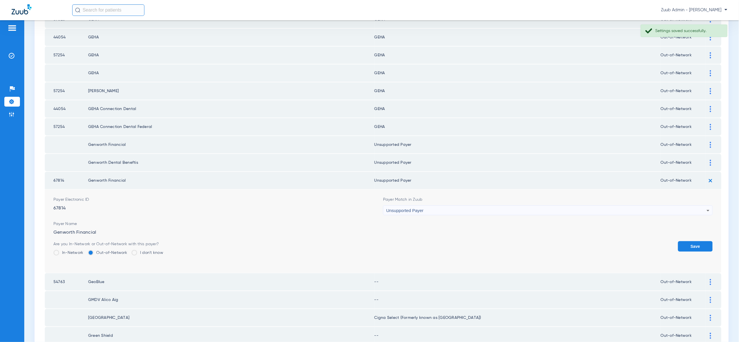
drag, startPoint x: 700, startPoint y: 221, endPoint x: 701, endPoint y: 207, distance: 13.9
click at [700, 241] on button "Save" at bounding box center [695, 246] width 35 height 10
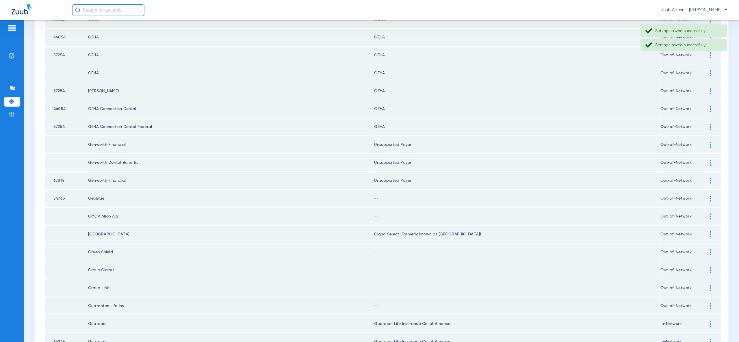
click at [710, 196] on img at bounding box center [710, 199] width 1 height 6
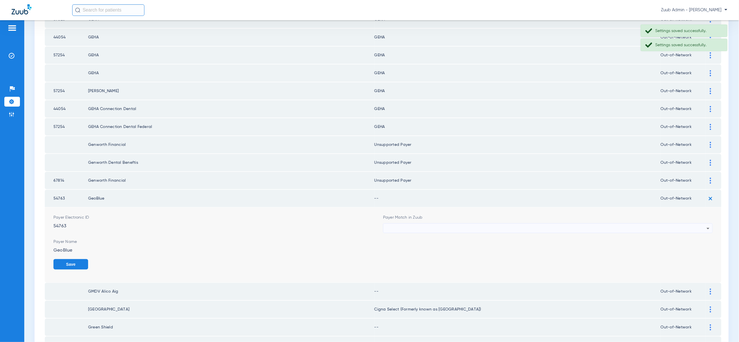
click at [705, 225] on icon at bounding box center [708, 228] width 7 height 7
type input "vv"
drag, startPoint x: 694, startPoint y: 237, endPoint x: 696, endPoint y: 239, distance: 3.0
click at [694, 237] on mat-option "Unsupported Payer" at bounding box center [549, 239] width 330 height 10
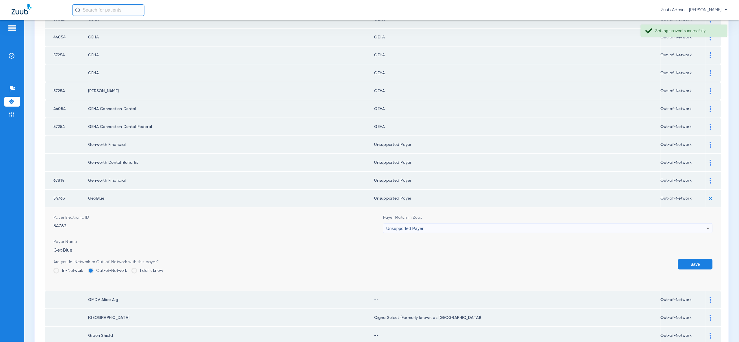
click at [698, 259] on button "Save" at bounding box center [695, 264] width 35 height 10
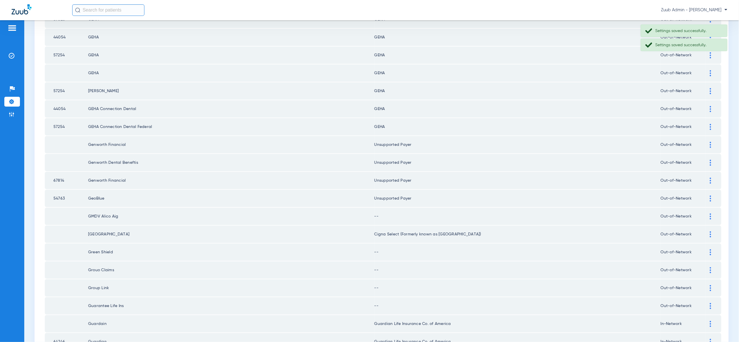
click at [712, 214] on div at bounding box center [711, 217] width 10 height 6
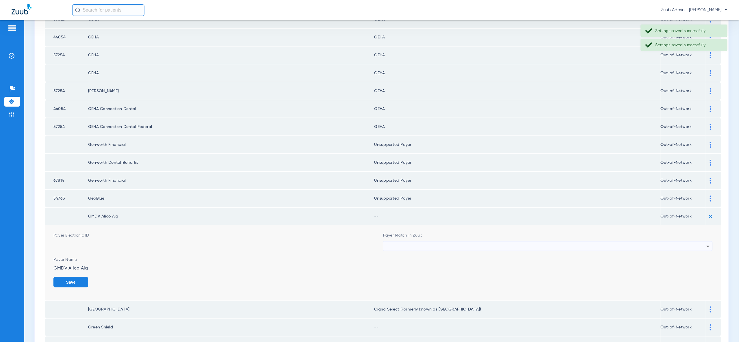
click at [703, 242] on div at bounding box center [546, 247] width 321 height 10
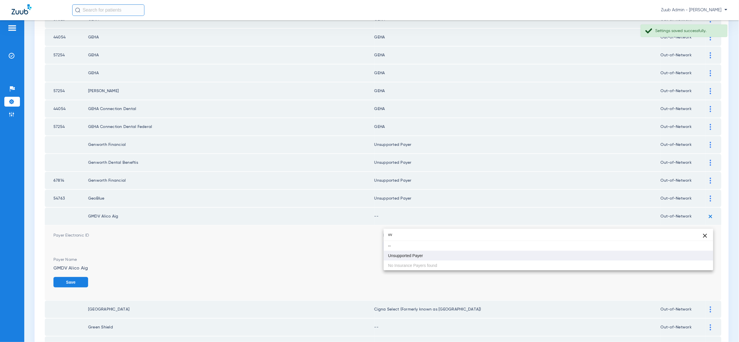
type input "vv"
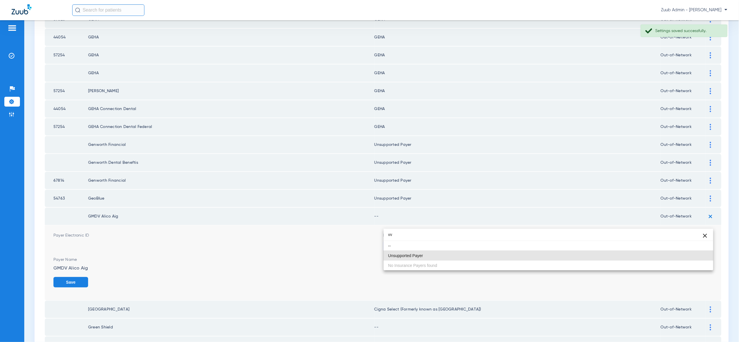
drag, startPoint x: 705, startPoint y: 255, endPoint x: 705, endPoint y: 260, distance: 4.9
click at [705, 255] on mat-option "Unsupported Payer" at bounding box center [549, 256] width 330 height 10
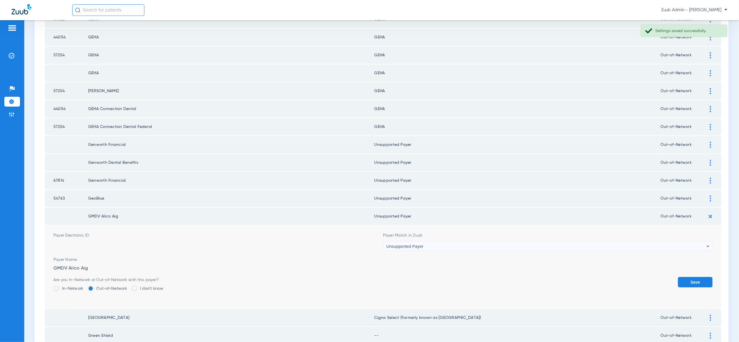
click at [705, 277] on button "Save" at bounding box center [695, 282] width 35 height 10
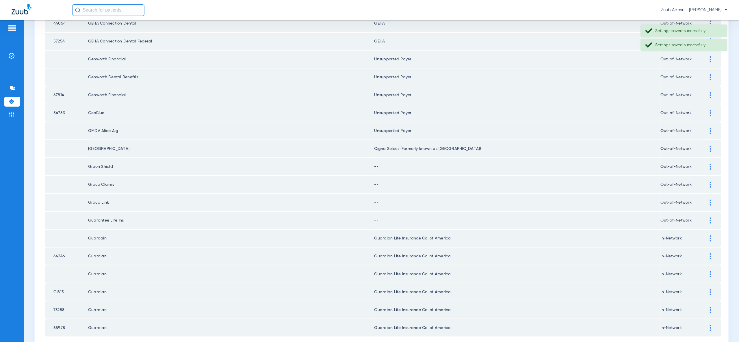
scroll to position [673, 0]
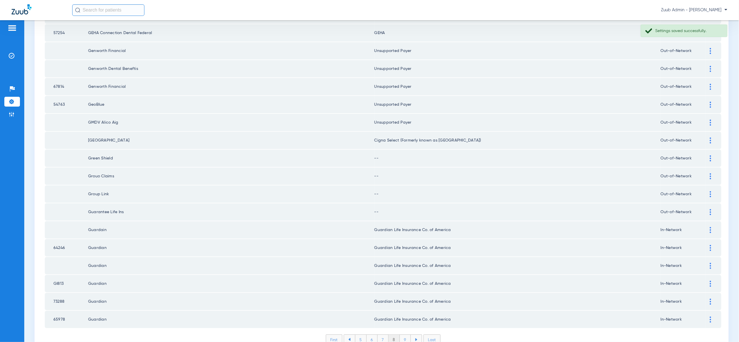
click at [710, 155] on img at bounding box center [710, 158] width 1 height 6
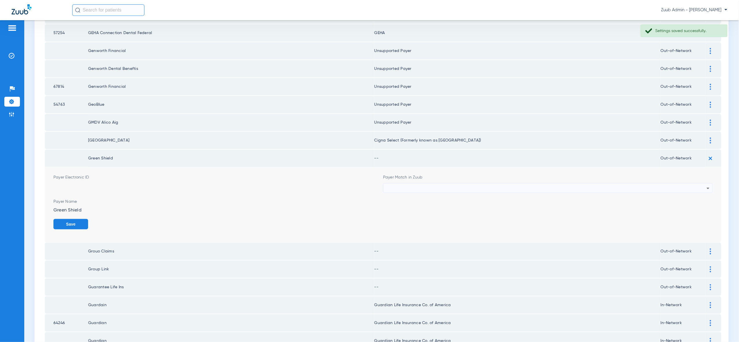
click at [701, 184] on div at bounding box center [546, 189] width 321 height 10
type input "vv"
drag, startPoint x: 698, startPoint y: 197, endPoint x: 699, endPoint y: 204, distance: 7.0
click at [698, 197] on mat-option "Unsupported Payer" at bounding box center [549, 197] width 330 height 10
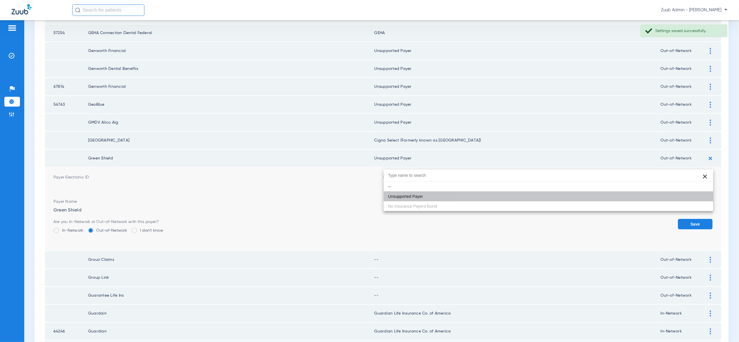
click at [699, 219] on div "Save" at bounding box center [695, 228] width 35 height 19
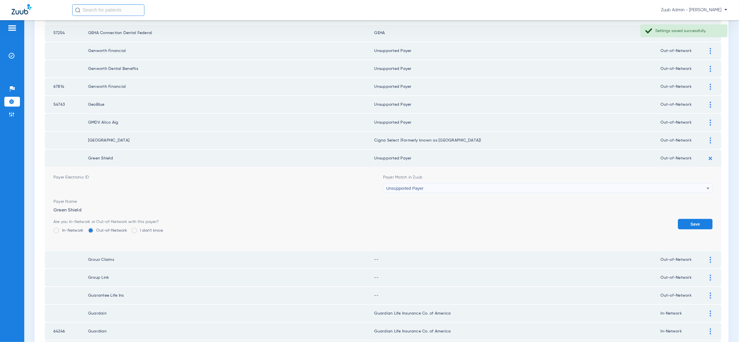
drag, startPoint x: 698, startPoint y: 202, endPoint x: 699, endPoint y: 189, distance: 12.8
click at [698, 219] on button "Save" at bounding box center [695, 224] width 35 height 10
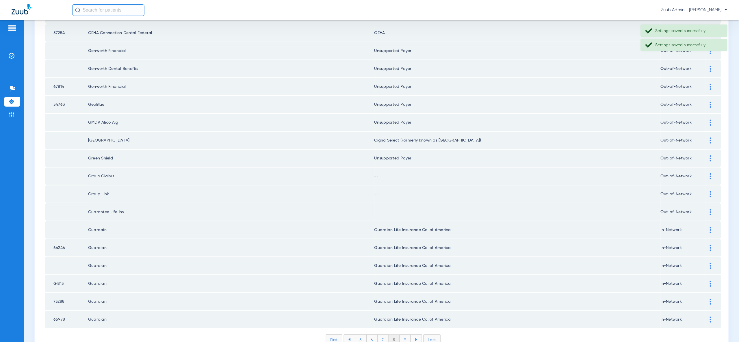
drag, startPoint x: 710, startPoint y: 150, endPoint x: 709, endPoint y: 157, distance: 7.0
click at [710, 173] on img at bounding box center [710, 176] width 1 height 6
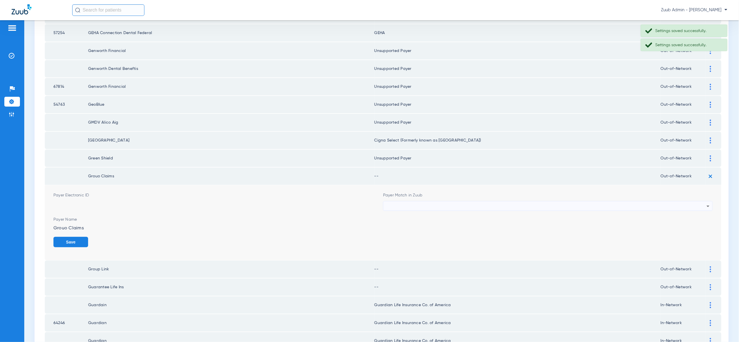
click at [706, 203] on icon at bounding box center [708, 206] width 7 height 7
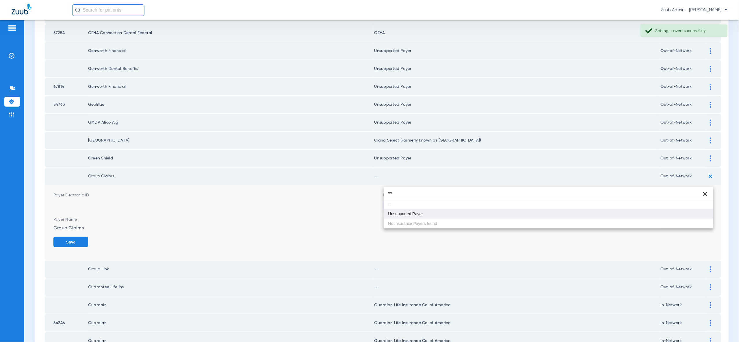
type input "vv"
click at [698, 215] on mat-option "Unsupported Payer" at bounding box center [549, 214] width 330 height 10
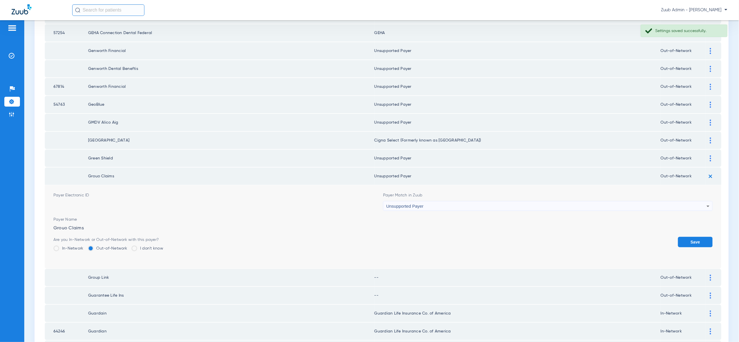
click at [698, 237] on button "Save" at bounding box center [695, 242] width 35 height 10
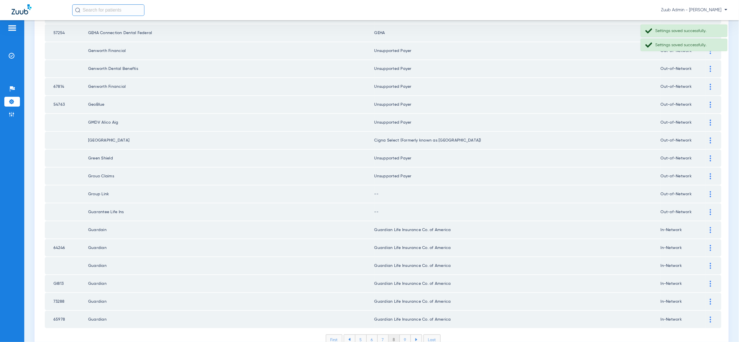
click at [710, 191] on img at bounding box center [710, 194] width 1 height 6
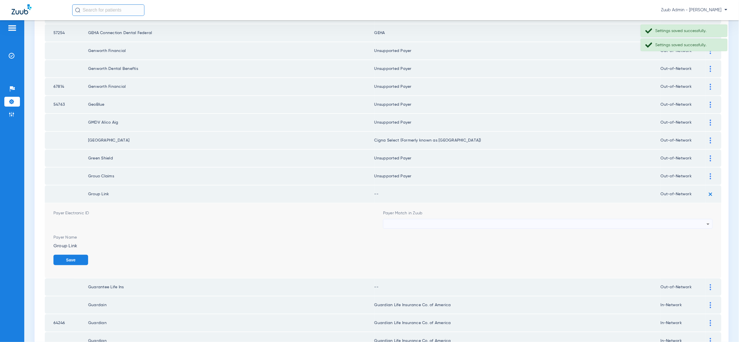
click at [705, 221] on icon at bounding box center [708, 224] width 7 height 7
type input "vv"
click at [703, 228] on mat-option "Unsupported Payer" at bounding box center [549, 231] width 330 height 10
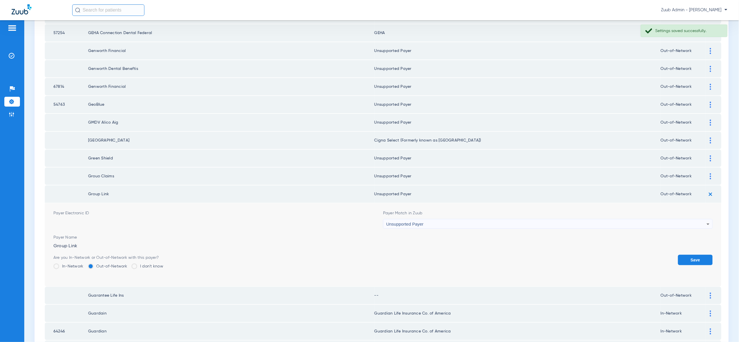
click at [703, 255] on button "Save" at bounding box center [695, 260] width 35 height 10
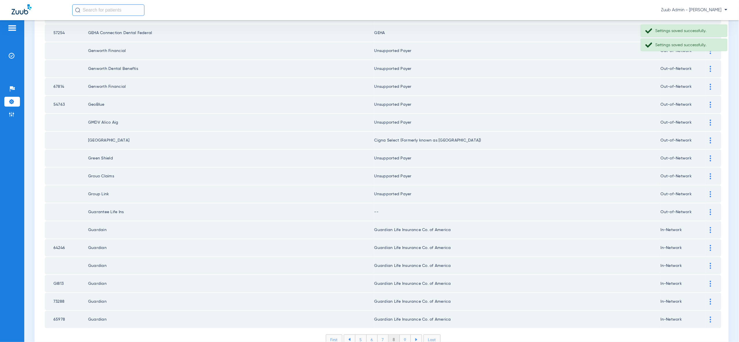
drag, startPoint x: 709, startPoint y: 187, endPoint x: 707, endPoint y: 194, distance: 6.9
click at [709, 209] on div at bounding box center [711, 212] width 10 height 6
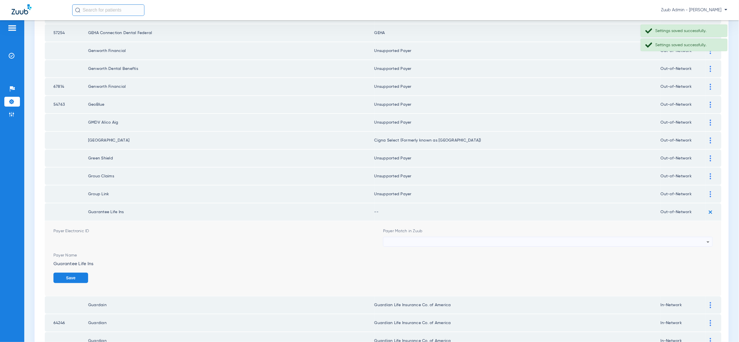
click at [700, 237] on div at bounding box center [546, 242] width 321 height 10
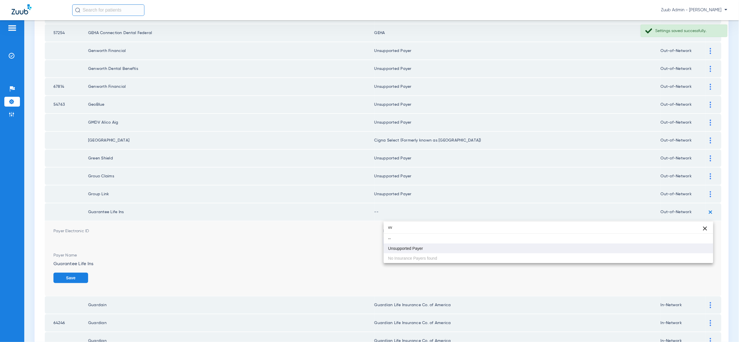
type input "vv"
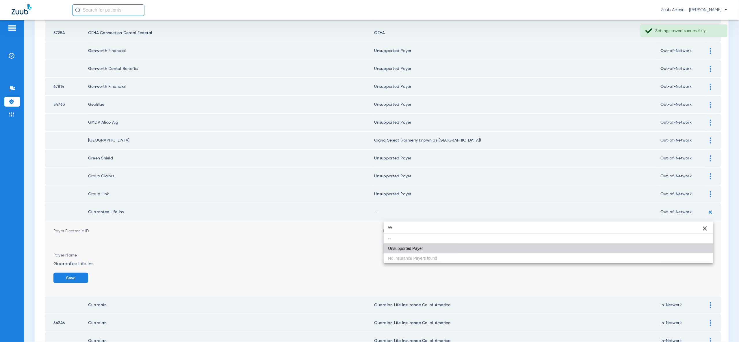
click at [697, 247] on mat-option "Unsupported Payer" at bounding box center [549, 249] width 330 height 10
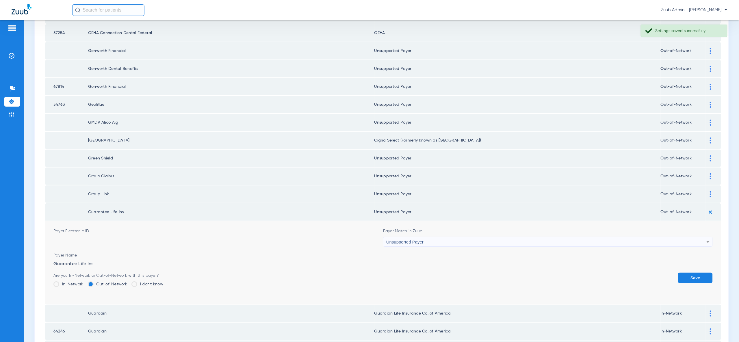
click at [698, 273] on button "Save" at bounding box center [695, 278] width 35 height 10
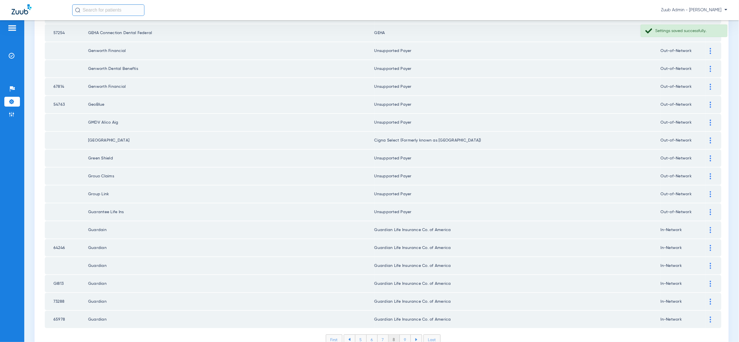
click at [405, 335] on li "9" at bounding box center [405, 340] width 11 height 10
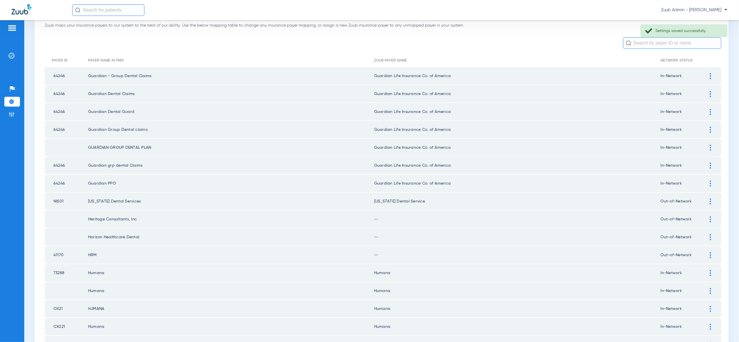
scroll to position [0, 0]
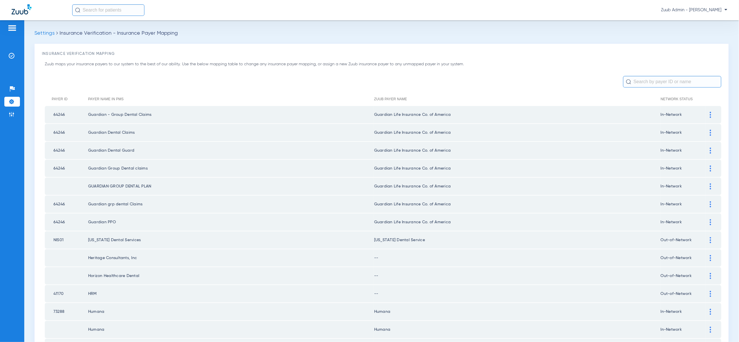
drag, startPoint x: 712, startPoint y: 253, endPoint x: 707, endPoint y: 260, distance: 8.7
click at [712, 255] on div at bounding box center [711, 258] width 10 height 6
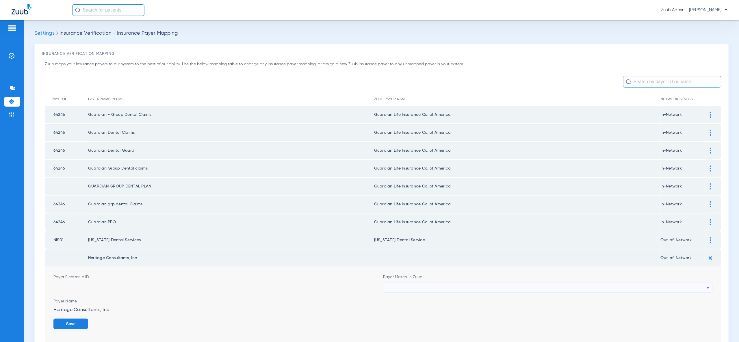
click at [700, 283] on div at bounding box center [546, 288] width 321 height 10
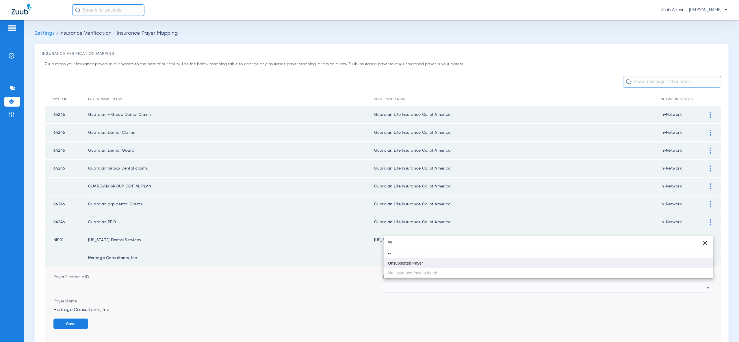
type input "vv"
click at [695, 263] on mat-option "Unsupported Payer" at bounding box center [549, 263] width 330 height 10
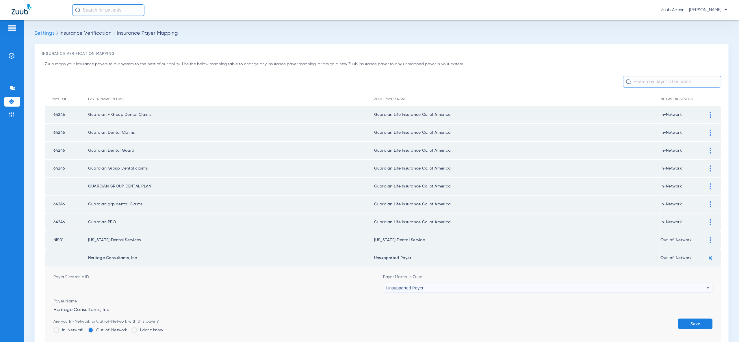
click at [698, 312] on form "Payer Electronic ID Payer Match in Zuub Unsupported Payer Payer Name Heritage C…" at bounding box center [383, 309] width 660 height 84
click at [699, 320] on button "Save" at bounding box center [695, 324] width 35 height 10
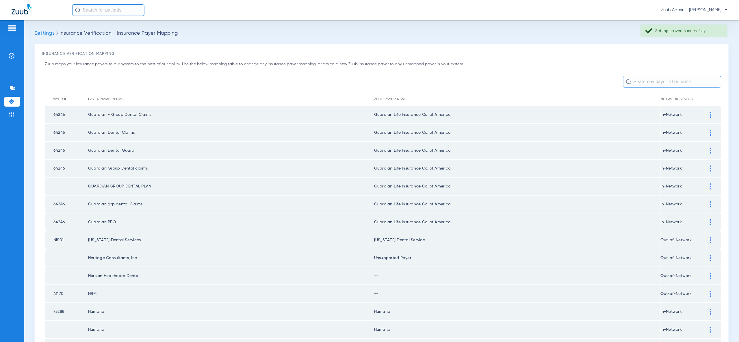
click at [710, 273] on img at bounding box center [710, 276] width 1 height 6
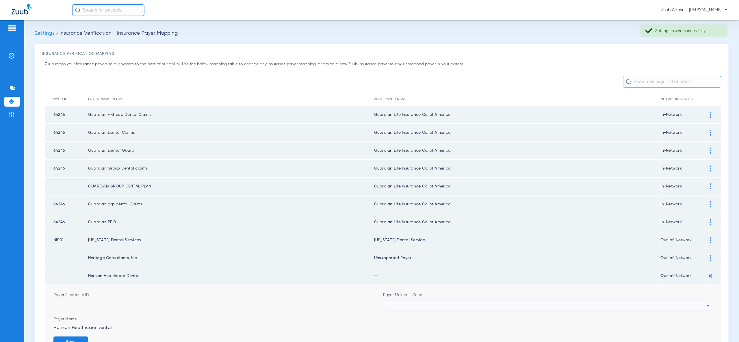
click at [699, 303] on div at bounding box center [546, 306] width 321 height 10
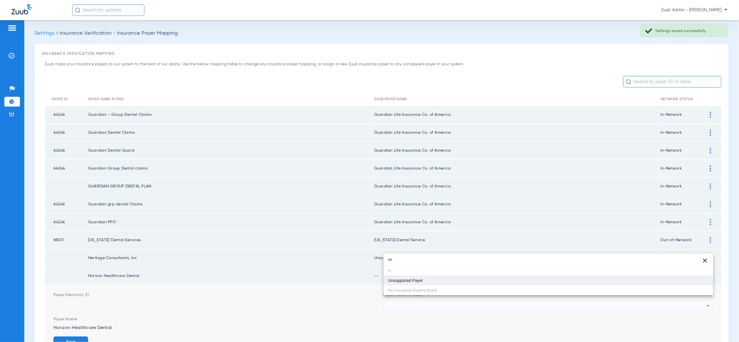
type input "vv"
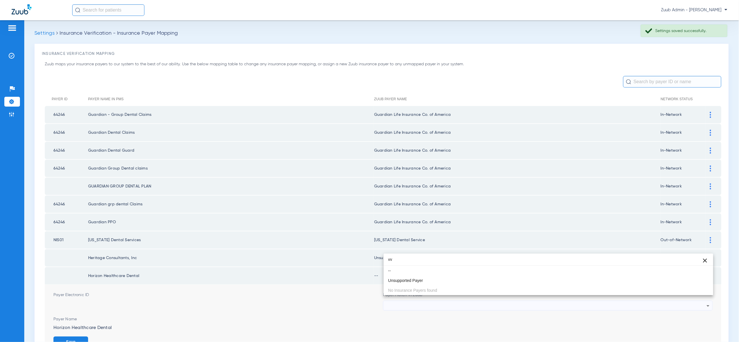
drag, startPoint x: 546, startPoint y: 280, endPoint x: 606, endPoint y: 285, distance: 60.0
click at [546, 280] on mat-option "Unsupported Payer" at bounding box center [549, 281] width 330 height 10
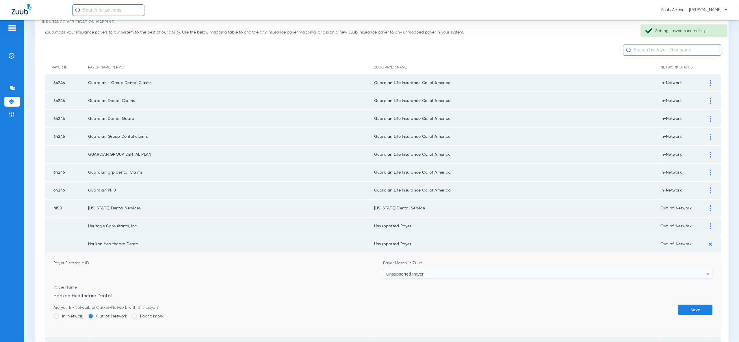
scroll to position [78, 0]
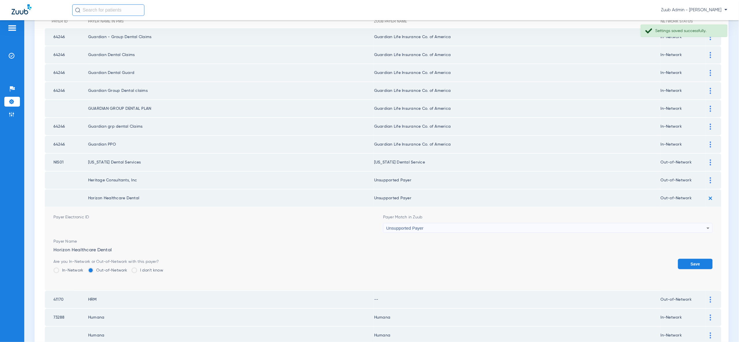
click at [693, 259] on button "Save" at bounding box center [695, 264] width 35 height 10
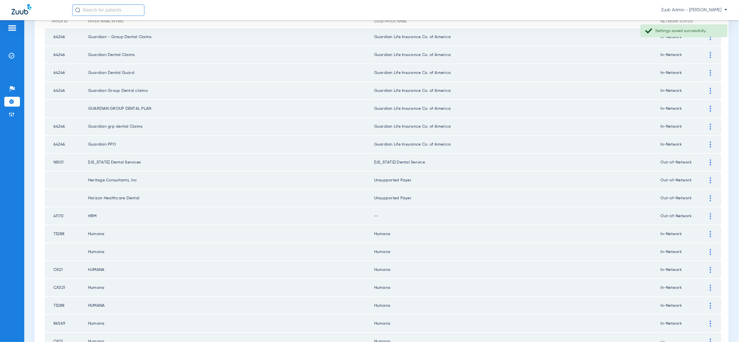
click at [711, 213] on img at bounding box center [710, 216] width 1 height 6
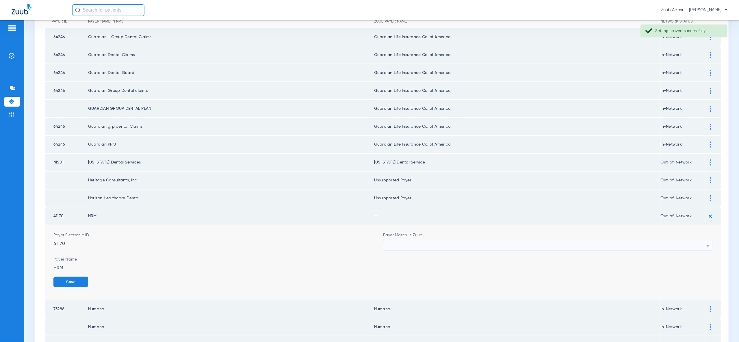
click at [700, 241] on div at bounding box center [546, 246] width 321 height 10
type input "vv"
click at [691, 269] on mat-option "Unsupported Payer" at bounding box center [549, 272] width 330 height 10
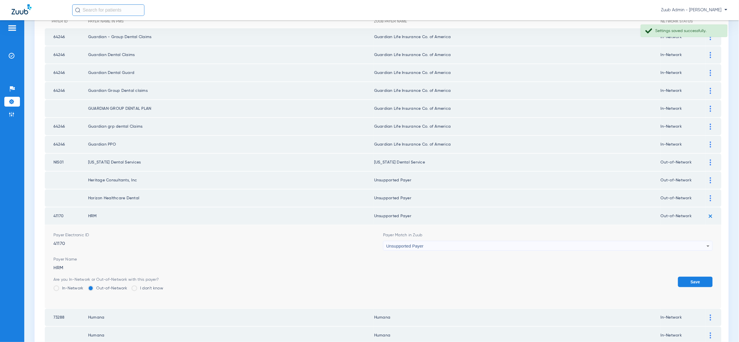
click at [697, 277] on button "Save" at bounding box center [695, 282] width 35 height 10
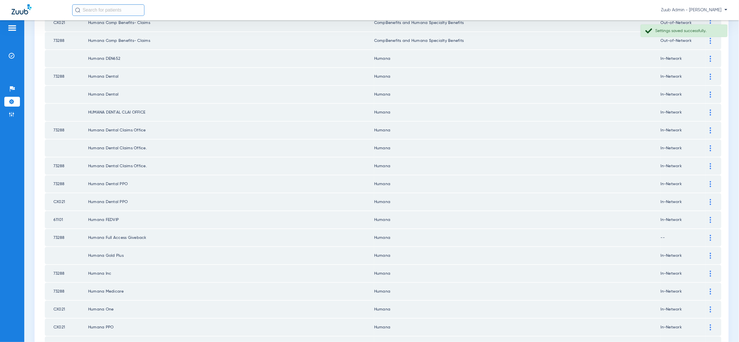
scroll to position [673, 0]
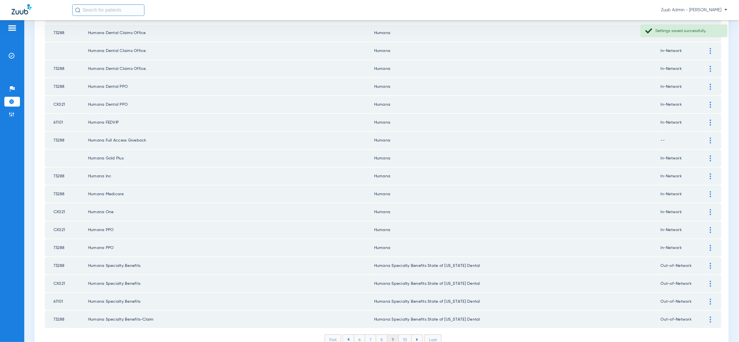
click at [406, 335] on li "10" at bounding box center [405, 340] width 13 height 10
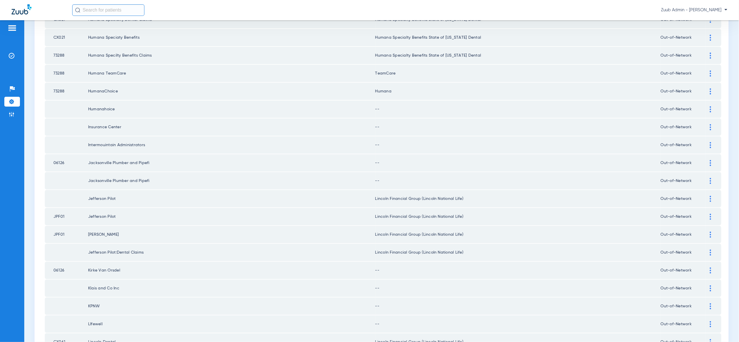
scroll to position [132, 0]
drag, startPoint x: 709, startPoint y: 103, endPoint x: 699, endPoint y: 126, distance: 25.2
click at [709, 105] on div at bounding box center [711, 108] width 10 height 6
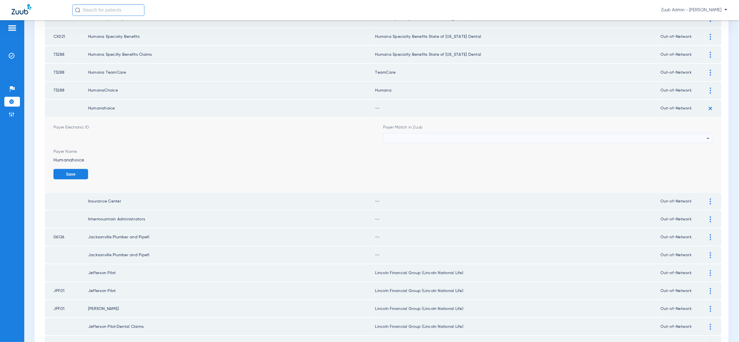
click at [695, 134] on div at bounding box center [546, 139] width 321 height 10
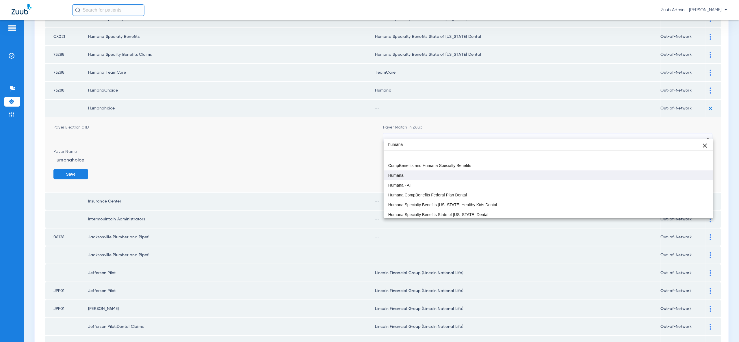
type input "humana"
click at [614, 177] on mat-option "Humana" at bounding box center [549, 176] width 330 height 10
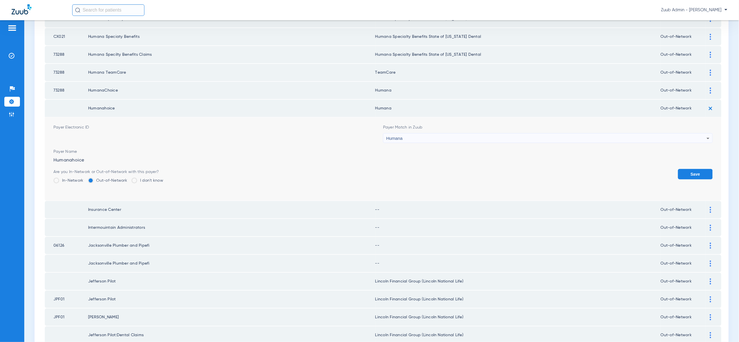
click at [688, 173] on button "Save" at bounding box center [695, 174] width 35 height 10
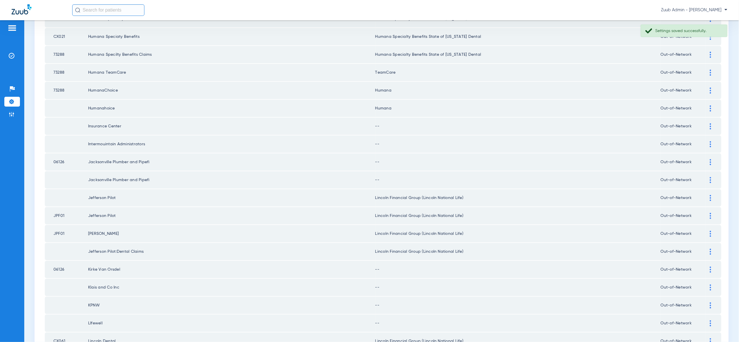
click at [713, 123] on div at bounding box center [711, 126] width 10 height 6
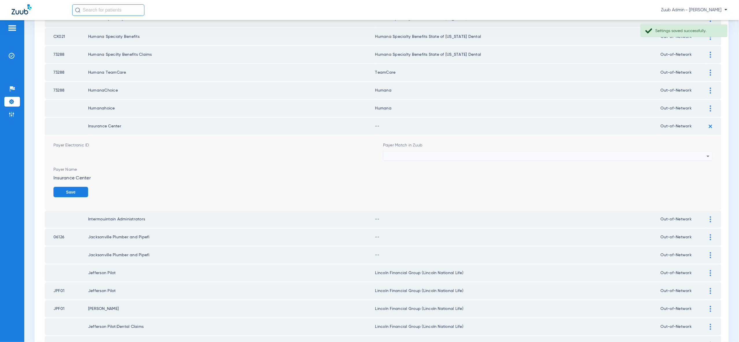
click at [706, 154] on icon at bounding box center [708, 156] width 7 height 7
type input "vv"
drag, startPoint x: 693, startPoint y: 182, endPoint x: 696, endPoint y: 189, distance: 7.4
click at [693, 182] on mat-option "Unsupported Payer" at bounding box center [549, 183] width 330 height 10
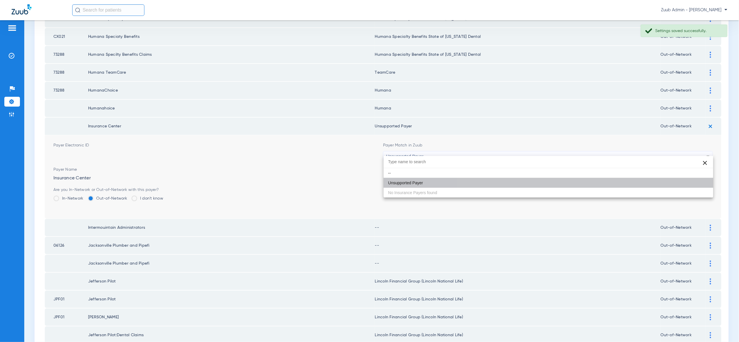
click at [696, 188] on button "Save" at bounding box center [695, 192] width 35 height 10
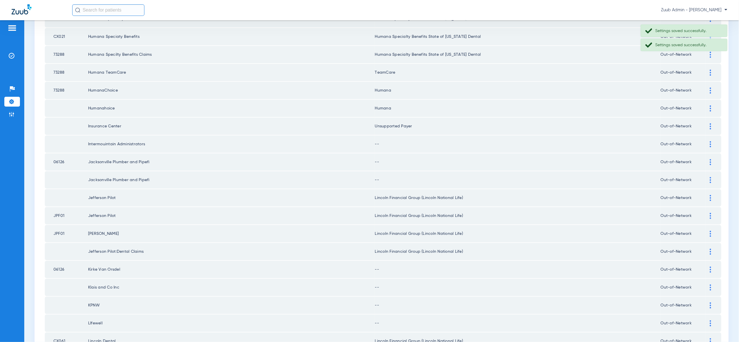
click at [710, 141] on img at bounding box center [710, 144] width 1 height 6
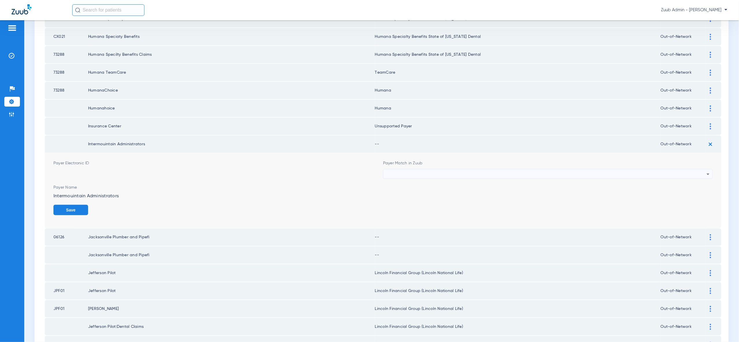
click at [699, 169] on div at bounding box center [546, 174] width 321 height 10
type input "vv"
click at [683, 207] on div "vv close -- Unsupported Payer No Insurance Payers found" at bounding box center [549, 194] width 330 height 42
click at [685, 201] on mat-option "Unsupported Payer" at bounding box center [549, 200] width 330 height 10
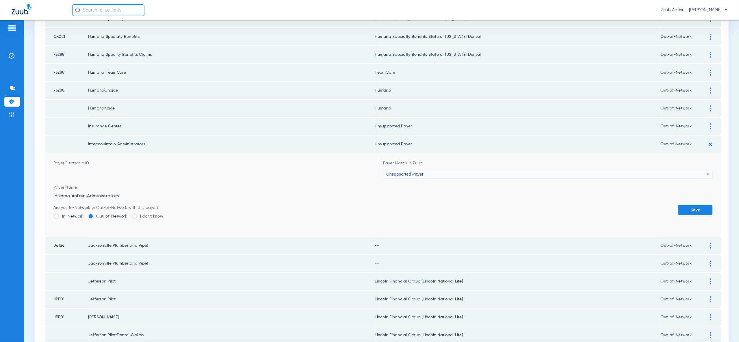
drag, startPoint x: 690, startPoint y: 204, endPoint x: 705, endPoint y: 183, distance: 25.6
click at [690, 205] on button "Save" at bounding box center [695, 210] width 35 height 10
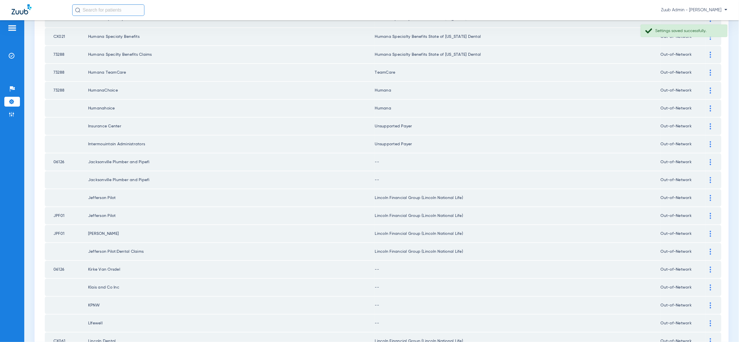
click at [710, 159] on div at bounding box center [711, 162] width 10 height 6
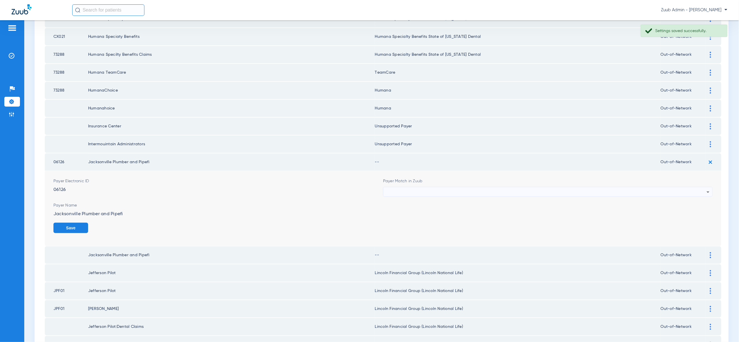
click at [694, 187] on div at bounding box center [546, 192] width 321 height 10
type input "vv"
click at [691, 220] on mat-option "Unsupported Payer" at bounding box center [549, 218] width 330 height 10
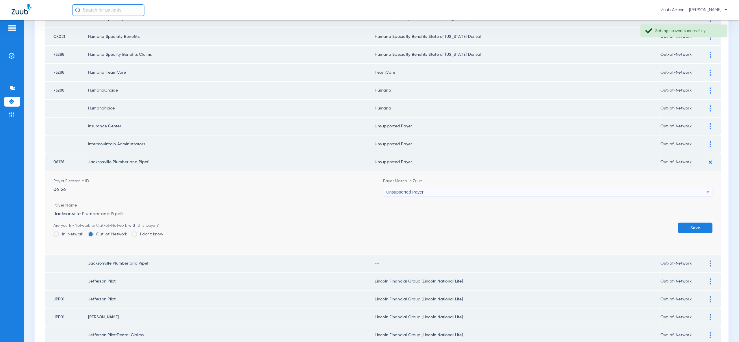
click at [691, 223] on button "Save" at bounding box center [695, 228] width 35 height 10
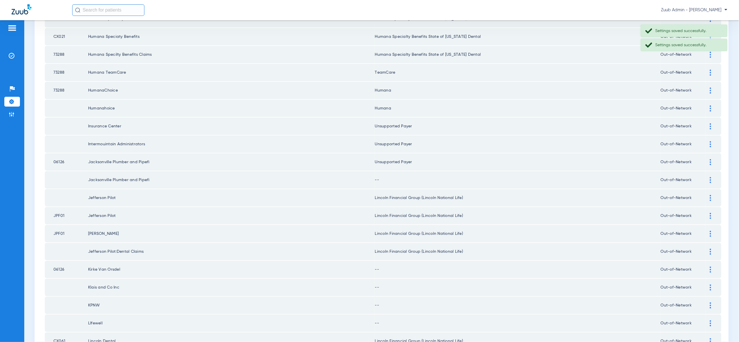
drag, startPoint x: 714, startPoint y: 175, endPoint x: 709, endPoint y: 185, distance: 11.5
click at [714, 177] on div at bounding box center [711, 180] width 10 height 6
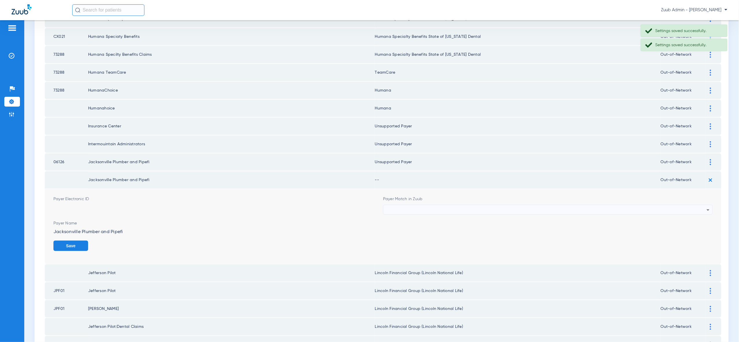
click at [701, 205] on div at bounding box center [546, 210] width 321 height 10
type input "vv"
click at [689, 238] on mat-option "Unsupported Payer" at bounding box center [549, 235] width 330 height 10
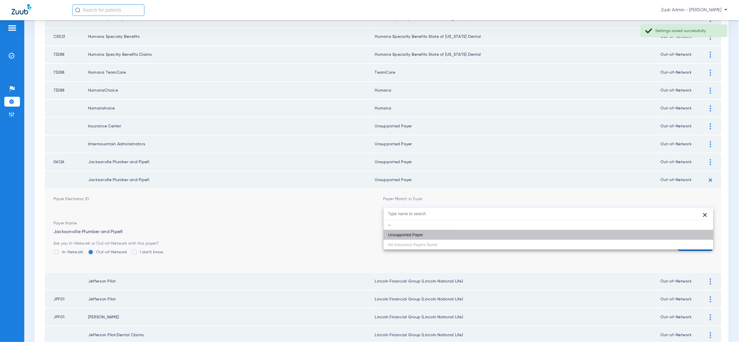
click at [689, 241] on button "Save" at bounding box center [695, 246] width 35 height 10
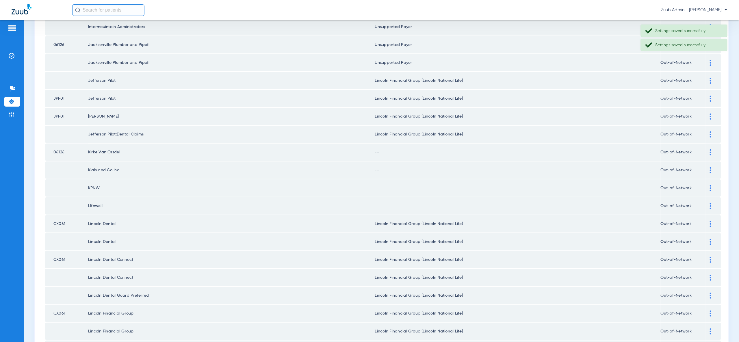
scroll to position [275, 0]
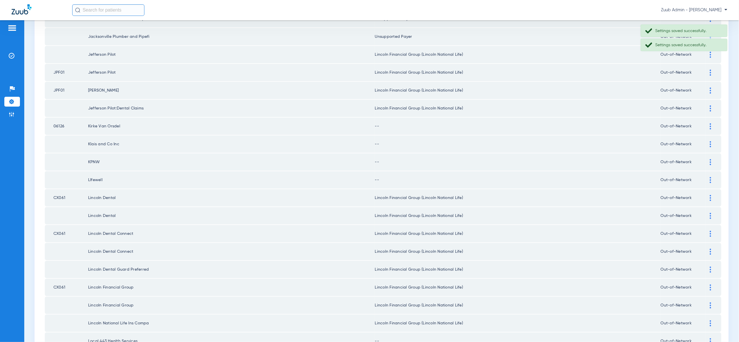
click at [712, 141] on div at bounding box center [711, 144] width 10 height 6
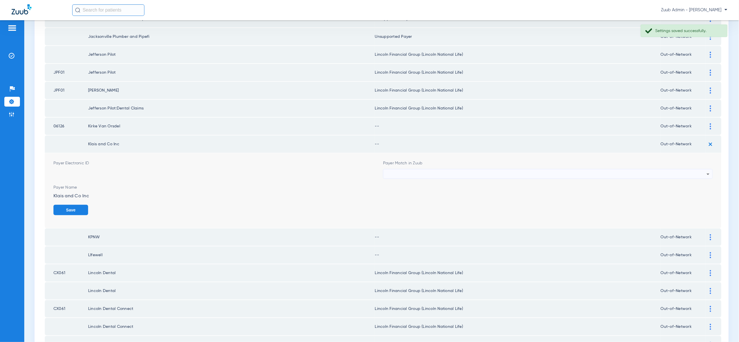
click at [711, 123] on img at bounding box center [710, 126] width 1 height 6
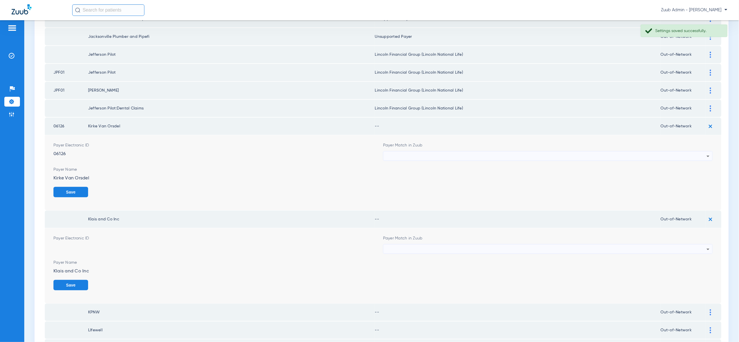
click at [702, 151] on div at bounding box center [546, 156] width 321 height 10
type input "vv"
click at [688, 179] on mat-option "Unsupported Payer" at bounding box center [549, 178] width 330 height 10
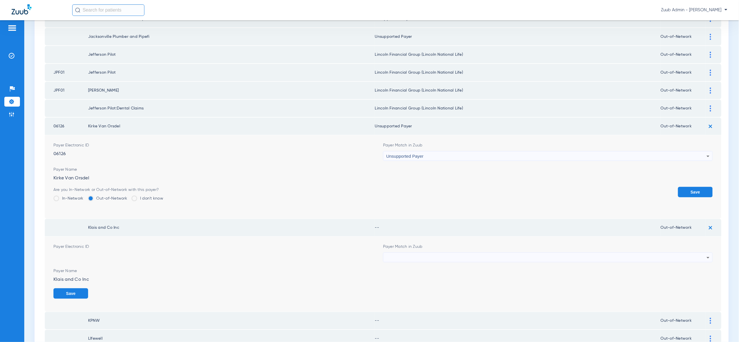
click at [692, 187] on button "Save" at bounding box center [695, 192] width 35 height 10
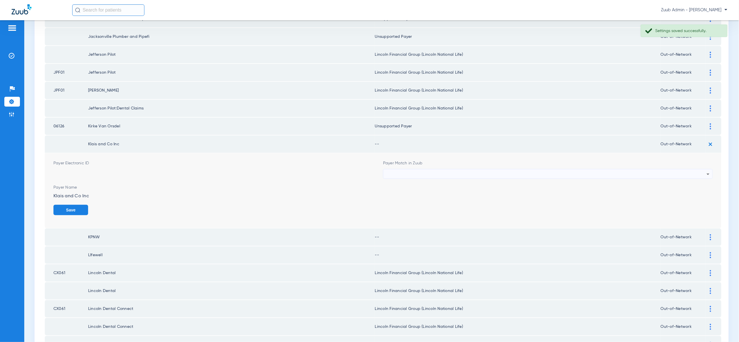
click at [707, 171] on icon at bounding box center [708, 174] width 7 height 7
type input "vv"
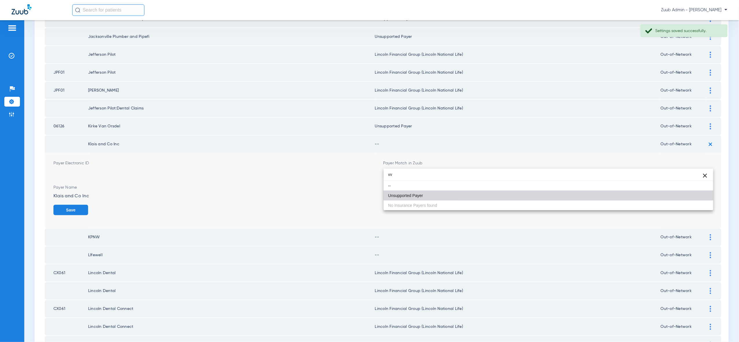
click at [694, 197] on mat-option "Unsupported Payer" at bounding box center [549, 196] width 330 height 10
click at [88, 205] on button "Save" at bounding box center [70, 210] width 35 height 10
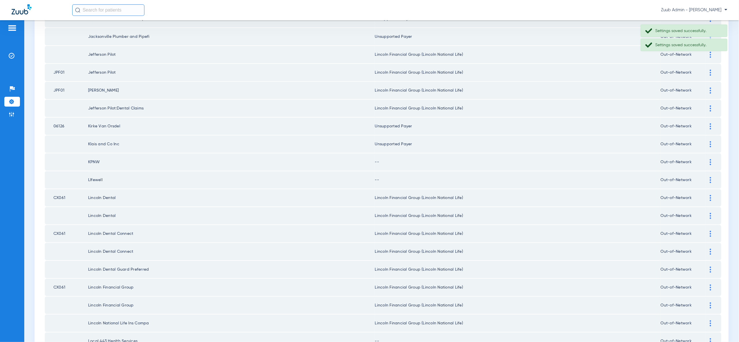
click at [709, 156] on td at bounding box center [714, 161] width 16 height 17
click at [710, 159] on img at bounding box center [710, 162] width 1 height 6
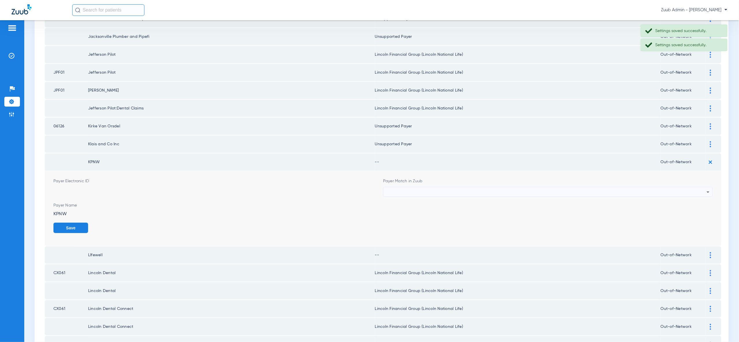
click at [697, 187] on div at bounding box center [546, 192] width 321 height 10
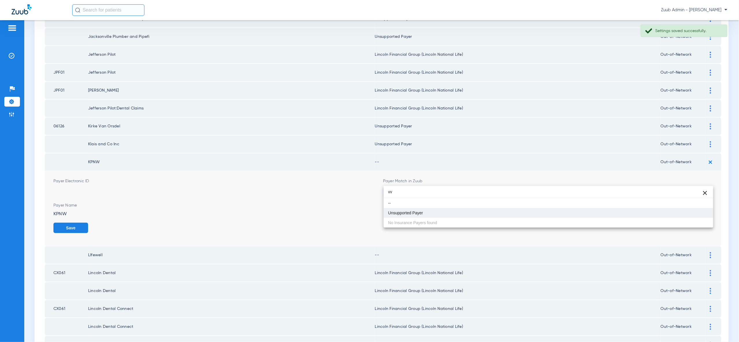
type input "vv"
drag, startPoint x: 691, startPoint y: 216, endPoint x: 692, endPoint y: 219, distance: 3.4
click at [691, 216] on mat-option "Unsupported Payer" at bounding box center [549, 213] width 330 height 10
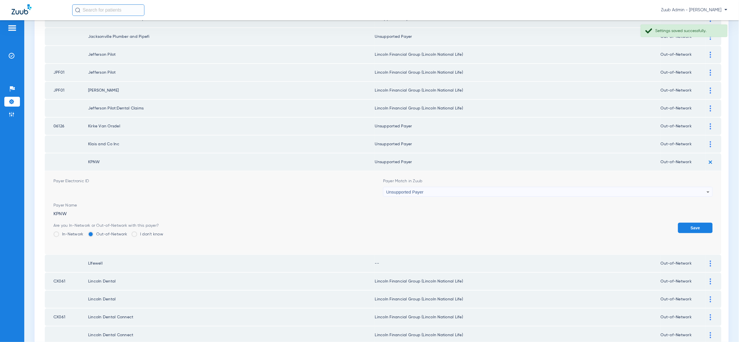
click at [692, 223] on button "Save" at bounding box center [695, 228] width 35 height 10
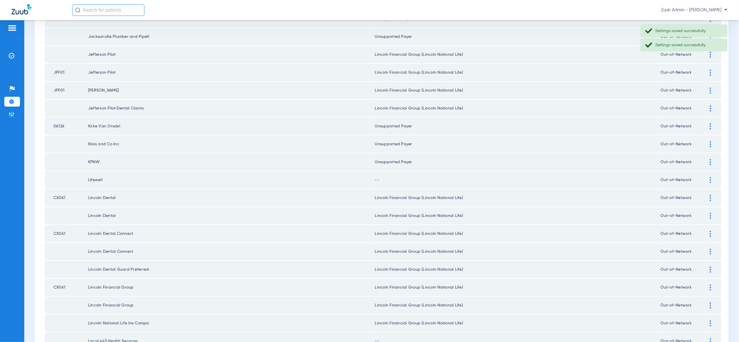
click at [710, 177] on div at bounding box center [711, 180] width 10 height 6
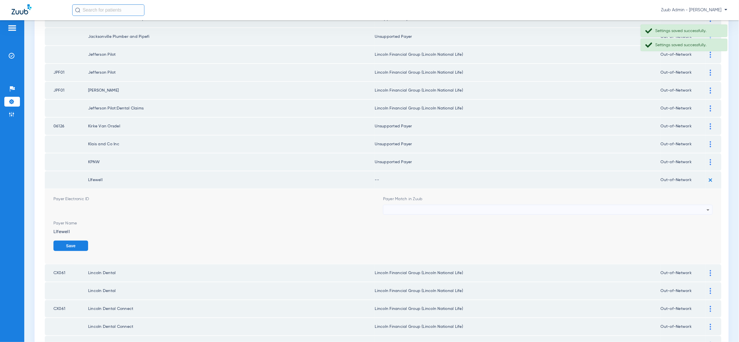
click at [695, 205] on div at bounding box center [546, 210] width 321 height 10
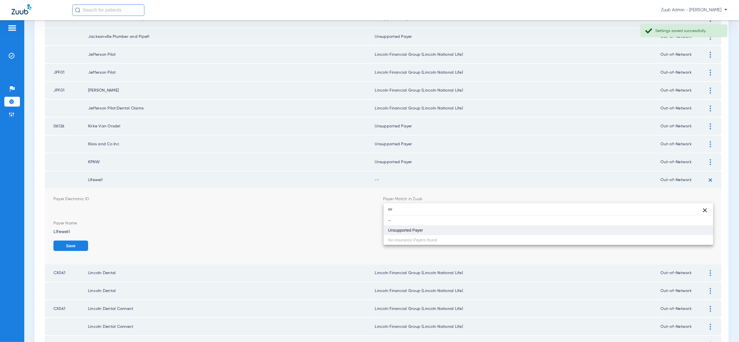
type input "vv"
click at [690, 230] on mat-option "Unsupported Payer" at bounding box center [549, 230] width 330 height 10
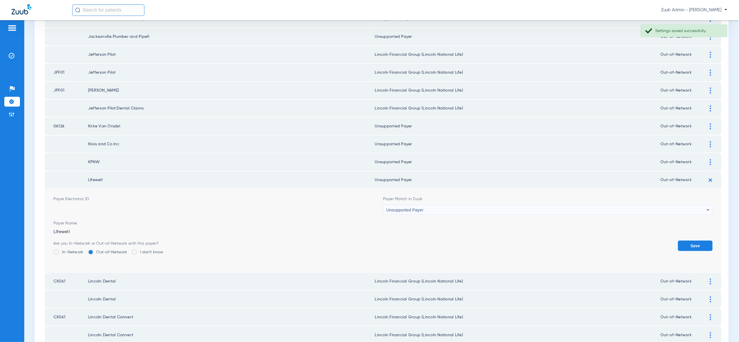
click at [692, 241] on button "Save" at bounding box center [695, 246] width 35 height 10
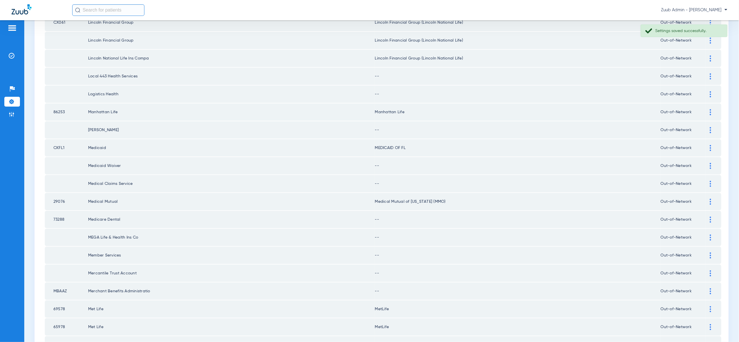
scroll to position [545, 0]
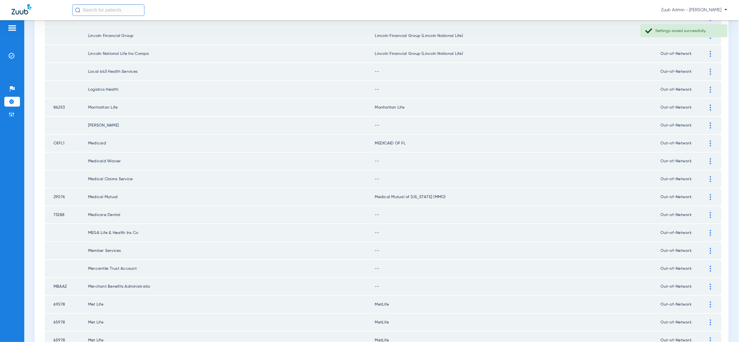
click at [709, 69] on div at bounding box center [711, 72] width 10 height 6
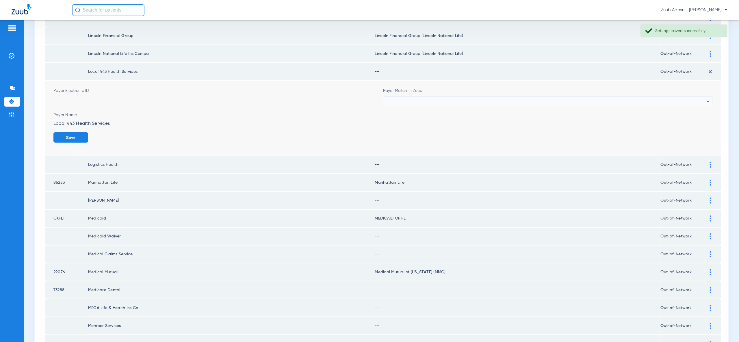
click at [703, 97] on div at bounding box center [546, 102] width 321 height 10
type input "vv"
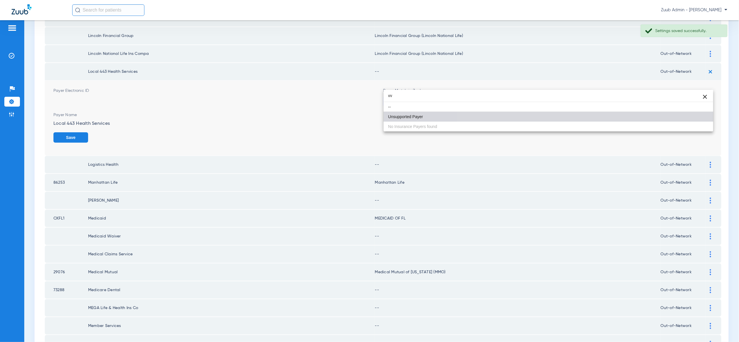
click at [697, 118] on mat-option "Unsupported Payer" at bounding box center [549, 117] width 330 height 10
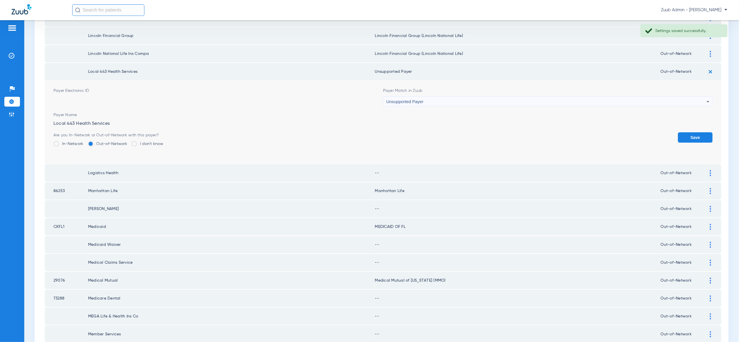
drag, startPoint x: 696, startPoint y: 123, endPoint x: 706, endPoint y: 92, distance: 32.6
click at [696, 132] on button "Save" at bounding box center [695, 137] width 35 height 10
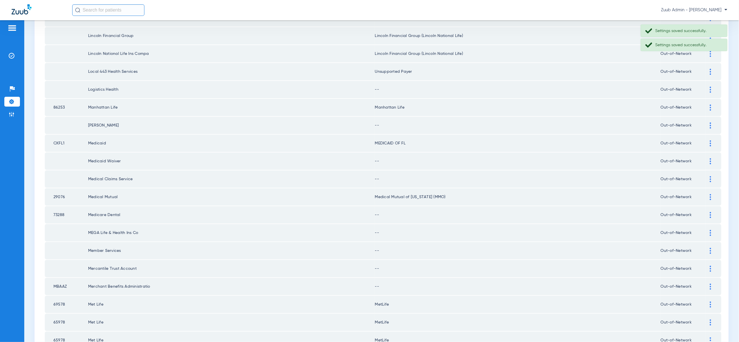
click at [710, 87] on div at bounding box center [711, 90] width 10 height 6
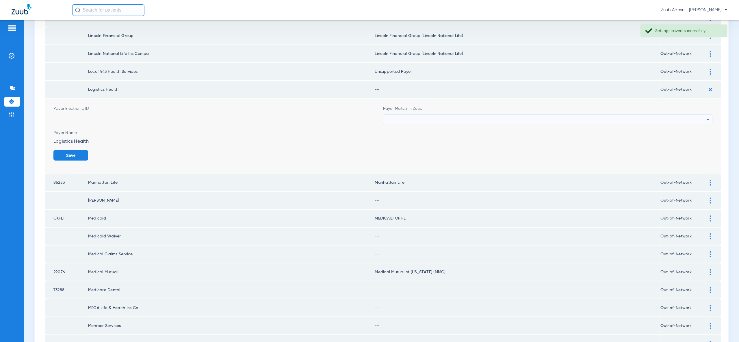
click at [698, 115] on div at bounding box center [546, 120] width 321 height 10
type input "vv"
click at [692, 136] on mat-option "Unsupported Payer" at bounding box center [549, 134] width 330 height 10
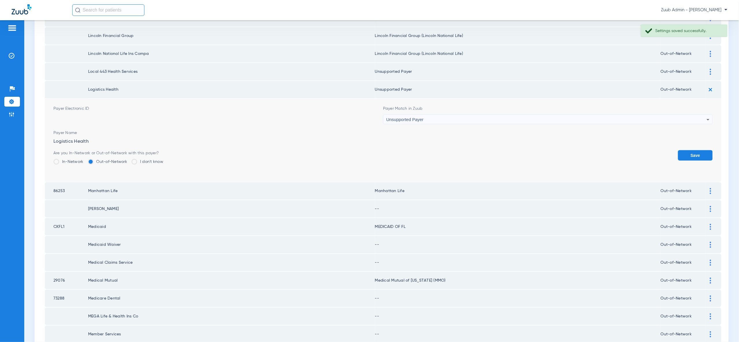
click at [692, 150] on button "Save" at bounding box center [695, 155] width 35 height 10
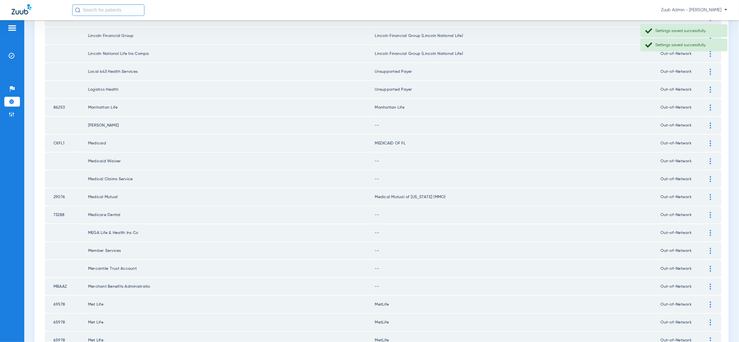
click at [709, 105] on div at bounding box center [711, 108] width 10 height 6
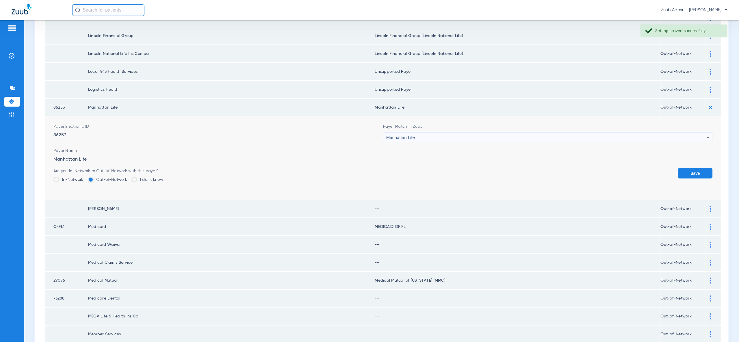
click at [710, 103] on img at bounding box center [711, 108] width 10 height 10
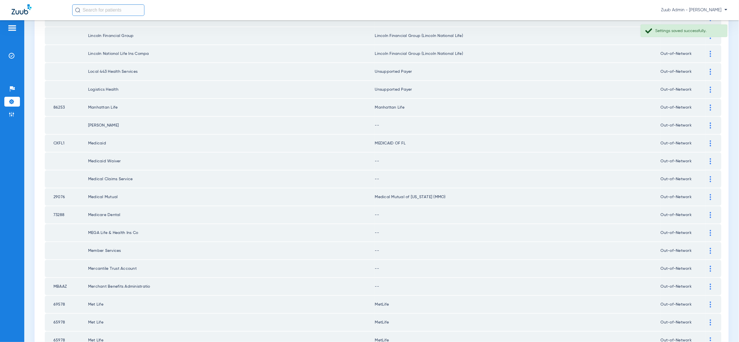
click at [710, 123] on img at bounding box center [710, 126] width 1 height 6
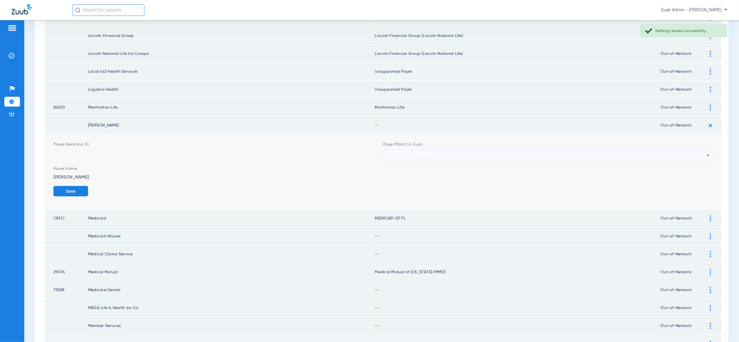
click at [699, 151] on div at bounding box center [546, 156] width 321 height 10
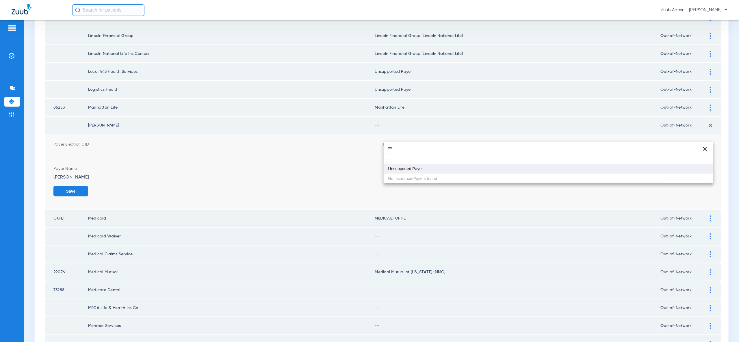
type input "vv"
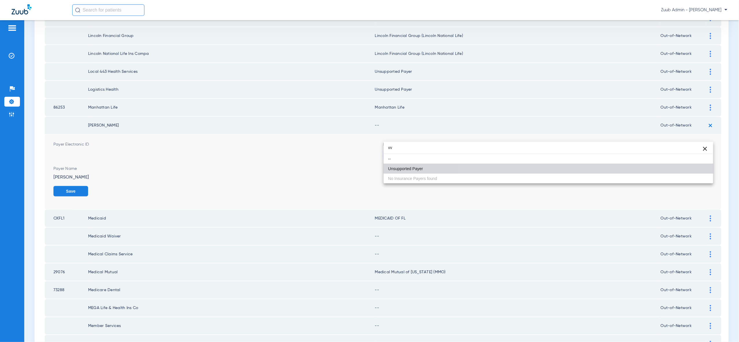
click at [692, 171] on mat-option "Unsupported Payer" at bounding box center [549, 169] width 330 height 10
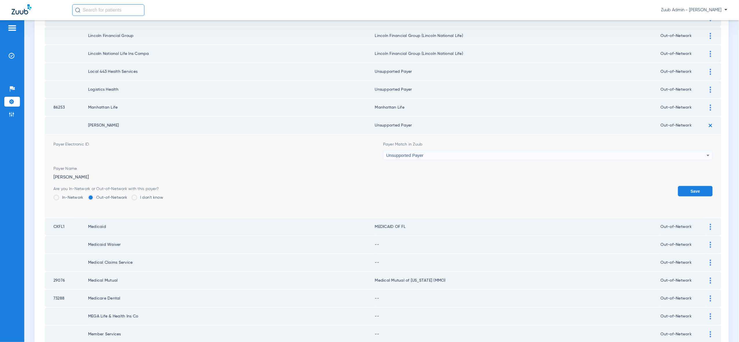
click at [694, 186] on button "Save" at bounding box center [695, 191] width 35 height 10
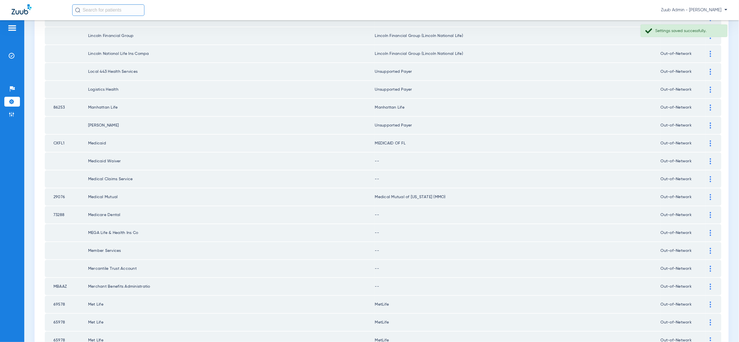
click at [708, 158] on div at bounding box center [711, 161] width 10 height 6
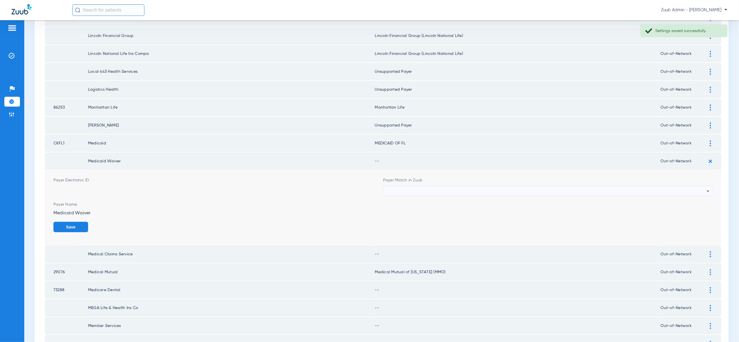
click at [688, 186] on div at bounding box center [546, 191] width 321 height 10
type input "vv"
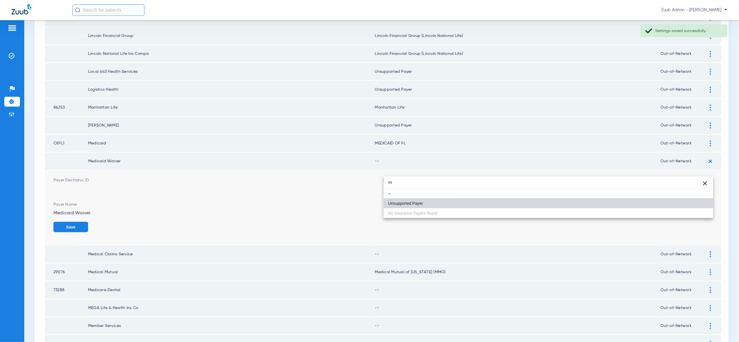
click at [684, 203] on mat-option "Unsupported Payer" at bounding box center [549, 204] width 330 height 10
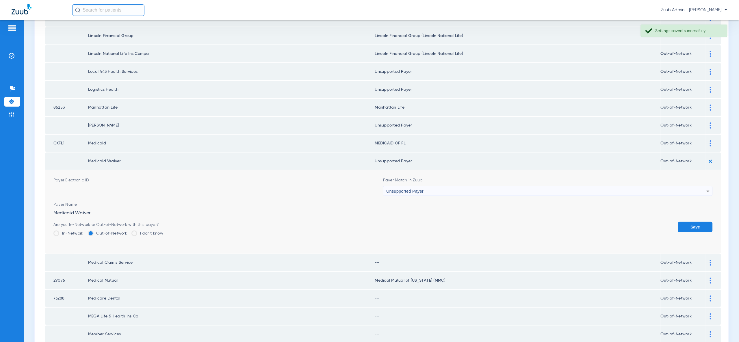
drag, startPoint x: 689, startPoint y: 206, endPoint x: 702, endPoint y: 181, distance: 27.7
click at [689, 222] on button "Save" at bounding box center [695, 227] width 35 height 10
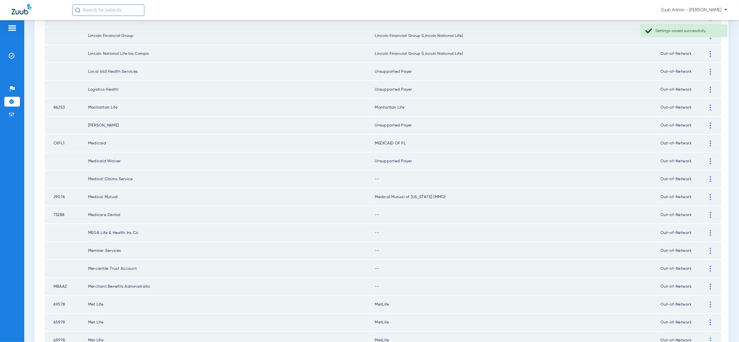
drag, startPoint x: 712, startPoint y: 157, endPoint x: 712, endPoint y: 174, distance: 17.1
click at [712, 176] on div at bounding box center [711, 179] width 10 height 6
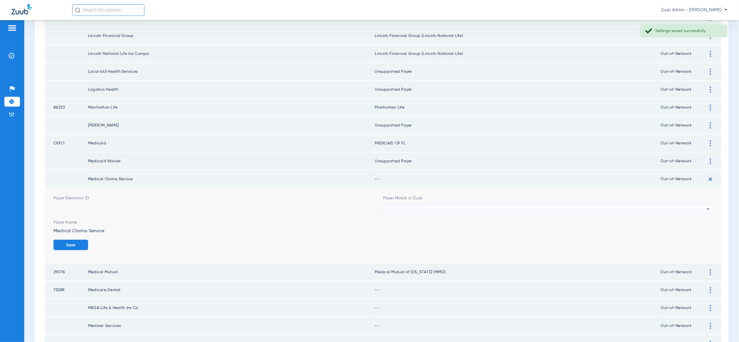
click at [703, 204] on div at bounding box center [546, 209] width 321 height 10
type input "vv"
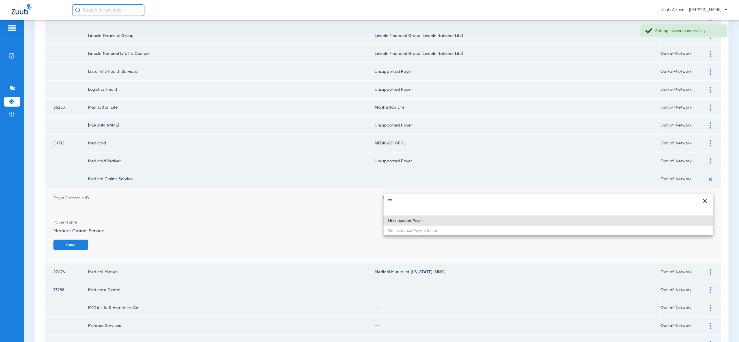
drag, startPoint x: 661, startPoint y: 220, endPoint x: 665, endPoint y: 220, distance: 4.6
click at [661, 220] on mat-option "Unsupported Payer" at bounding box center [549, 221] width 330 height 10
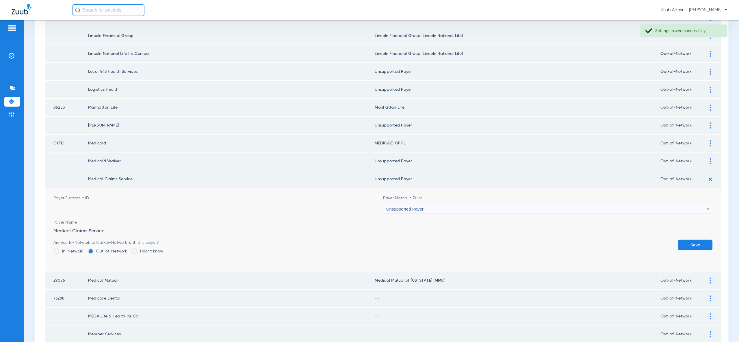
click at [684, 240] on button "Save" at bounding box center [695, 245] width 35 height 10
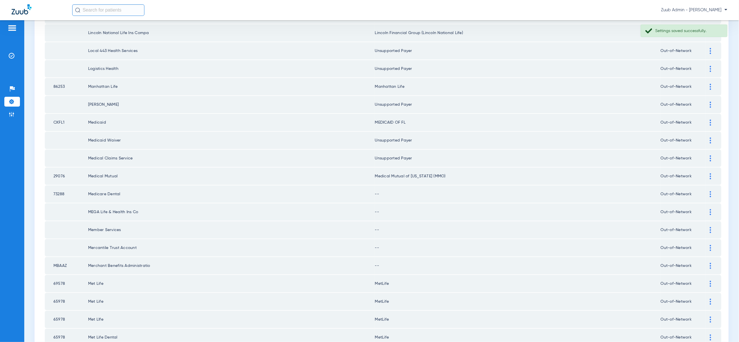
scroll to position [571, 0]
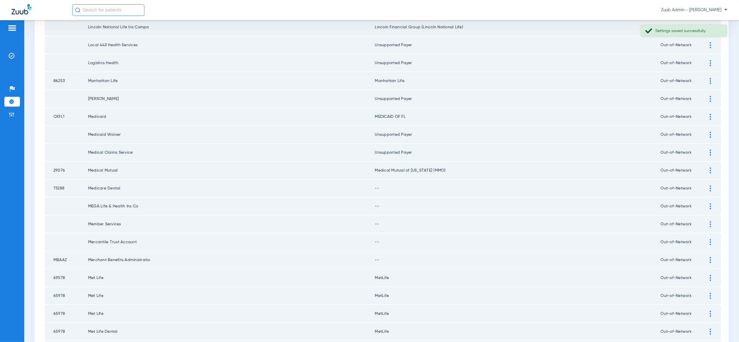
click at [712, 180] on td at bounding box center [714, 188] width 16 height 17
click at [709, 186] on div at bounding box center [711, 189] width 10 height 6
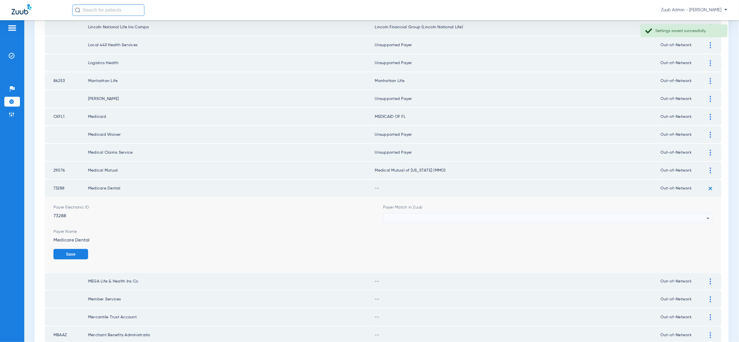
click at [698, 214] on div at bounding box center [546, 219] width 321 height 10
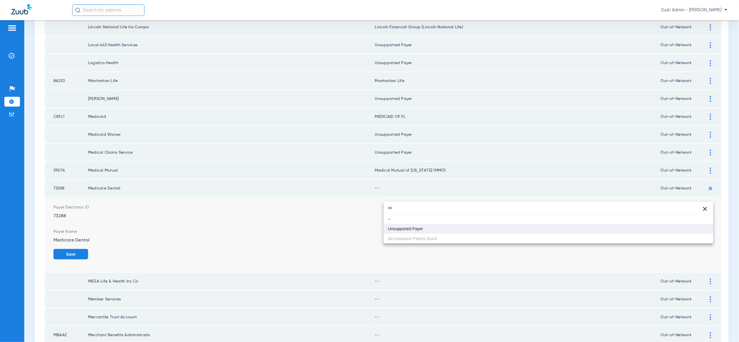
type input "vv"
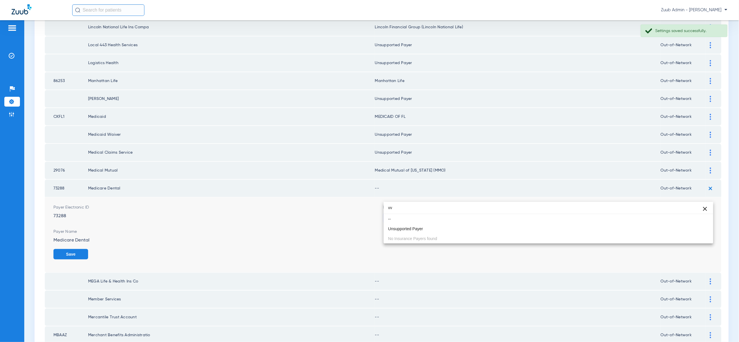
drag, startPoint x: 684, startPoint y: 226, endPoint x: 688, endPoint y: 229, distance: 5.0
click at [684, 226] on mat-option "Unsupported Payer" at bounding box center [549, 229] width 330 height 10
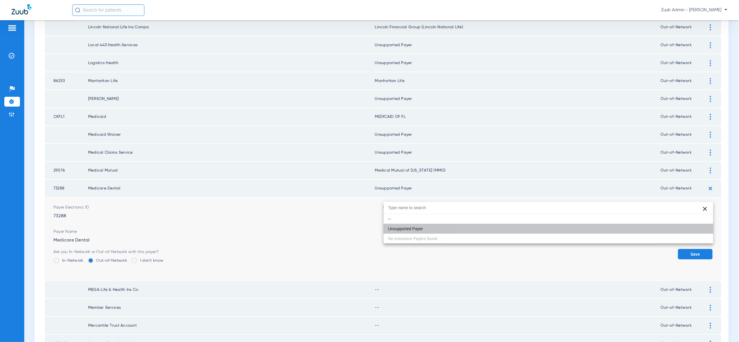
click at [691, 249] on button "Save" at bounding box center [695, 254] width 35 height 10
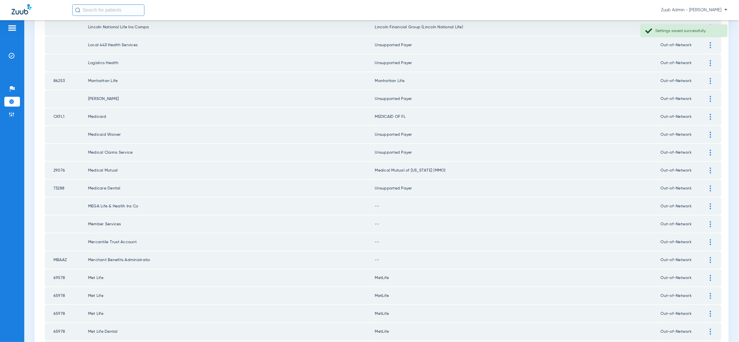
drag, startPoint x: 710, startPoint y: 185, endPoint x: 711, endPoint y: 200, distance: 15.3
click at [710, 203] on img at bounding box center [710, 206] width 1 height 6
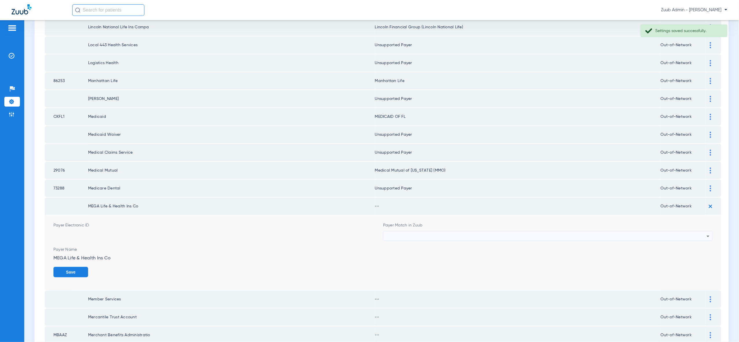
click at [707, 233] on icon at bounding box center [708, 236] width 7 height 7
type input "vv"
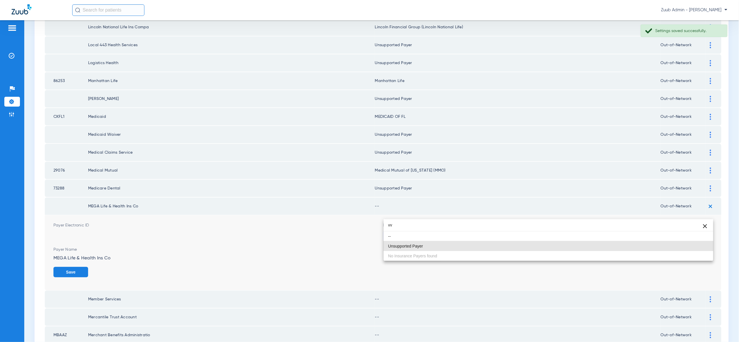
drag, startPoint x: 693, startPoint y: 243, endPoint x: 698, endPoint y: 248, distance: 6.9
click at [694, 243] on mat-option "Unsupported Payer" at bounding box center [549, 246] width 330 height 10
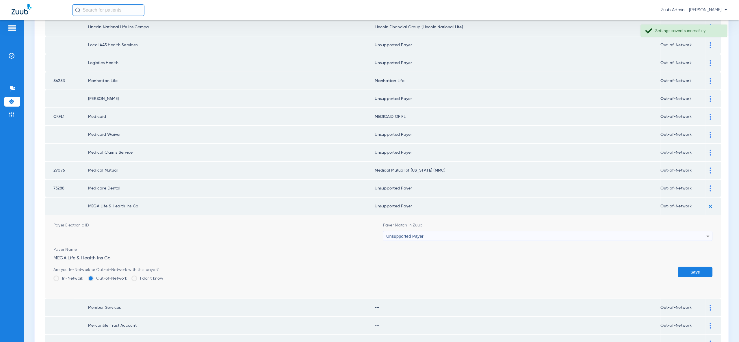
drag, startPoint x: 698, startPoint y: 249, endPoint x: 707, endPoint y: 227, distance: 23.6
click at [698, 267] on button "Save" at bounding box center [695, 272] width 35 height 10
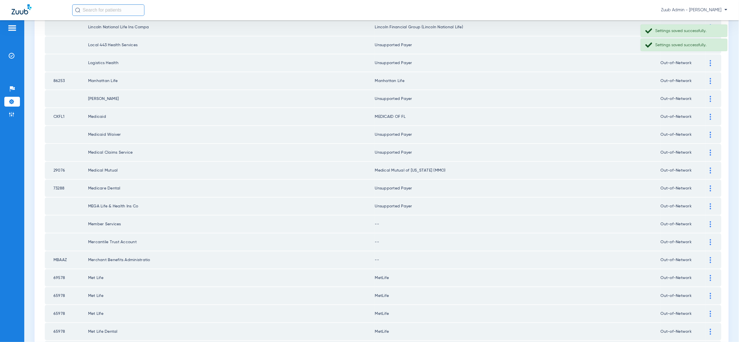
click at [710, 221] on img at bounding box center [710, 224] width 1 height 6
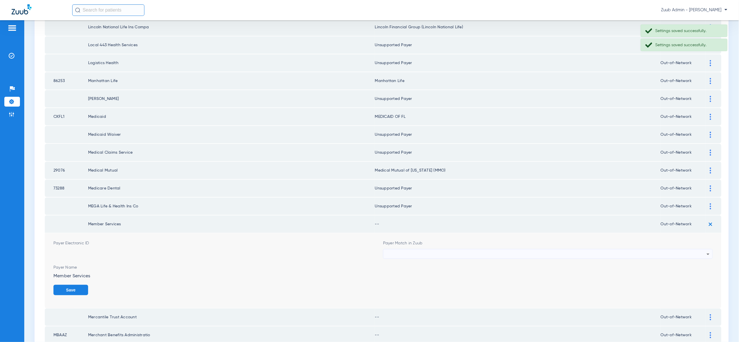
click at [703, 249] on div at bounding box center [546, 254] width 321 height 10
type input "vv"
click at [698, 264] on mat-option "Unsupported Payer" at bounding box center [549, 264] width 330 height 10
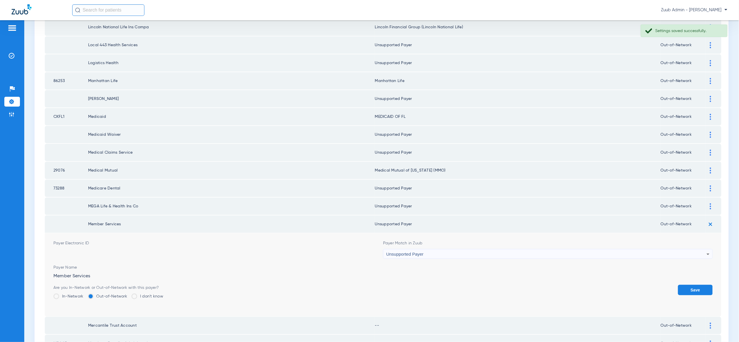
click at [699, 285] on button "Save" at bounding box center [695, 290] width 35 height 10
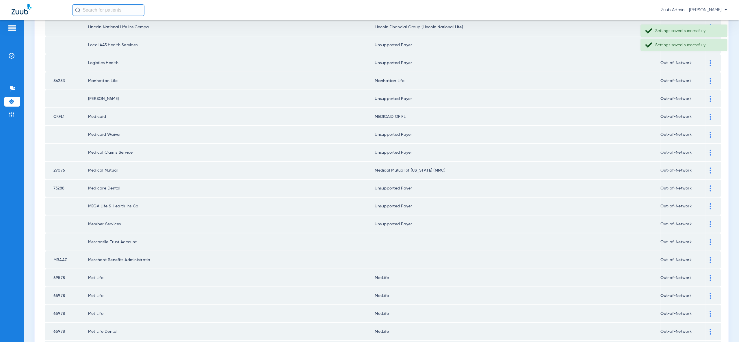
click at [712, 239] on img at bounding box center [710, 242] width 1 height 6
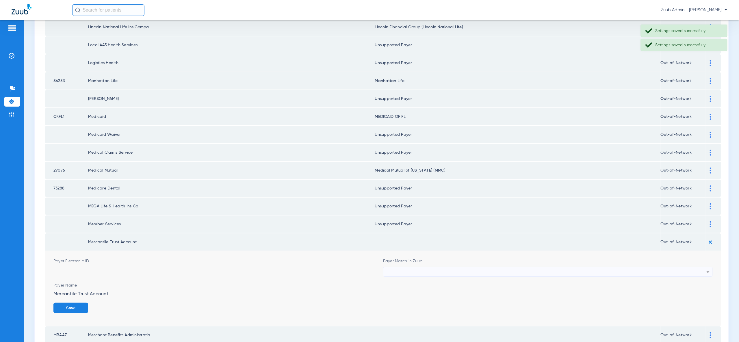
click at [701, 267] on div at bounding box center [546, 272] width 321 height 10
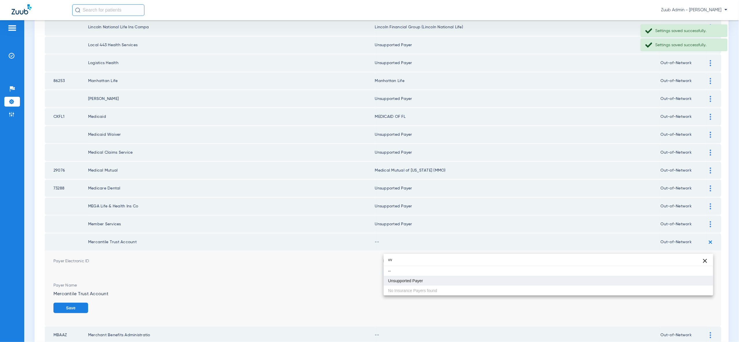
type input "vv"
click at [699, 280] on mat-option "Unsupported Payer" at bounding box center [549, 281] width 330 height 10
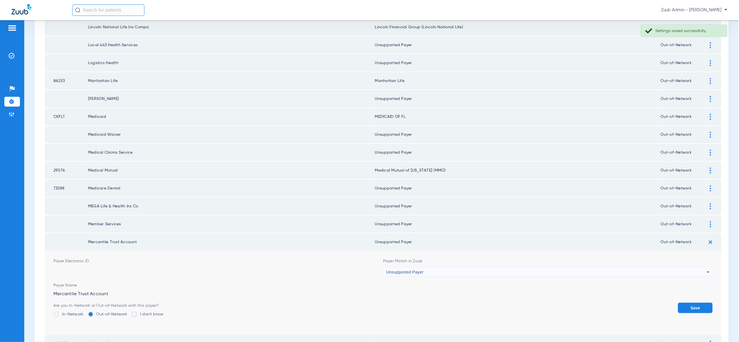
click at [699, 303] on button "Save" at bounding box center [695, 308] width 35 height 10
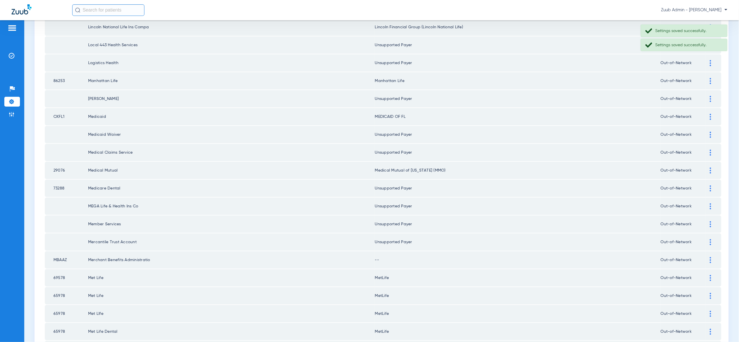
click at [710, 257] on img at bounding box center [710, 260] width 1 height 6
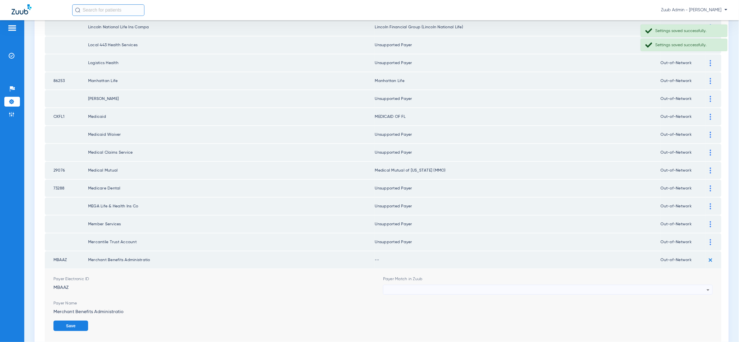
click at [707, 287] on icon at bounding box center [708, 290] width 7 height 7
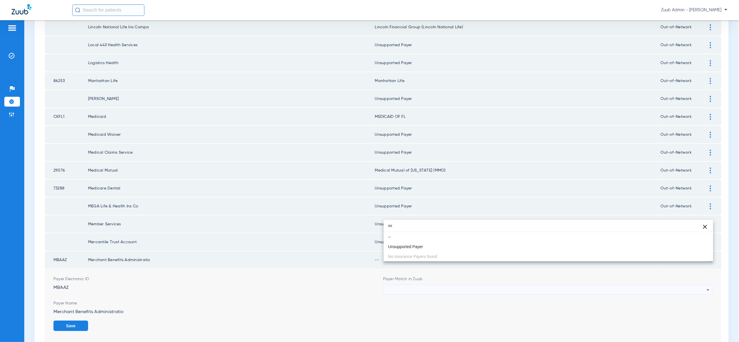
type input "vv"
click at [451, 246] on mat-option "Unsupported Payer" at bounding box center [549, 247] width 330 height 10
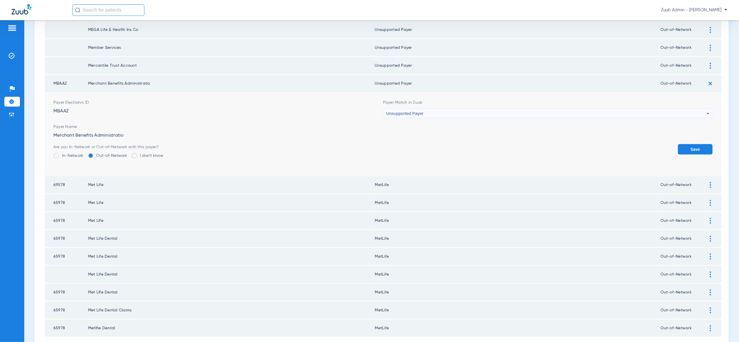
click at [697, 144] on button "Save" at bounding box center [695, 149] width 35 height 10
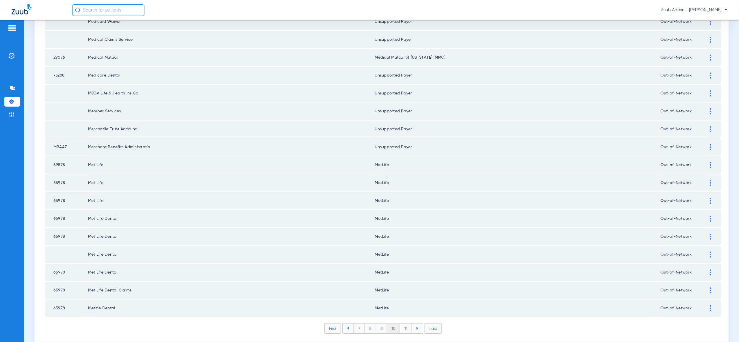
scroll to position [673, 0]
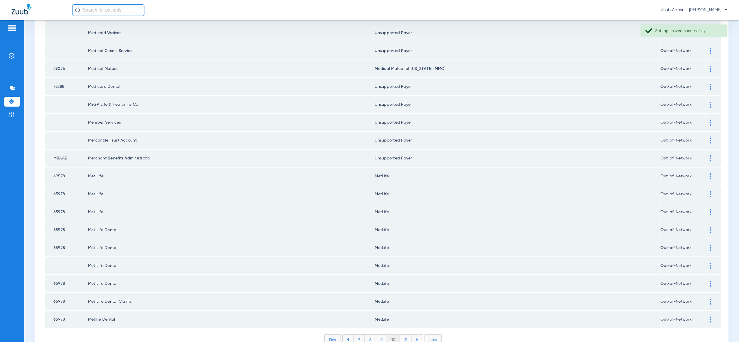
drag, startPoint x: 406, startPoint y: 311, endPoint x: 409, endPoint y: 304, distance: 7.8
click at [406, 335] on li "11" at bounding box center [406, 340] width 12 height 10
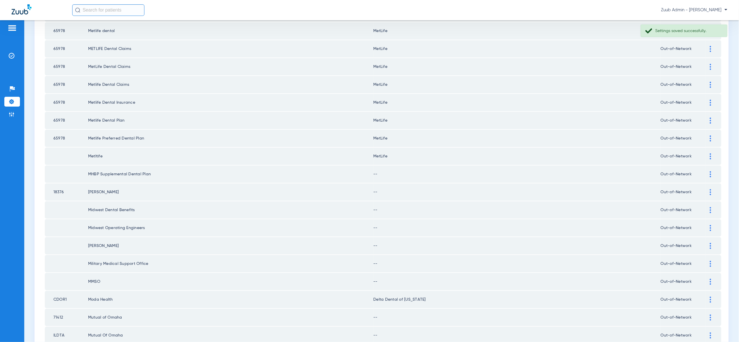
scroll to position [360, 0]
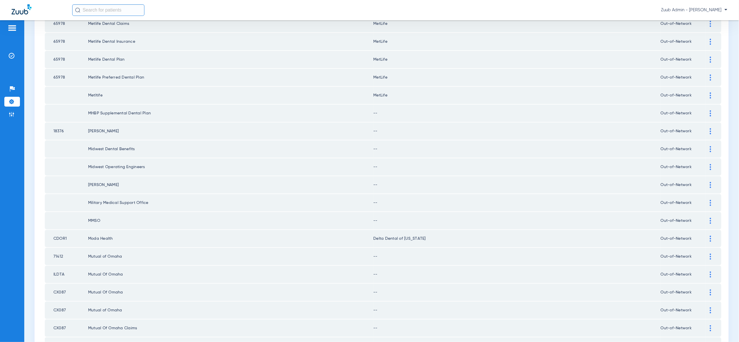
click at [710, 110] on img at bounding box center [710, 113] width 1 height 6
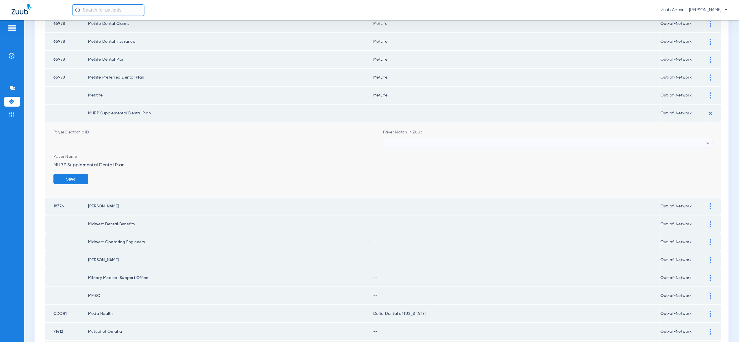
click at [693, 138] on div at bounding box center [546, 143] width 321 height 10
type input "vv"
drag, startPoint x: 692, startPoint y: 162, endPoint x: 696, endPoint y: 165, distance: 4.9
click at [692, 162] on mat-option "Unsupported Payer" at bounding box center [549, 163] width 330 height 10
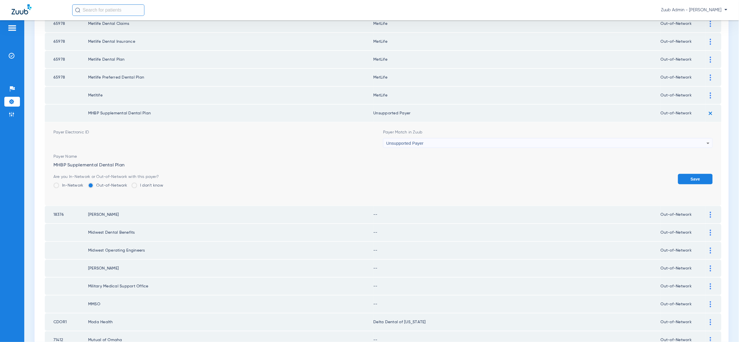
click at [704, 174] on button "Save" at bounding box center [695, 179] width 35 height 10
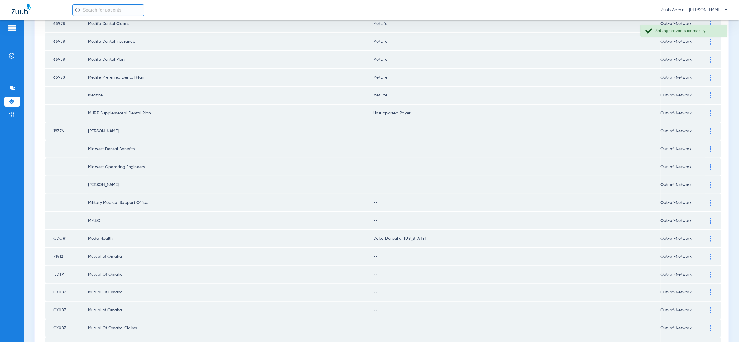
drag, startPoint x: 712, startPoint y: 116, endPoint x: 710, endPoint y: 124, distance: 7.4
click at [712, 128] on div at bounding box center [711, 131] width 10 height 6
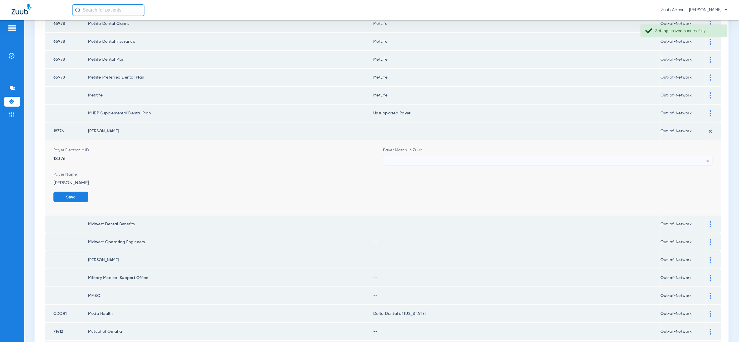
click at [701, 156] on div at bounding box center [546, 161] width 321 height 10
type input "vv"
click at [692, 181] on mat-option "Unsupported Payer" at bounding box center [549, 180] width 330 height 10
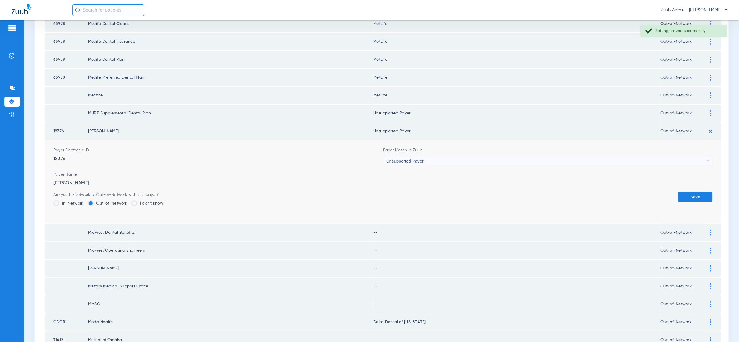
click at [696, 192] on button "Save" at bounding box center [695, 197] width 35 height 10
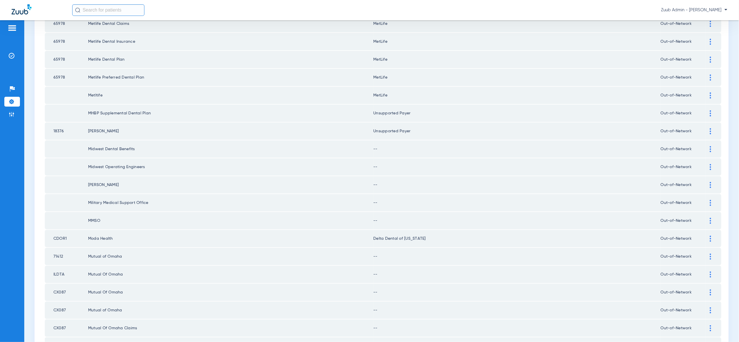
click at [710, 146] on img at bounding box center [710, 149] width 1 height 6
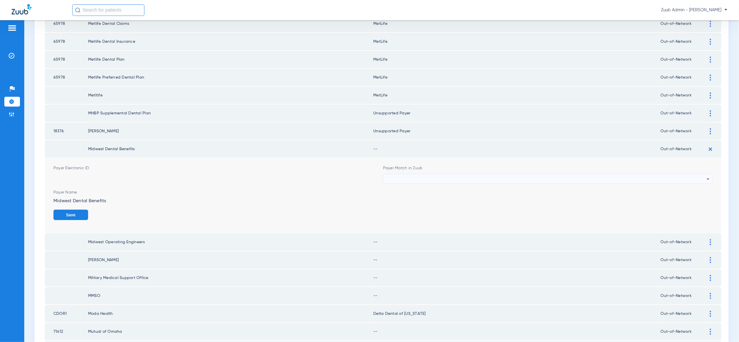
click at [706, 176] on icon at bounding box center [708, 179] width 7 height 7
type input "vv"
click at [694, 199] on mat-option "Unsupported Payer" at bounding box center [549, 198] width 330 height 10
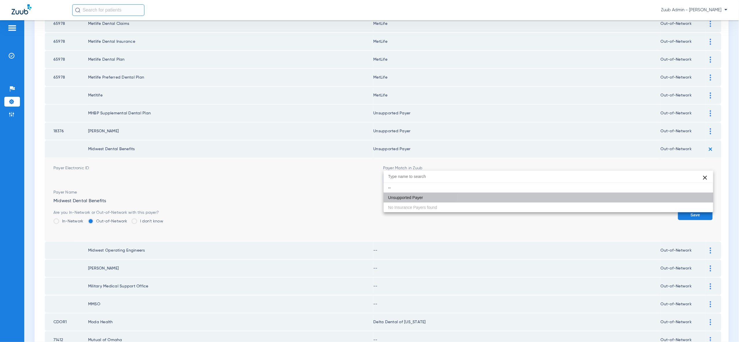
click at [696, 210] on button "Save" at bounding box center [695, 215] width 35 height 10
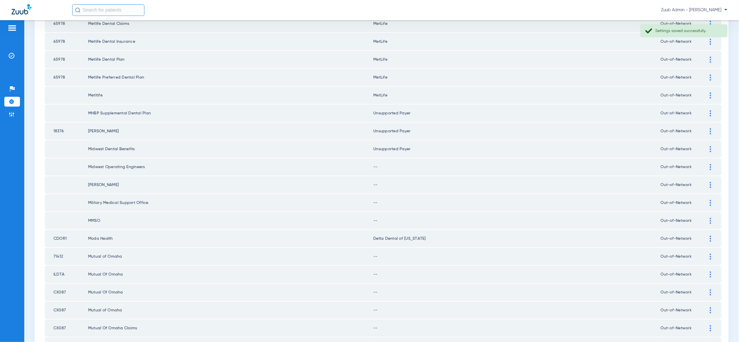
click at [709, 164] on div at bounding box center [711, 167] width 10 height 6
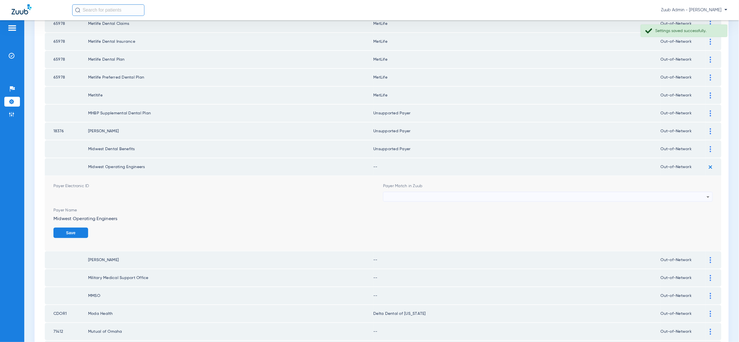
click at [702, 192] on div at bounding box center [546, 197] width 321 height 10
type input "vv"
click at [699, 219] on mat-option "Unsupported Payer" at bounding box center [549, 215] width 330 height 10
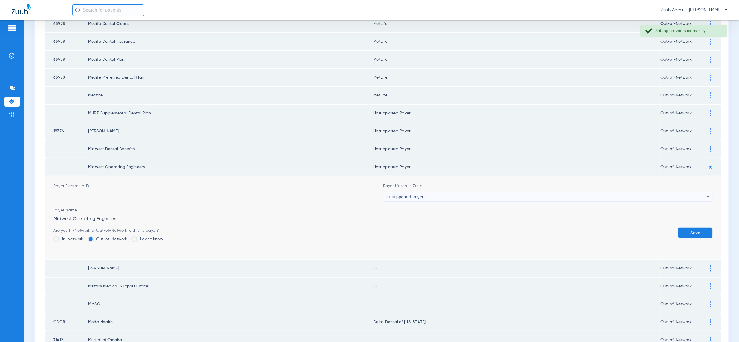
drag, startPoint x: 699, startPoint y: 219, endPoint x: 704, endPoint y: 197, distance: 22.1
click at [699, 228] on button "Save" at bounding box center [695, 233] width 35 height 10
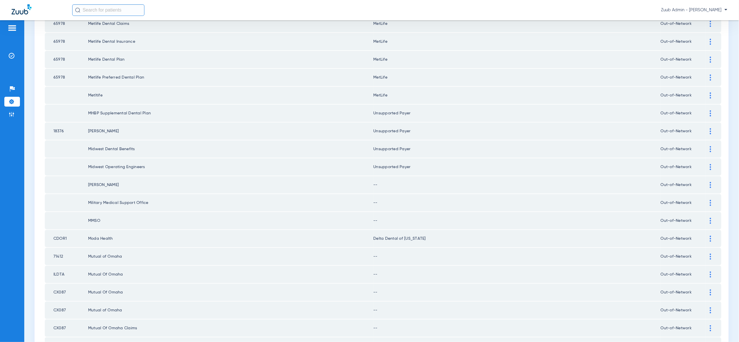
click at [711, 182] on img at bounding box center [710, 185] width 1 height 6
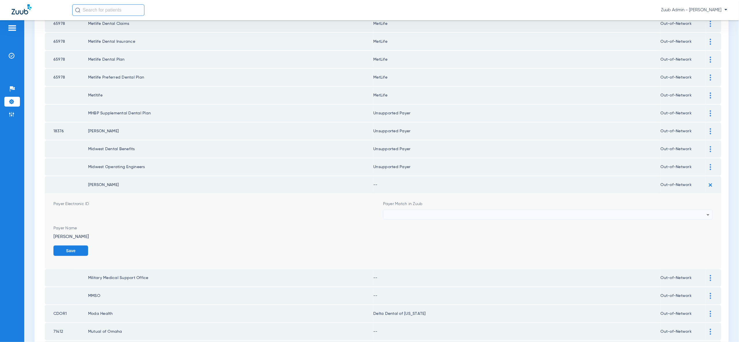
click at [704, 210] on div at bounding box center [546, 215] width 321 height 10
type input "vv"
drag, startPoint x: 693, startPoint y: 231, endPoint x: 699, endPoint y: 236, distance: 8.2
click at [693, 231] on mat-option "Unsupported Payer" at bounding box center [549, 232] width 330 height 10
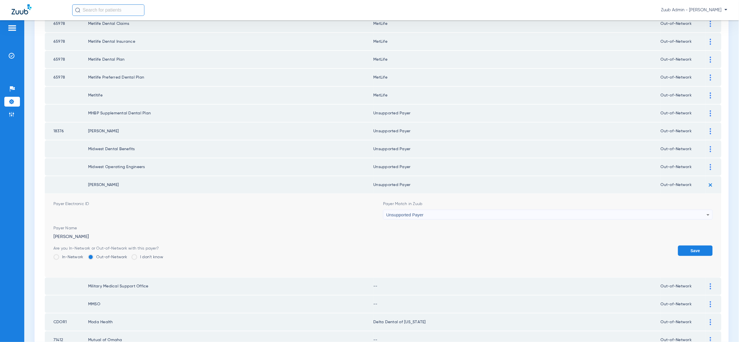
drag, startPoint x: 699, startPoint y: 236, endPoint x: 701, endPoint y: 232, distance: 4.8
click at [700, 246] on button "Save" at bounding box center [695, 251] width 35 height 10
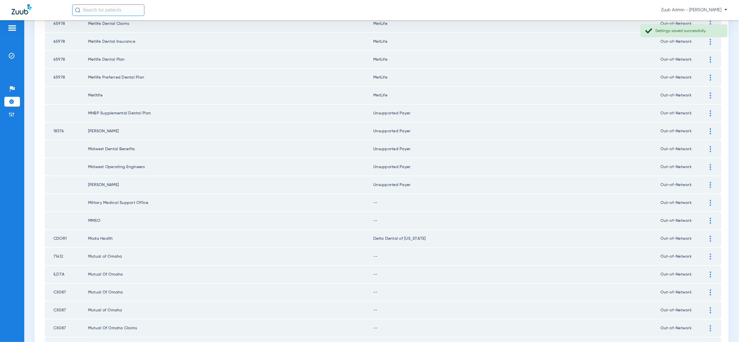
click at [711, 200] on img at bounding box center [710, 203] width 1 height 6
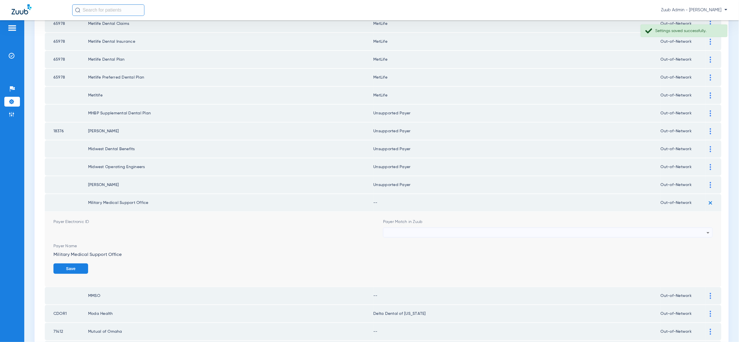
click at [688, 228] on div at bounding box center [546, 233] width 321 height 10
type input "vv"
click at [690, 251] on mat-option "Unsupported Payer" at bounding box center [549, 250] width 330 height 10
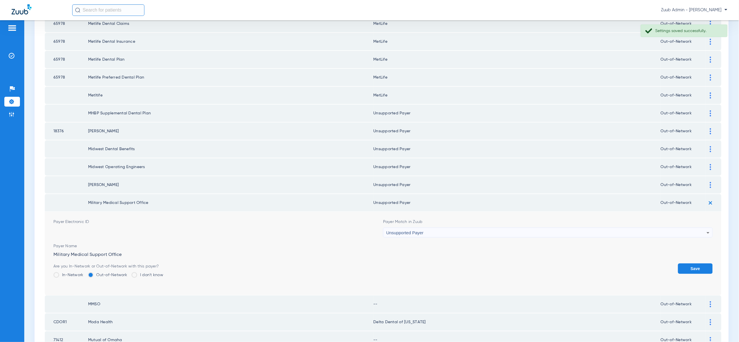
drag, startPoint x: 691, startPoint y: 252, endPoint x: 704, endPoint y: 234, distance: 22.7
click at [692, 264] on button "Save" at bounding box center [695, 269] width 35 height 10
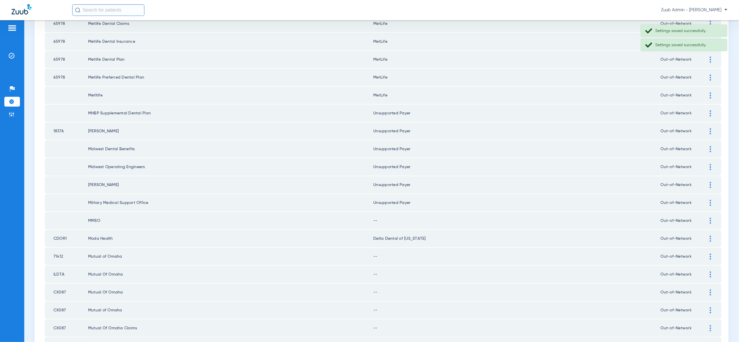
drag, startPoint x: 710, startPoint y: 204, endPoint x: 712, endPoint y: 210, distance: 6.2
click at [710, 218] on img at bounding box center [710, 221] width 1 height 6
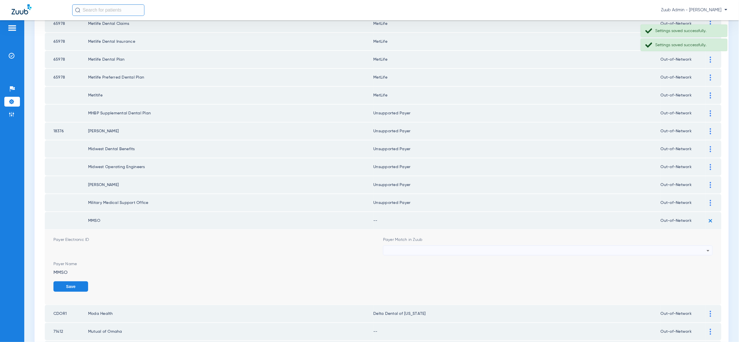
click at [701, 240] on form "Payer Electronic ID Payer Match in Zuub Payer Name MMSO Save" at bounding box center [383, 267] width 660 height 75
click at [701, 246] on div at bounding box center [546, 251] width 321 height 10
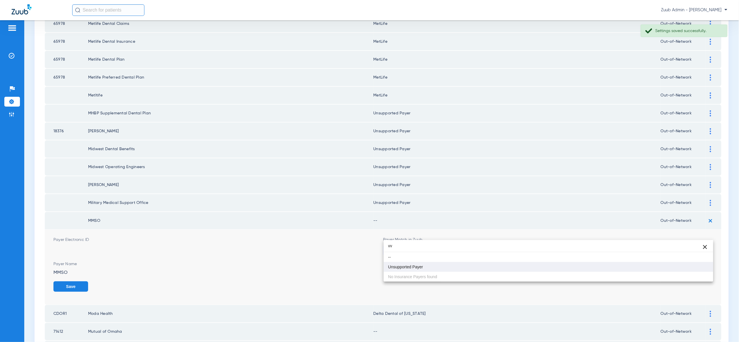
type input "vv"
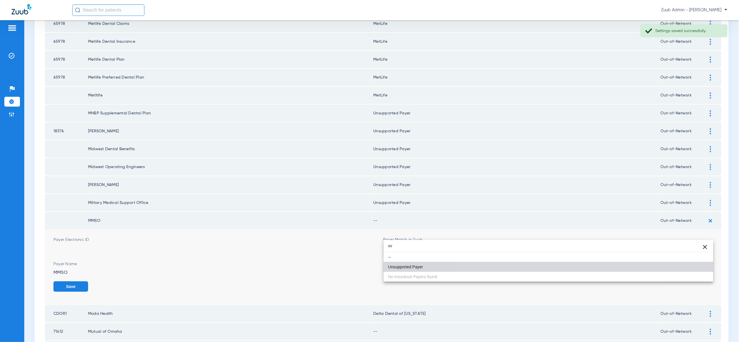
click at [693, 266] on mat-option "Unsupported Payer" at bounding box center [549, 267] width 330 height 10
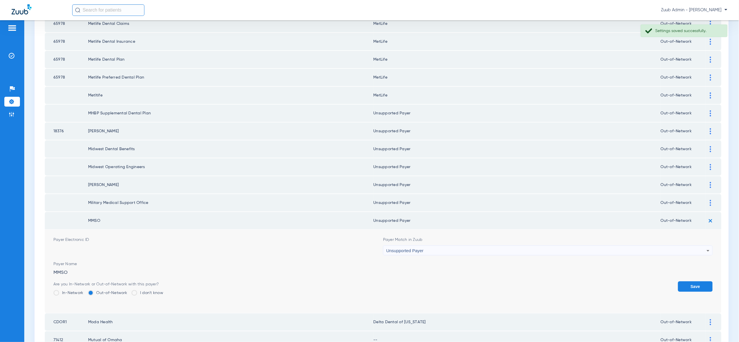
click at [695, 281] on button "Save" at bounding box center [695, 286] width 35 height 10
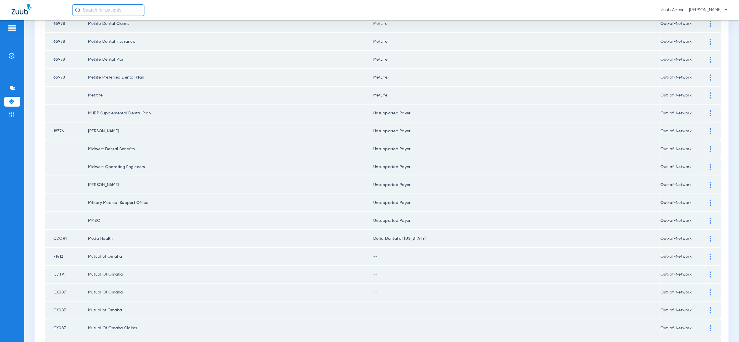
click at [710, 254] on img at bounding box center [710, 257] width 1 height 6
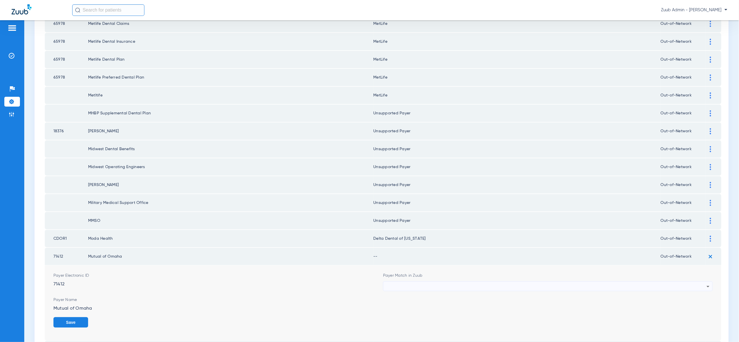
click at [698, 282] on div at bounding box center [546, 287] width 321 height 10
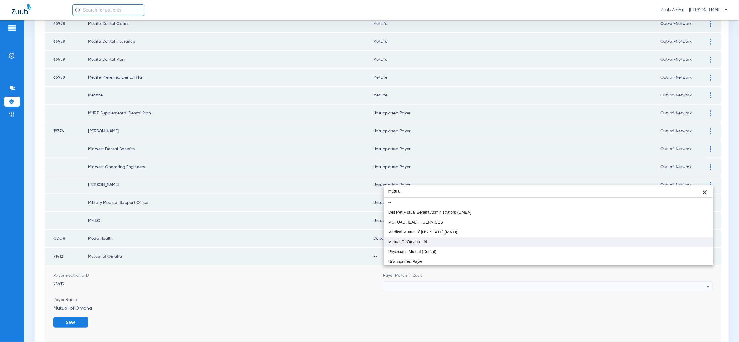
type input "mutual"
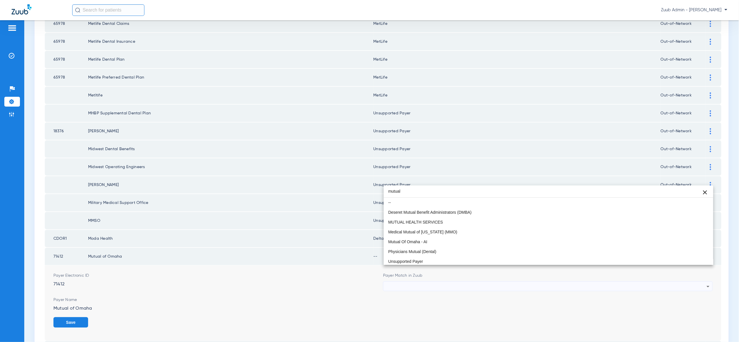
drag, startPoint x: 681, startPoint y: 246, endPoint x: 685, endPoint y: 251, distance: 6.0
click at [681, 246] on mat-option "Mutual Of Omaha - AI" at bounding box center [549, 242] width 330 height 10
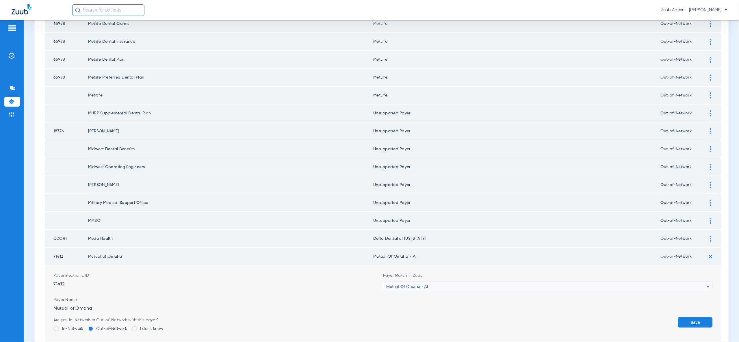
drag, startPoint x: 697, startPoint y: 305, endPoint x: 696, endPoint y: 293, distance: 12.5
click at [697, 317] on button "Save" at bounding box center [695, 322] width 35 height 10
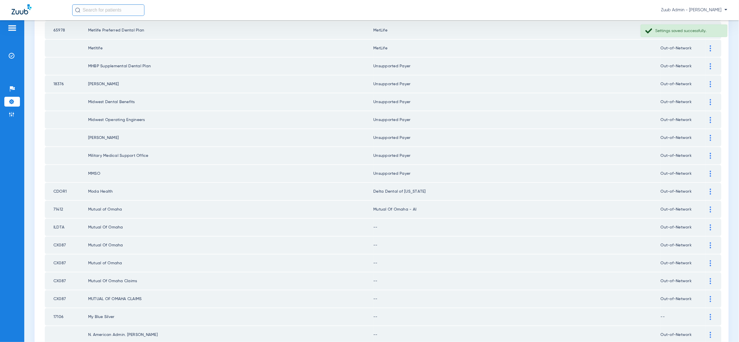
scroll to position [407, 0]
click at [709, 224] on div at bounding box center [711, 227] width 10 height 6
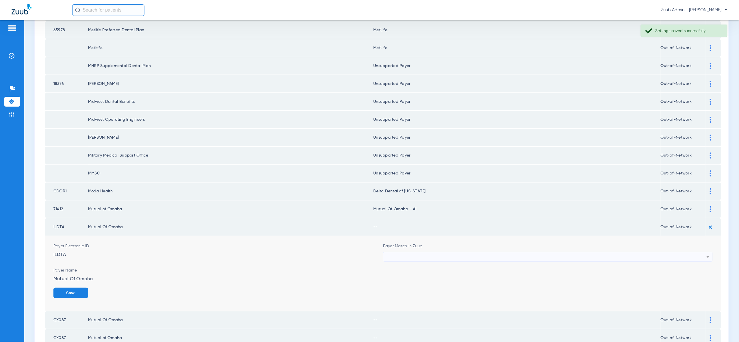
click at [682, 252] on div at bounding box center [546, 257] width 321 height 10
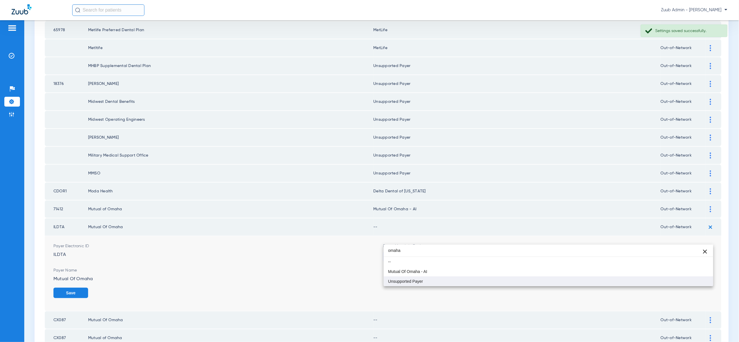
type input "omaha"
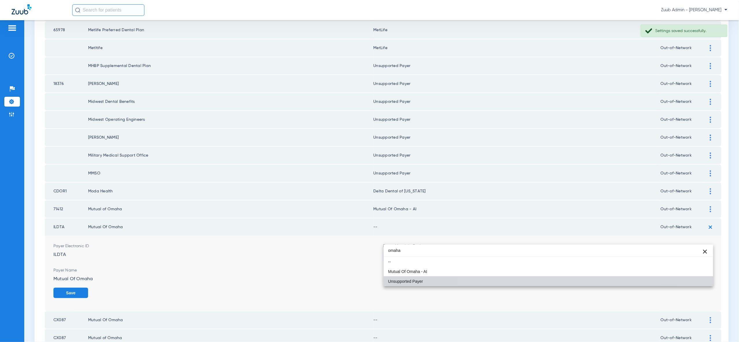
click at [680, 277] on mat-option "Unsupported Payer" at bounding box center [549, 282] width 330 height 10
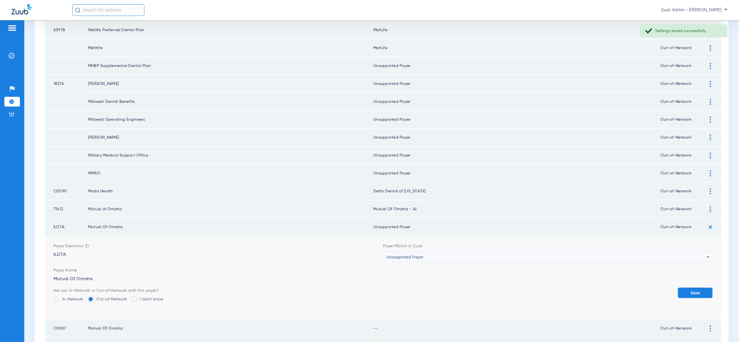
click at [681, 252] on div "Unsupported Payer" at bounding box center [546, 257] width 321 height 10
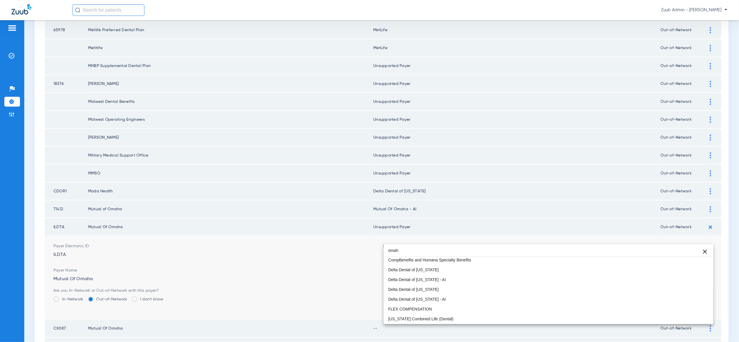
scroll to position [0, 0]
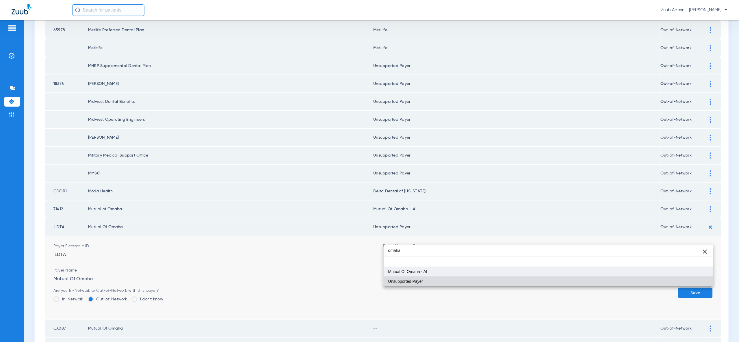
type input "omaha"
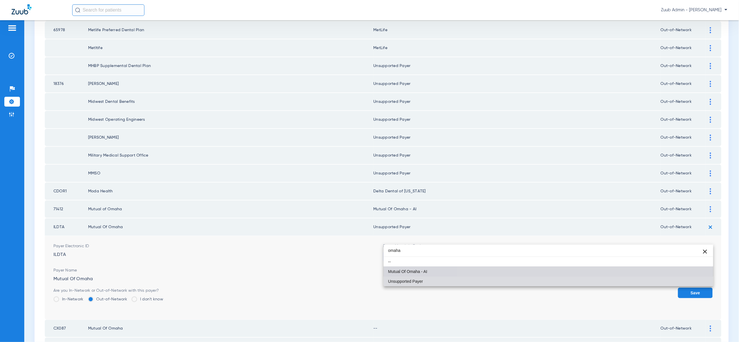
click at [679, 271] on mat-option "Mutual Of Omaha - AI" at bounding box center [549, 272] width 330 height 10
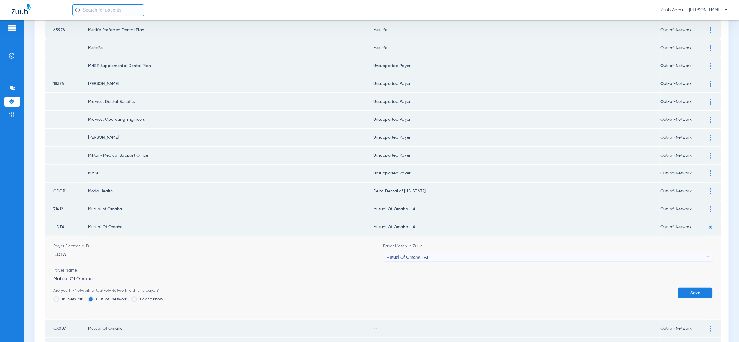
drag, startPoint x: 693, startPoint y: 275, endPoint x: 699, endPoint y: 262, distance: 14.6
click at [693, 288] on button "Save" at bounding box center [695, 293] width 35 height 10
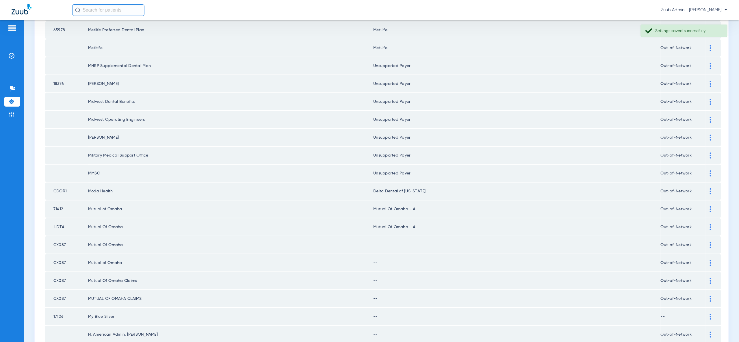
click at [712, 242] on div at bounding box center [711, 245] width 10 height 6
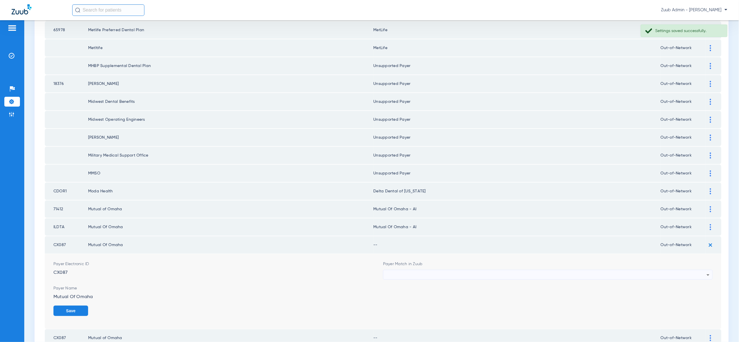
click at [692, 270] on div at bounding box center [546, 275] width 321 height 10
type input "omaha"
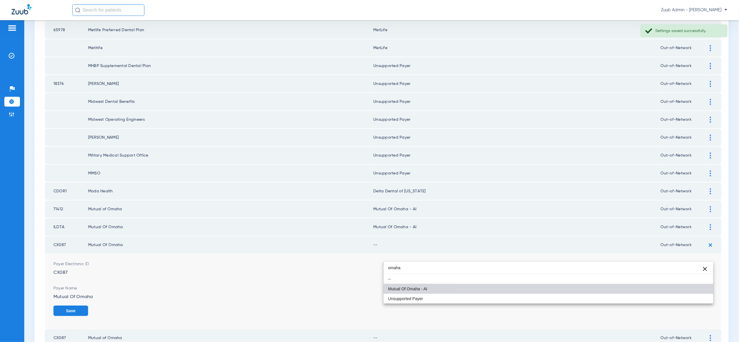
click at [684, 292] on mat-option "Mutual Of Omaha - AI" at bounding box center [549, 289] width 330 height 10
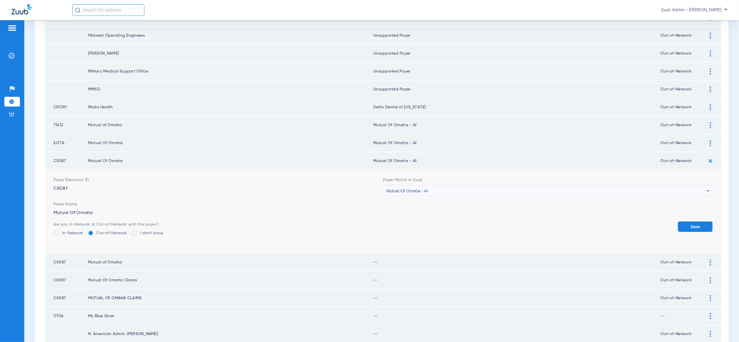
scroll to position [513, 0]
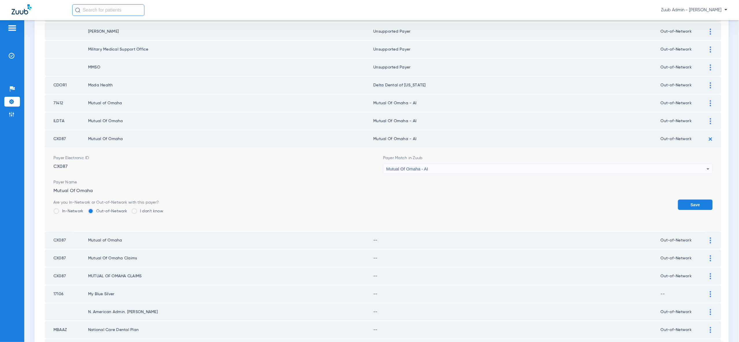
click at [698, 200] on button "Save" at bounding box center [695, 205] width 35 height 10
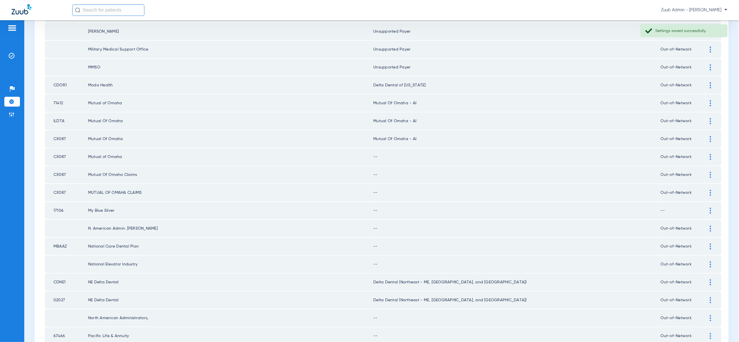
click at [707, 136] on div at bounding box center [711, 139] width 10 height 6
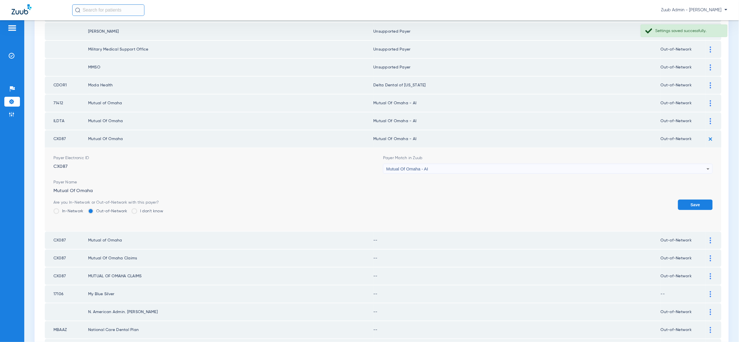
drag, startPoint x: 714, startPoint y: 118, endPoint x: 713, endPoint y: 133, distance: 14.5
click at [714, 134] on img at bounding box center [711, 139] width 10 height 10
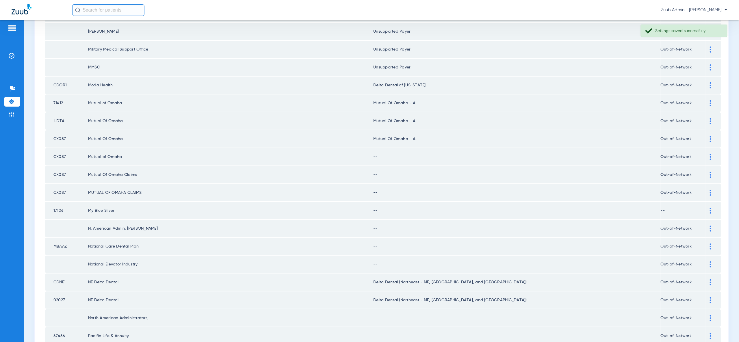
click at [710, 154] on img at bounding box center [710, 157] width 1 height 6
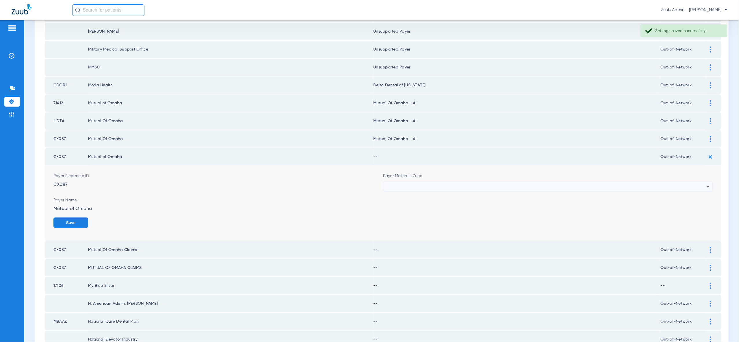
click at [702, 182] on div at bounding box center [546, 187] width 321 height 10
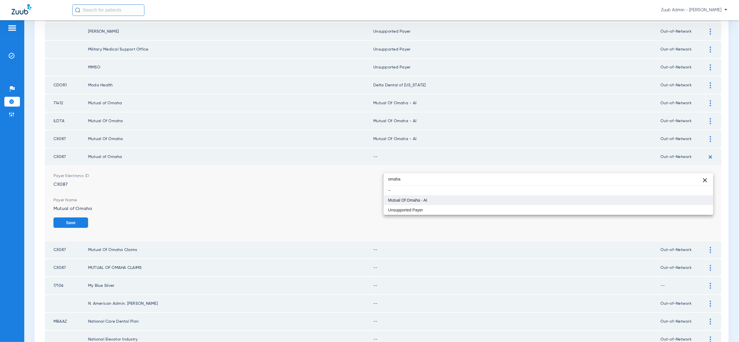
type input "omaha"
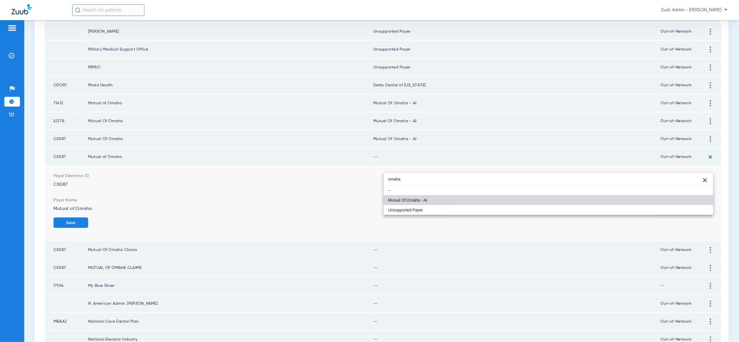
click at [692, 202] on mat-option "Mutual Of Omaha - AI" at bounding box center [549, 200] width 330 height 10
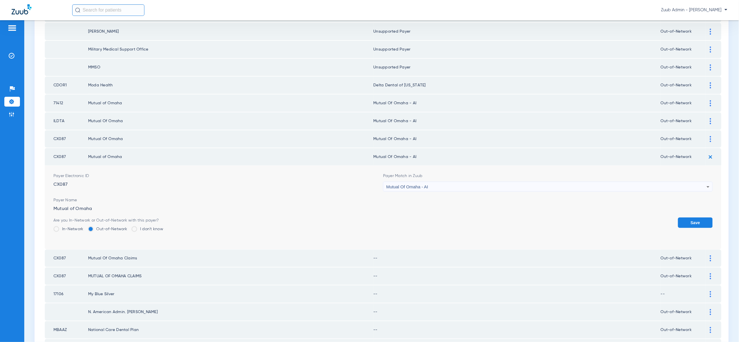
drag, startPoint x: 693, startPoint y: 203, endPoint x: 706, endPoint y: 181, distance: 25.4
click at [693, 218] on button "Save" at bounding box center [695, 223] width 35 height 10
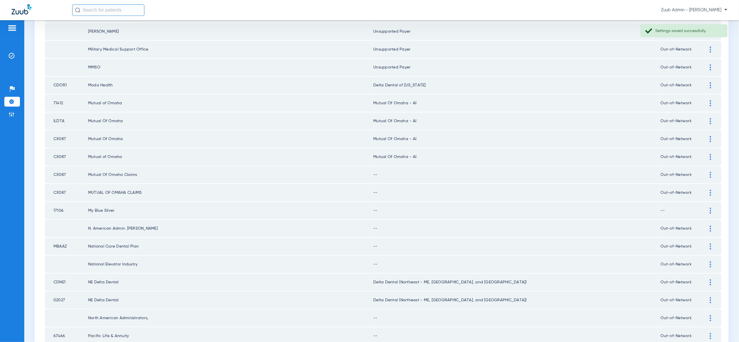
click at [710, 172] on div at bounding box center [711, 175] width 10 height 6
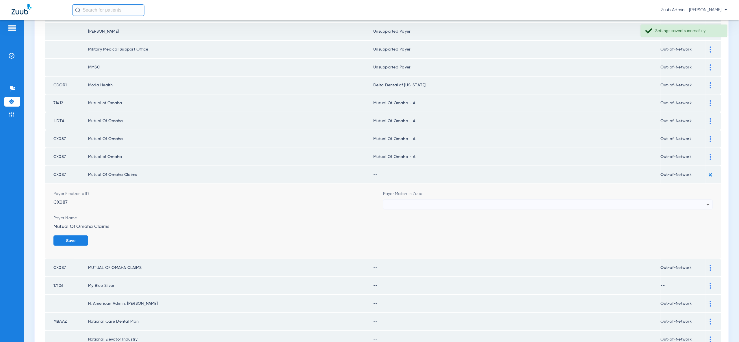
click at [705, 201] on icon at bounding box center [708, 204] width 7 height 7
type input "omaha"
click at [700, 221] on mat-option "Mutual Of Omaha - AI" at bounding box center [549, 218] width 330 height 10
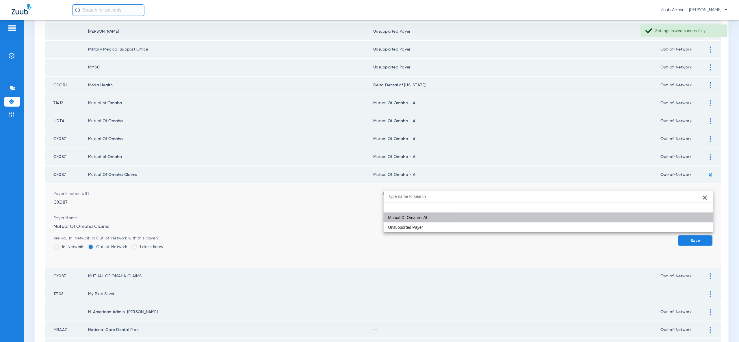
drag, startPoint x: 700, startPoint y: 220, endPoint x: 703, endPoint y: 204, distance: 16.8
click at [700, 236] on button "Save" at bounding box center [695, 241] width 35 height 10
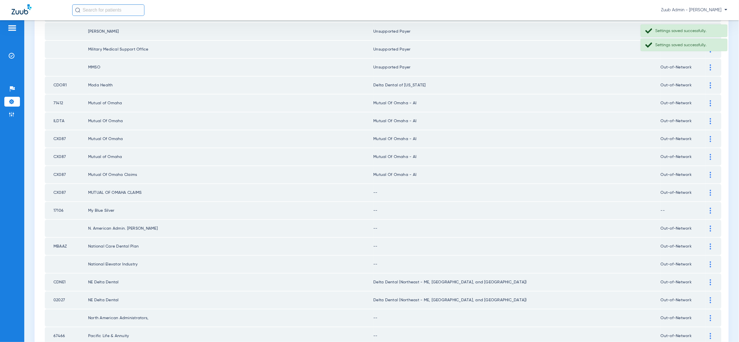
click at [711, 190] on img at bounding box center [710, 193] width 1 height 6
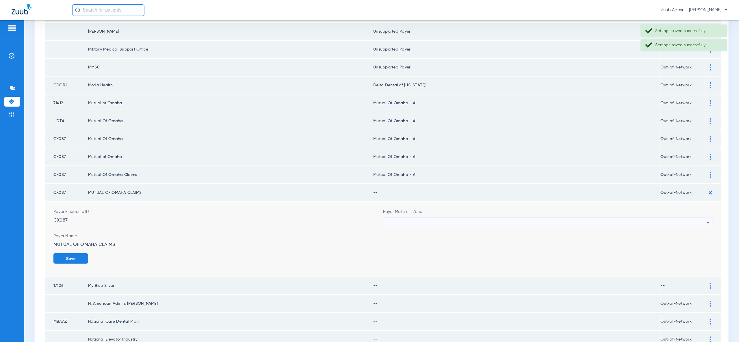
click at [699, 218] on div at bounding box center [546, 223] width 321 height 10
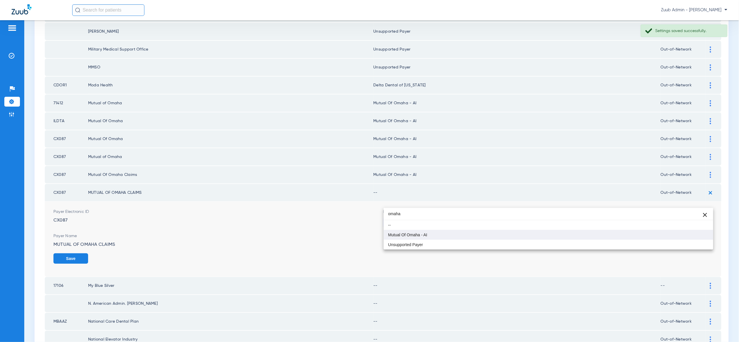
type input "omaha"
click at [693, 237] on mat-option "Mutual Of Omaha - AI" at bounding box center [549, 235] width 330 height 10
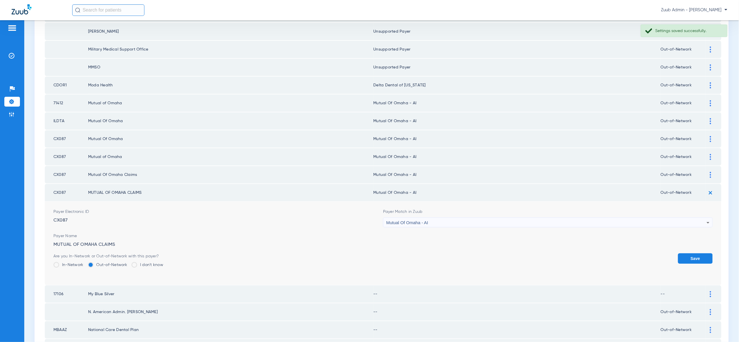
click at [696, 253] on button "Save" at bounding box center [695, 258] width 35 height 10
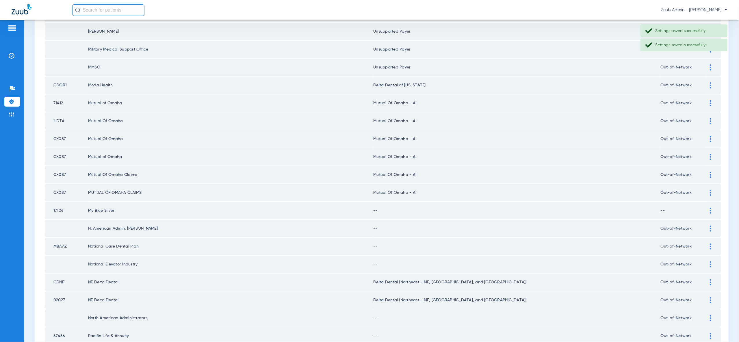
click at [711, 208] on img at bounding box center [710, 211] width 1 height 6
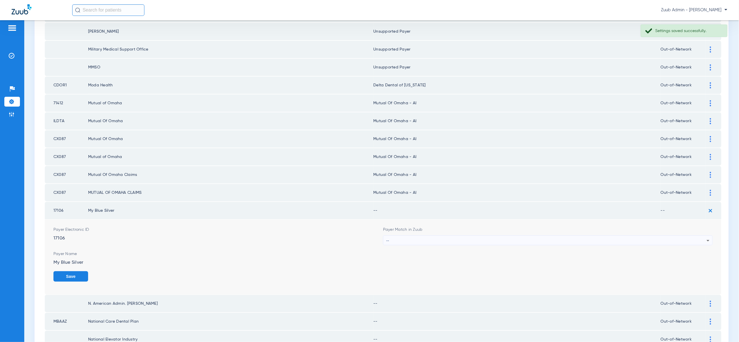
click at [699, 236] on div "--" at bounding box center [546, 241] width 321 height 10
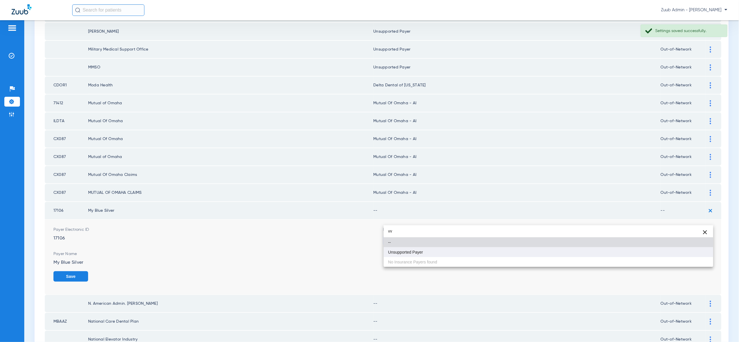
type input "vv"
click at [689, 255] on mat-option "Unsupported Payer" at bounding box center [549, 252] width 330 height 10
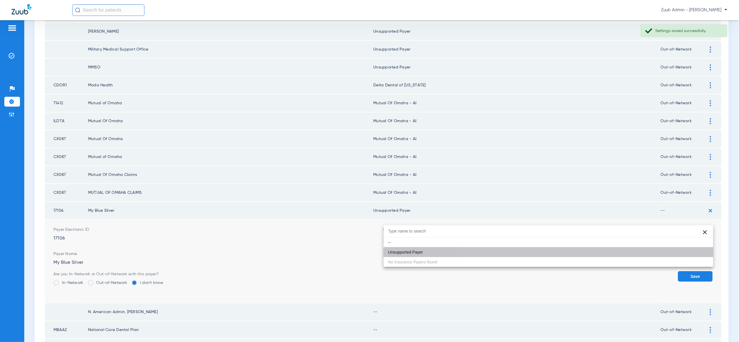
click at [690, 271] on button "Save" at bounding box center [695, 276] width 35 height 10
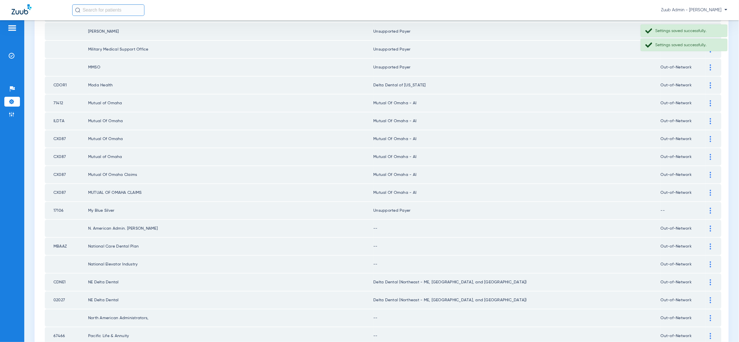
drag, startPoint x: 709, startPoint y: 206, endPoint x: 708, endPoint y: 215, distance: 8.4
click at [709, 226] on div at bounding box center [711, 229] width 10 height 6
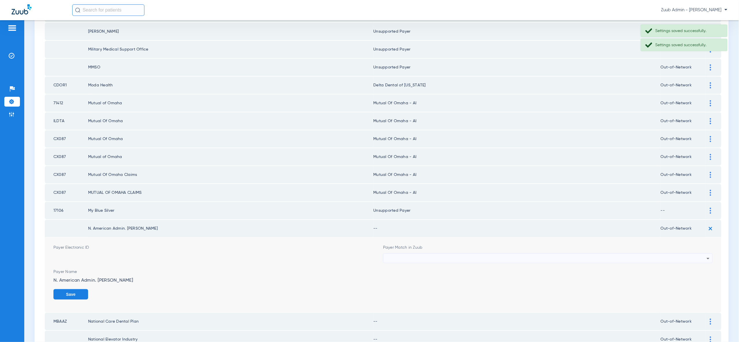
click at [699, 254] on div at bounding box center [546, 259] width 321 height 10
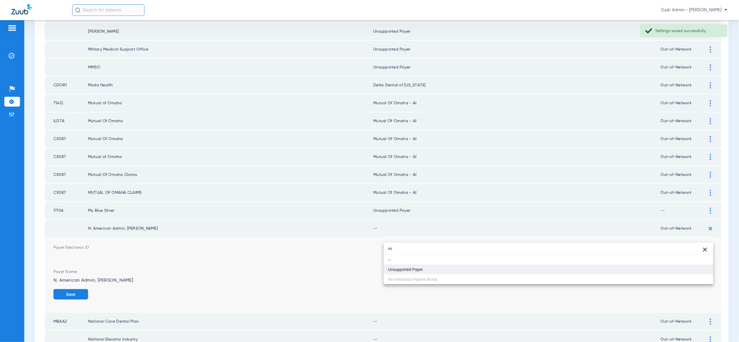
type input "vv"
click at [696, 269] on mat-option "Unsupported Payer" at bounding box center [549, 270] width 330 height 10
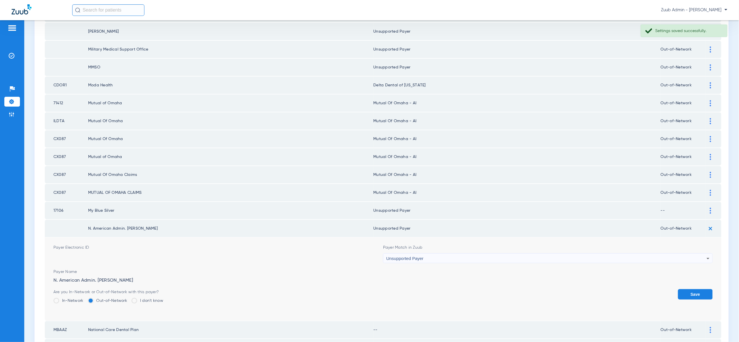
drag, startPoint x: 699, startPoint y: 274, endPoint x: 699, endPoint y: 266, distance: 7.8
click at [698, 289] on button "Save" at bounding box center [695, 294] width 35 height 10
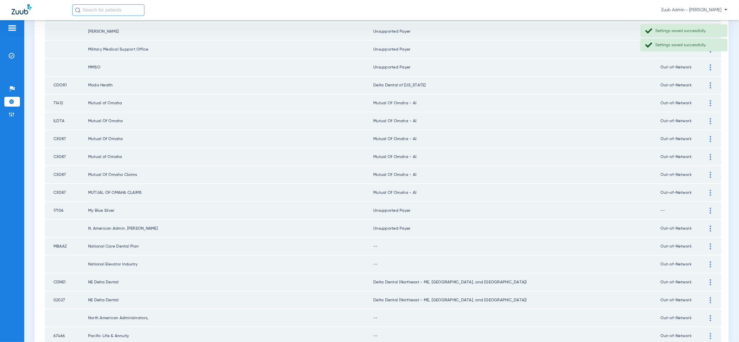
click at [710, 244] on img at bounding box center [710, 247] width 1 height 6
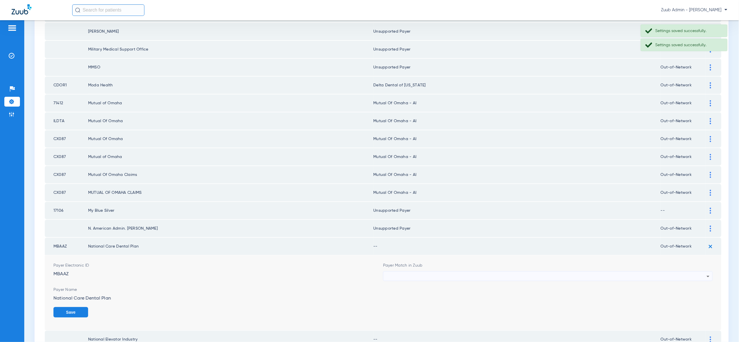
click at [705, 273] on icon at bounding box center [708, 276] width 7 height 7
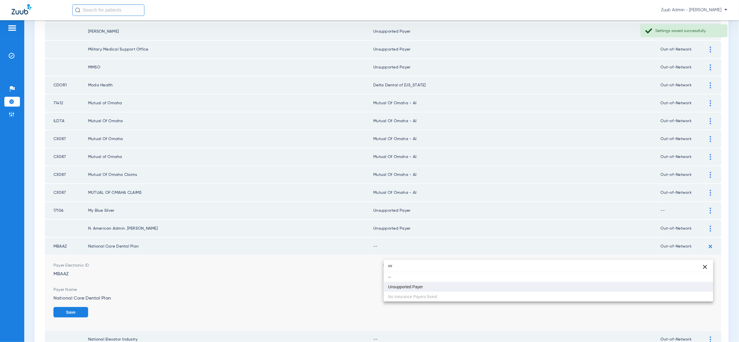
type input "vv"
click at [694, 286] on mat-option "Unsupported Payer" at bounding box center [549, 287] width 330 height 10
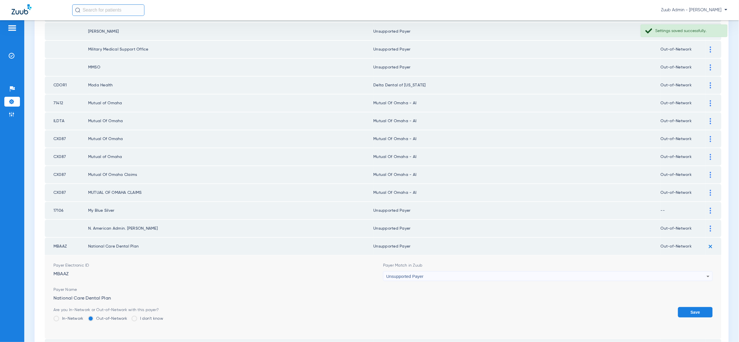
drag, startPoint x: 695, startPoint y: 288, endPoint x: 700, endPoint y: 261, distance: 26.8
click at [695, 307] on button "Save" at bounding box center [695, 312] width 35 height 10
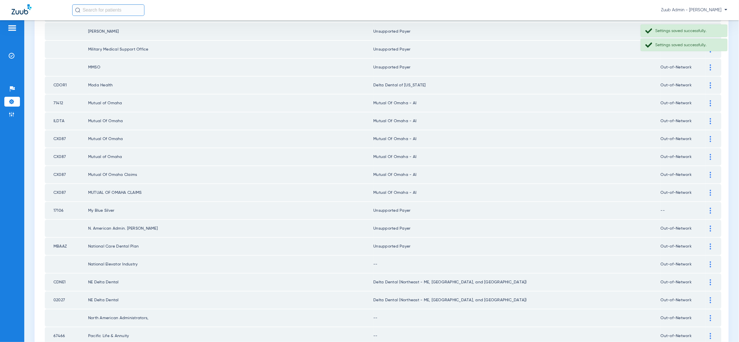
click at [711, 262] on img at bounding box center [710, 265] width 1 height 6
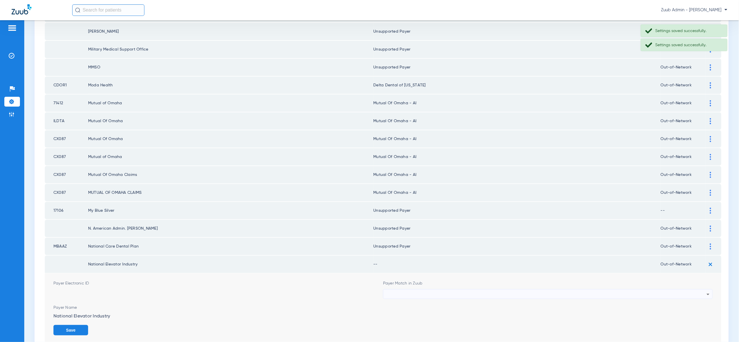
click at [701, 290] on div at bounding box center [546, 295] width 321 height 10
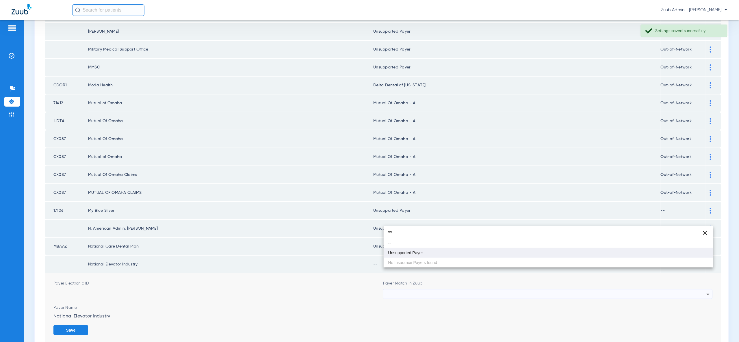
type input "vv"
drag, startPoint x: 688, startPoint y: 252, endPoint x: 693, endPoint y: 270, distance: 18.2
click at [688, 252] on mat-option "Unsupported Payer" at bounding box center [549, 253] width 330 height 10
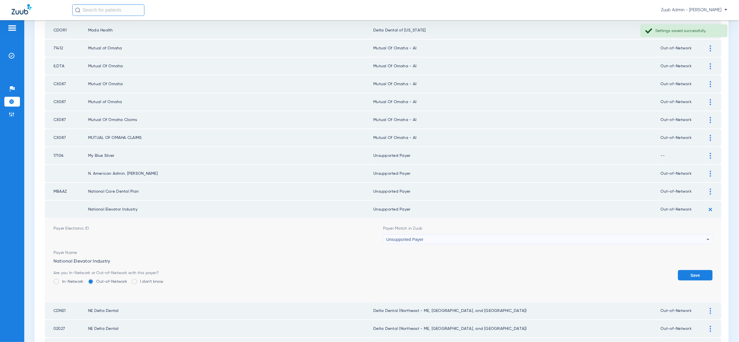
scroll to position [592, 0]
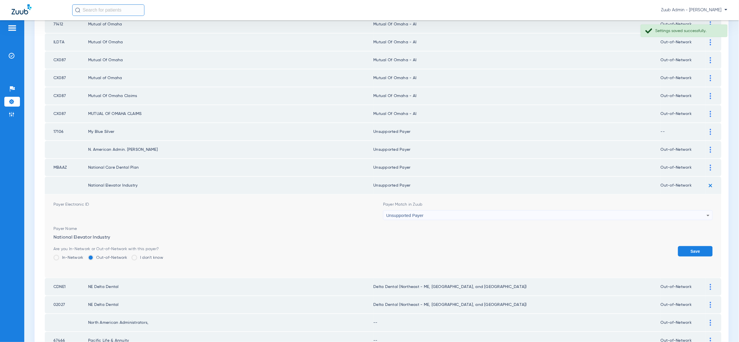
click at [689, 246] on button "Save" at bounding box center [695, 251] width 35 height 10
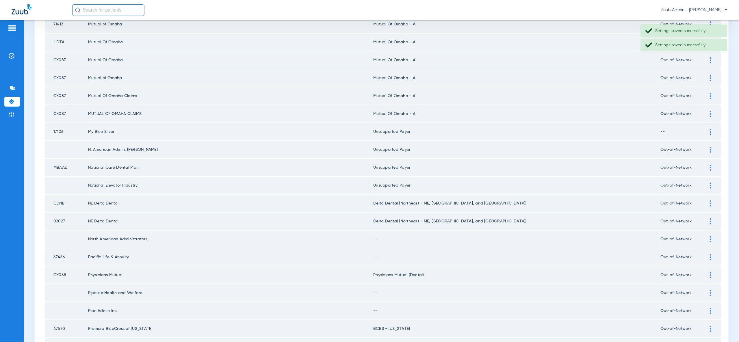
click at [710, 236] on img at bounding box center [710, 239] width 1 height 6
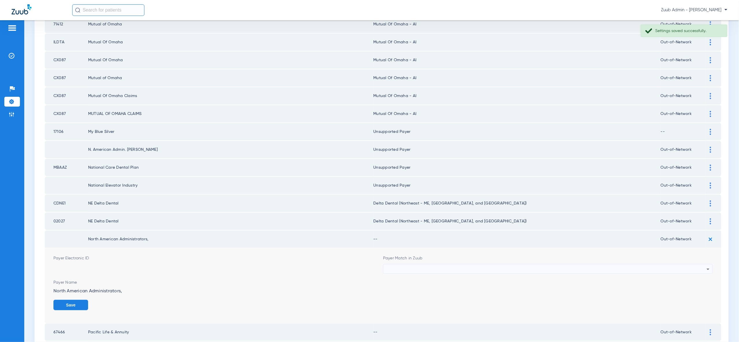
click at [691, 264] on div at bounding box center [546, 269] width 321 height 10
type input "vv"
click at [690, 278] on mat-option "Unsupported Payer" at bounding box center [549, 278] width 330 height 10
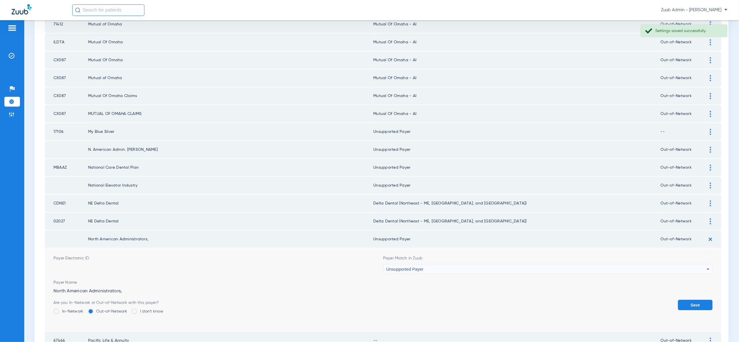
drag, startPoint x: 691, startPoint y: 279, endPoint x: 695, endPoint y: 260, distance: 19.5
click at [691, 300] on button "Save" at bounding box center [695, 305] width 35 height 10
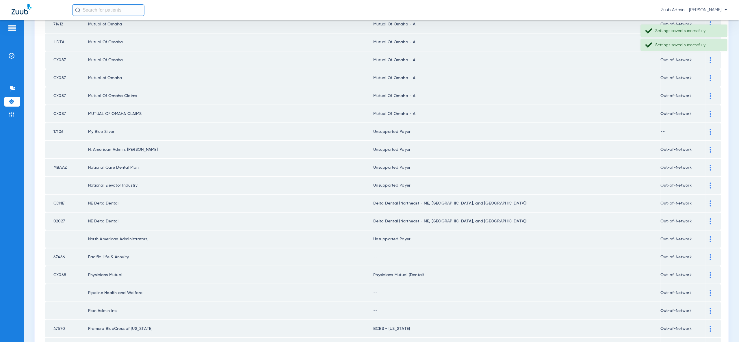
click at [710, 254] on img at bounding box center [710, 257] width 1 height 6
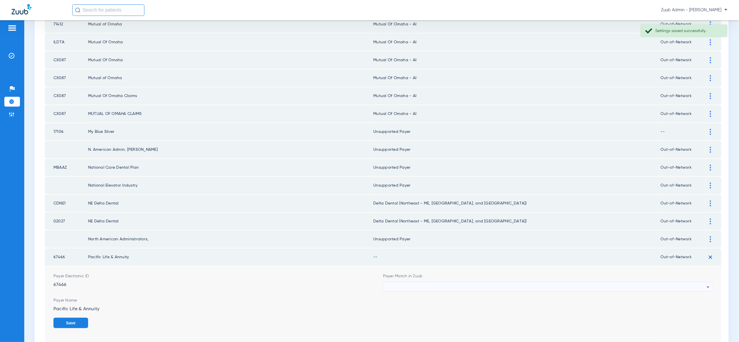
click at [699, 282] on div at bounding box center [546, 287] width 321 height 10
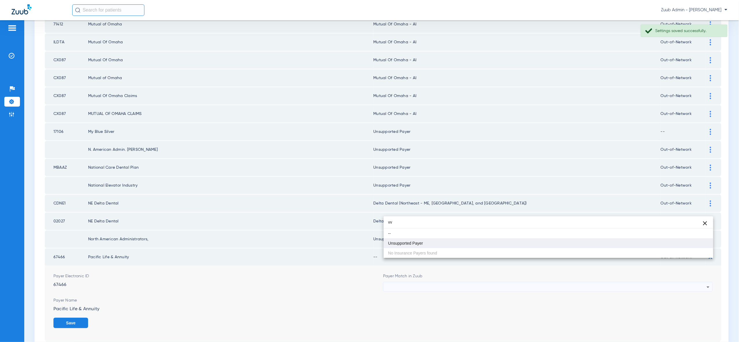
type input "vv"
click at [694, 246] on mat-option "Unsupported Payer" at bounding box center [549, 243] width 330 height 10
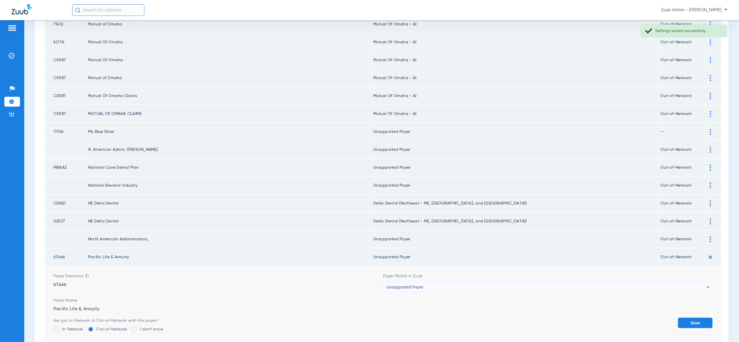
drag, startPoint x: 703, startPoint y: 295, endPoint x: 700, endPoint y: 289, distance: 6.6
click at [703, 318] on button "Save" at bounding box center [695, 323] width 35 height 10
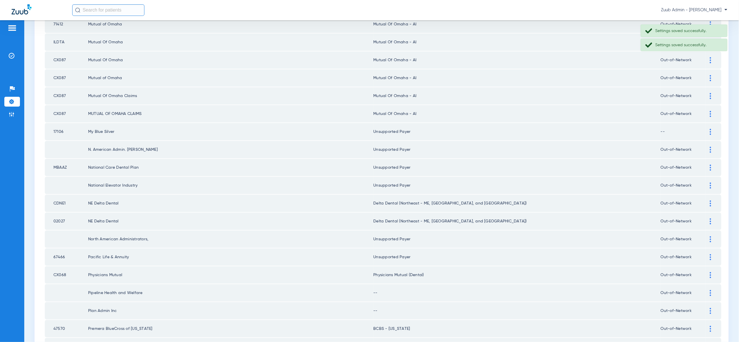
scroll to position [673, 0]
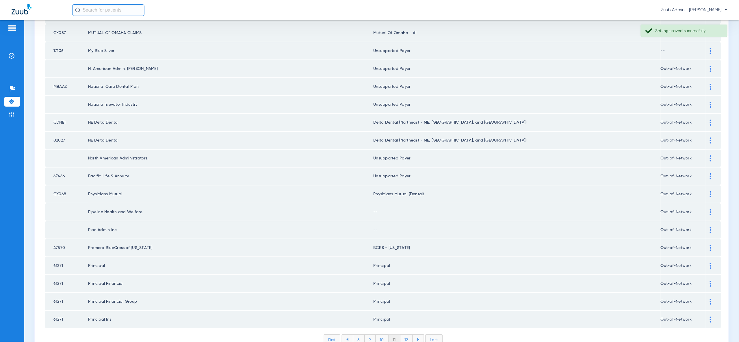
click at [712, 209] on div at bounding box center [711, 212] width 10 height 6
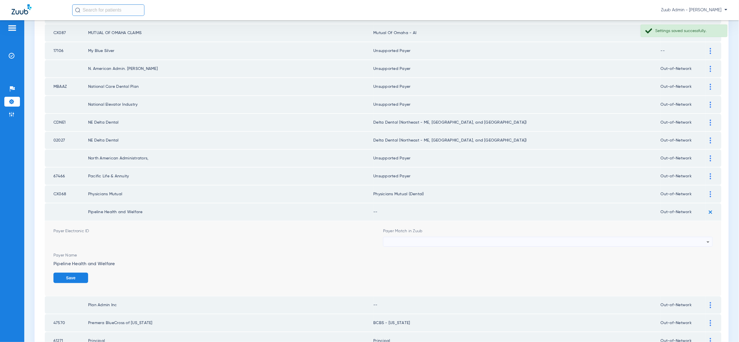
click at [703, 237] on div at bounding box center [546, 242] width 321 height 10
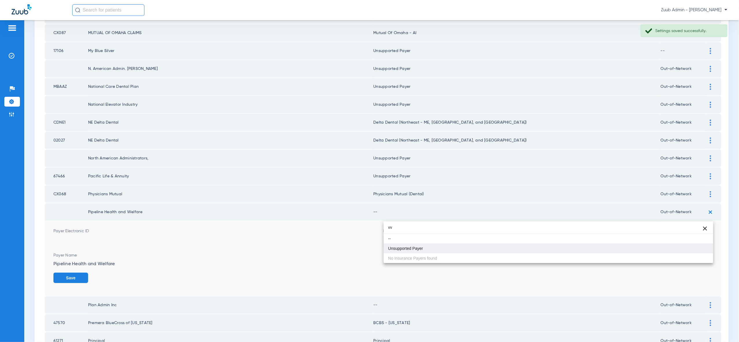
type input "vv"
click at [690, 247] on mat-option "Unsupported Payer" at bounding box center [549, 249] width 330 height 10
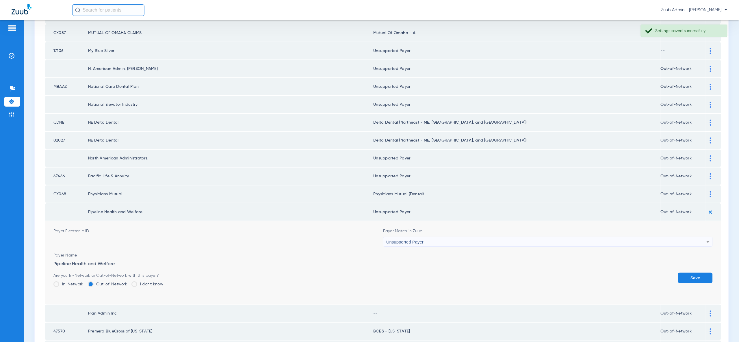
click at [691, 273] on button "Save" at bounding box center [695, 278] width 35 height 10
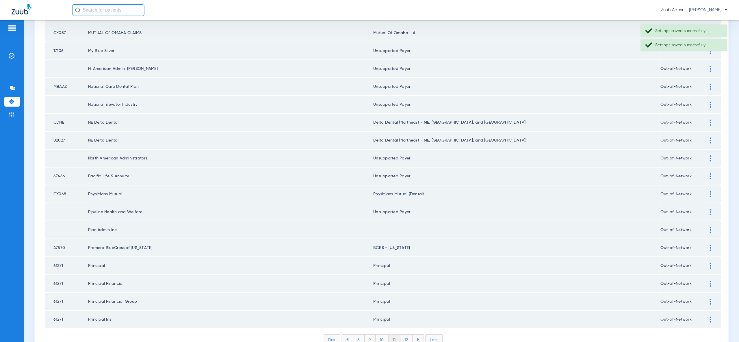
click at [710, 227] on img at bounding box center [710, 230] width 1 height 6
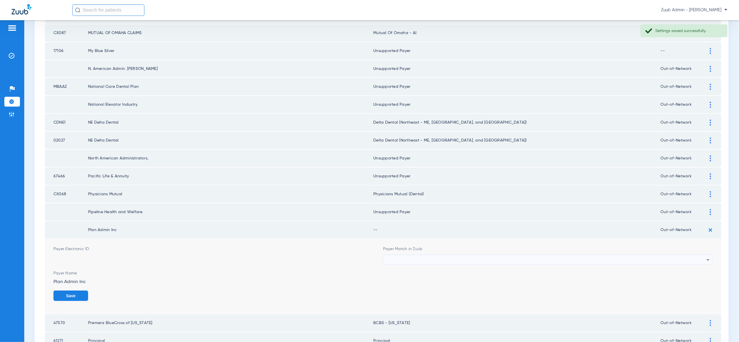
click at [700, 255] on div at bounding box center [546, 260] width 321 height 10
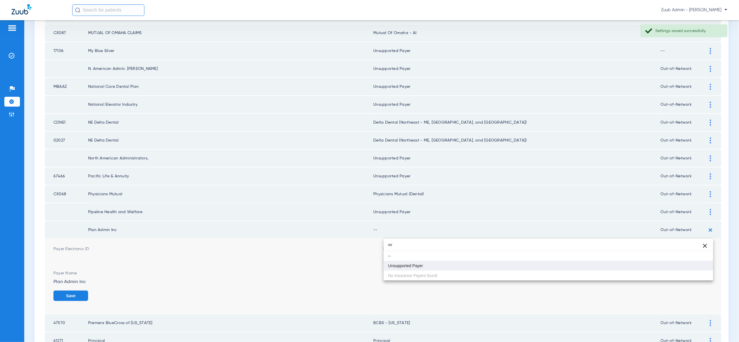
type input "vv"
click at [693, 264] on mat-option "Unsupported Payer" at bounding box center [549, 266] width 330 height 10
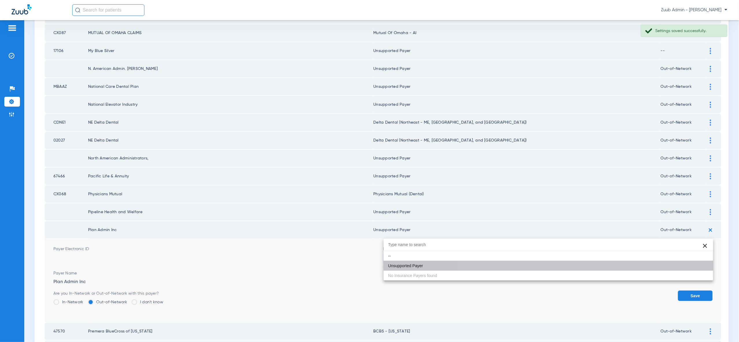
click at [693, 291] on button "Save" at bounding box center [695, 296] width 35 height 10
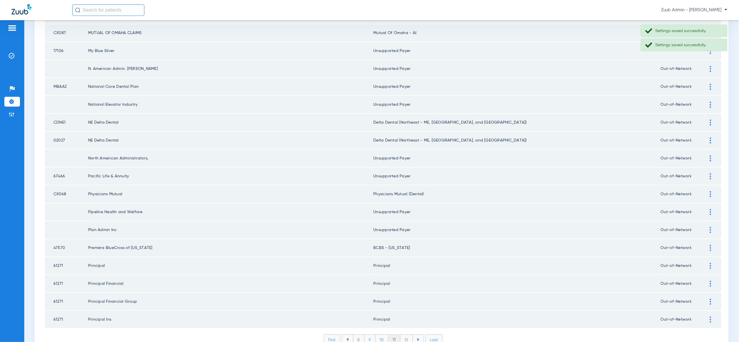
click at [409, 335] on li "12" at bounding box center [407, 340] width 12 height 10
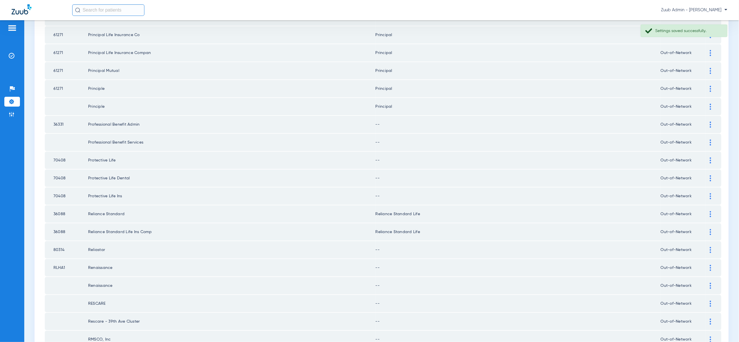
scroll to position [152, 0]
click at [710, 121] on img at bounding box center [710, 124] width 1 height 6
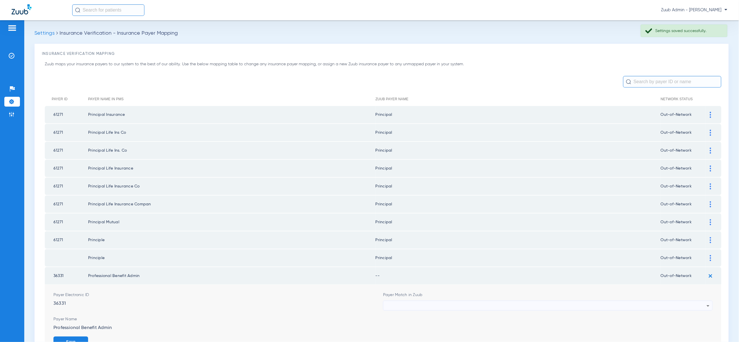
scroll to position [152, 0]
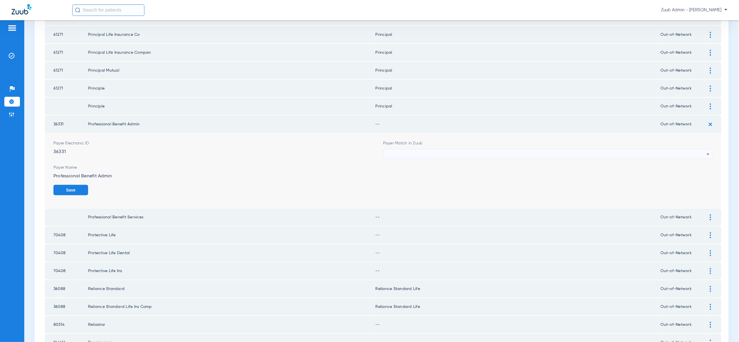
click at [700, 150] on div at bounding box center [546, 154] width 321 height 10
type input "vv"
drag, startPoint x: 686, startPoint y: 179, endPoint x: 690, endPoint y: 186, distance: 8.2
click at [686, 179] on mat-option "Unsupported Payer" at bounding box center [549, 180] width 330 height 10
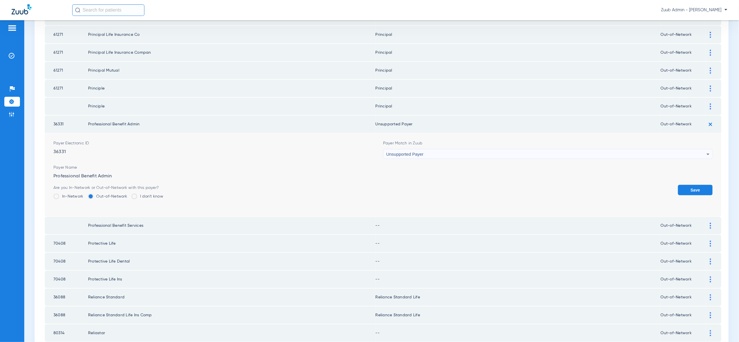
drag, startPoint x: 694, startPoint y: 191, endPoint x: 693, endPoint y: 185, distance: 5.6
click at [694, 191] on div "Save" at bounding box center [695, 194] width 35 height 19
click at [693, 185] on button "Save" at bounding box center [695, 190] width 35 height 10
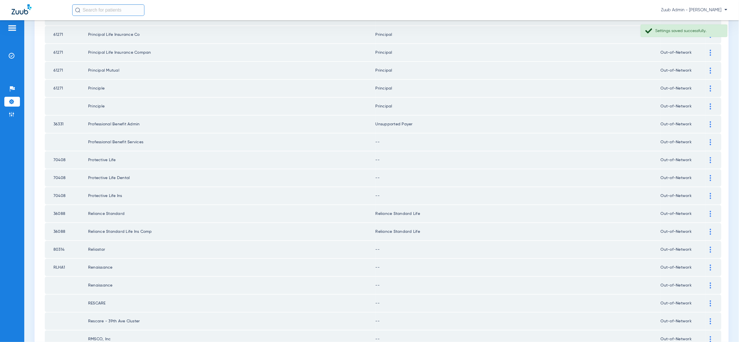
click at [711, 139] on img at bounding box center [710, 142] width 1 height 6
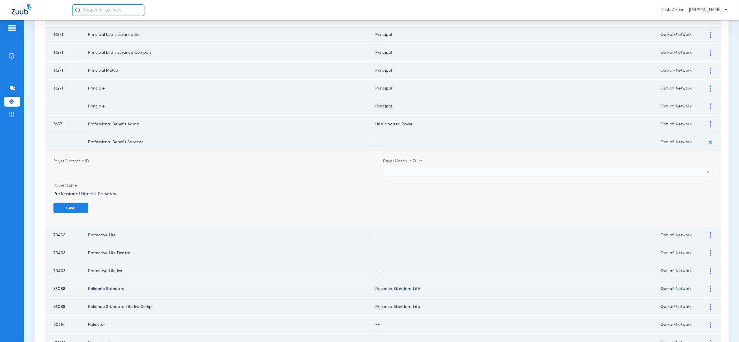
click at [701, 167] on div at bounding box center [546, 172] width 321 height 10
type input "vv"
click at [684, 197] on mat-option "Unsupported Payer" at bounding box center [549, 198] width 330 height 10
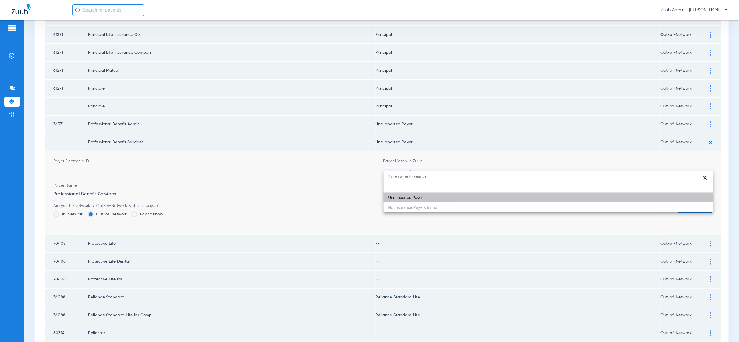
click at [689, 203] on button "Save" at bounding box center [695, 208] width 35 height 10
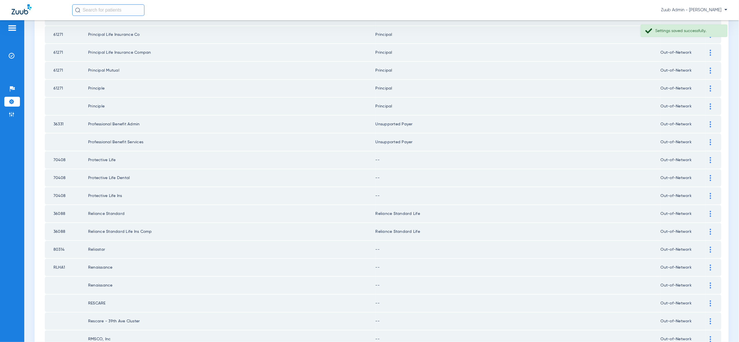
click at [710, 157] on img at bounding box center [710, 160] width 1 height 6
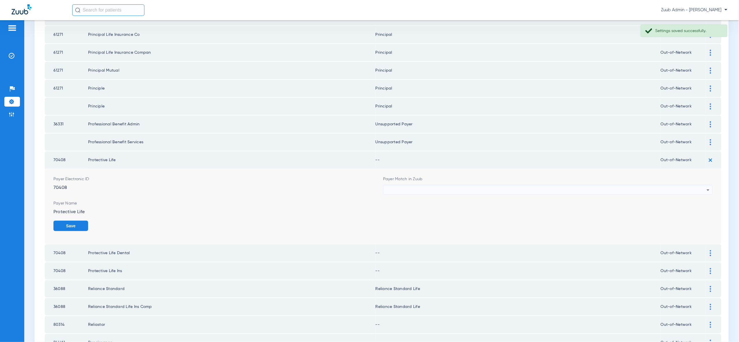
click at [703, 185] on div at bounding box center [546, 190] width 321 height 10
type input "vv"
click at [694, 216] on mat-option "Unsupported Payer" at bounding box center [549, 215] width 330 height 10
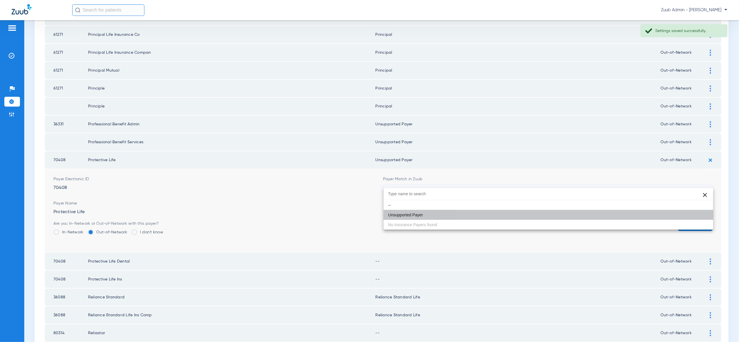
drag, startPoint x: 697, startPoint y: 221, endPoint x: 703, endPoint y: 206, distance: 16.1
click at [697, 221] on button "Save" at bounding box center [695, 226] width 35 height 10
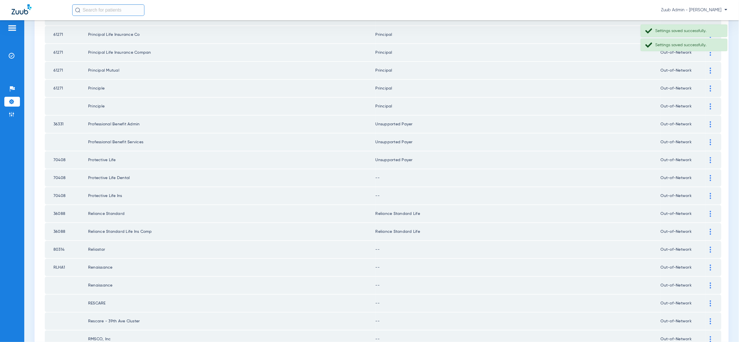
click at [714, 175] on div at bounding box center [711, 178] width 10 height 6
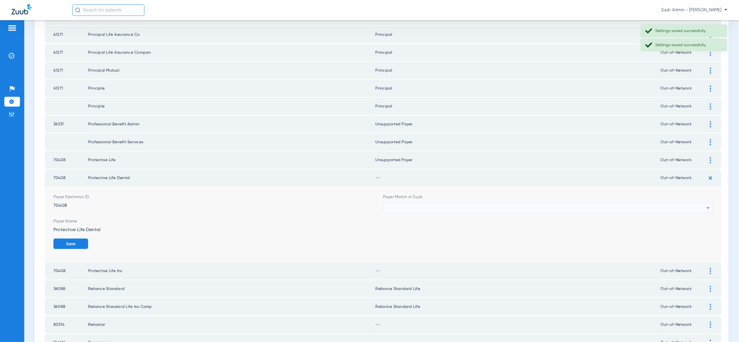
click at [697, 203] on div at bounding box center [546, 208] width 321 height 10
type input "vv"
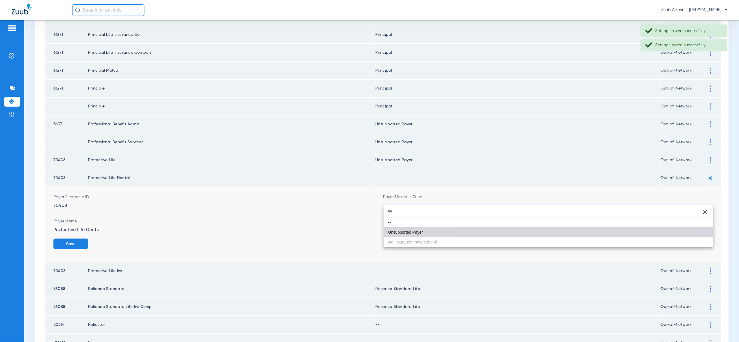
click at [690, 232] on mat-option "Unsupported Payer" at bounding box center [549, 232] width 330 height 10
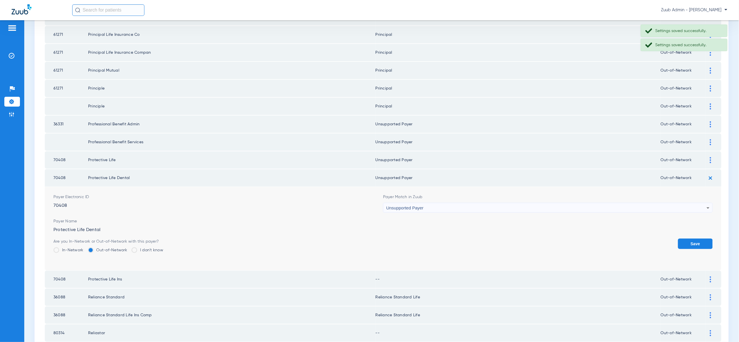
click at [691, 239] on button "Save" at bounding box center [695, 244] width 35 height 10
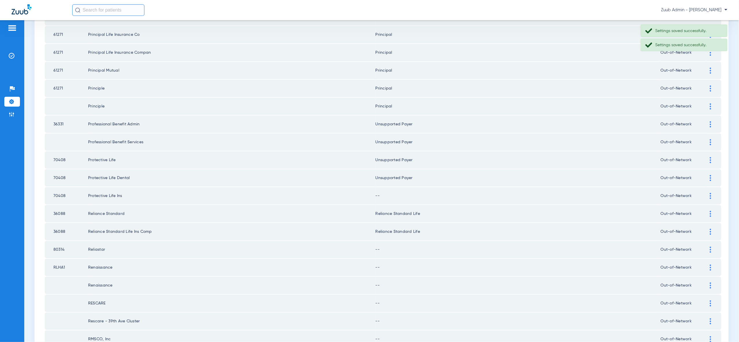
click at [711, 193] on img at bounding box center [710, 196] width 1 height 6
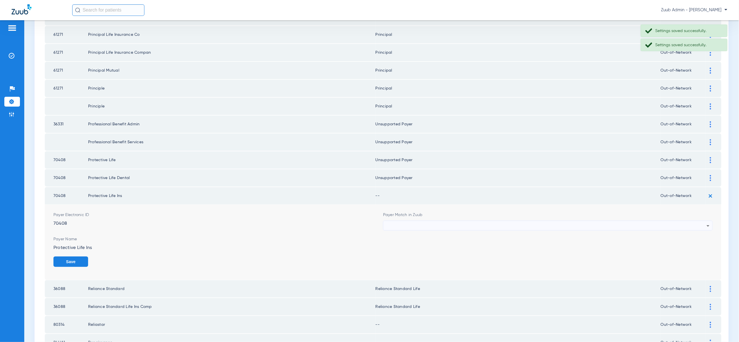
click at [700, 221] on div at bounding box center [546, 226] width 321 height 10
type input "vv"
click at [697, 251] on mat-option "Unsupported Payer" at bounding box center [549, 250] width 330 height 10
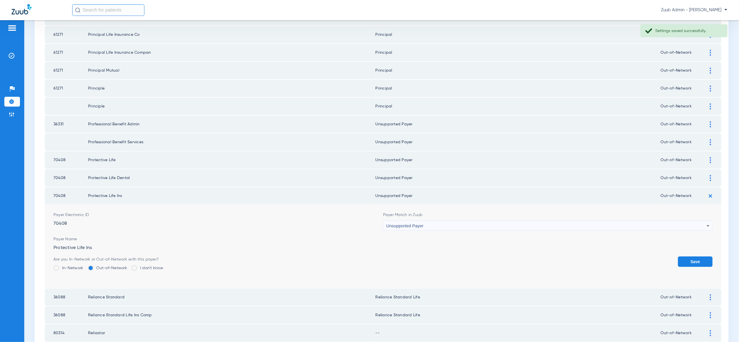
click at [699, 257] on button "Save" at bounding box center [695, 262] width 35 height 10
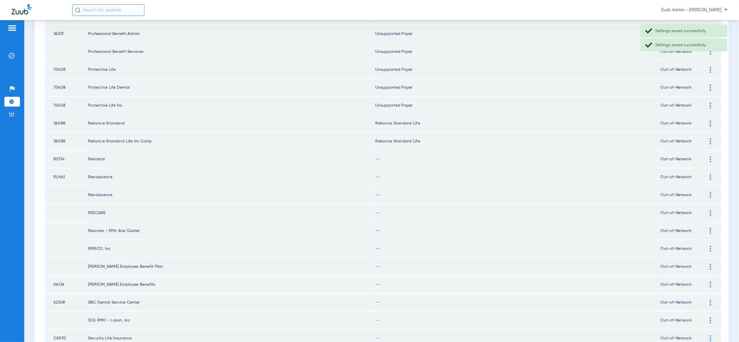
scroll to position [298, 0]
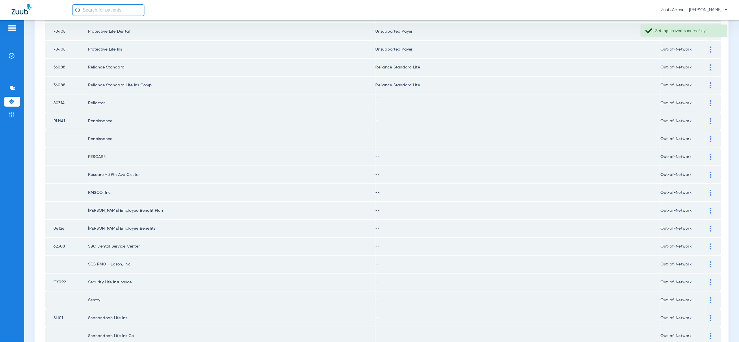
click at [713, 100] on div at bounding box center [711, 103] width 10 height 6
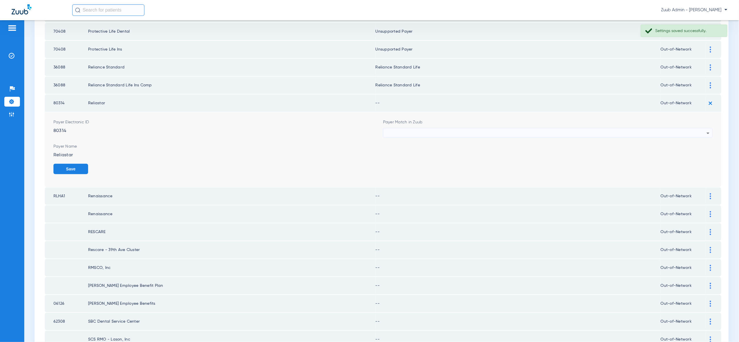
click at [709, 130] on icon at bounding box center [708, 133] width 7 height 7
type input "vv"
click at [691, 158] on mat-option "Unsupported Payer" at bounding box center [549, 155] width 330 height 10
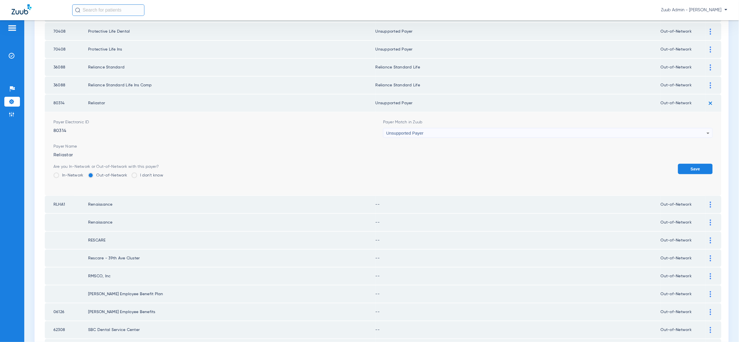
click at [694, 164] on button "Save" at bounding box center [695, 169] width 35 height 10
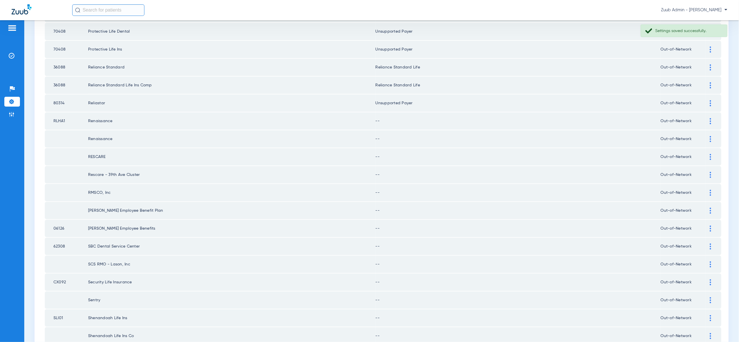
click at [711, 118] on img at bounding box center [710, 121] width 1 height 6
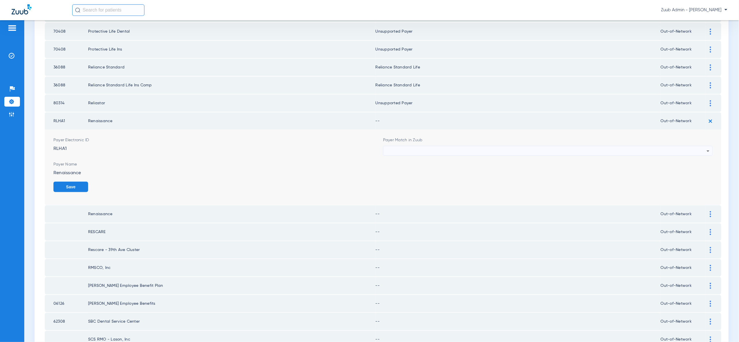
click at [701, 146] on div at bounding box center [546, 151] width 321 height 10
type input "vv"
click at [695, 171] on mat-option "Unsupported Payer" at bounding box center [549, 173] width 330 height 10
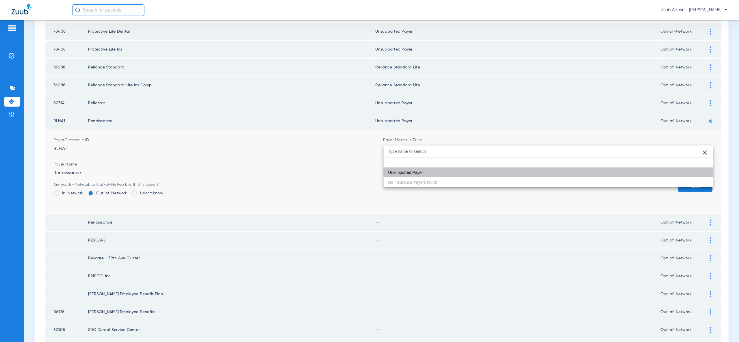
click at [696, 182] on button "Save" at bounding box center [695, 187] width 35 height 10
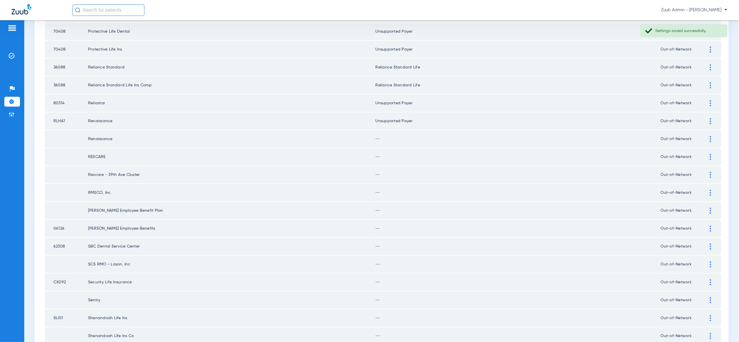
click at [710, 136] on div at bounding box center [711, 139] width 10 height 6
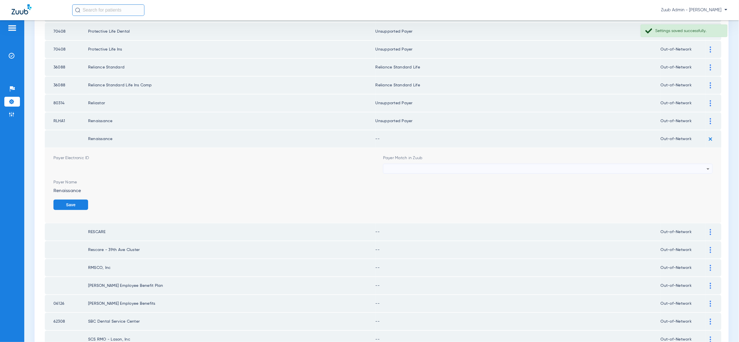
click at [704, 164] on div at bounding box center [546, 169] width 321 height 10
type input "vv"
drag, startPoint x: 696, startPoint y: 187, endPoint x: 697, endPoint y: 192, distance: 5.6
click at [696, 187] on mat-option "Unsupported Payer" at bounding box center [549, 190] width 330 height 10
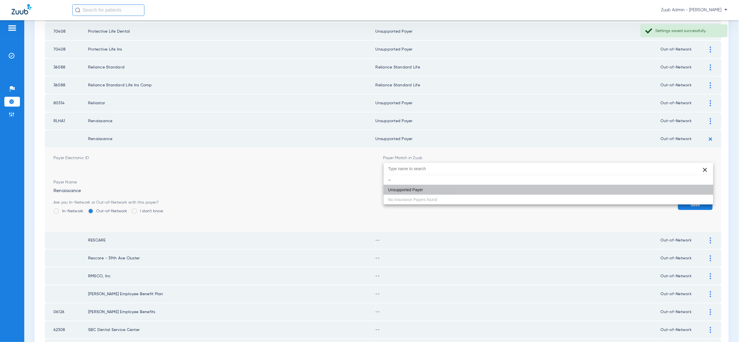
click at [697, 200] on button "Save" at bounding box center [695, 205] width 35 height 10
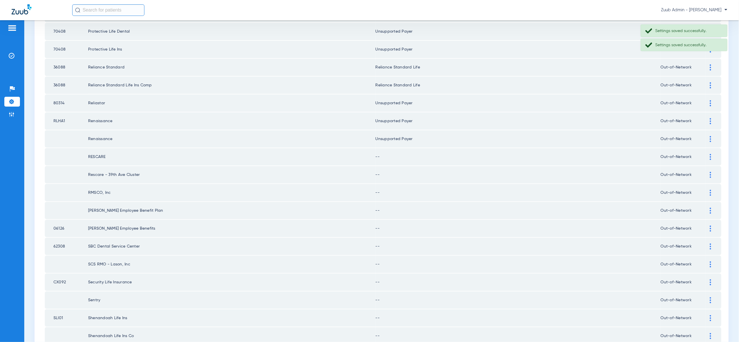
click at [712, 154] on div at bounding box center [711, 157] width 10 height 6
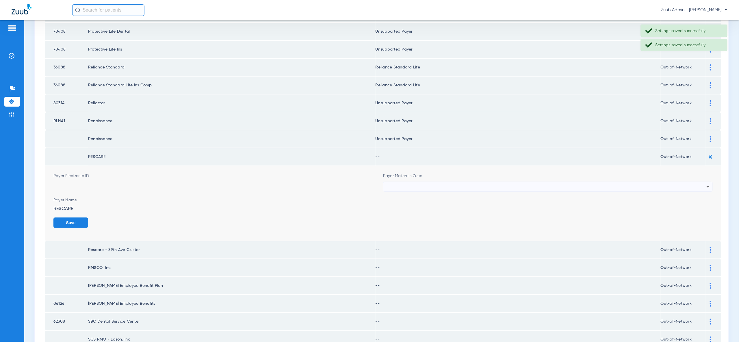
click at [699, 182] on div at bounding box center [546, 187] width 321 height 10
type input "vv"
click at [694, 204] on mat-option "Unsupported Payer" at bounding box center [549, 207] width 330 height 10
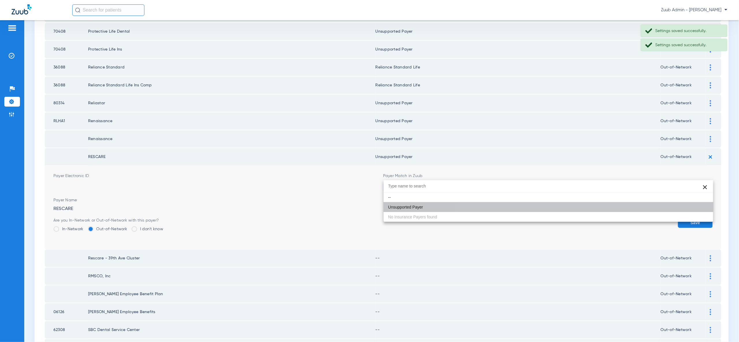
click at [697, 218] on button "Save" at bounding box center [695, 223] width 35 height 10
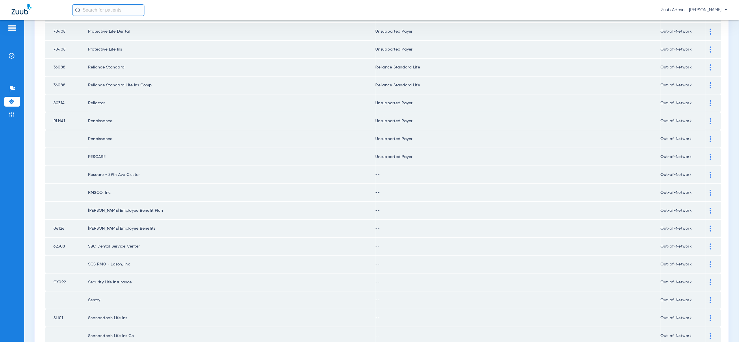
scroll to position [302, 0]
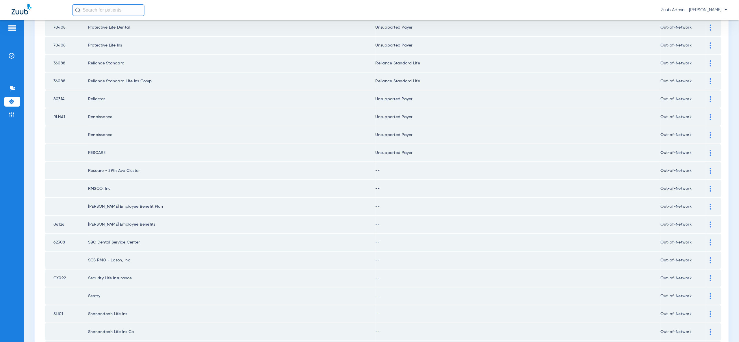
click at [708, 168] on div at bounding box center [711, 171] width 10 height 6
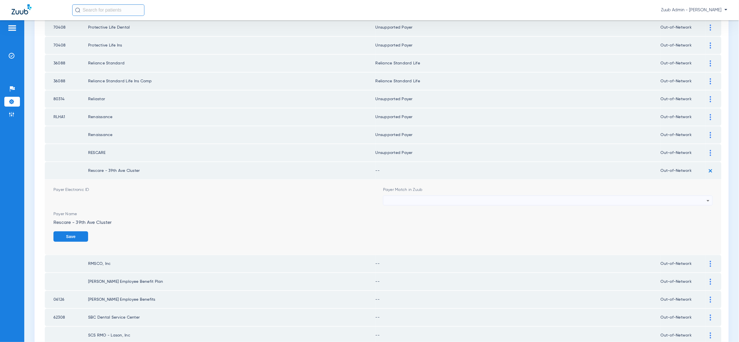
click at [703, 196] on div at bounding box center [546, 201] width 321 height 10
type input "vv"
click at [685, 218] on mat-option "Unsupported Payer" at bounding box center [549, 220] width 330 height 10
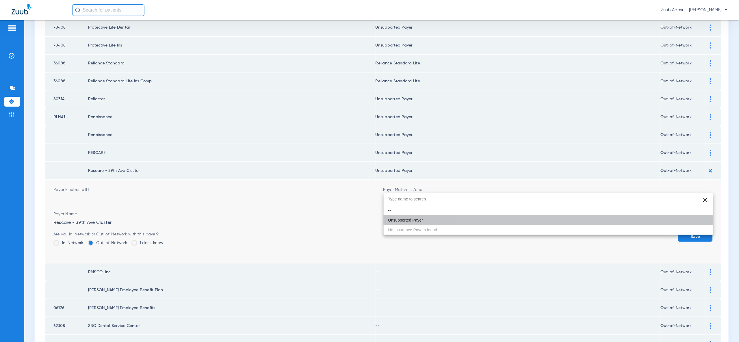
click at [688, 231] on button "Save" at bounding box center [695, 236] width 35 height 10
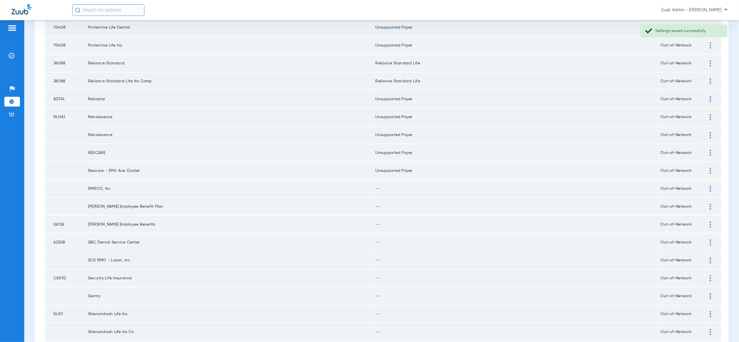
drag, startPoint x: 708, startPoint y: 177, endPoint x: 707, endPoint y: 187, distance: 9.8
click at [708, 186] on div at bounding box center [711, 189] width 10 height 6
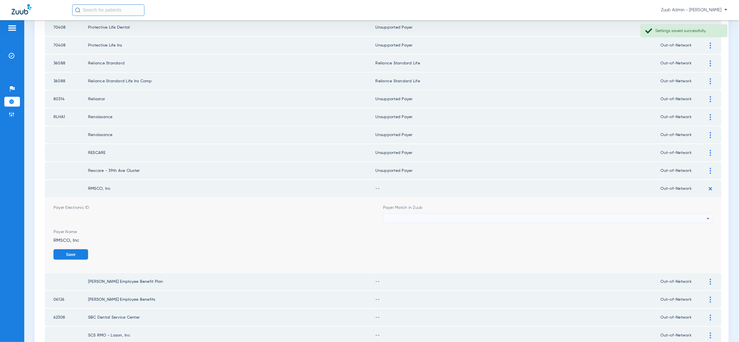
click at [702, 214] on div at bounding box center [546, 219] width 321 height 10
type input "vv"
click at [694, 238] on mat-option "Unsupported Payer" at bounding box center [549, 238] width 330 height 10
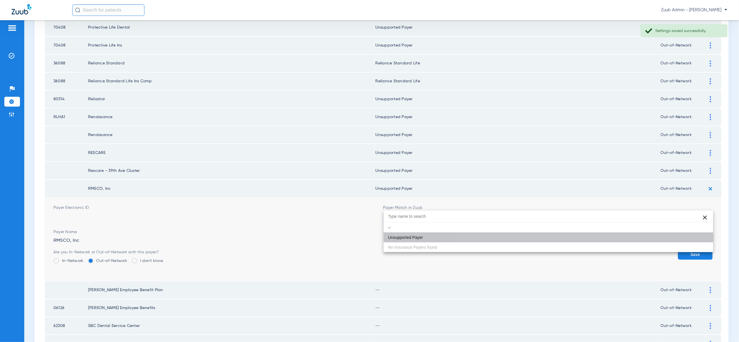
drag, startPoint x: 697, startPoint y: 243, endPoint x: 700, endPoint y: 226, distance: 17.0
click at [697, 249] on button "Save" at bounding box center [695, 254] width 35 height 10
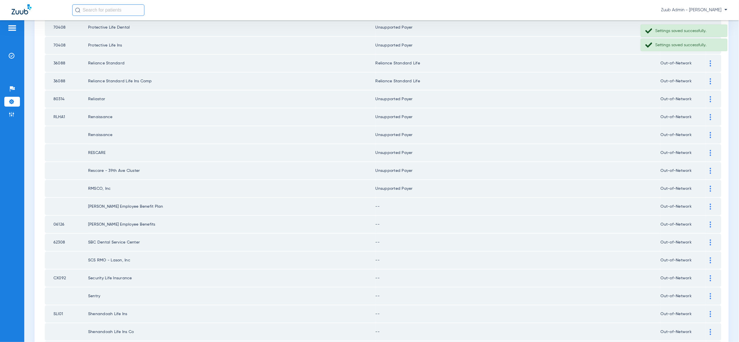
drag, startPoint x: 711, startPoint y: 192, endPoint x: 703, endPoint y: 216, distance: 26.1
click at [711, 204] on img at bounding box center [710, 207] width 1 height 6
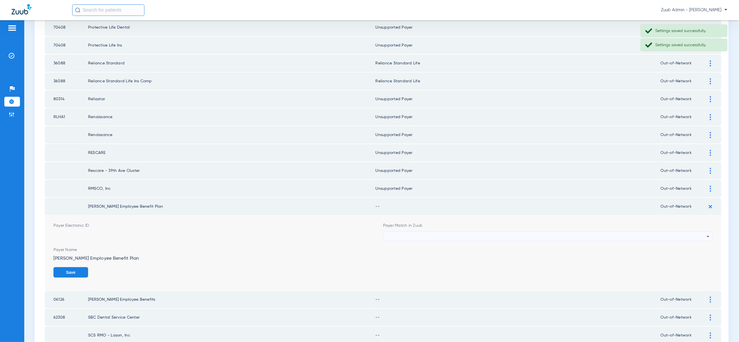
click at [696, 232] on div at bounding box center [546, 237] width 321 height 10
type input "vv"
click at [698, 256] on mat-option "Unsupported Payer" at bounding box center [549, 255] width 330 height 10
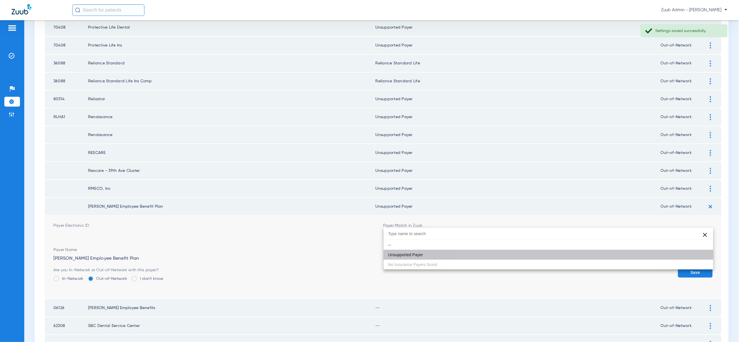
click at [699, 267] on button "Save" at bounding box center [695, 272] width 35 height 10
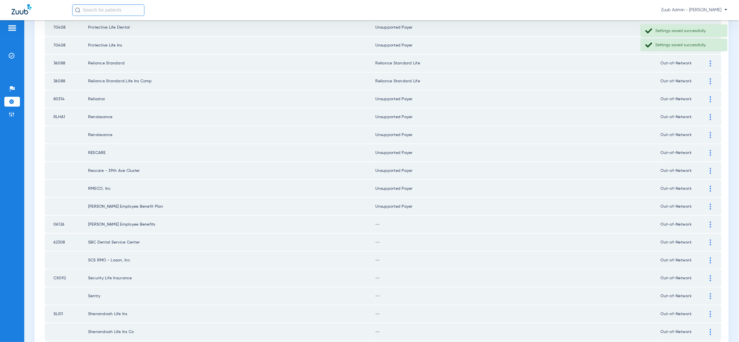
click at [712, 222] on div at bounding box center [711, 225] width 10 height 6
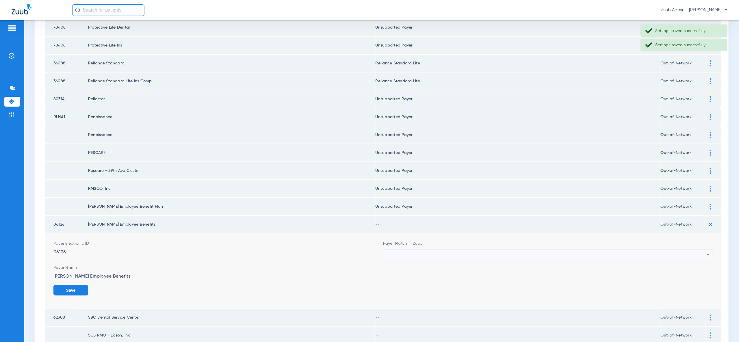
click at [702, 250] on div at bounding box center [546, 255] width 321 height 10
type input "vv"
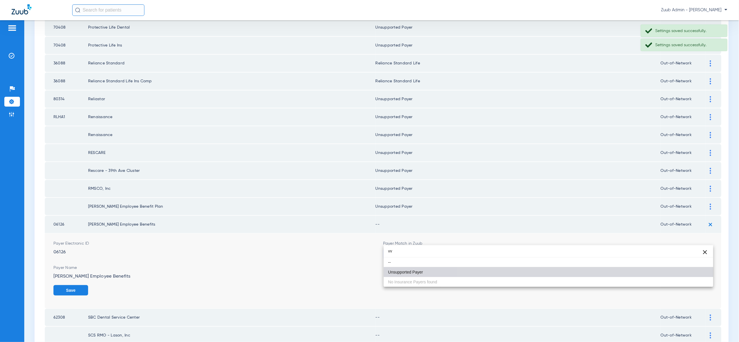
click at [694, 273] on mat-option "Unsupported Payer" at bounding box center [549, 272] width 330 height 10
click at [88, 285] on button "Save" at bounding box center [70, 290] width 35 height 10
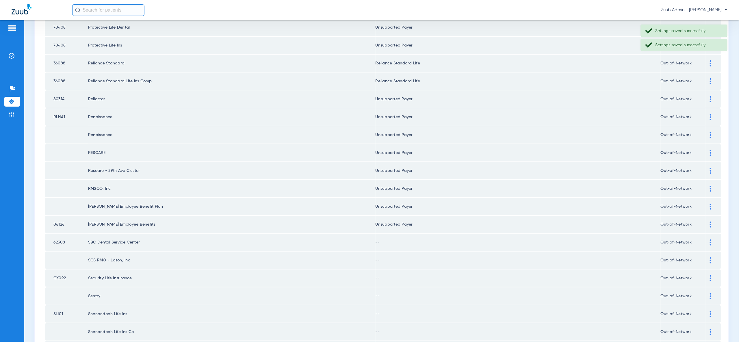
click at [710, 240] on img at bounding box center [710, 243] width 1 height 6
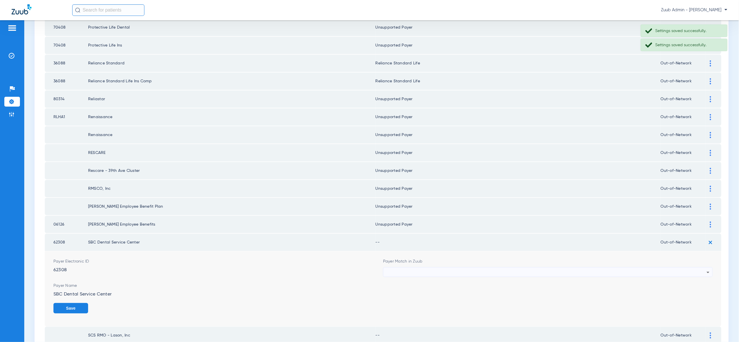
click at [701, 268] on div at bounding box center [546, 273] width 321 height 10
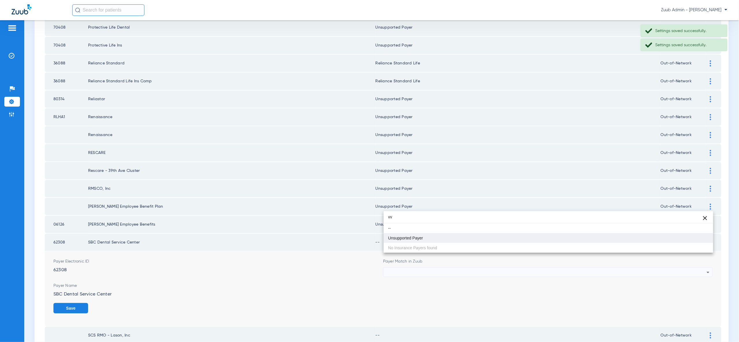
type input "vv"
click at [694, 238] on mat-option "Unsupported Payer" at bounding box center [549, 238] width 330 height 10
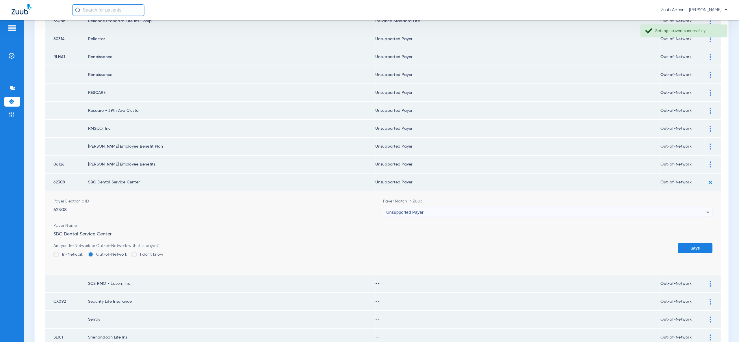
scroll to position [370, 0]
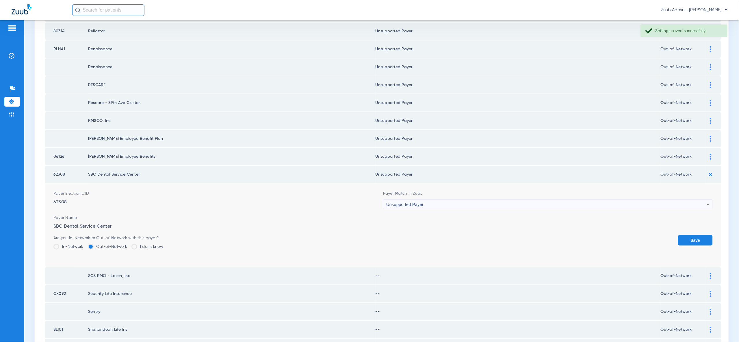
click at [693, 235] on button "Save" at bounding box center [695, 240] width 35 height 10
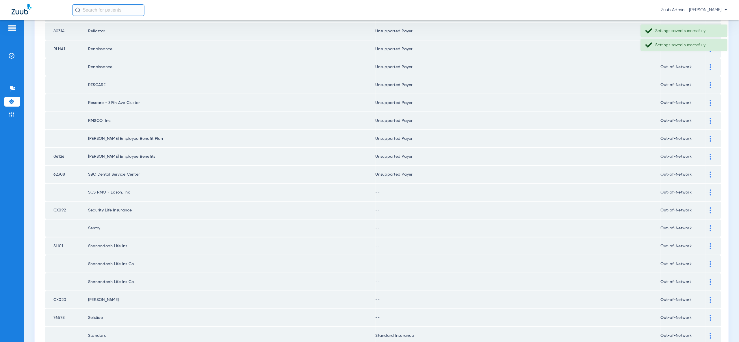
click at [712, 190] on div at bounding box center [711, 193] width 10 height 6
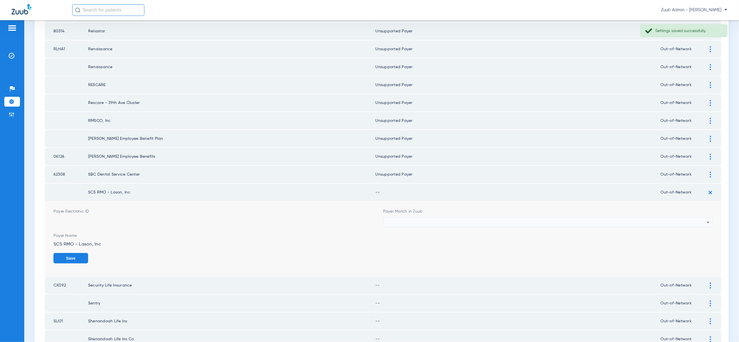
click at [700, 218] on div at bounding box center [546, 223] width 321 height 10
type input "vv"
click at [698, 238] on mat-option "Unsupported Payer" at bounding box center [549, 239] width 330 height 10
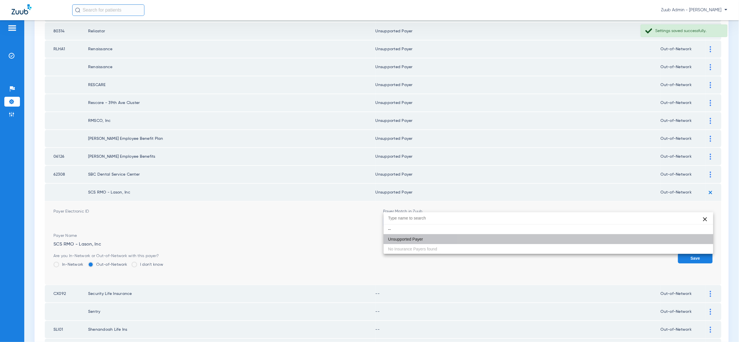
drag, startPoint x: 698, startPoint y: 238, endPoint x: 699, endPoint y: 234, distance: 3.3
click at [698, 253] on button "Save" at bounding box center [695, 258] width 35 height 10
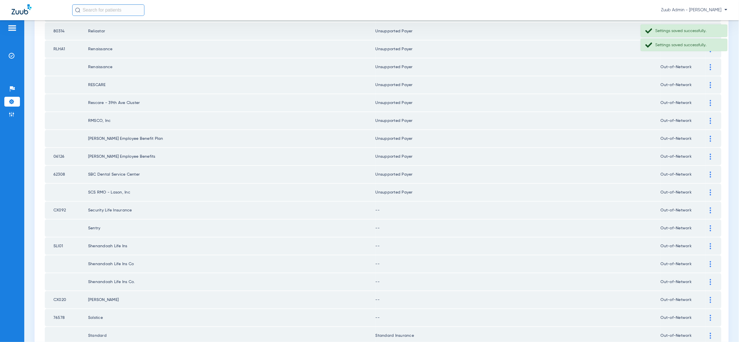
drag, startPoint x: 711, startPoint y: 197, endPoint x: 709, endPoint y: 204, distance: 7.2
click at [711, 208] on img at bounding box center [710, 211] width 1 height 6
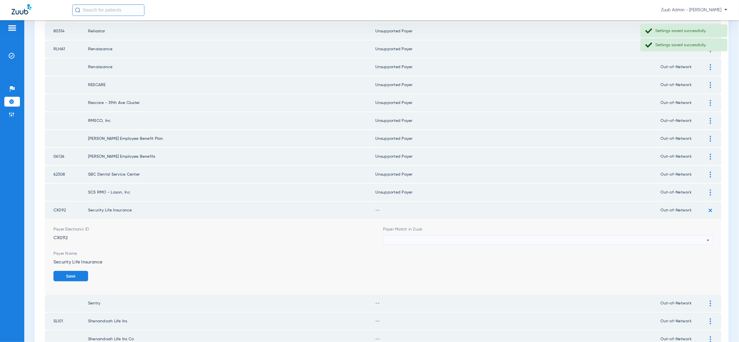
click at [703, 236] on div at bounding box center [546, 241] width 321 height 10
type input "vv"
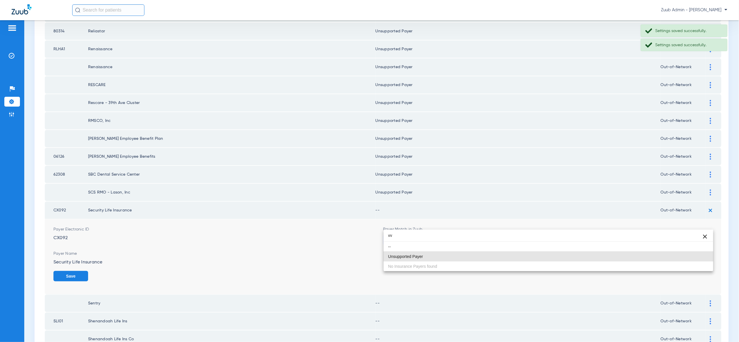
drag, startPoint x: 698, startPoint y: 255, endPoint x: 699, endPoint y: 262, distance: 6.5
click at [699, 255] on mat-option "Unsupported Payer" at bounding box center [549, 257] width 330 height 10
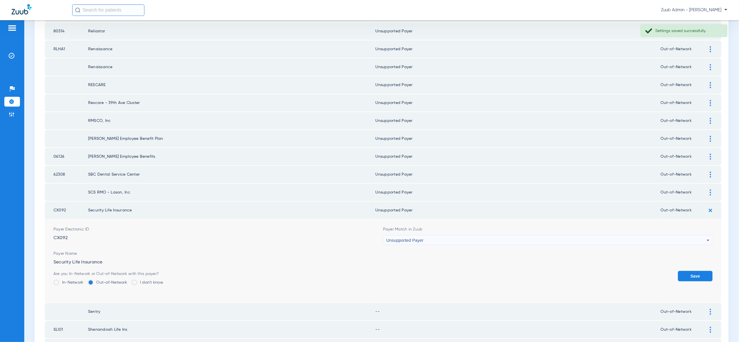
drag, startPoint x: 700, startPoint y: 260, endPoint x: 713, endPoint y: 228, distance: 34.7
click at [700, 271] on button "Save" at bounding box center [695, 276] width 35 height 10
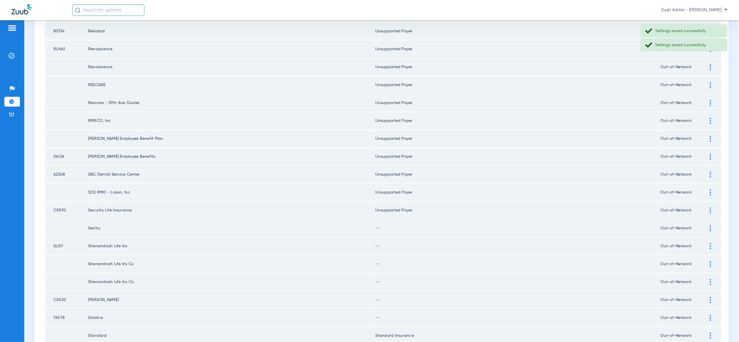
click at [710, 225] on img at bounding box center [710, 228] width 1 height 6
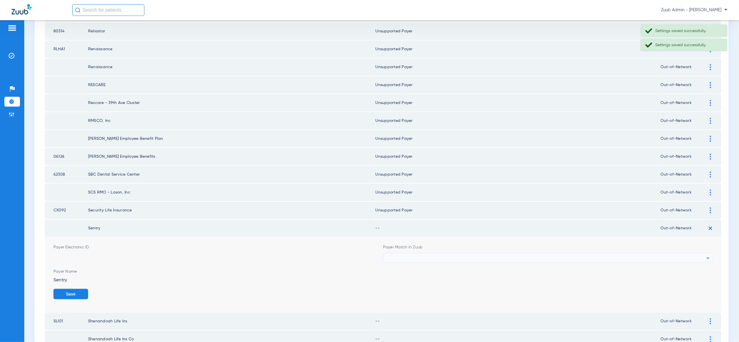
click at [708, 255] on icon at bounding box center [708, 258] width 7 height 7
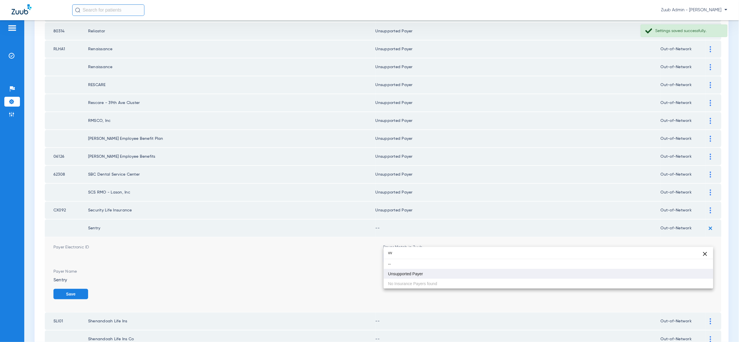
type input "vv"
click at [705, 273] on mat-option "Unsupported Payer" at bounding box center [549, 274] width 330 height 10
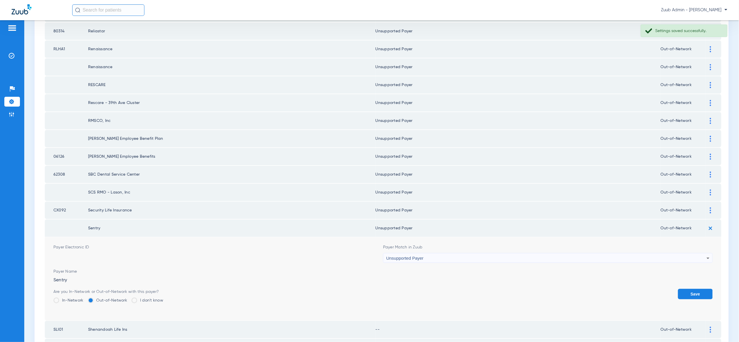
drag, startPoint x: 702, startPoint y: 282, endPoint x: 709, endPoint y: 259, distance: 23.6
click at [702, 289] on button "Save" at bounding box center [695, 294] width 35 height 10
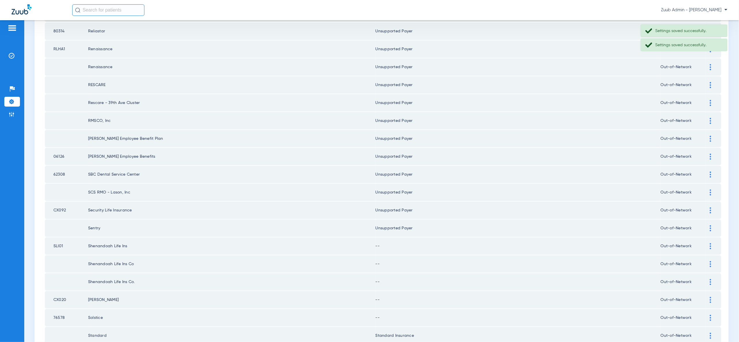
click at [711, 243] on img at bounding box center [710, 246] width 1 height 6
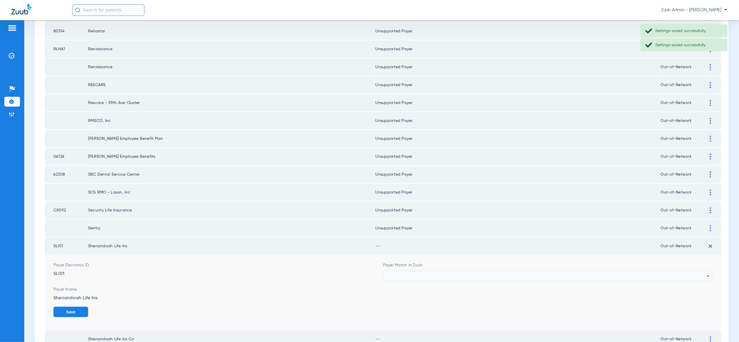
click at [708, 273] on icon at bounding box center [708, 276] width 7 height 7
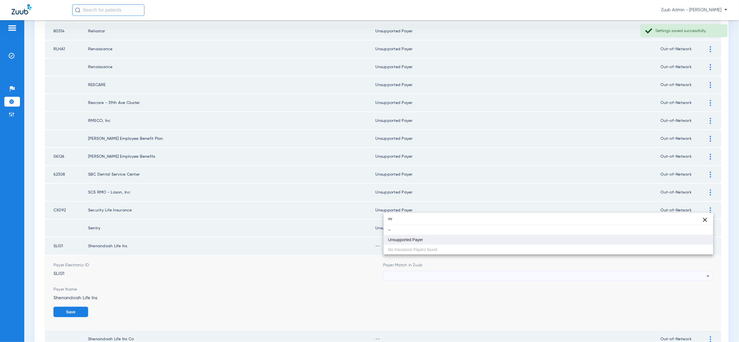
type input "vv"
click at [704, 240] on mat-option "Unsupported Payer" at bounding box center [549, 240] width 330 height 10
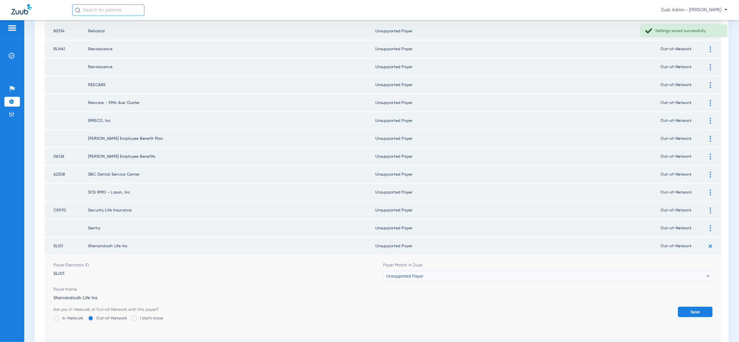
click at [707, 307] on button "Save" at bounding box center [695, 312] width 35 height 10
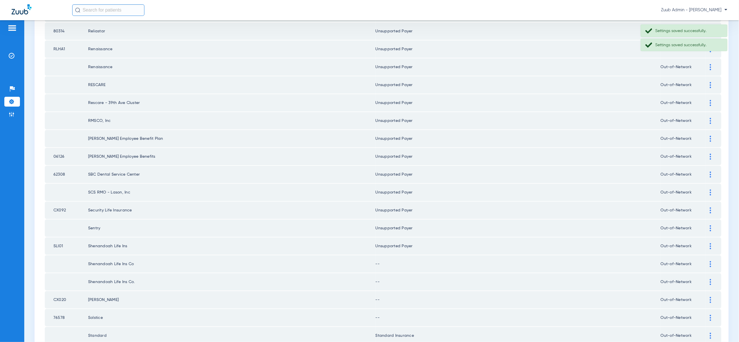
click at [712, 261] on div at bounding box center [711, 264] width 10 height 6
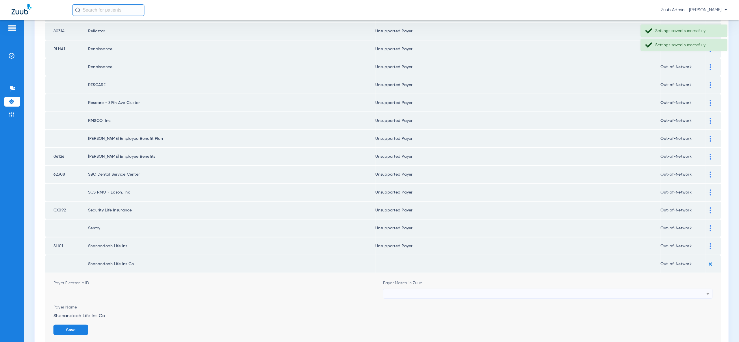
click at [703, 289] on div at bounding box center [546, 294] width 321 height 10
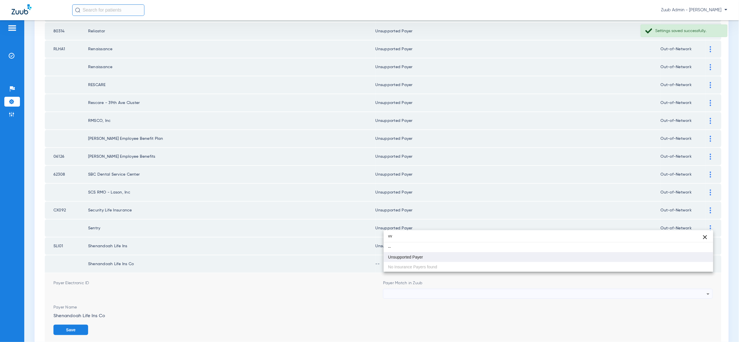
type input "vv"
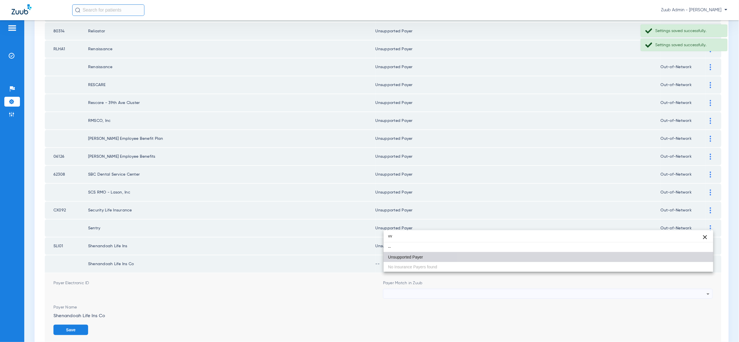
click at [698, 256] on mat-option "Unsupported Payer" at bounding box center [549, 257] width 330 height 10
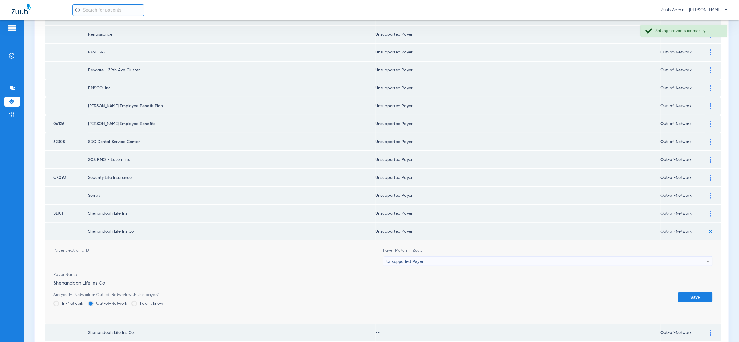
scroll to position [459, 0]
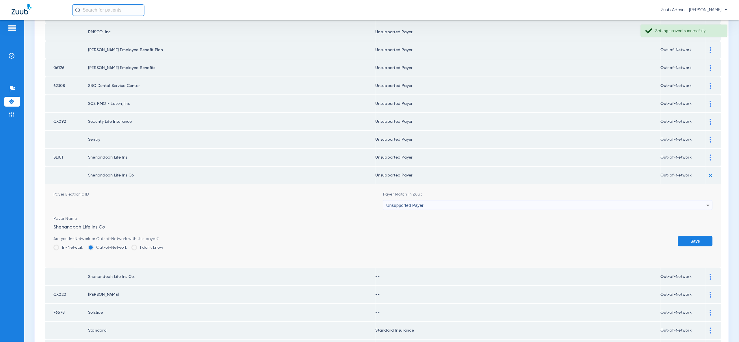
drag, startPoint x: 701, startPoint y: 222, endPoint x: 706, endPoint y: 208, distance: 15.4
click at [701, 236] on button "Save" at bounding box center [695, 241] width 35 height 10
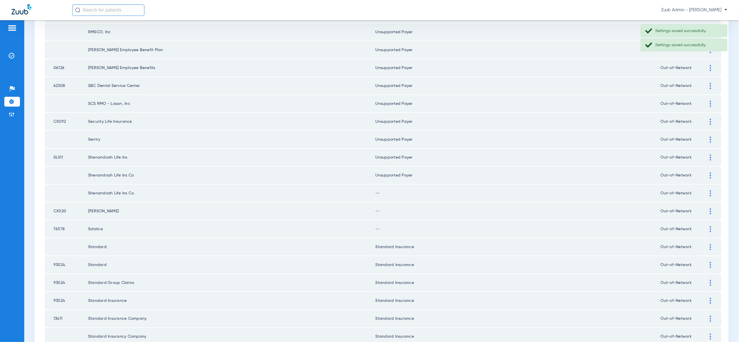
click at [711, 190] on img at bounding box center [710, 193] width 1 height 6
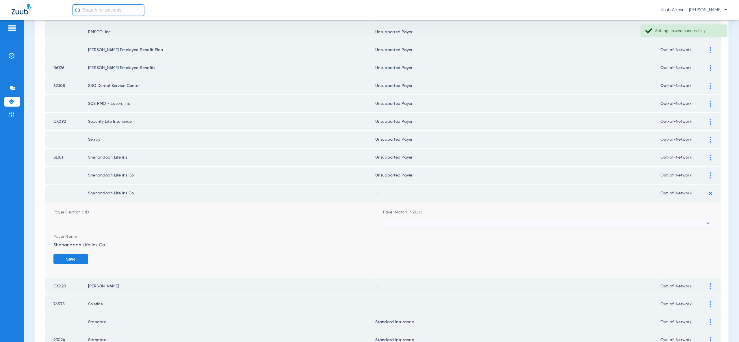
click at [708, 223] on icon at bounding box center [708, 223] width 3 height 1
type input "vv"
click at [696, 237] on mat-option "Unsupported Payer" at bounding box center [549, 237] width 330 height 10
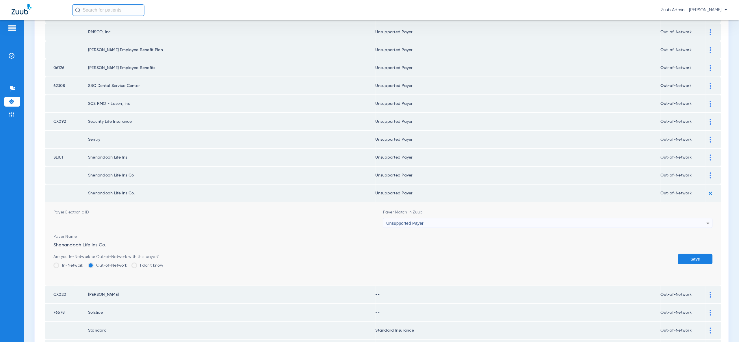
click at [698, 254] on button "Save" at bounding box center [695, 259] width 35 height 10
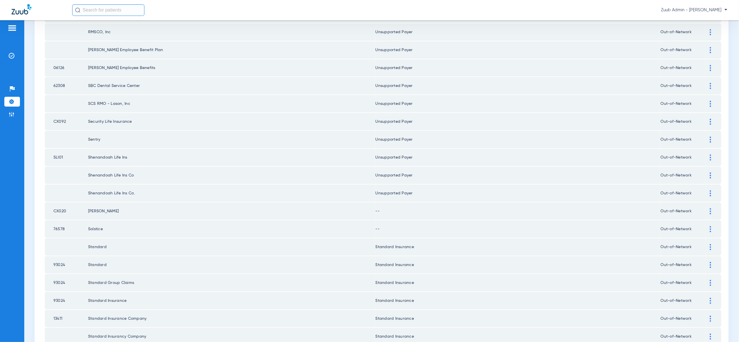
drag, startPoint x: 712, startPoint y: 194, endPoint x: 707, endPoint y: 212, distance: 18.4
click at [711, 208] on img at bounding box center [710, 211] width 1 height 6
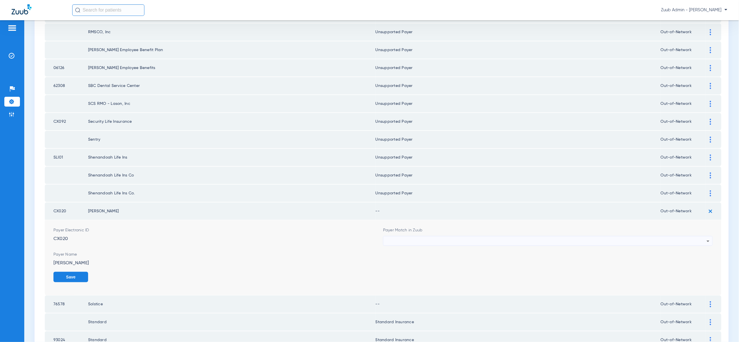
click at [700, 236] on div at bounding box center [546, 241] width 321 height 10
type input "vv"
click at [686, 255] on mat-option "Unsupported Payer" at bounding box center [549, 255] width 330 height 10
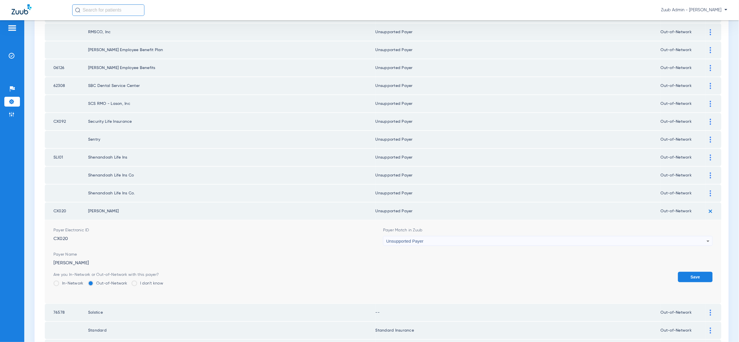
drag, startPoint x: 692, startPoint y: 257, endPoint x: 700, endPoint y: 236, distance: 22.6
click at [692, 272] on button "Save" at bounding box center [695, 277] width 35 height 10
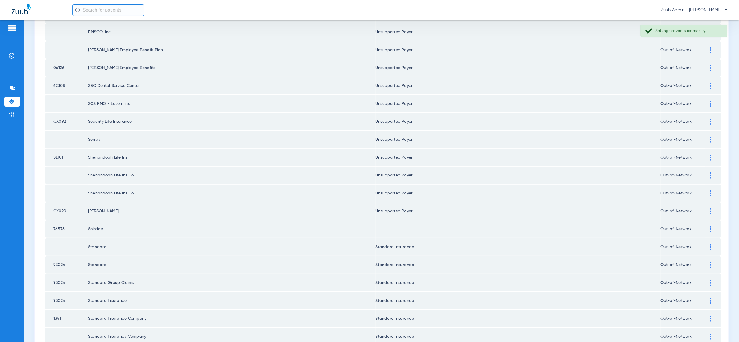
click at [710, 226] on img at bounding box center [710, 229] width 1 height 6
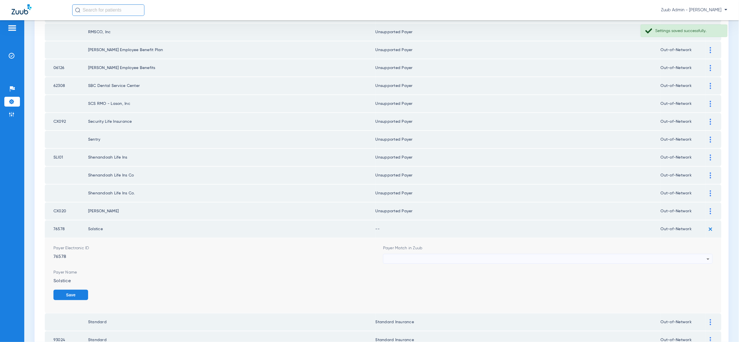
click at [704, 254] on div at bounding box center [546, 259] width 321 height 10
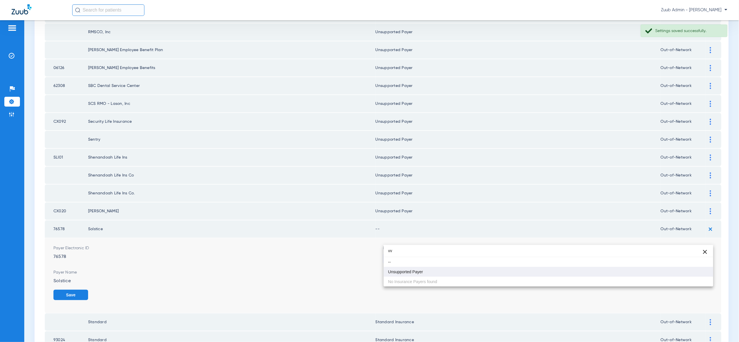
type input "vv"
click at [699, 271] on mat-option "Unsupported Payer" at bounding box center [549, 272] width 330 height 10
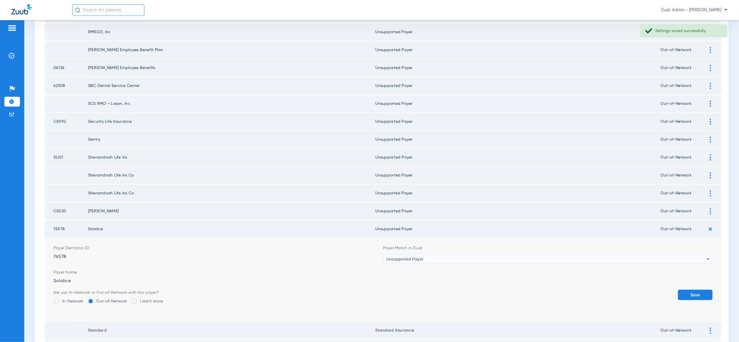
click at [699, 290] on button "Save" at bounding box center [695, 295] width 35 height 10
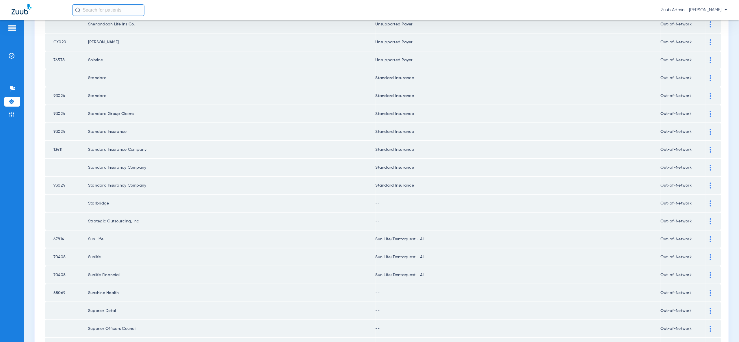
scroll to position [642, 0]
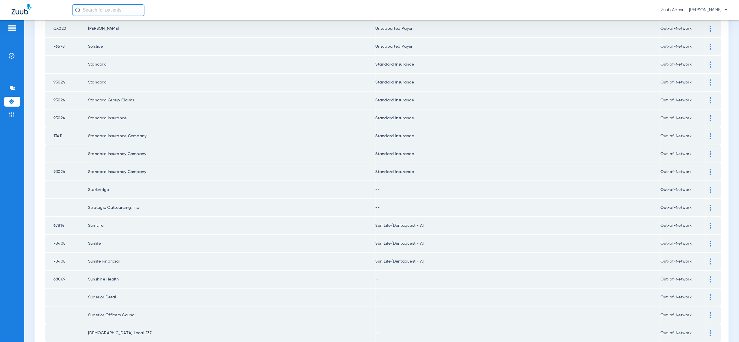
click at [712, 187] on div at bounding box center [711, 190] width 10 height 6
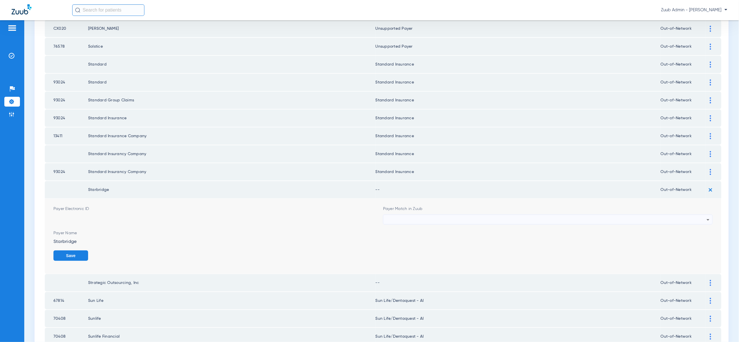
click at [704, 215] on div at bounding box center [546, 220] width 321 height 10
type input "vv"
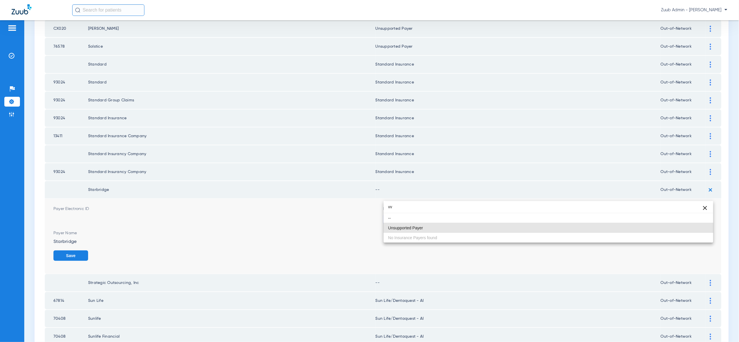
drag, startPoint x: 696, startPoint y: 224, endPoint x: 703, endPoint y: 235, distance: 12.5
click at [696, 224] on mat-option "Unsupported Payer" at bounding box center [549, 228] width 330 height 10
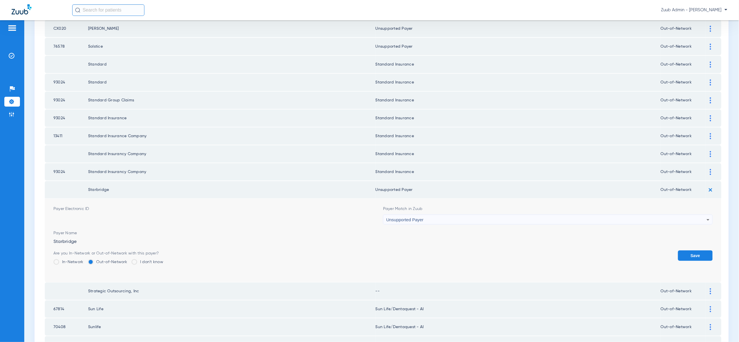
click at [700, 251] on button "Save" at bounding box center [695, 256] width 35 height 10
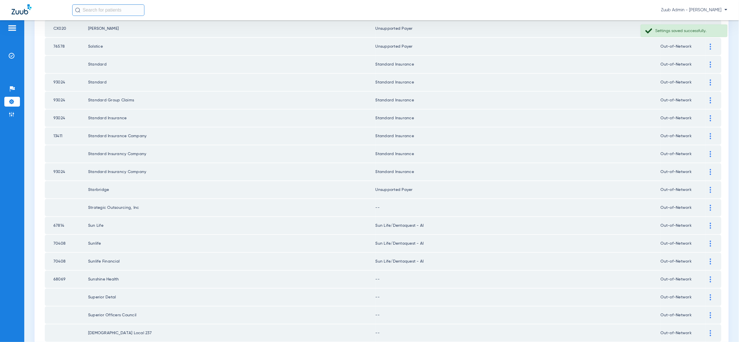
click at [710, 205] on img at bounding box center [710, 208] width 1 height 6
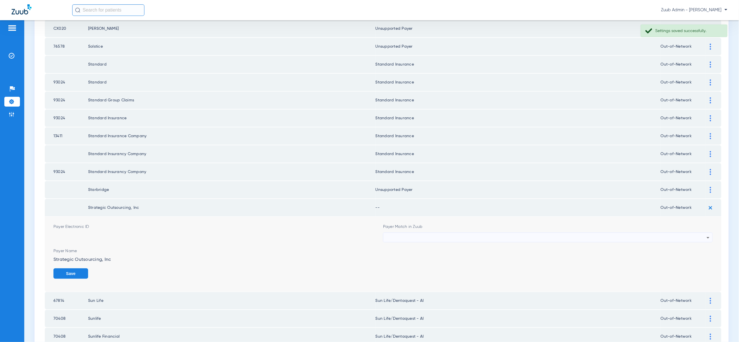
click at [703, 233] on div at bounding box center [546, 238] width 321 height 10
type input "vv"
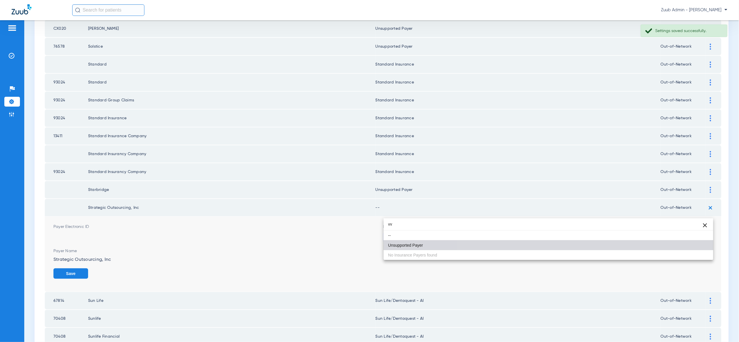
click at [694, 246] on mat-option "Unsupported Payer" at bounding box center [549, 245] width 330 height 10
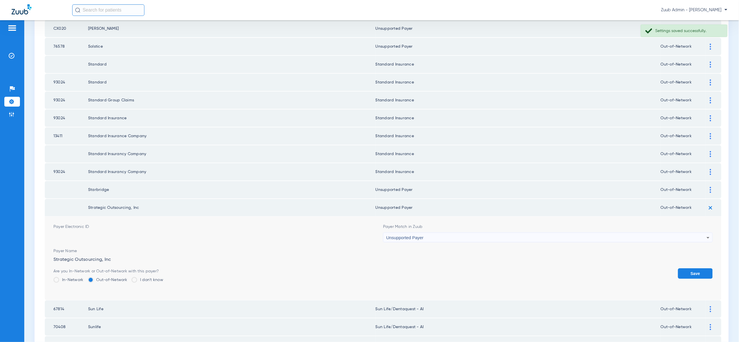
click at [697, 268] on button "Save" at bounding box center [695, 273] width 35 height 10
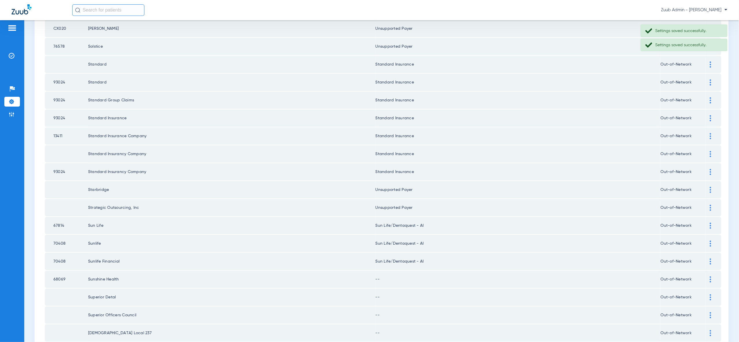
scroll to position [673, 0]
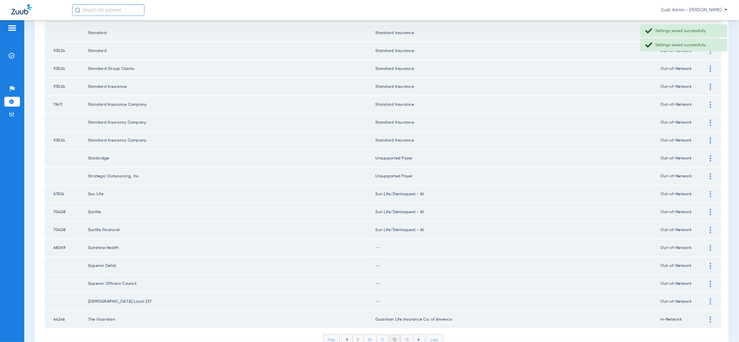
click at [711, 245] on img at bounding box center [710, 248] width 1 height 6
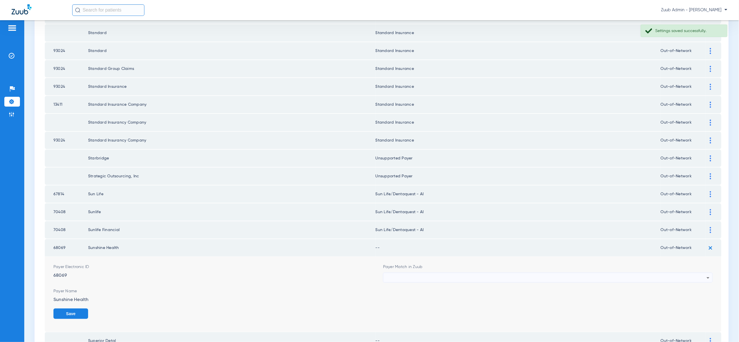
click at [623, 273] on div at bounding box center [546, 278] width 321 height 10
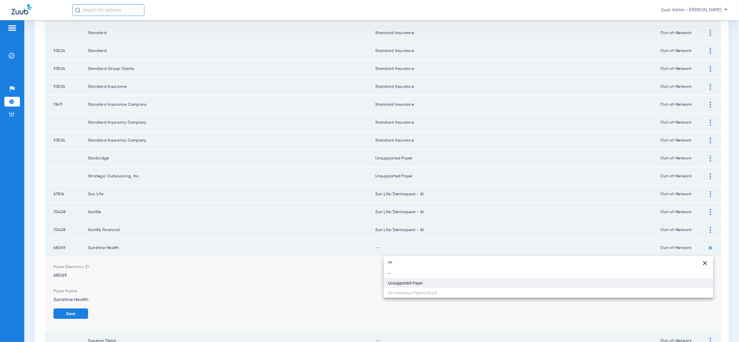
type input "vv"
click at [691, 287] on mat-option "Unsupported Payer" at bounding box center [549, 283] width 330 height 10
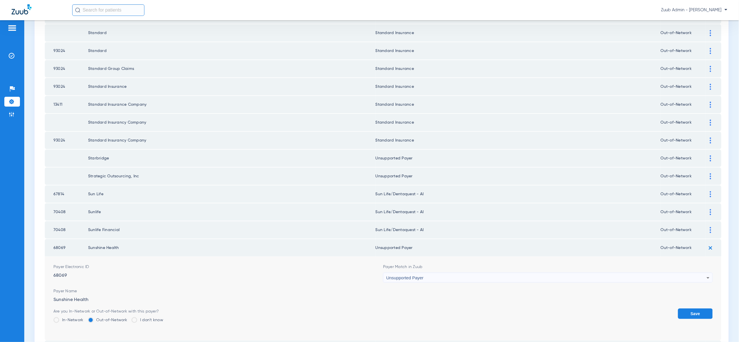
drag, startPoint x: 695, startPoint y: 288, endPoint x: 701, endPoint y: 268, distance: 20.9
click at [695, 309] on button "Save" at bounding box center [695, 314] width 35 height 10
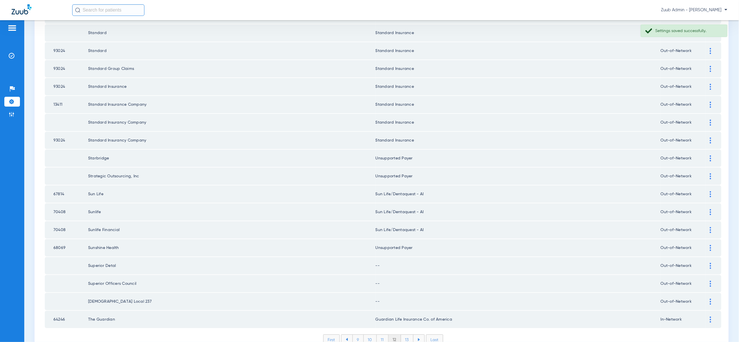
click at [709, 263] on div at bounding box center [711, 266] width 10 height 6
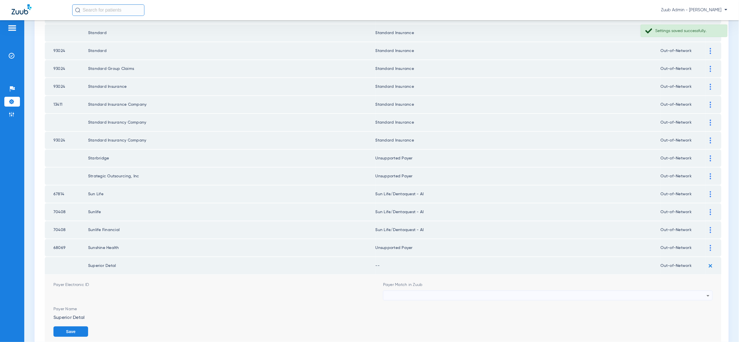
click at [691, 291] on div at bounding box center [546, 296] width 321 height 10
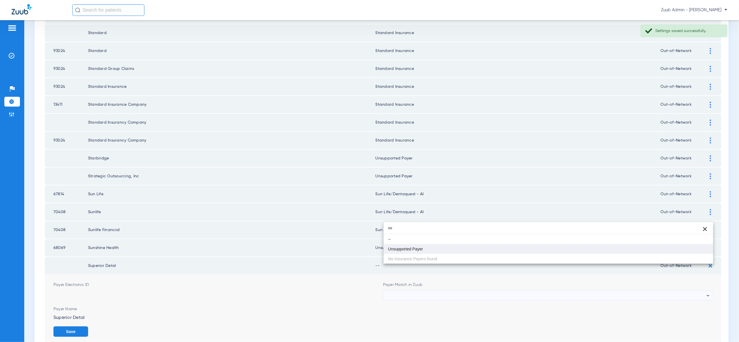
type input "vv"
click at [685, 253] on mat-option "Unsupported Payer" at bounding box center [549, 249] width 330 height 10
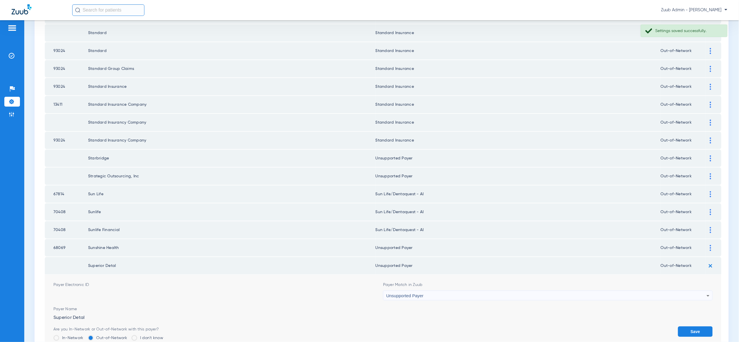
click at [698, 327] on button "Save" at bounding box center [695, 332] width 35 height 10
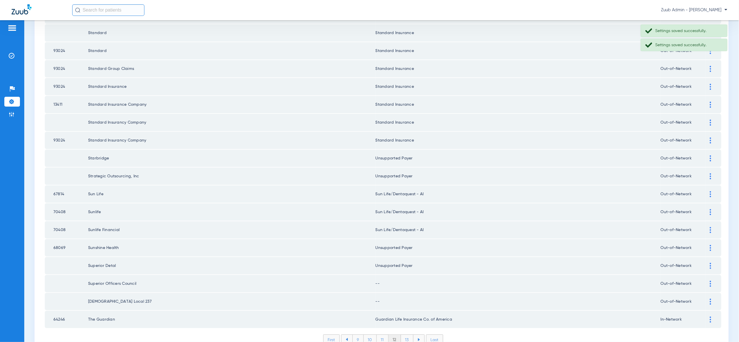
drag, startPoint x: 710, startPoint y: 256, endPoint x: 709, endPoint y: 262, distance: 6.2
click at [710, 281] on img at bounding box center [710, 284] width 1 height 6
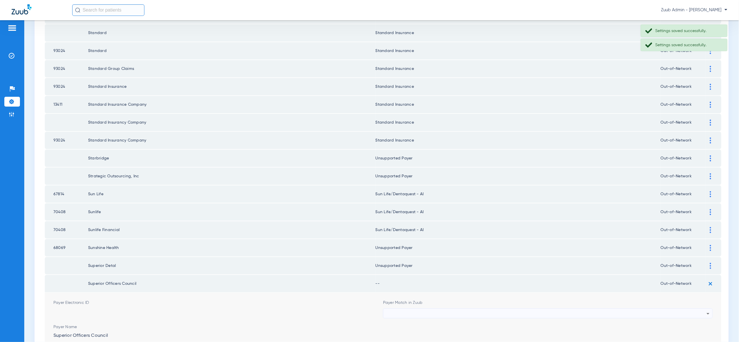
click at [703, 309] on div at bounding box center [546, 314] width 321 height 10
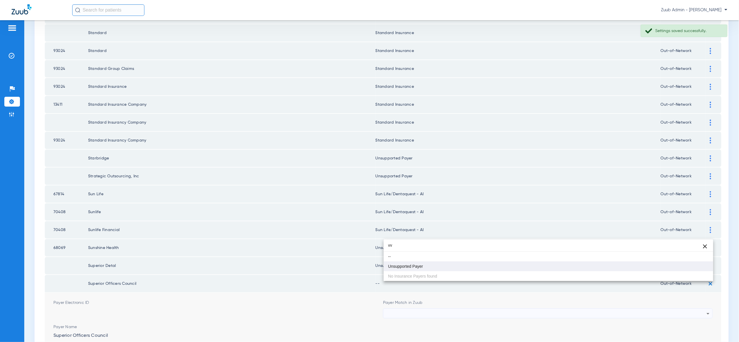
type input "vv"
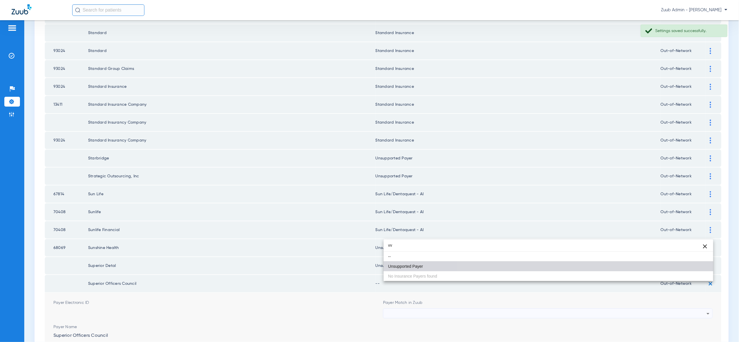
click at [690, 267] on mat-option "Unsupported Payer" at bounding box center [549, 267] width 330 height 10
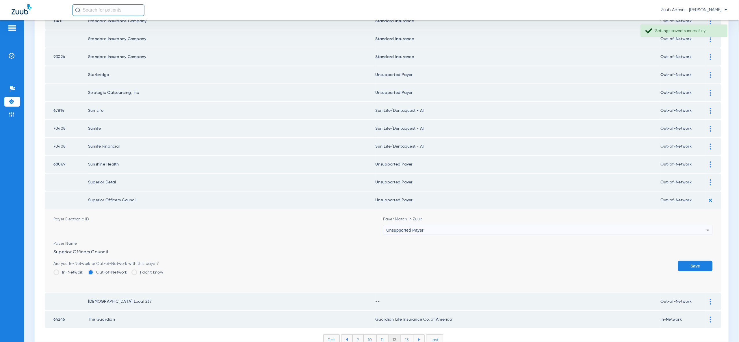
click at [698, 261] on button "Save" at bounding box center [695, 266] width 35 height 10
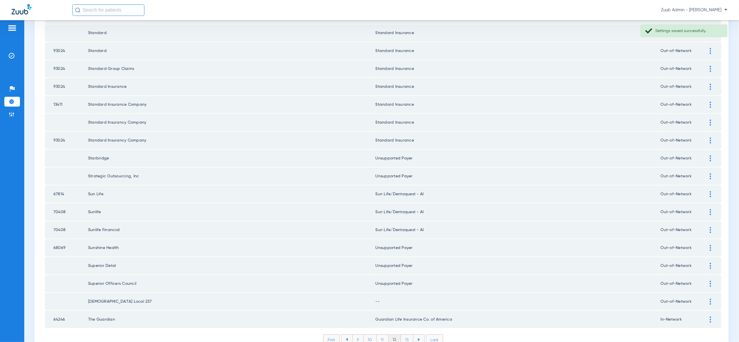
click at [708, 299] on div at bounding box center [711, 302] width 10 height 6
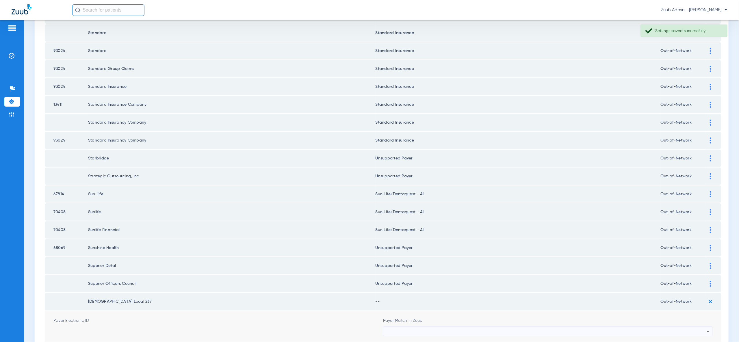
click at [702, 327] on div at bounding box center [546, 332] width 321 height 10
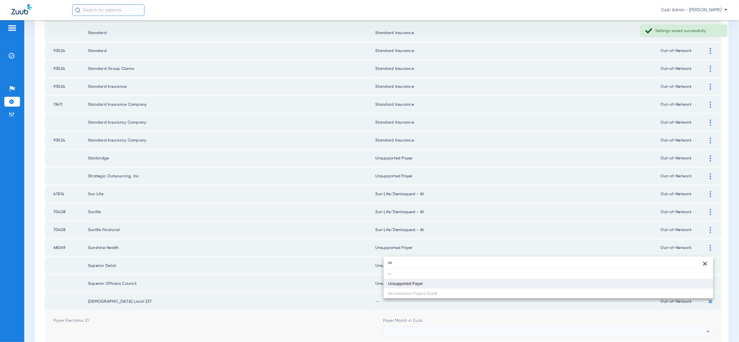
type input "vv"
click at [694, 283] on mat-option "Unsupported Payer" at bounding box center [549, 284] width 330 height 10
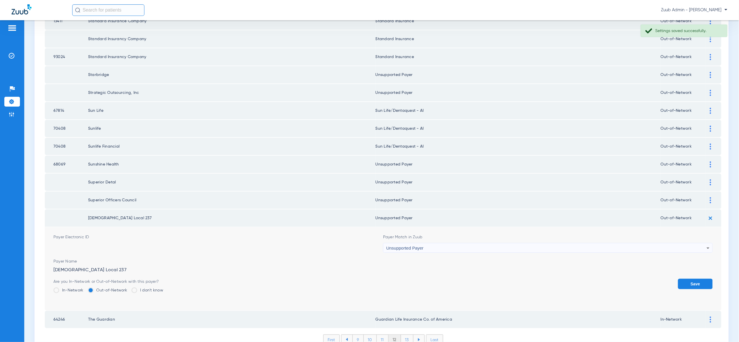
click at [694, 279] on button "Save" at bounding box center [695, 284] width 35 height 10
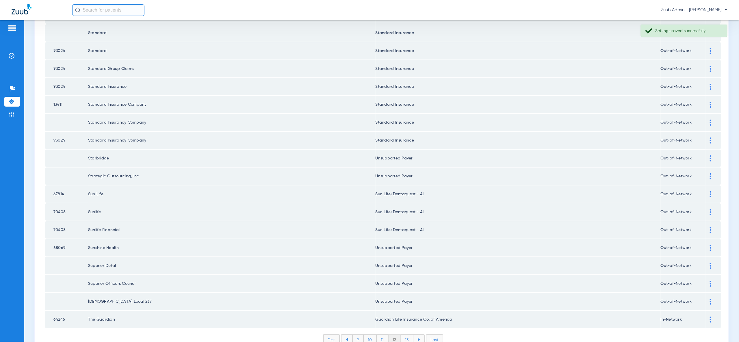
drag, startPoint x: 409, startPoint y: 309, endPoint x: 431, endPoint y: 307, distance: 22.6
click at [410, 335] on li "13" at bounding box center [407, 340] width 12 height 10
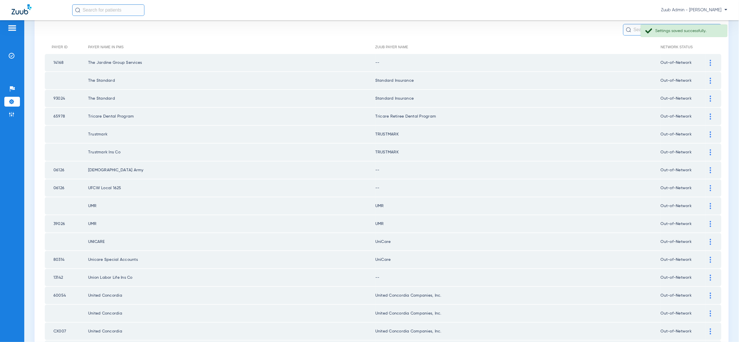
scroll to position [0, 0]
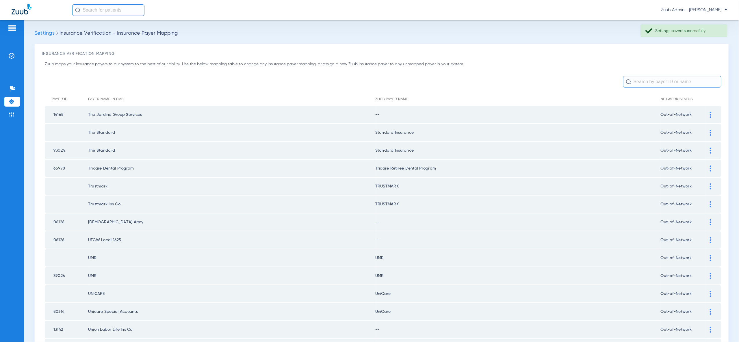
drag, startPoint x: 709, startPoint y: 114, endPoint x: 709, endPoint y: 125, distance: 10.1
click at [709, 114] on div at bounding box center [711, 115] width 10 height 6
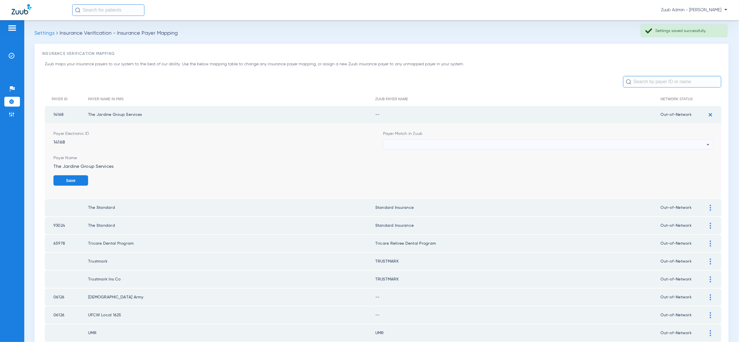
click at [704, 142] on div at bounding box center [546, 145] width 321 height 10
type input "vv"
click at [696, 176] on mat-option "Unsupported Payer" at bounding box center [549, 176] width 330 height 10
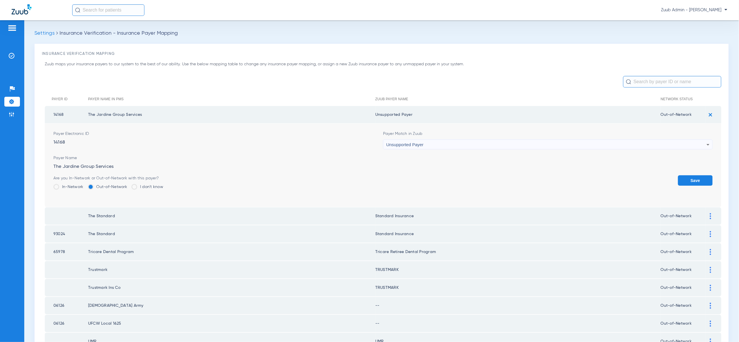
click at [696, 178] on button "Save" at bounding box center [695, 180] width 35 height 10
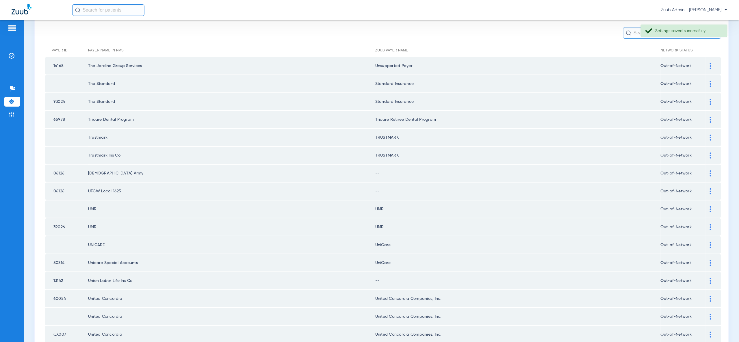
scroll to position [49, 0]
click at [709, 173] on div at bounding box center [711, 174] width 10 height 6
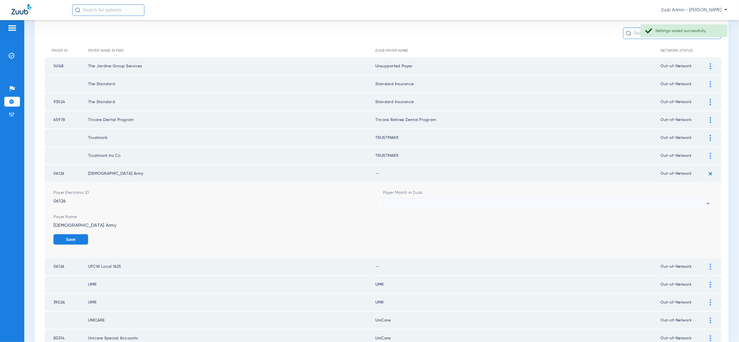
click at [695, 201] on div at bounding box center [546, 204] width 321 height 10
type input "vv"
drag, startPoint x: 695, startPoint y: 233, endPoint x: 698, endPoint y: 239, distance: 6.6
click at [695, 233] on mat-option "Unsupported Payer" at bounding box center [549, 232] width 330 height 10
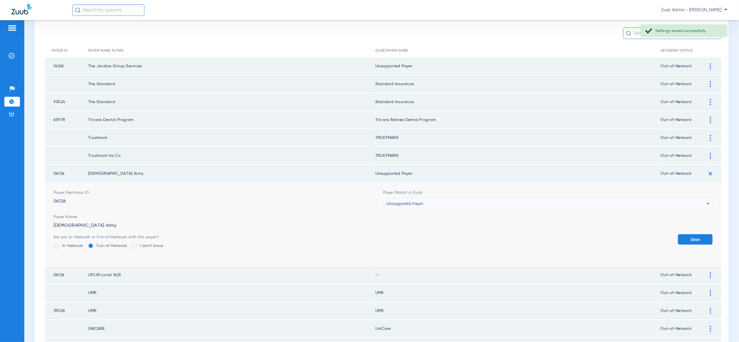
click at [698, 238] on button "Save" at bounding box center [695, 239] width 35 height 10
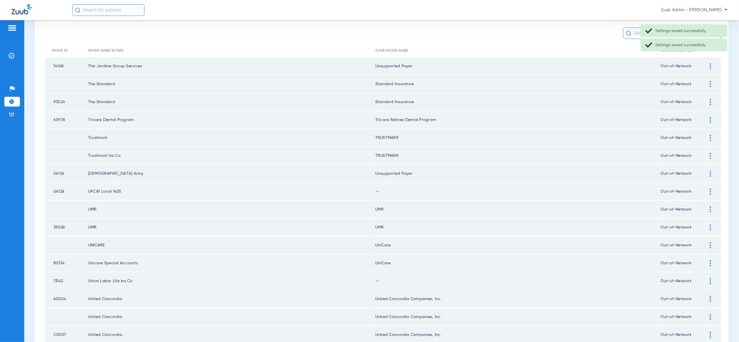
click at [712, 189] on img at bounding box center [710, 192] width 1 height 6
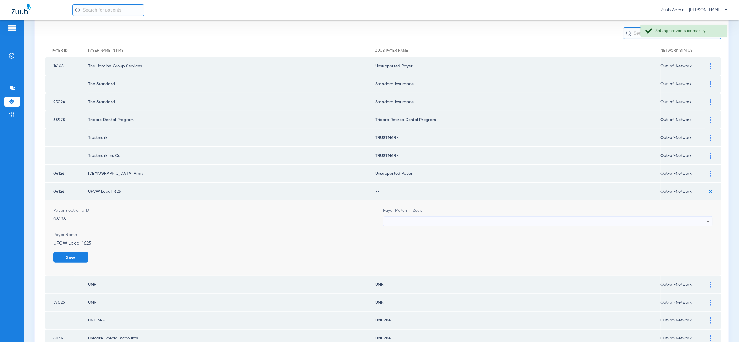
click at [703, 217] on div at bounding box center [546, 222] width 321 height 10
type input "vv"
click at [699, 252] on mat-option "Unsupported Payer" at bounding box center [549, 249] width 330 height 10
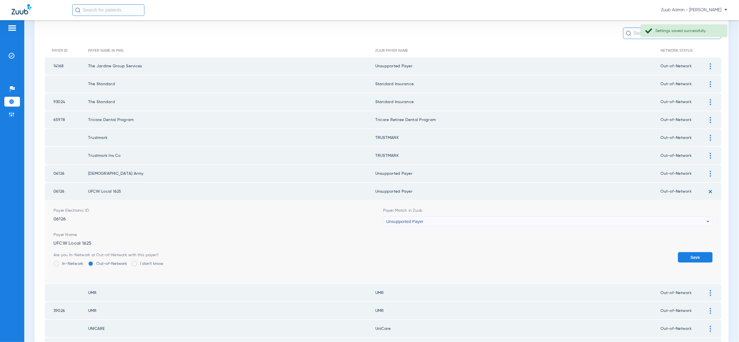
click at [701, 255] on button "Save" at bounding box center [695, 257] width 35 height 10
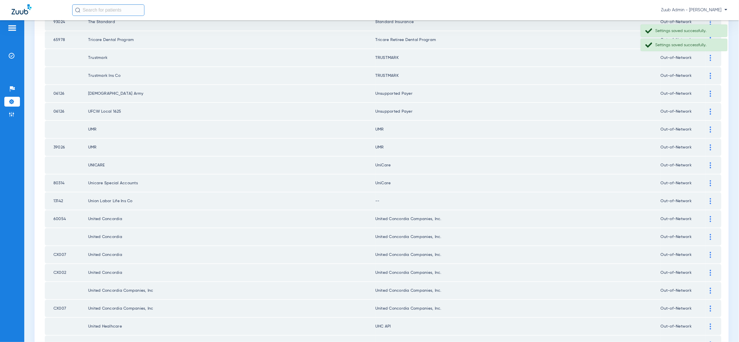
scroll to position [172, 0]
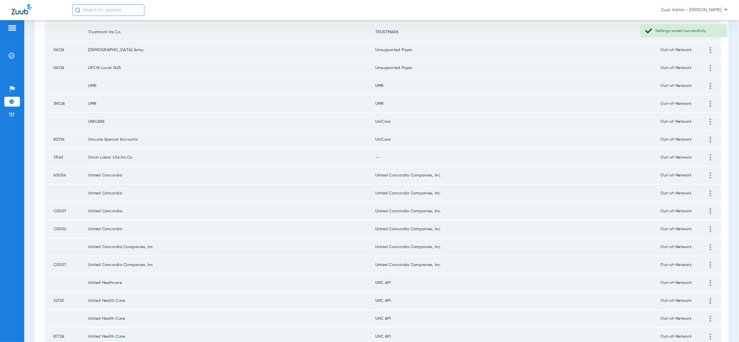
click at [712, 155] on div at bounding box center [711, 158] width 10 height 6
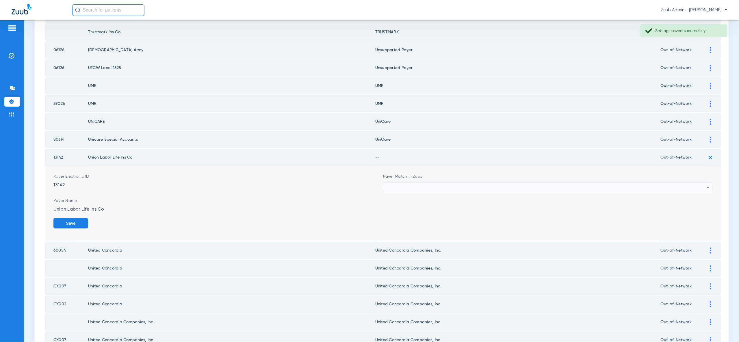
click at [703, 183] on div at bounding box center [546, 188] width 321 height 10
type input "vv"
click at [692, 211] on mat-option "Unsupported Payer" at bounding box center [549, 212] width 330 height 10
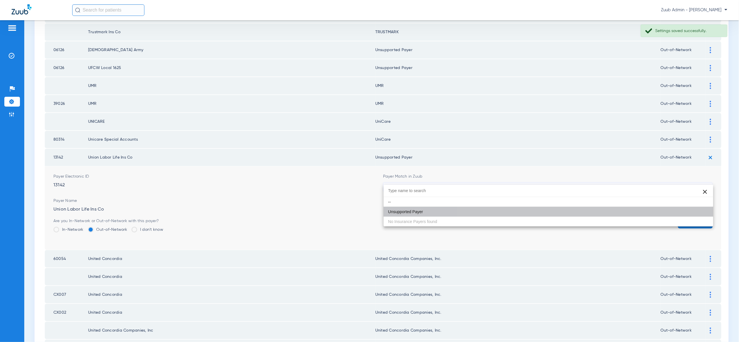
click at [694, 218] on button "Save" at bounding box center [695, 223] width 35 height 10
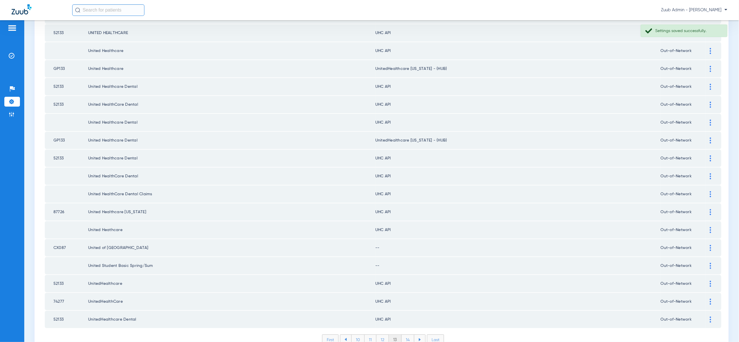
scroll to position [670, 0]
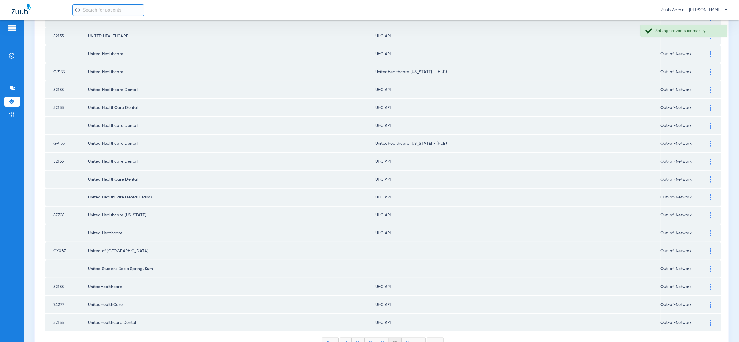
click at [712, 248] on div at bounding box center [711, 251] width 10 height 6
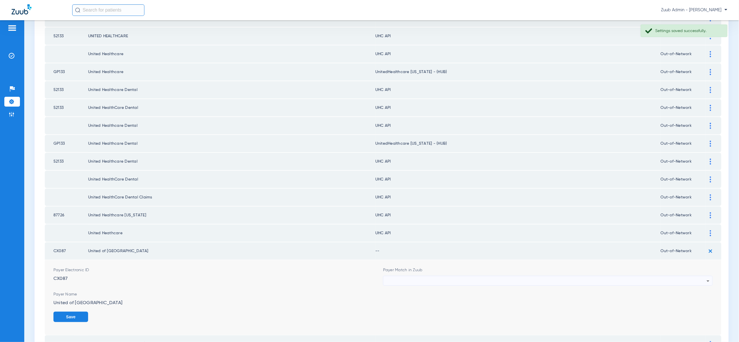
click at [702, 276] on div at bounding box center [546, 281] width 321 height 10
type input "vv"
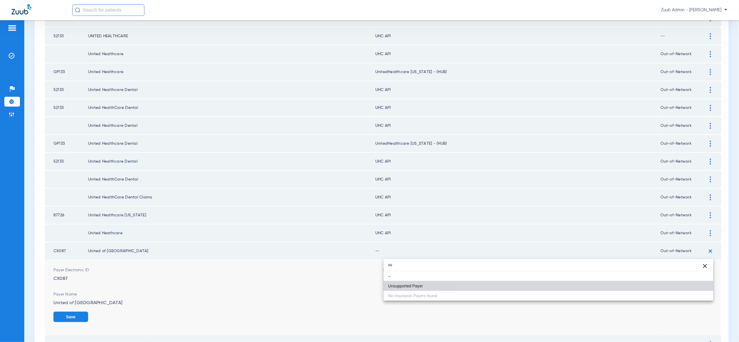
click at [694, 288] on mat-option "Unsupported Payer" at bounding box center [549, 286] width 330 height 10
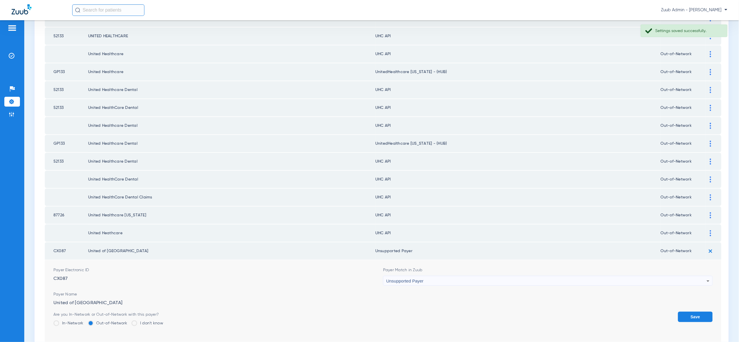
drag, startPoint x: 694, startPoint y: 288, endPoint x: 695, endPoint y: 285, distance: 3.2
click at [694, 312] on button "Save" at bounding box center [695, 317] width 35 height 10
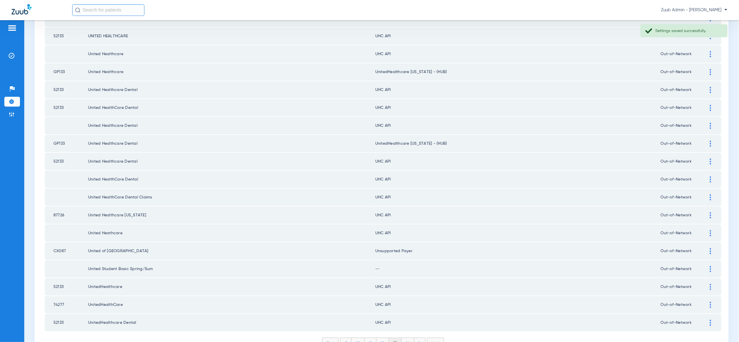
click at [709, 266] on div at bounding box center [711, 269] width 10 height 6
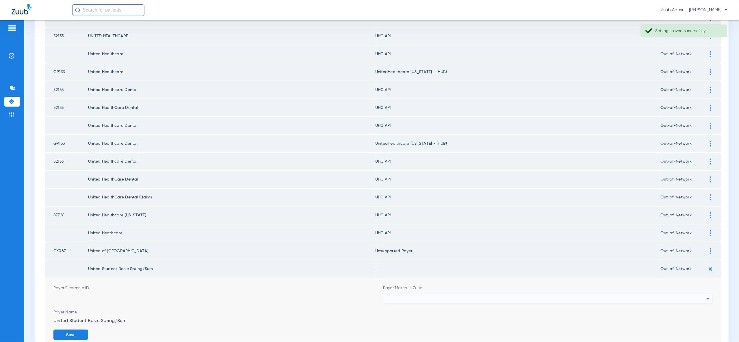
click at [700, 294] on div at bounding box center [546, 299] width 321 height 10
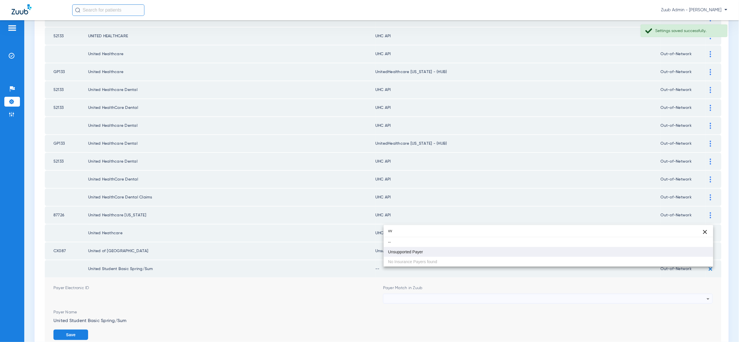
type input "vv"
drag, startPoint x: 699, startPoint y: 253, endPoint x: 705, endPoint y: 271, distance: 19.1
click at [699, 253] on mat-option "Unsupported Payer" at bounding box center [549, 252] width 330 height 10
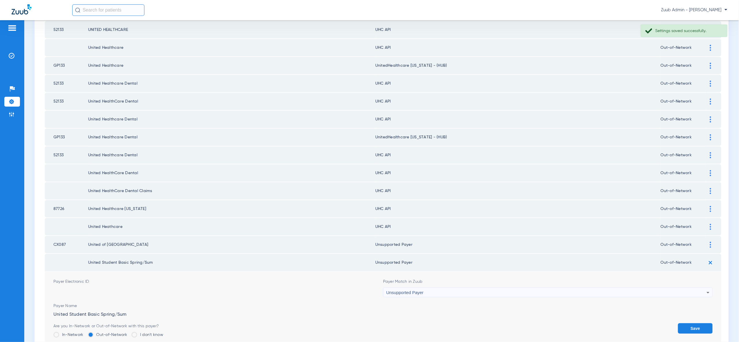
drag, startPoint x: 698, startPoint y: 299, endPoint x: 682, endPoint y: 293, distance: 17.4
click at [698, 323] on button "Save" at bounding box center [695, 328] width 35 height 10
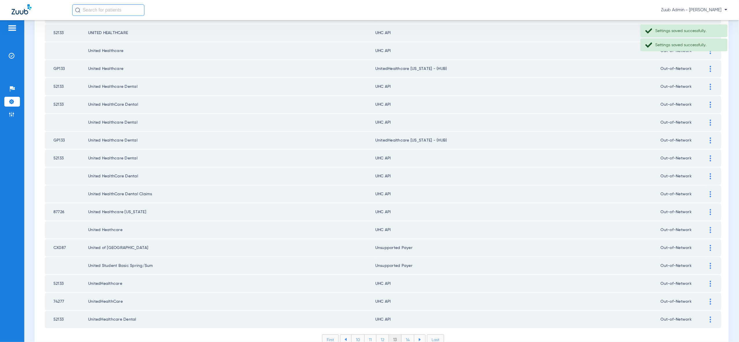
click at [410, 335] on li "14" at bounding box center [408, 340] width 13 height 10
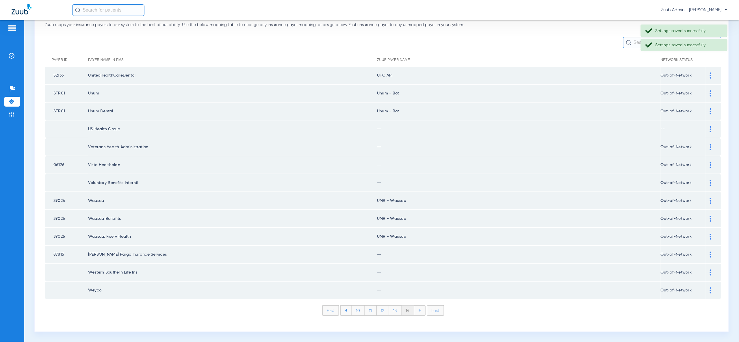
scroll to position [32, 0]
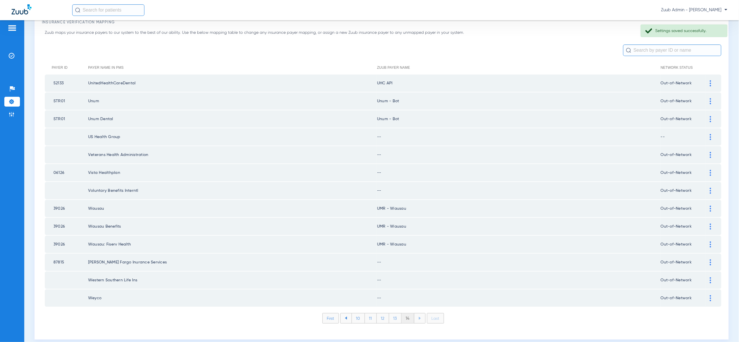
click at [706, 136] on div at bounding box center [711, 137] width 10 height 6
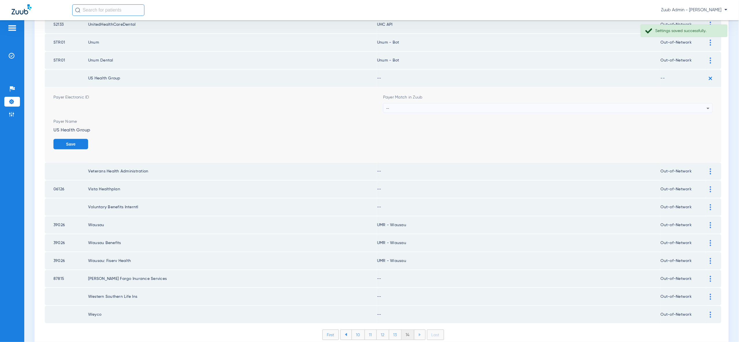
scroll to position [107, 0]
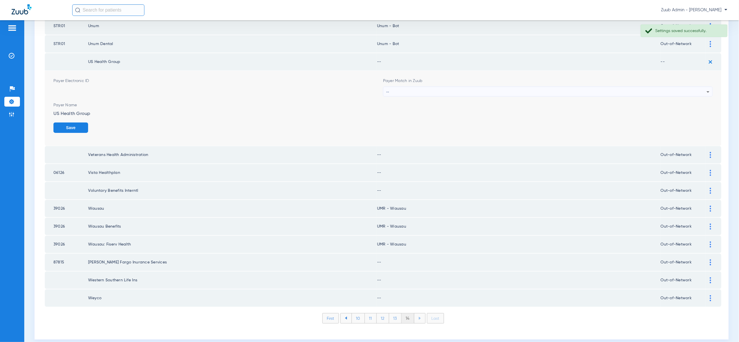
click at [704, 93] on div "--" at bounding box center [546, 92] width 321 height 10
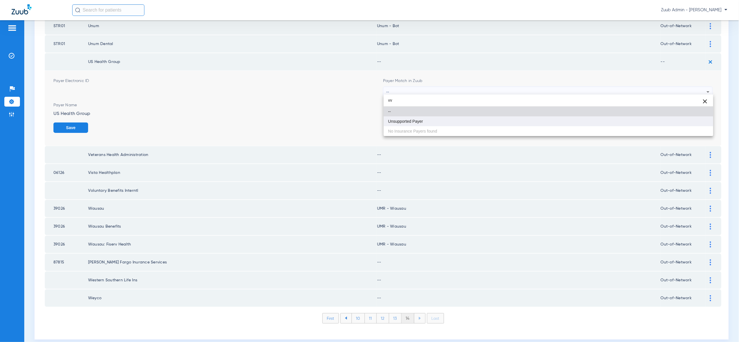
type input "vv"
click at [692, 124] on mat-option "Unsupported Payer" at bounding box center [549, 121] width 330 height 10
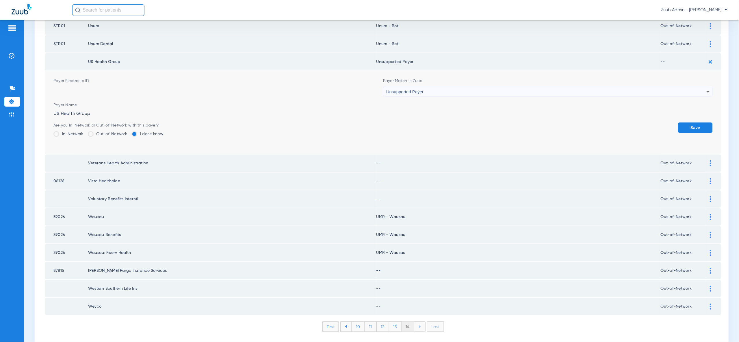
drag, startPoint x: 703, startPoint y: 126, endPoint x: 707, endPoint y: 105, distance: 21.1
click at [703, 125] on button "Save" at bounding box center [695, 128] width 35 height 10
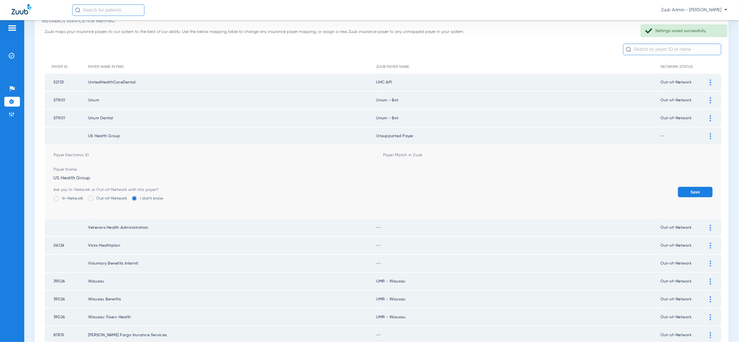
scroll to position [32, 0]
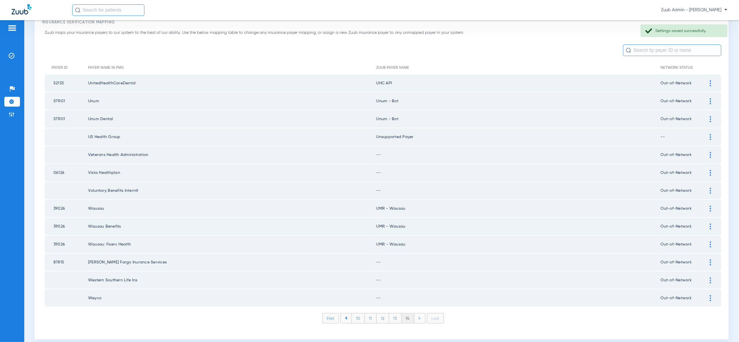
click at [711, 152] on img at bounding box center [710, 155] width 1 height 6
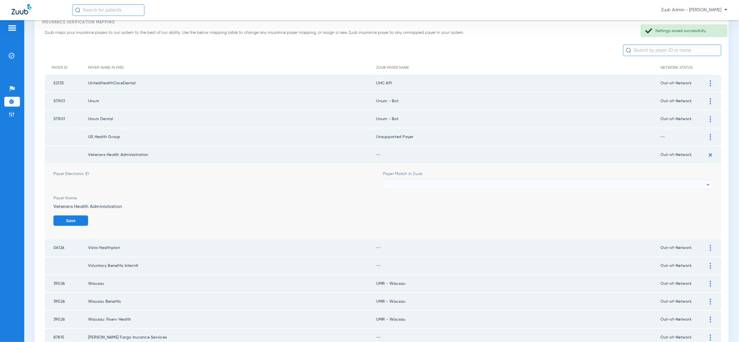
click at [701, 181] on div at bounding box center [546, 185] width 321 height 10
type input "vvv"
click at [696, 217] on mat-option "Unsupported Payer" at bounding box center [549, 214] width 330 height 10
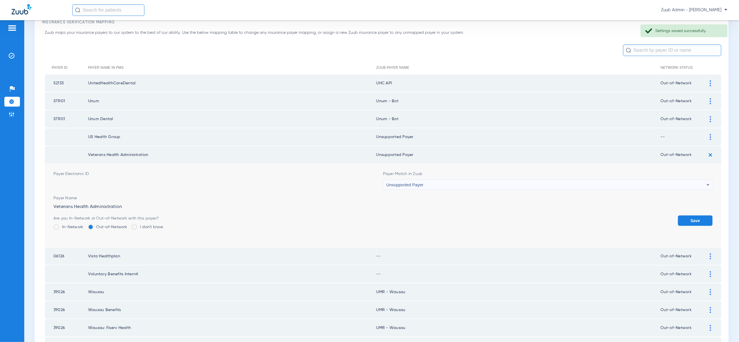
click at [696, 217] on button "Save" at bounding box center [695, 221] width 35 height 10
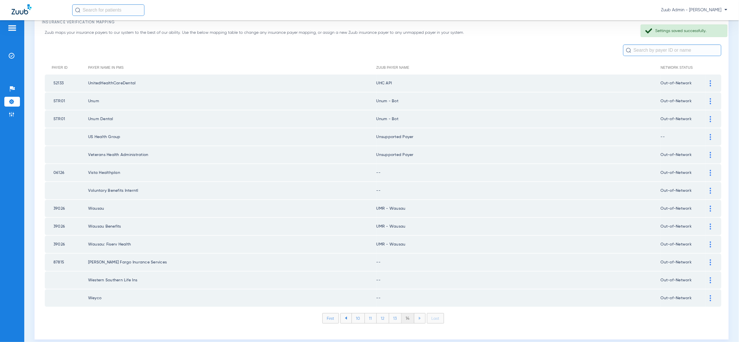
click at [710, 171] on img at bounding box center [710, 173] width 1 height 6
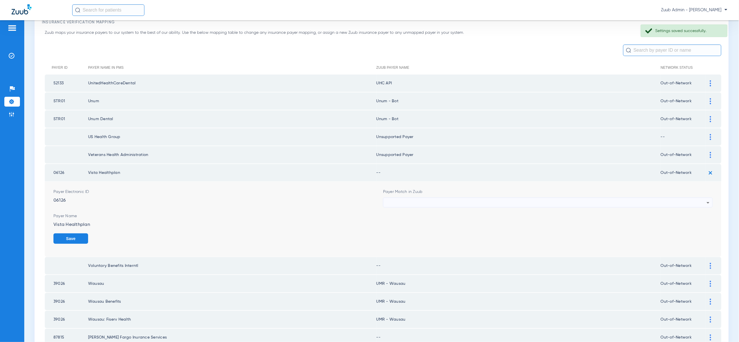
click at [701, 204] on div at bounding box center [546, 203] width 321 height 10
type input "vv"
click at [689, 230] on mat-option "Unsupported Payer" at bounding box center [549, 231] width 330 height 10
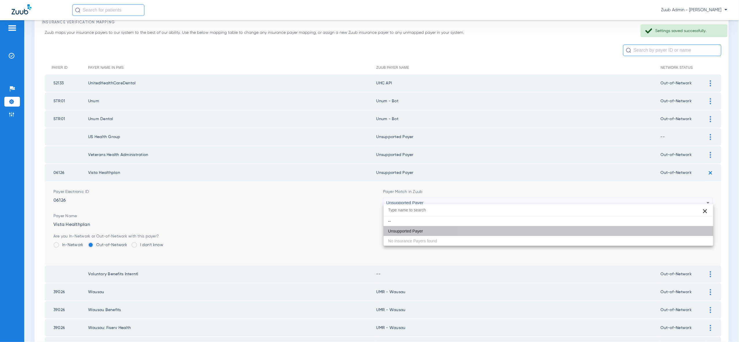
click at [693, 234] on button "Save" at bounding box center [695, 239] width 35 height 10
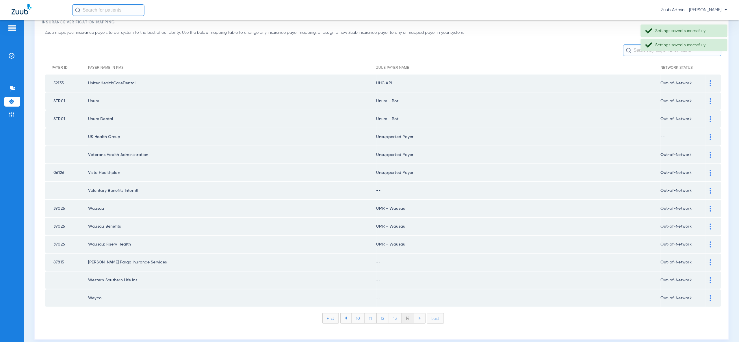
click at [712, 188] on img at bounding box center [710, 191] width 1 height 6
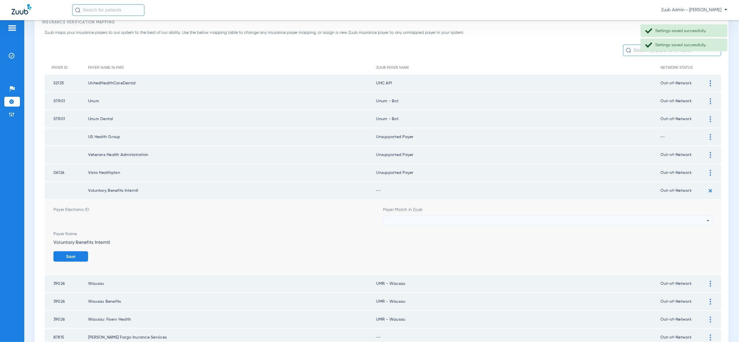
click at [703, 216] on div at bounding box center [546, 221] width 321 height 10
type input "vv"
click at [699, 250] on mat-option "Unsupported Payer" at bounding box center [549, 249] width 330 height 10
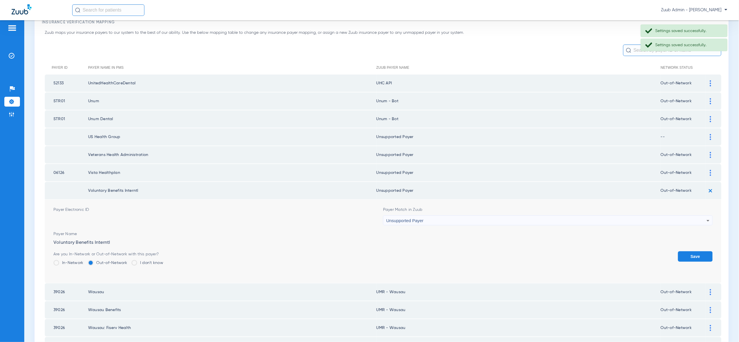
click at [699, 251] on button "Save" at bounding box center [695, 256] width 35 height 10
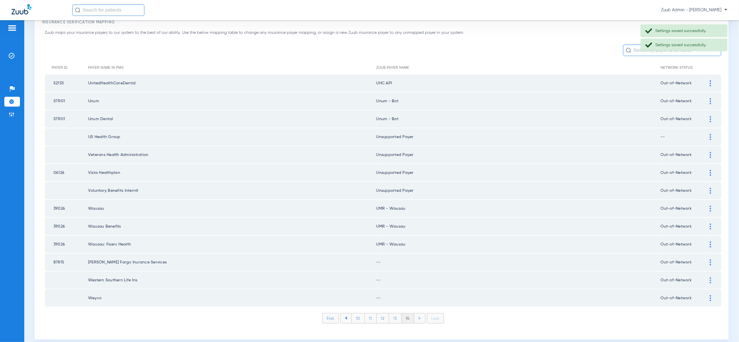
click at [711, 260] on img at bounding box center [710, 263] width 1 height 6
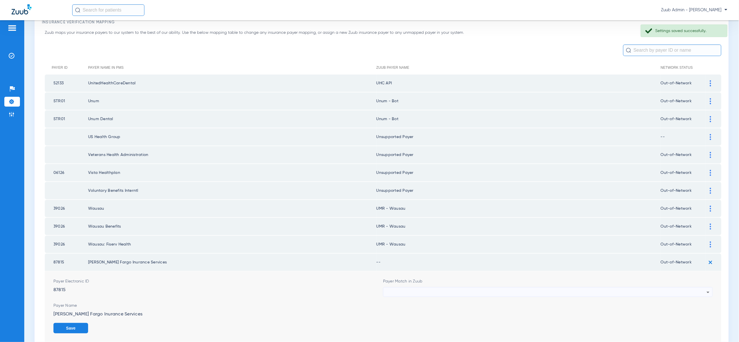
click at [700, 288] on div at bounding box center [546, 293] width 321 height 10
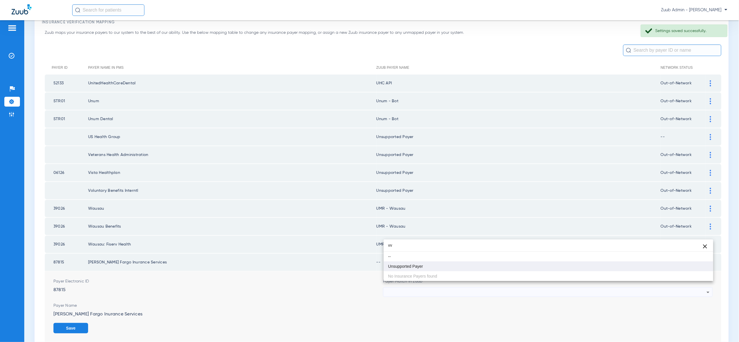
type input "vv"
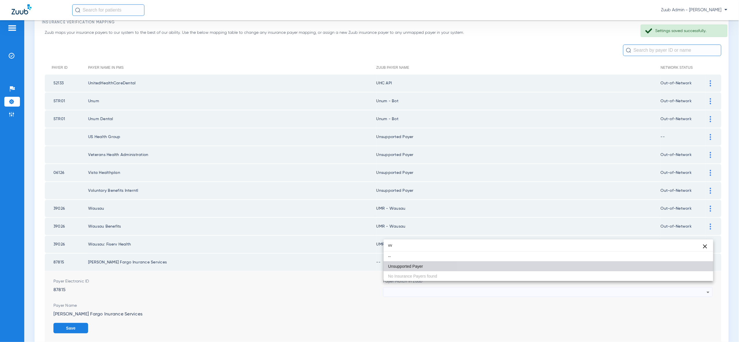
click at [699, 267] on mat-option "Unsupported Payer" at bounding box center [549, 267] width 330 height 10
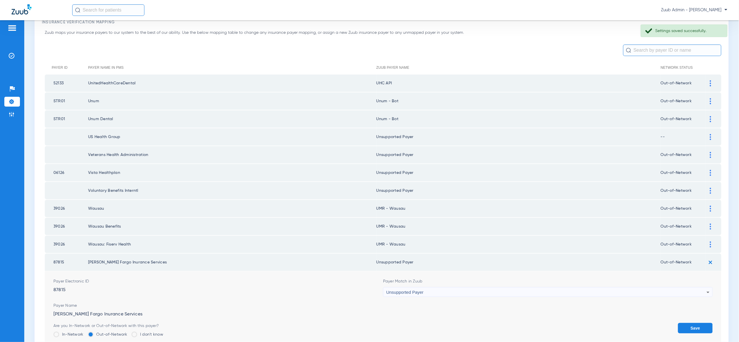
drag, startPoint x: 705, startPoint y: 322, endPoint x: 709, endPoint y: 300, distance: 21.8
click at [705, 323] on button "Save" at bounding box center [695, 328] width 35 height 10
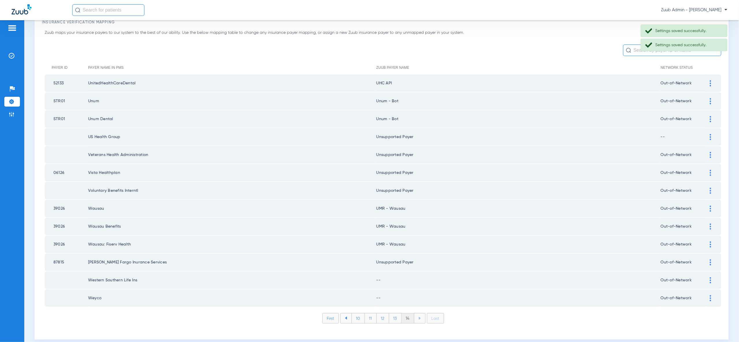
drag, startPoint x: 711, startPoint y: 274, endPoint x: 709, endPoint y: 288, distance: 14.9
click at [711, 277] on img at bounding box center [710, 280] width 1 height 6
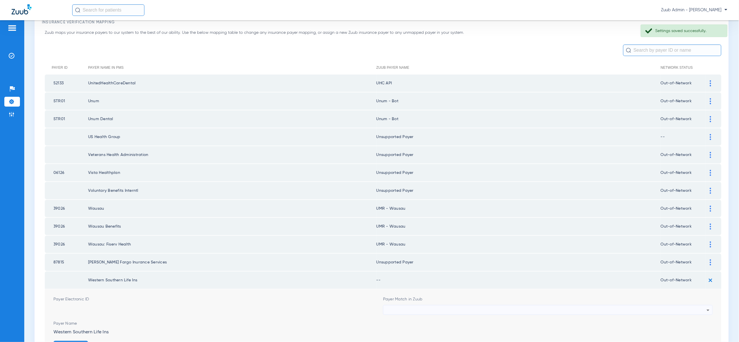
click at [697, 305] on div at bounding box center [546, 310] width 321 height 10
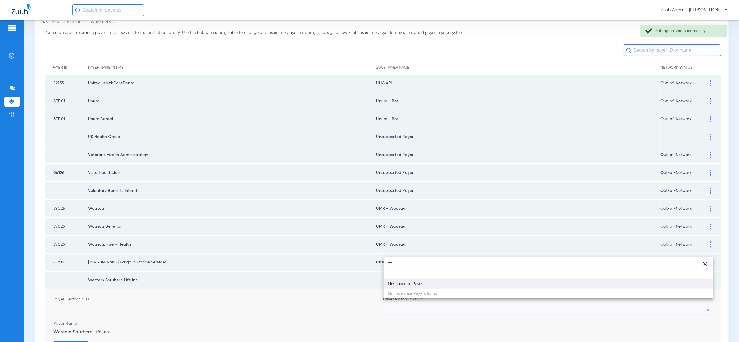
type input "vv"
click at [687, 284] on mat-option "Unsupported Payer" at bounding box center [549, 284] width 330 height 10
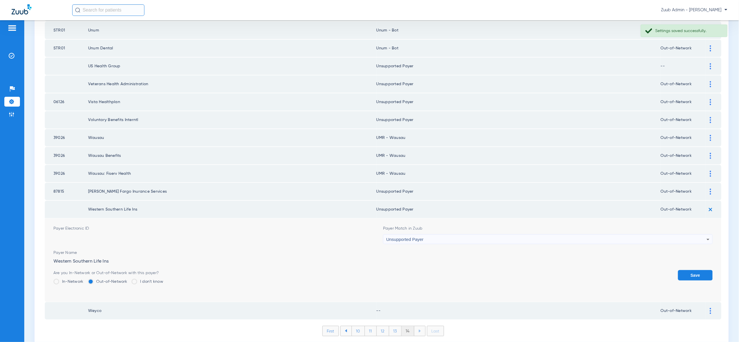
scroll to position [115, 0]
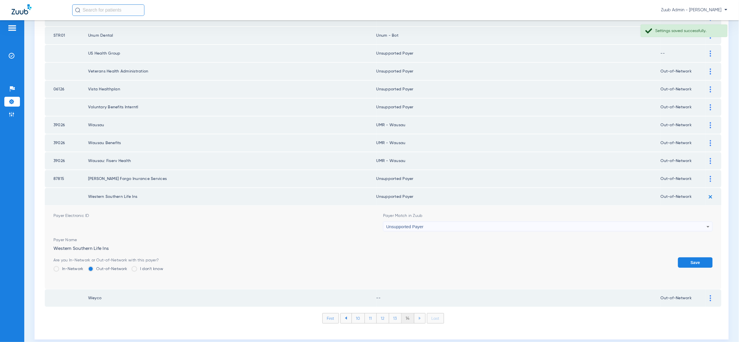
click at [694, 258] on button "Save" at bounding box center [695, 263] width 35 height 10
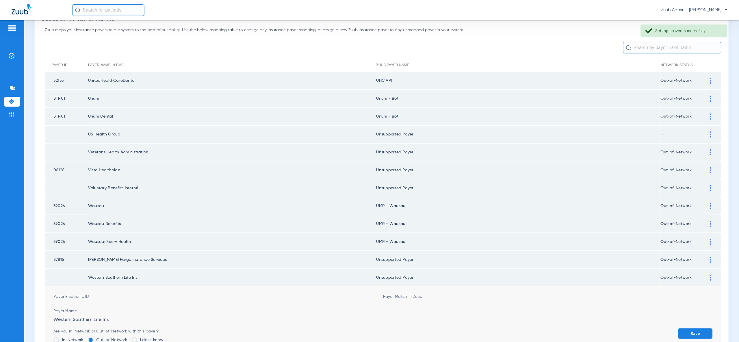
scroll to position [32, 0]
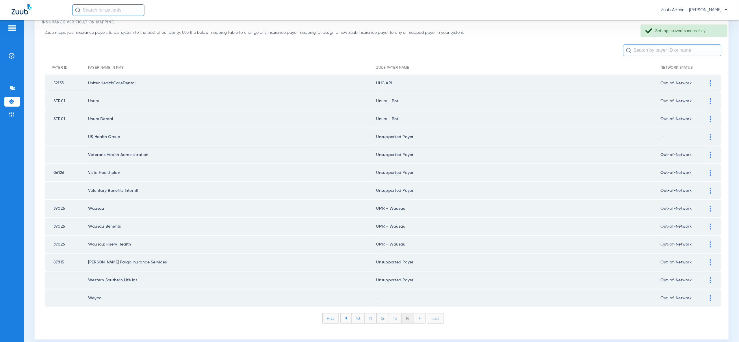
click at [712, 294] on td at bounding box center [714, 298] width 16 height 17
click at [710, 295] on img at bounding box center [710, 298] width 1 height 6
click at [700, 323] on div at bounding box center [546, 328] width 321 height 10
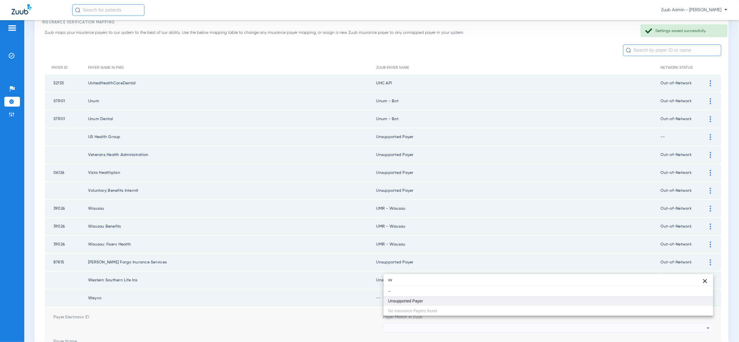
type input "vv"
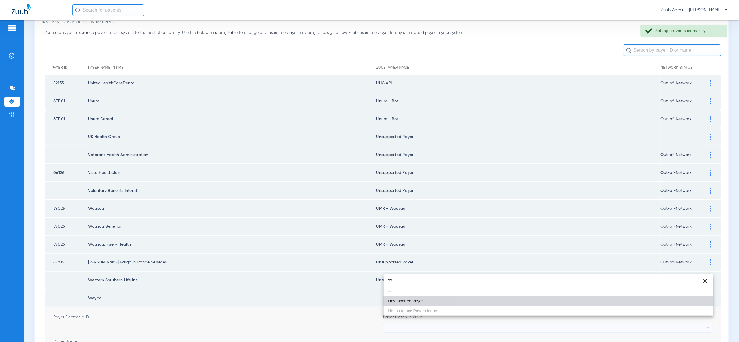
click at [693, 298] on mat-option "Unsupported Payer" at bounding box center [549, 301] width 330 height 10
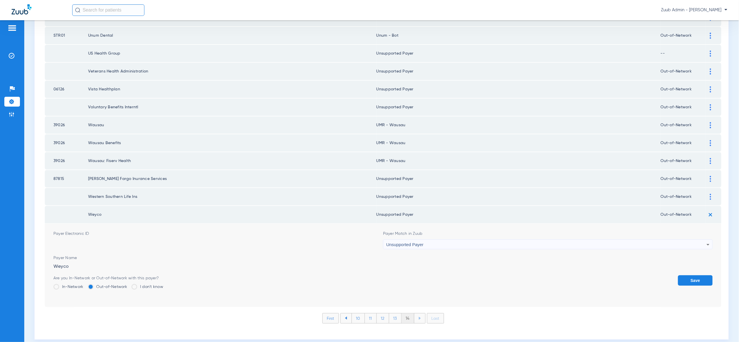
click at [696, 275] on button "Save" at bounding box center [695, 280] width 35 height 10
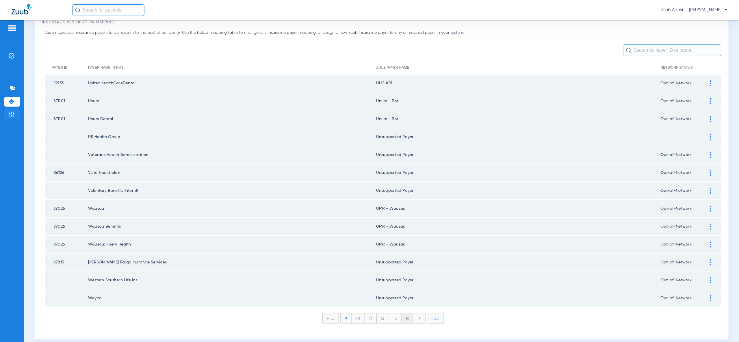
click at [14, 117] on img at bounding box center [12, 115] width 6 height 6
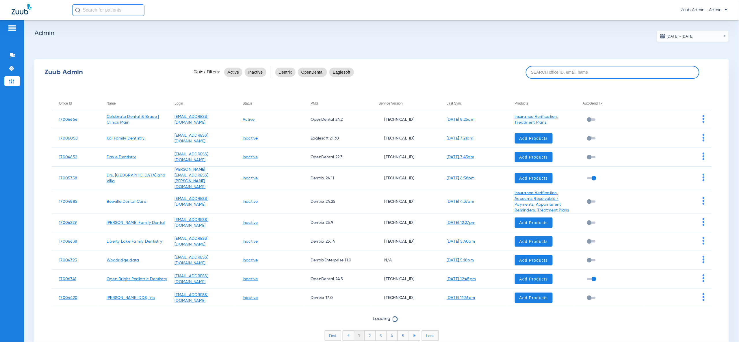
click at [577, 74] on input at bounding box center [613, 72] width 174 height 13
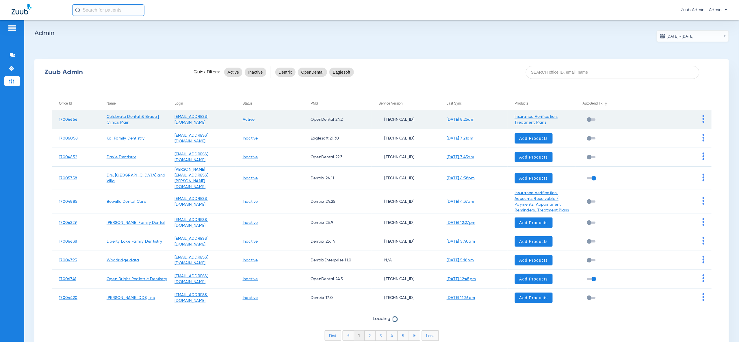
paste input "17006499"
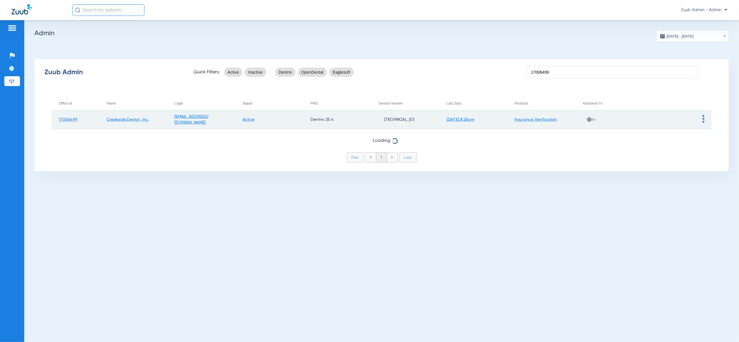
type input "17006499"
click at [703, 118] on img at bounding box center [704, 119] width 2 height 8
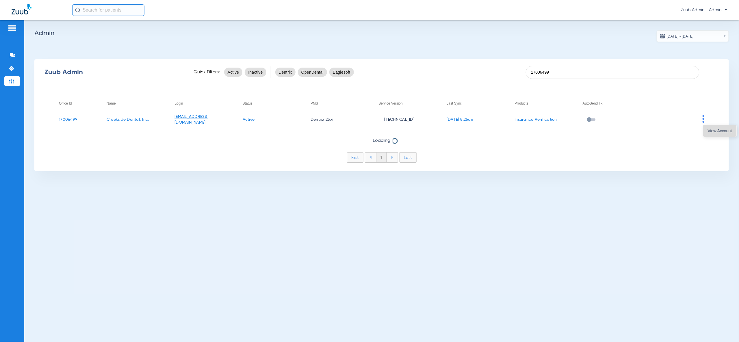
click at [714, 132] on span "View Account" at bounding box center [720, 131] width 24 height 4
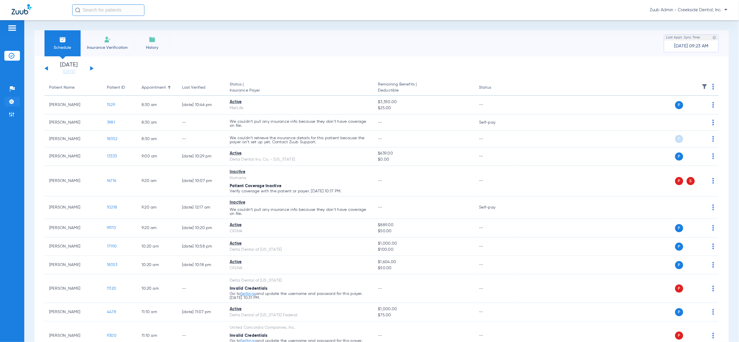
click at [11, 103] on img at bounding box center [12, 102] width 6 height 6
